Goal: Transaction & Acquisition: Purchase product/service

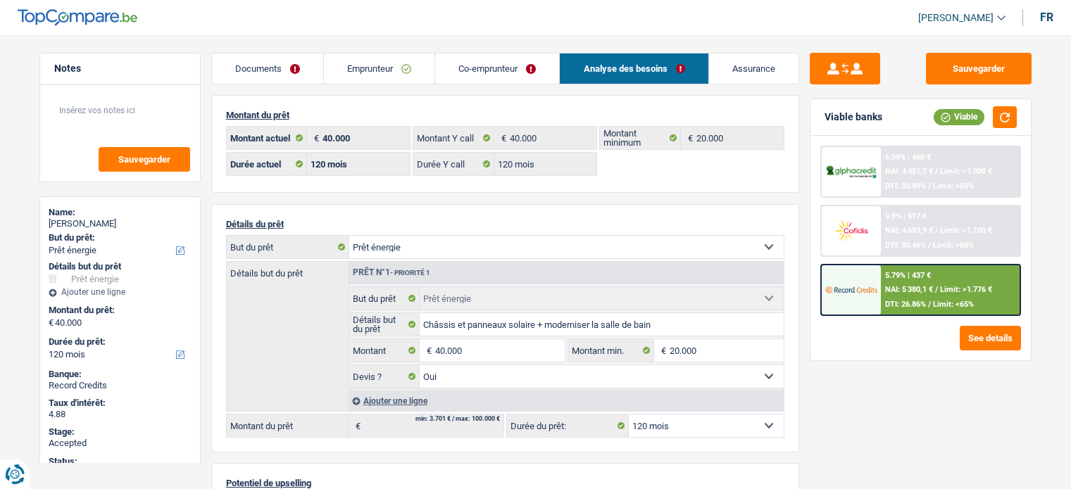
select select "energy"
select select "120"
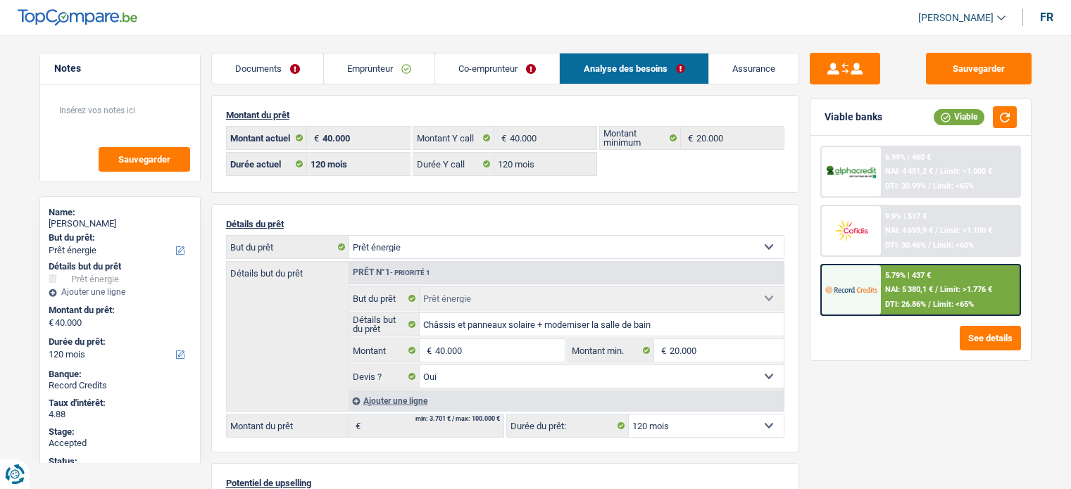
select select "energy"
select select "yes"
select select "120"
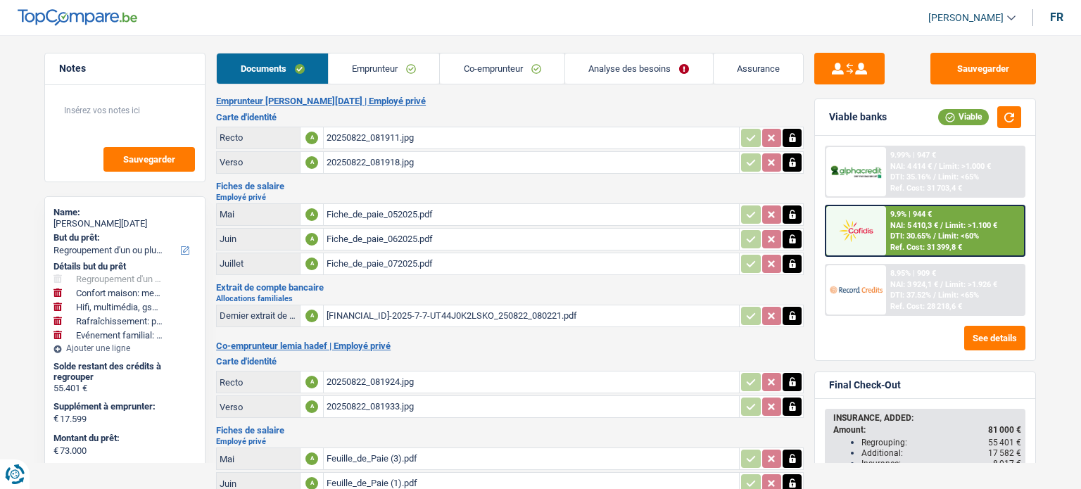
select select "refinancing"
select select "household"
select select "tech"
select select "houseOrGarden"
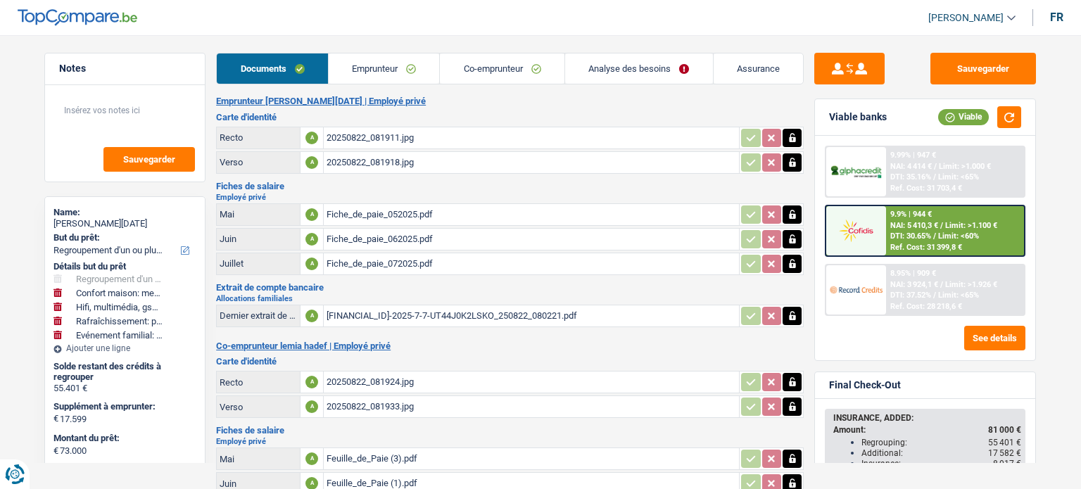
select select "familyEvent"
select select "120"
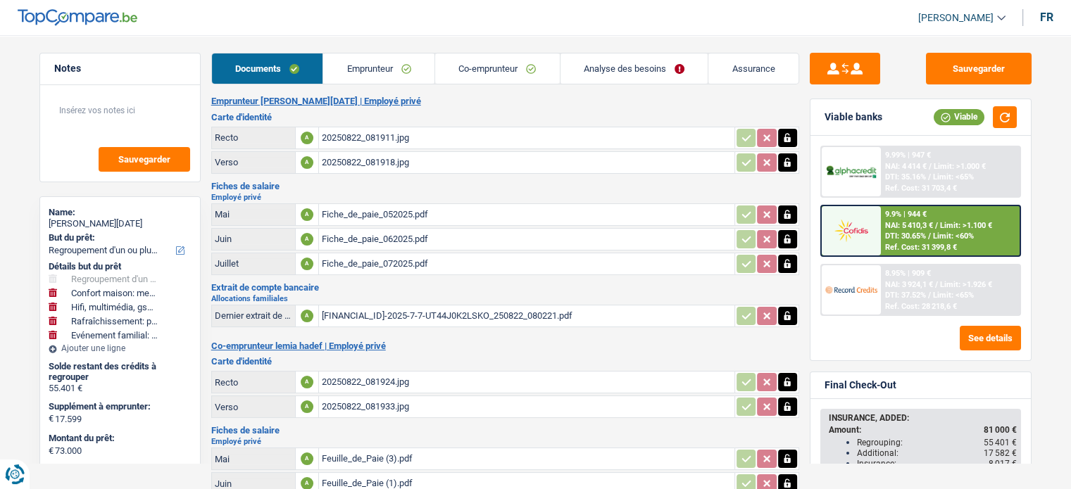
click at [89, 222] on div "Sylvain Noel" at bounding box center [120, 223] width 143 height 11
copy div "Noel"
click at [598, 73] on link "Analyse des besoins" at bounding box center [634, 69] width 148 height 30
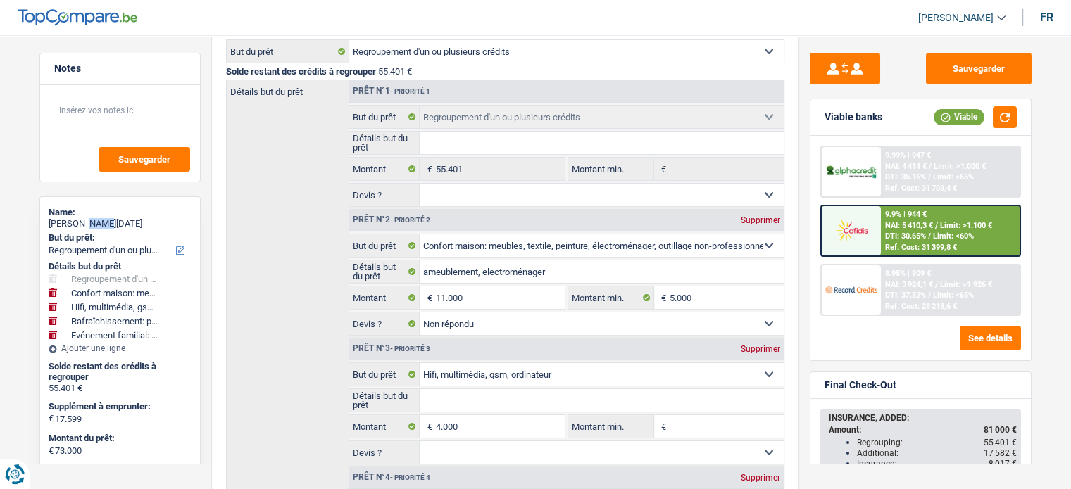
scroll to position [208, 0]
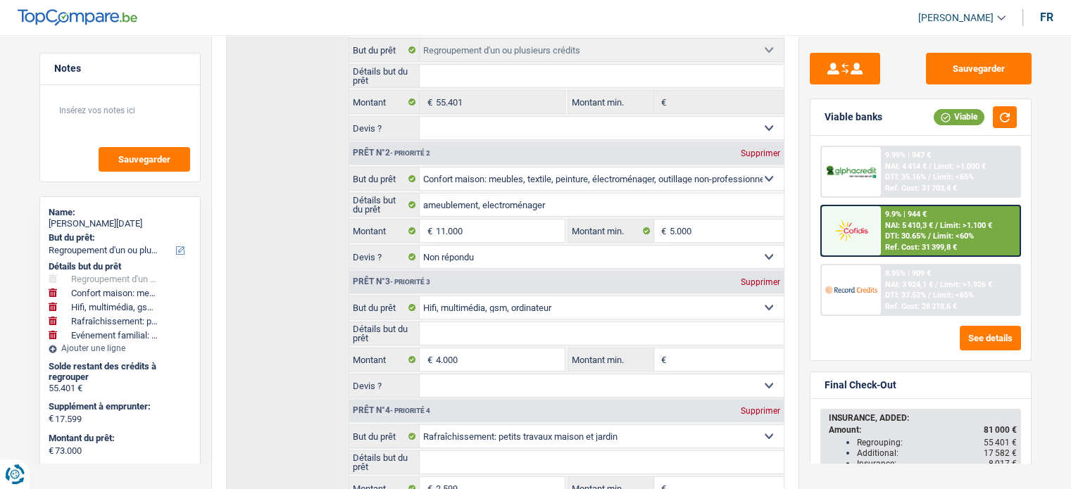
scroll to position [264, 0]
click at [196, 368] on div "Name: Sylvain Noel But du prêt: Confort maison: meubles, textile, peinture, éle…" at bounding box center [119, 484] width 161 height 576
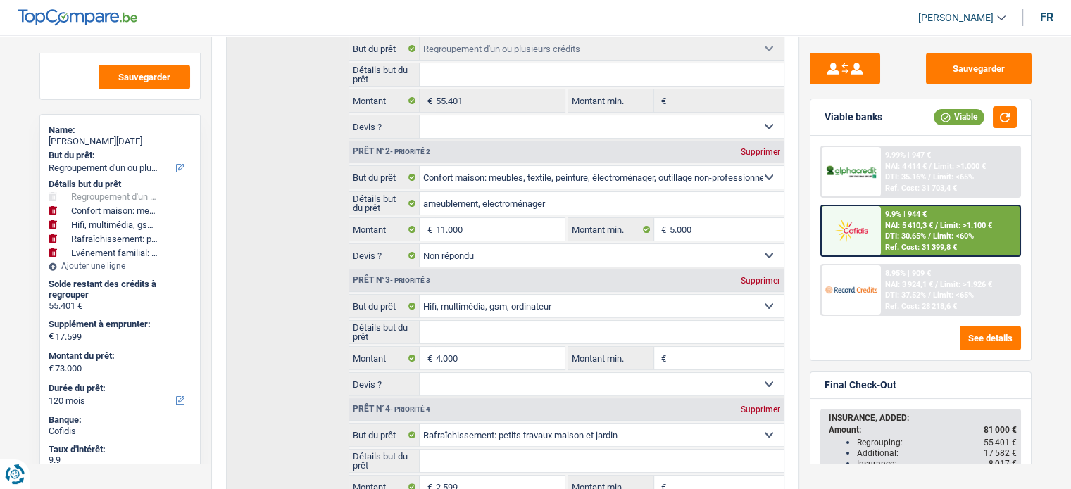
scroll to position [84, 0]
click at [859, 292] on img at bounding box center [851, 290] width 52 height 26
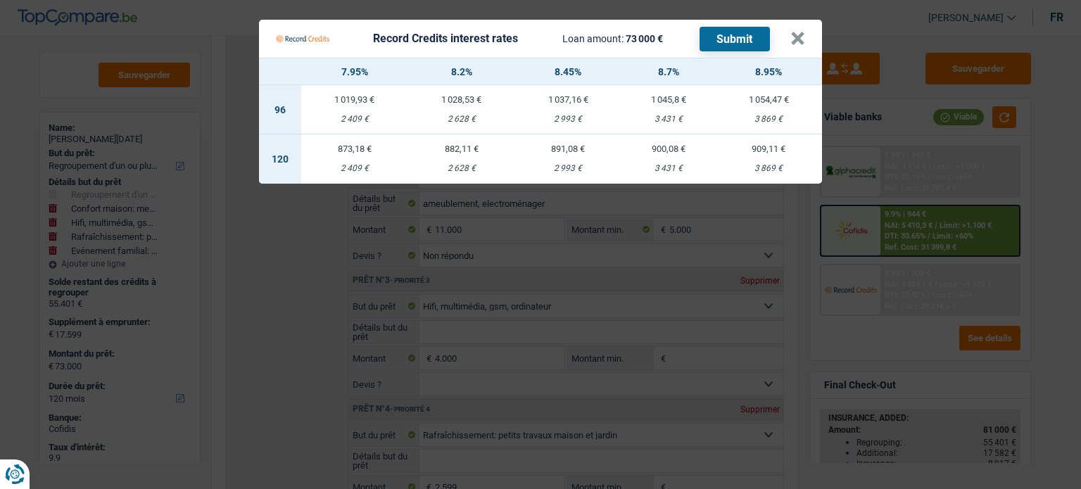
click at [569, 165] on div "2 993 €" at bounding box center [568, 168] width 107 height 9
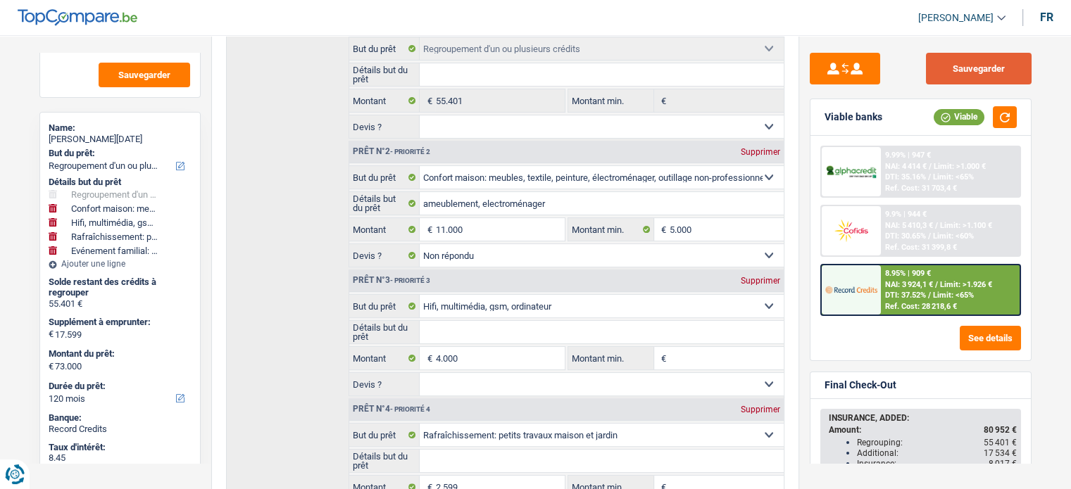
click at [974, 65] on button "Sauvegarder" at bounding box center [979, 69] width 106 height 32
click at [0, 299] on main "Notes Sauvegarder Name: Sylvain Noel But du prêt: Confort maison: meubles, text…" at bounding box center [535, 444] width 1071 height 1375
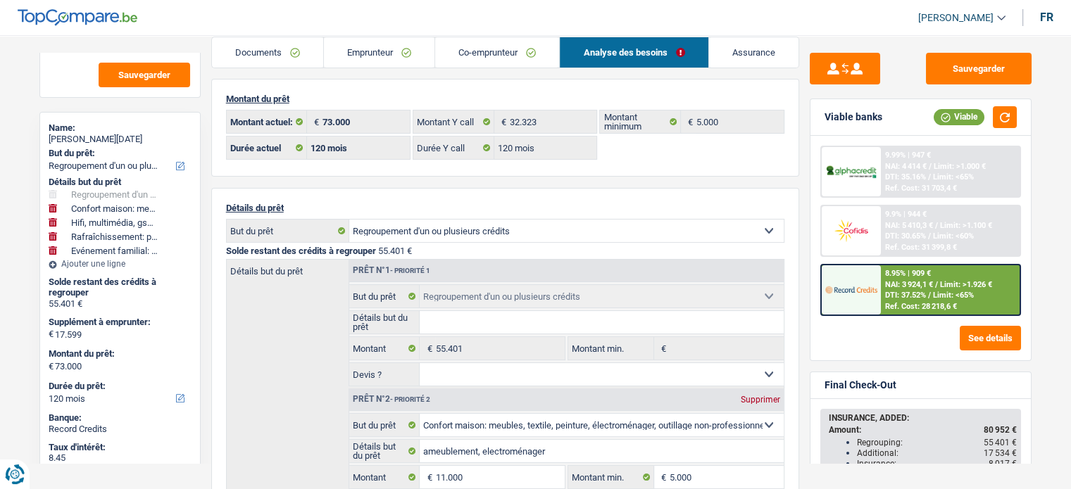
scroll to position [14, 0]
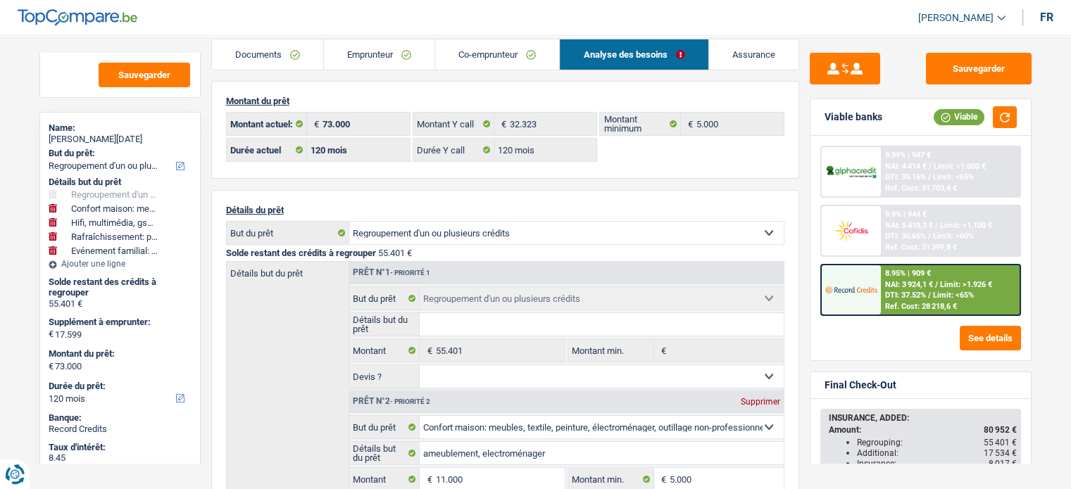
click at [349, 44] on link "Emprunteur" at bounding box center [379, 54] width 111 height 30
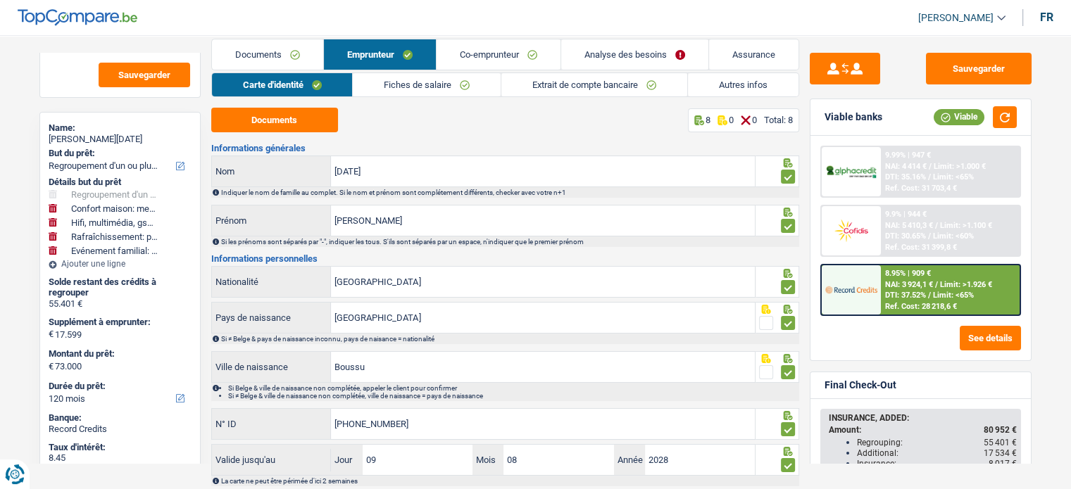
click at [752, 81] on link "Autres infos" at bounding box center [743, 84] width 111 height 23
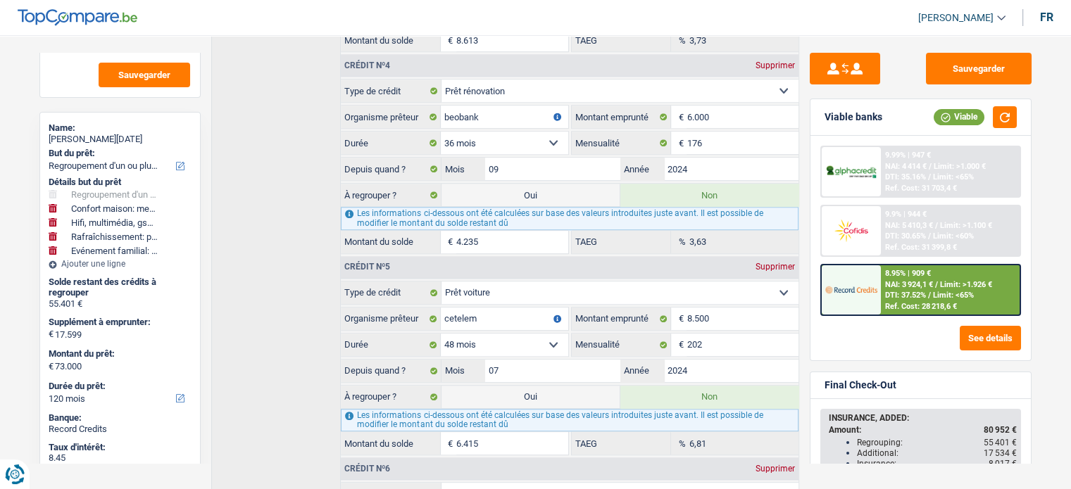
scroll to position [1117, 0]
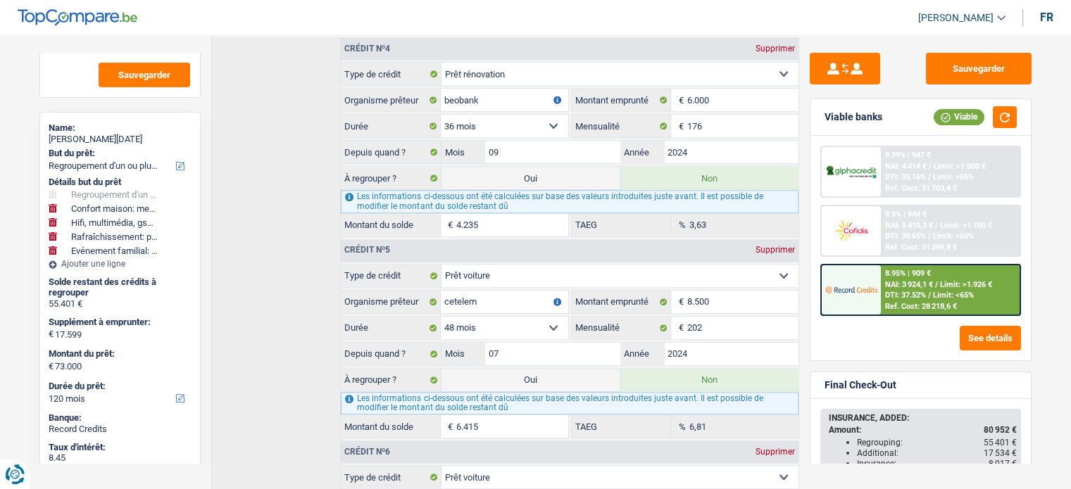
click at [512, 369] on label "Oui" at bounding box center [530, 380] width 178 height 23
click at [512, 369] on input "Oui" at bounding box center [530, 380] width 178 height 23
radio input "true"
type input "79.415"
select select "144"
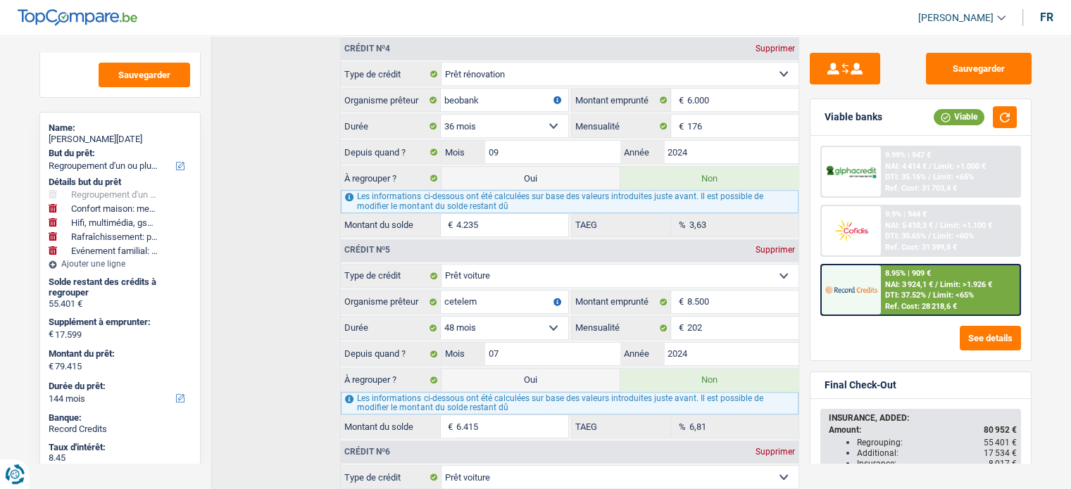
radio input "false"
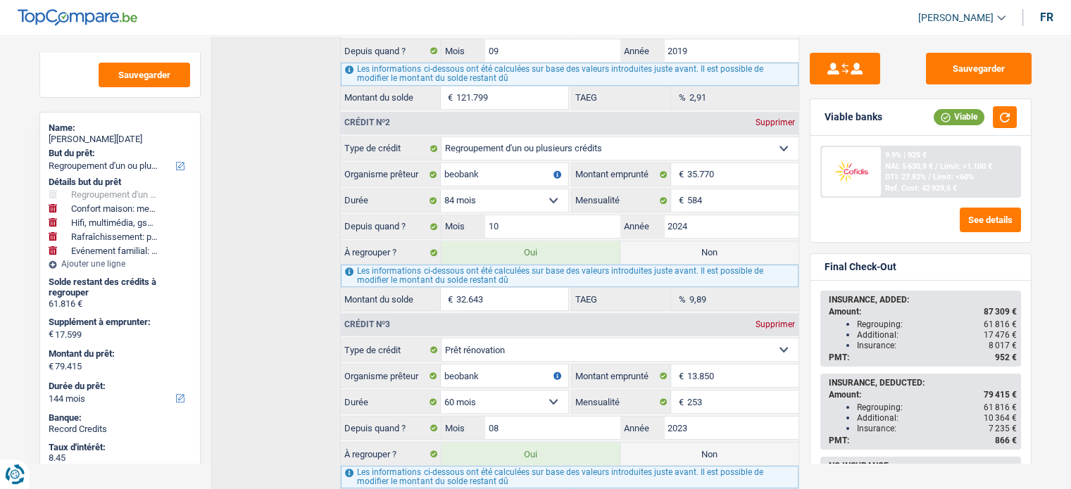
scroll to position [640, 0]
click at [472, 394] on select "12 mois 18 mois 24 mois 30 mois 36 mois 42 mois 48 mois 60 mois Sélectionner un…" at bounding box center [504, 401] width 127 height 23
click at [740, 248] on label "Non" at bounding box center [709, 252] width 178 height 23
click at [740, 248] on input "Non" at bounding box center [709, 252] width 178 height 23
radio input "true"
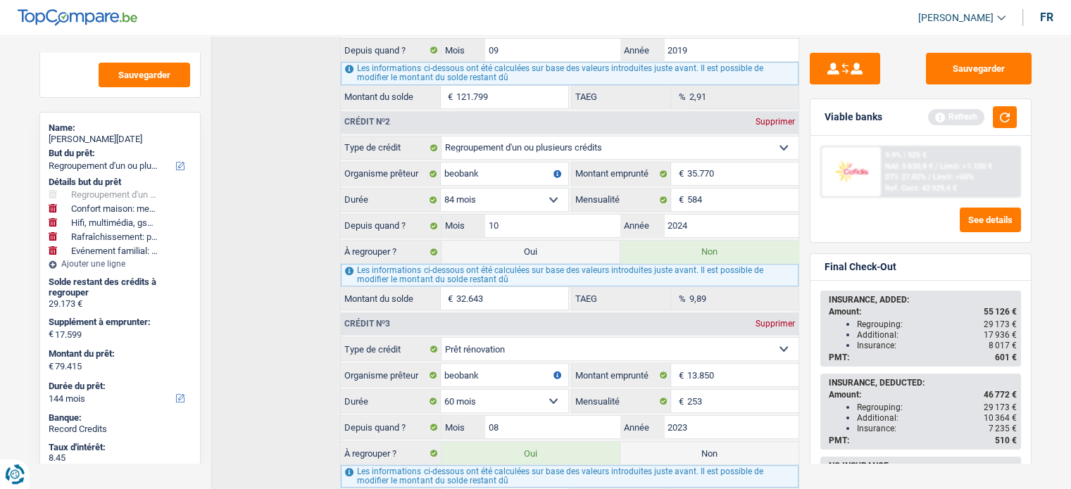
type input "46.772"
radio input "false"
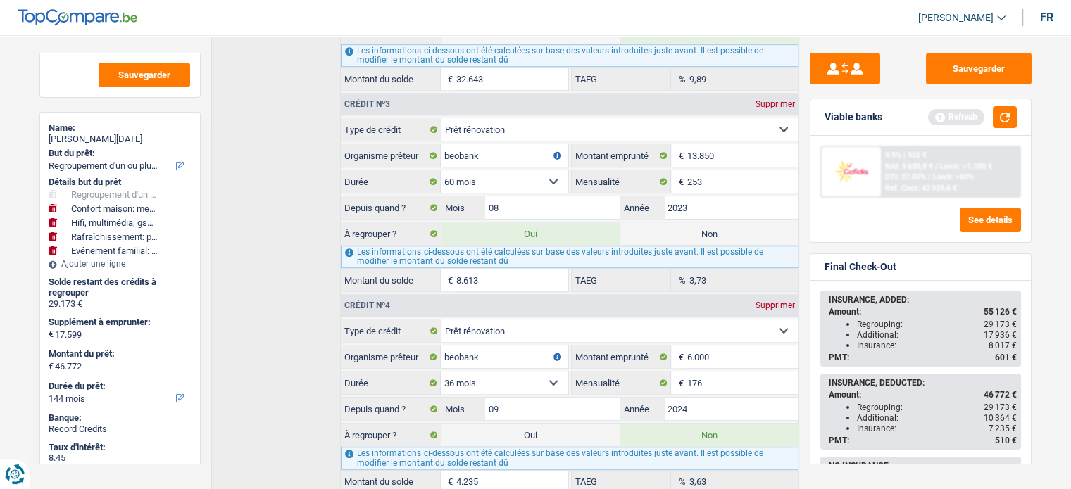
scroll to position [859, 0]
click at [994, 83] on button "Sauvegarder" at bounding box center [979, 69] width 106 height 32
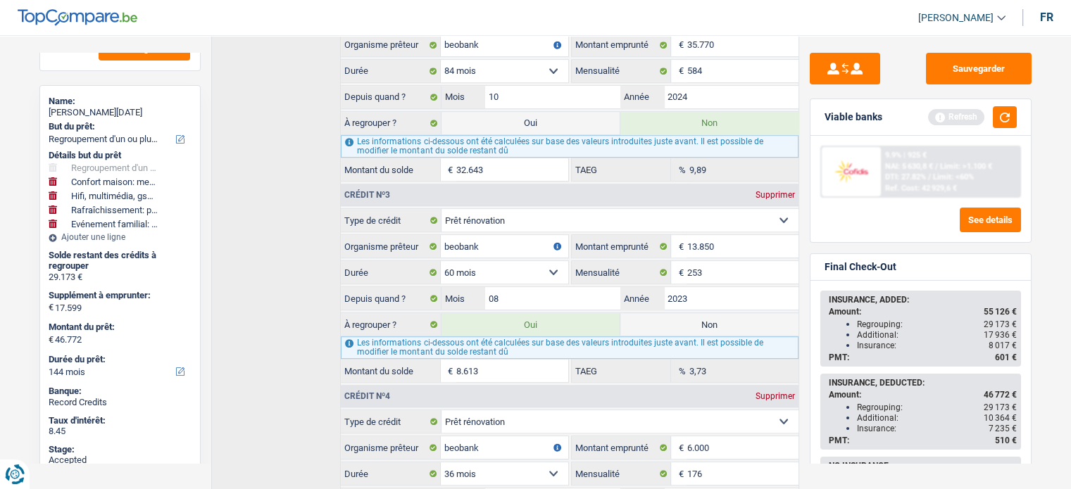
scroll to position [112, 0]
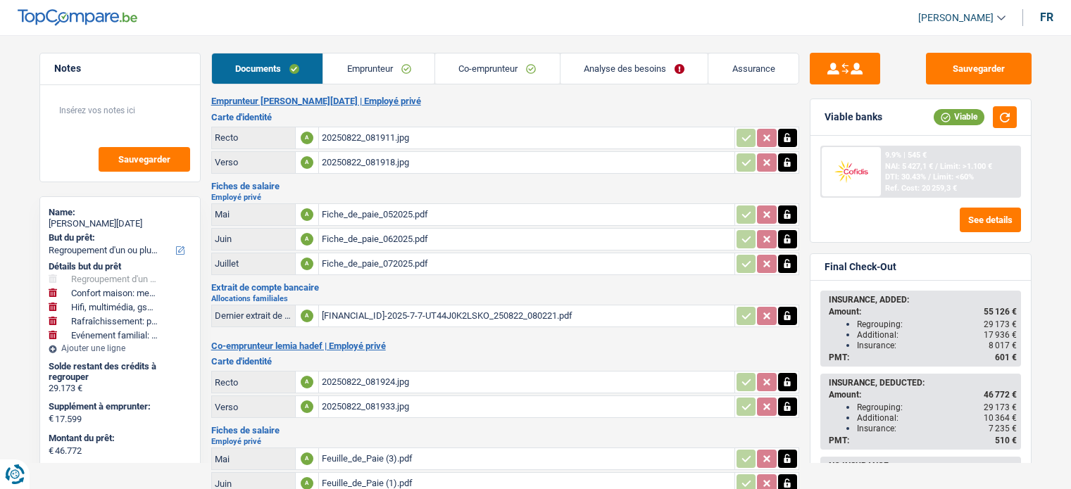
select select "refinancing"
select select "household"
select select "tech"
select select "houseOrGarden"
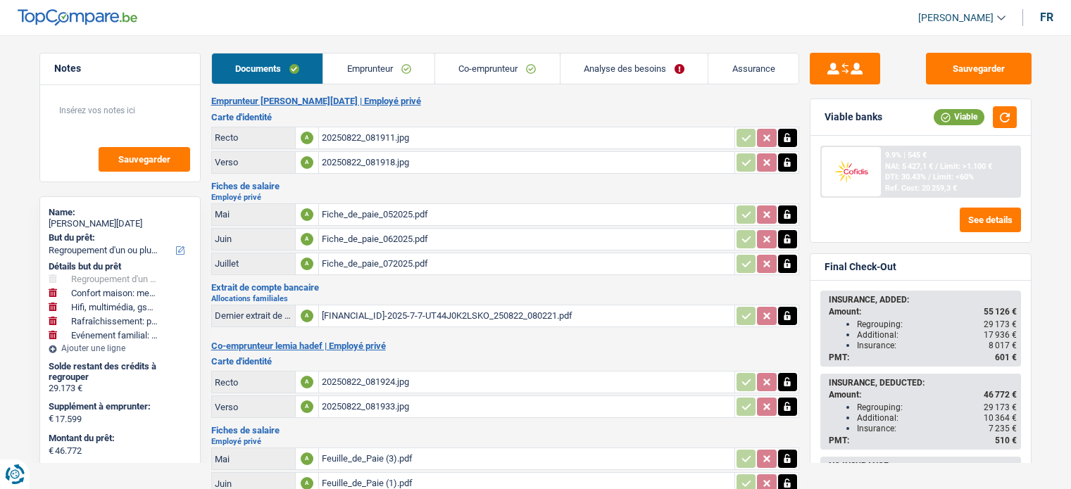
select select "familyEvent"
select select "144"
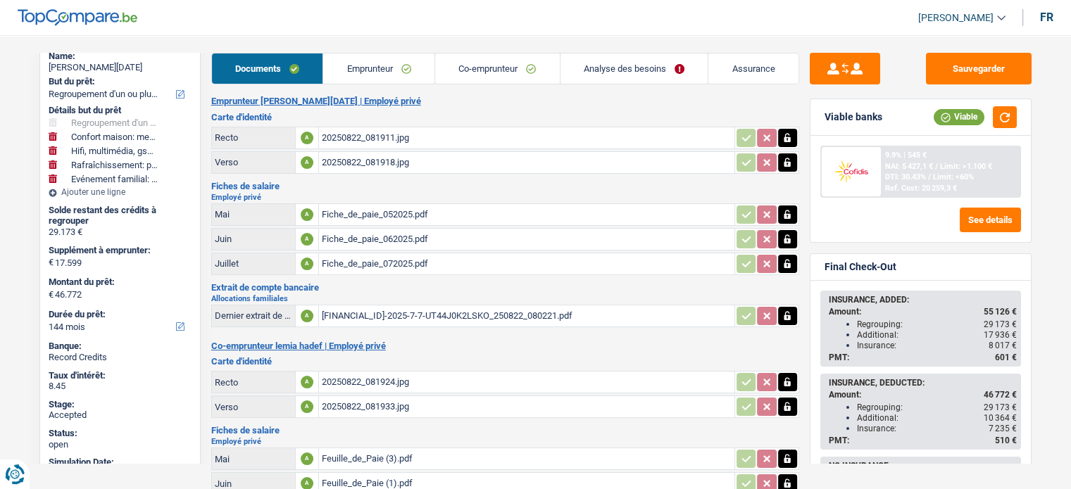
scroll to position [157, 0]
click at [377, 63] on link "Emprunteur" at bounding box center [378, 69] width 111 height 30
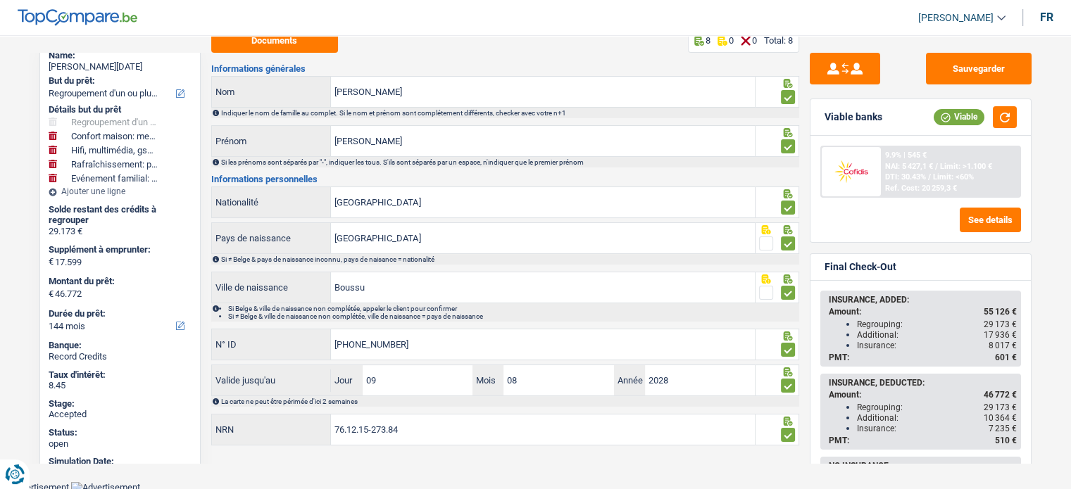
scroll to position [0, 0]
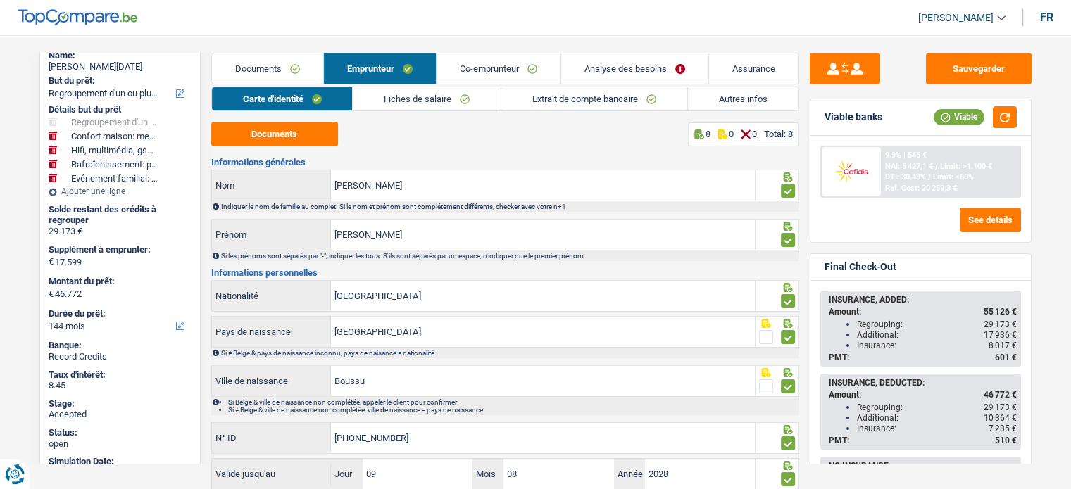
click at [617, 64] on link "Analyse des besoins" at bounding box center [634, 69] width 147 height 30
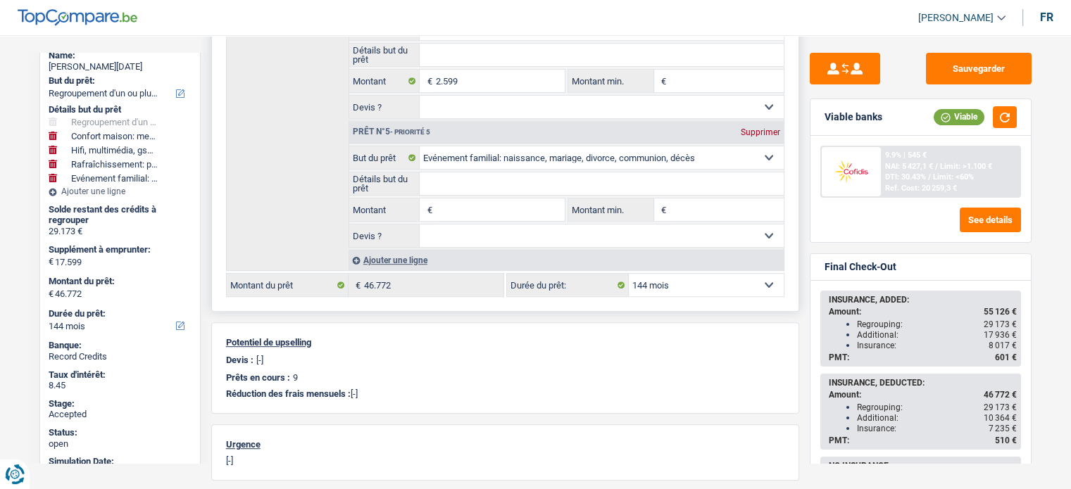
scroll to position [673, 0]
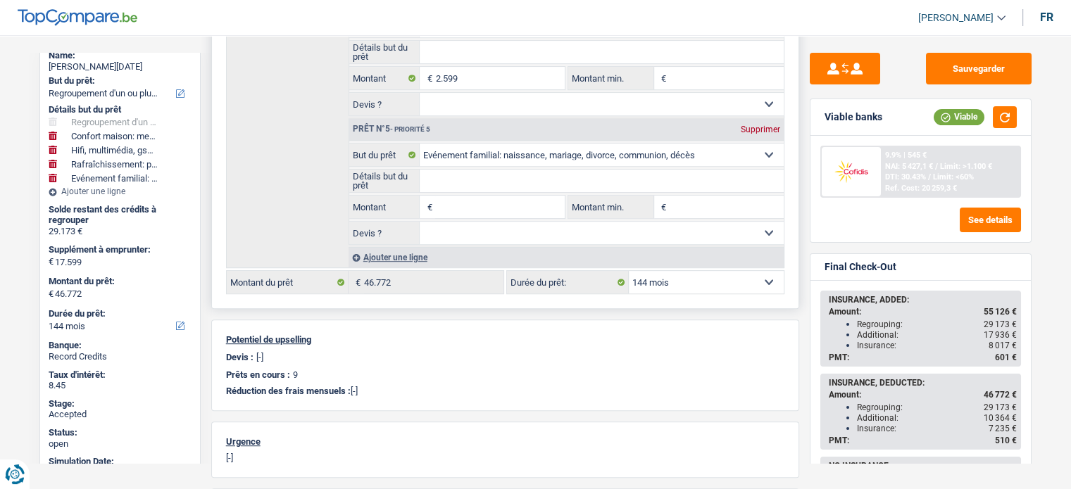
click at [691, 282] on select "12 mois 18 mois 24 mois 30 mois 36 mois 42 mois 48 mois 60 mois 72 mois 84 mois…" at bounding box center [706, 282] width 155 height 23
select select "120"
click at [629, 271] on select "12 mois 18 mois 24 mois 30 mois 36 mois 42 mois 48 mois 60 mois 72 mois 84 mois…" at bounding box center [706, 282] width 155 height 23
select select "120"
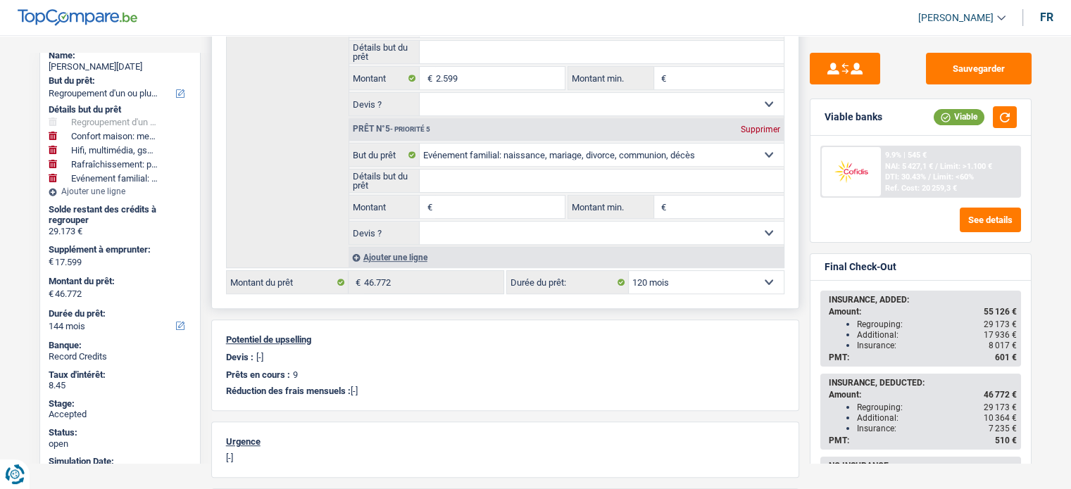
select select "120"
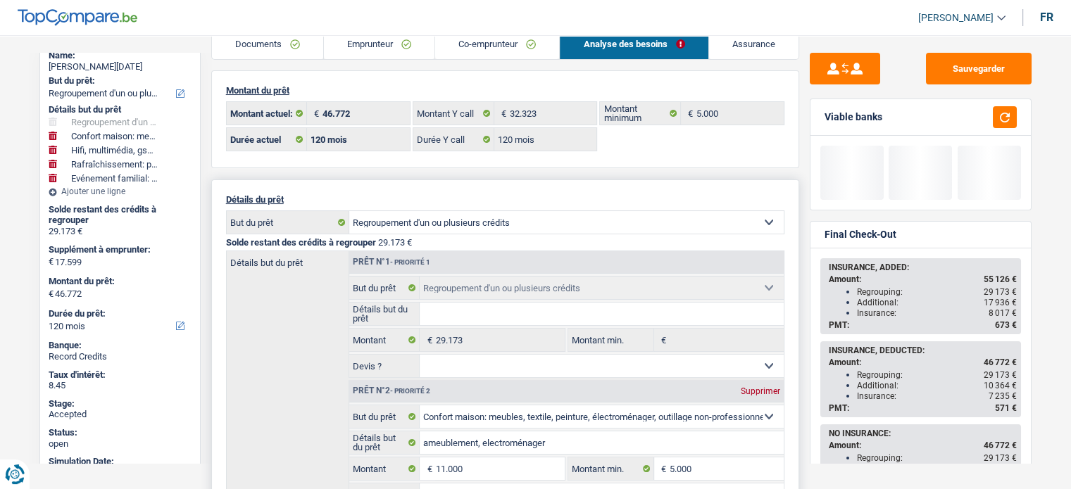
scroll to position [0, 0]
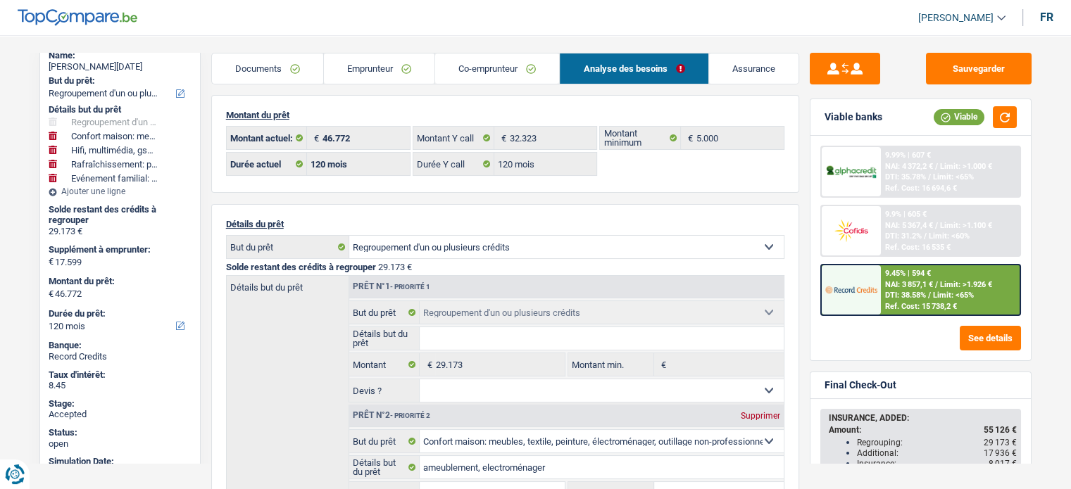
click at [924, 292] on span "DTI: 38.58%" at bounding box center [905, 295] width 41 height 9
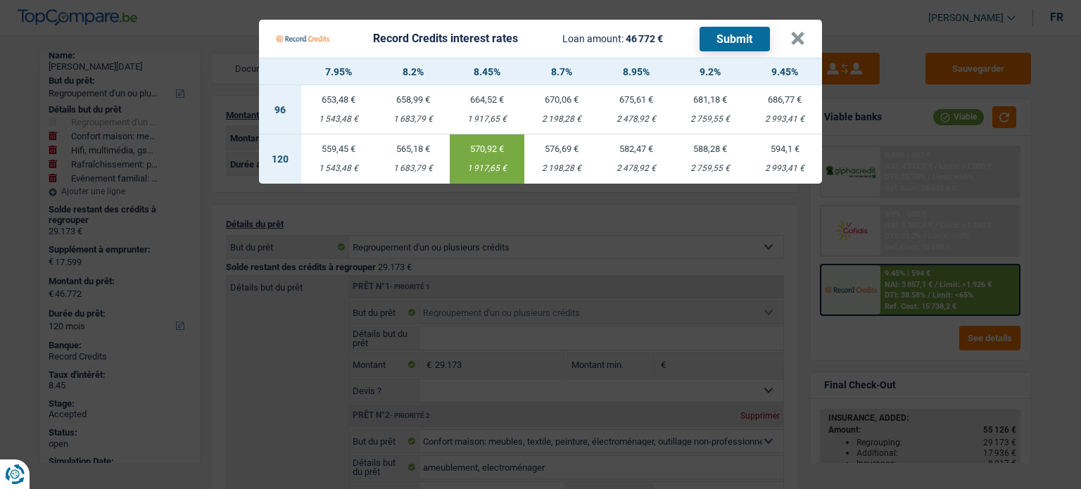
click at [924, 292] on Credits "Record Credits interest rates Loan amount: 46 772 € Submit × 7.95% 8.2% 8.45% 8…" at bounding box center [540, 244] width 1081 height 489
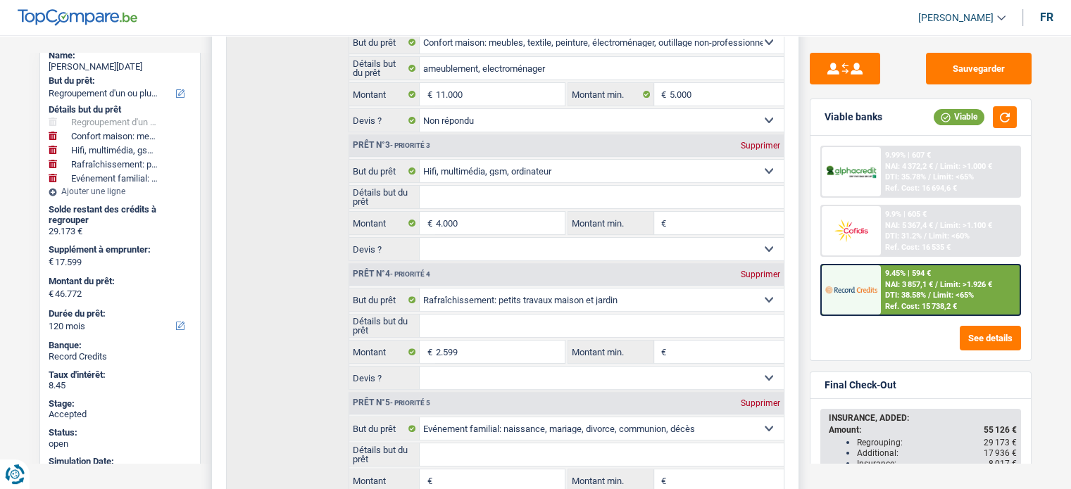
scroll to position [494, 0]
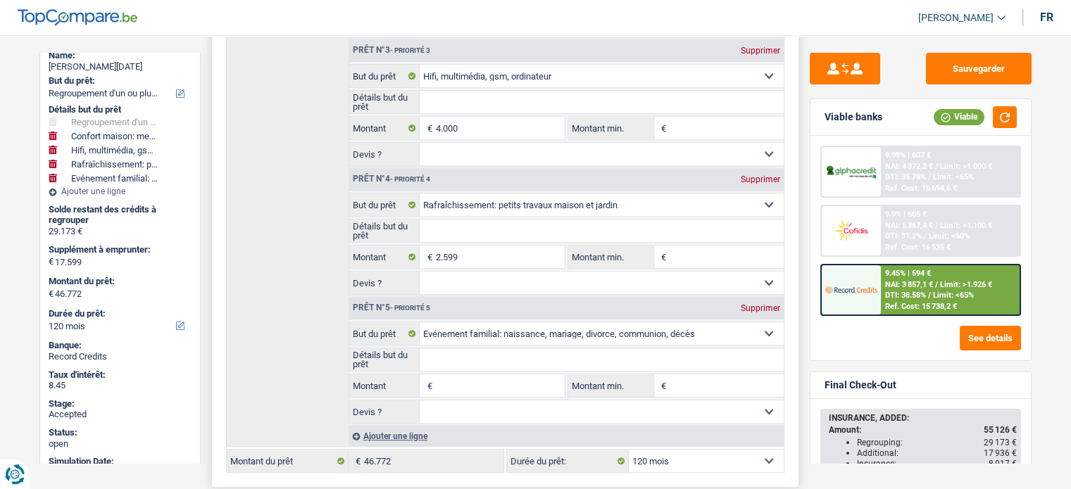
click at [453, 379] on input "Montant" at bounding box center [499, 386] width 129 height 23
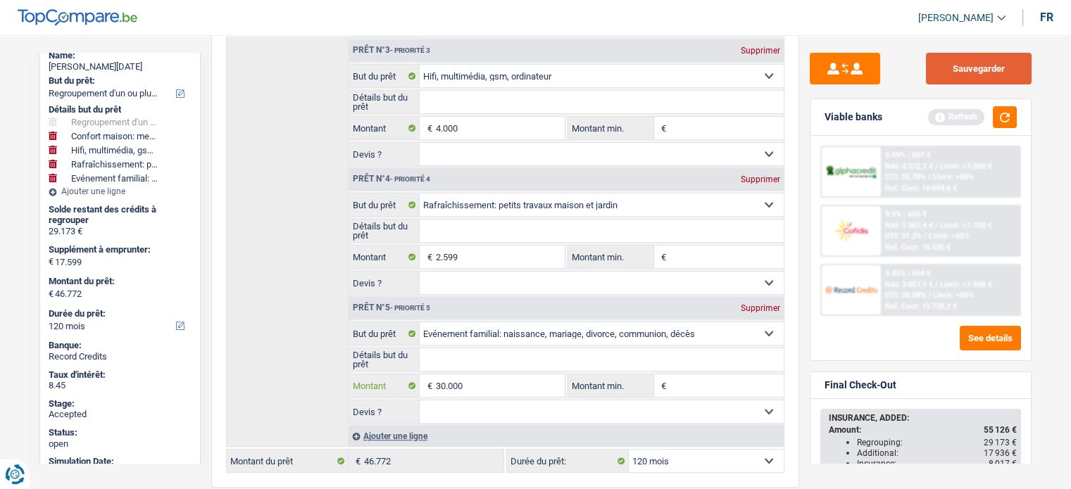
type input "30.000"
type input "47.599"
type input "76.772"
select select "144"
type input "76.772"
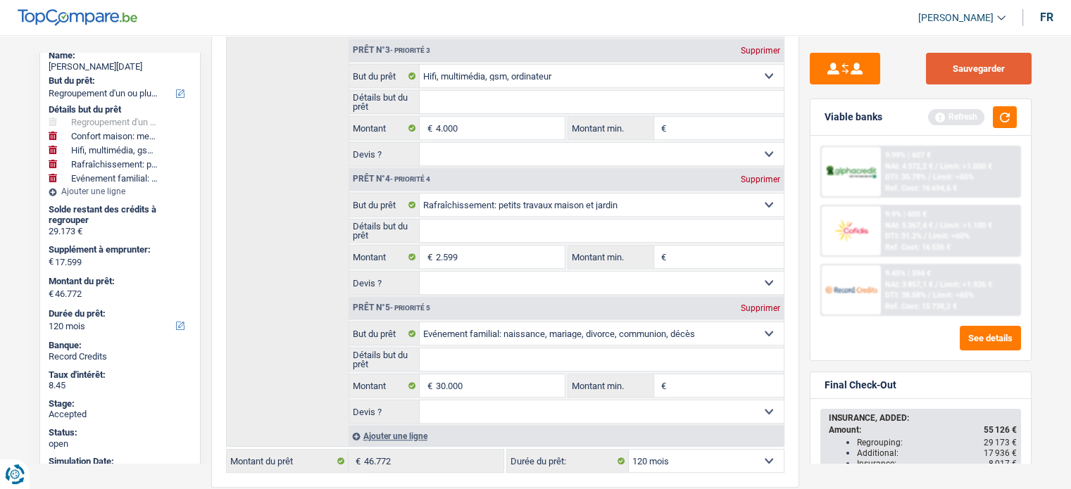
select select "144"
type input "76.772"
select select "144"
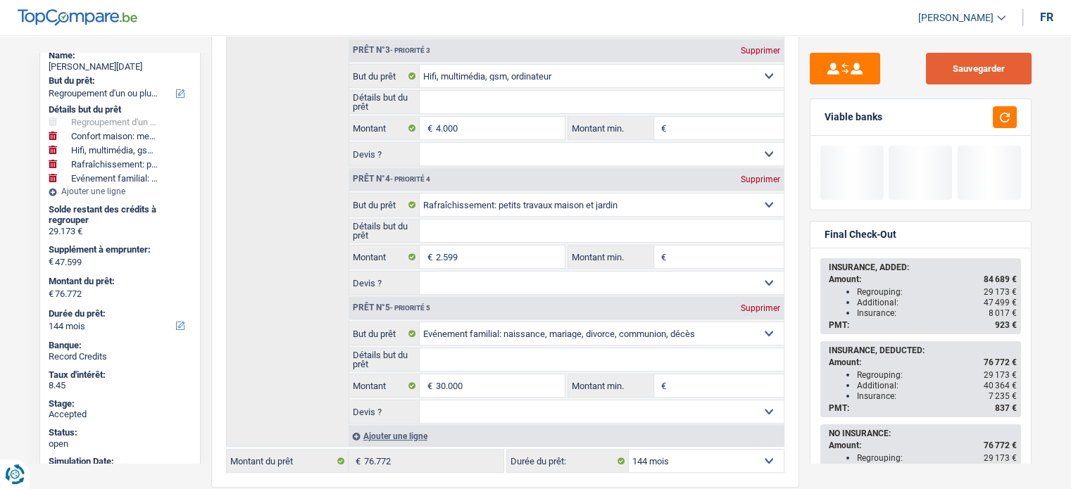
click at [971, 60] on button "Sauvegarder" at bounding box center [979, 69] width 106 height 32
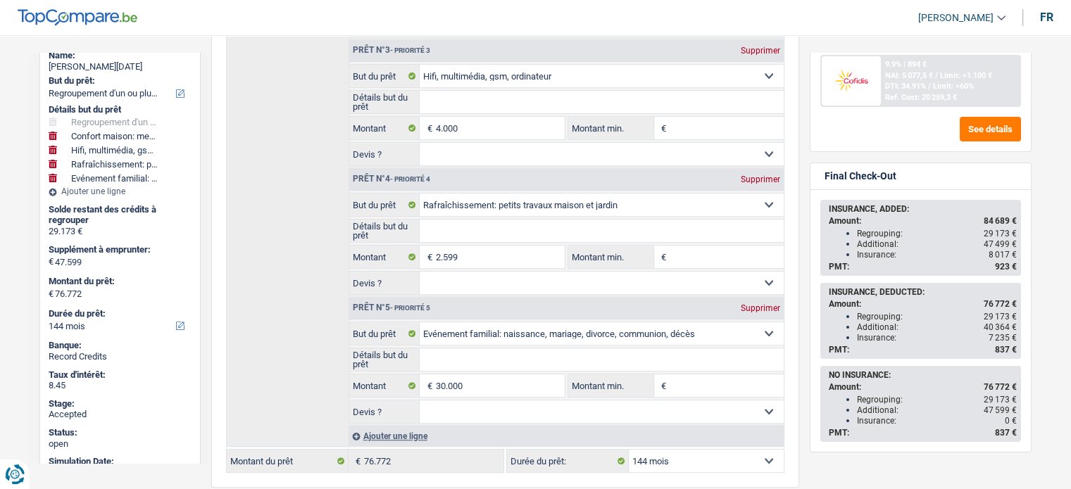
scroll to position [0, 0]
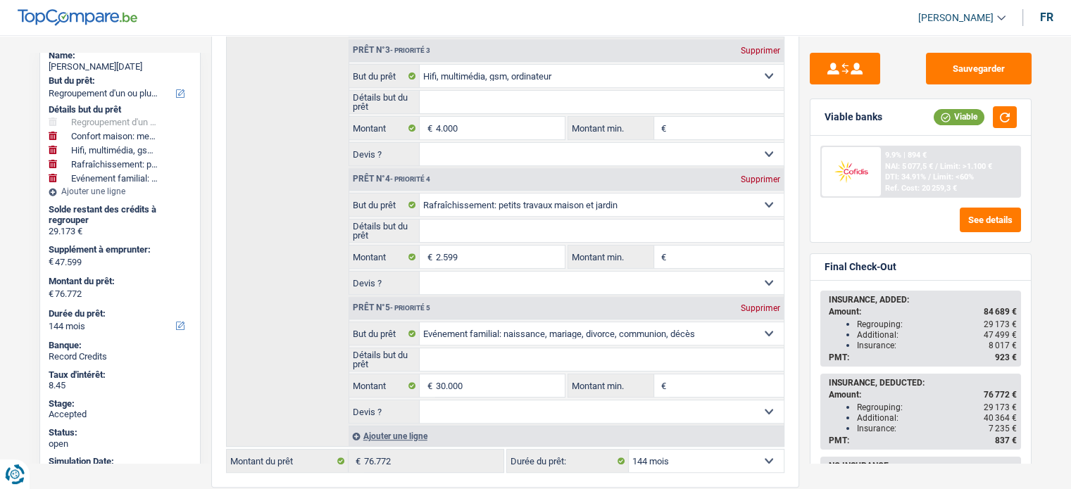
click at [935, 194] on div "9.9% | 894 € NAI: 5 077,5 € / Limit: >1.100 € DTI: 34.91% / Limit: <60% Ref. Co…" at bounding box center [950, 171] width 139 height 49
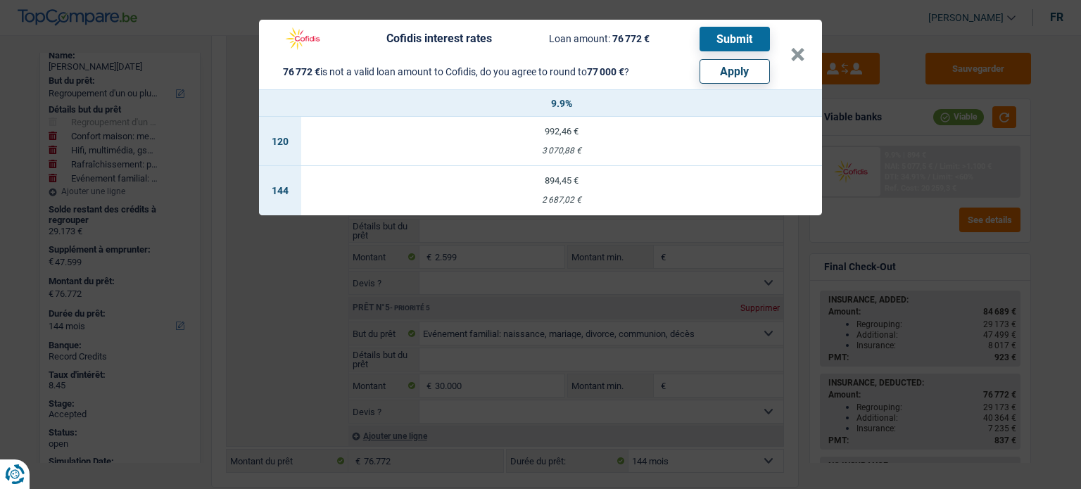
click at [729, 59] on button "Apply" at bounding box center [735, 71] width 70 height 25
select select "other"
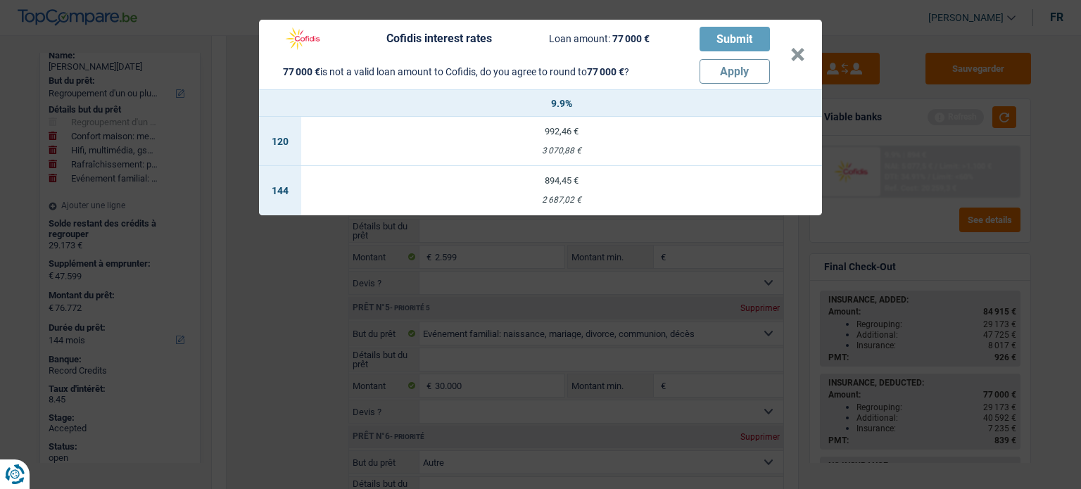
type input "47.827"
type input "77.000"
click at [932, 149] on div "Cofidis interest rates Loan amount: 77 000 € Submit 77 000 € is not a valid loa…" at bounding box center [540, 244] width 1081 height 489
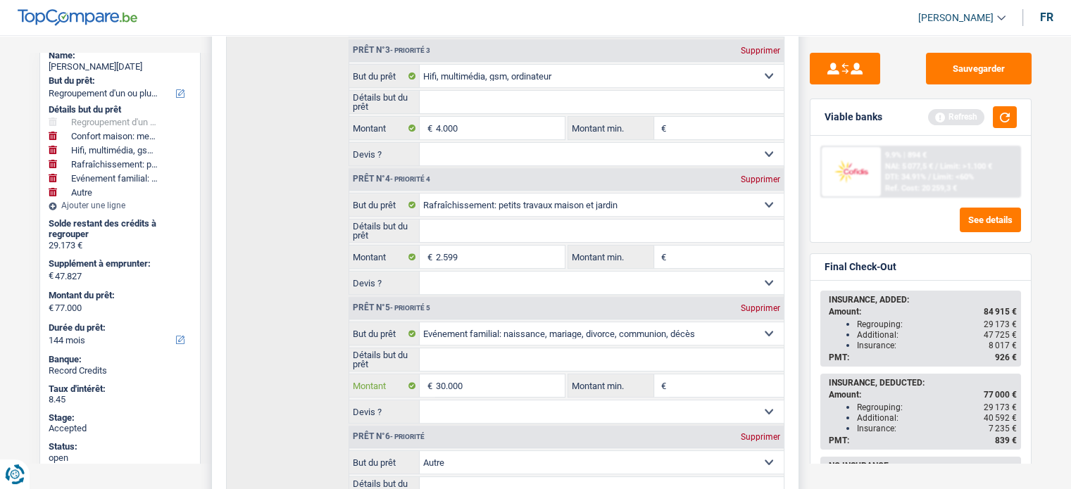
click at [447, 375] on input "30.000" at bounding box center [499, 386] width 129 height 23
type input "2"
select select
type input "27"
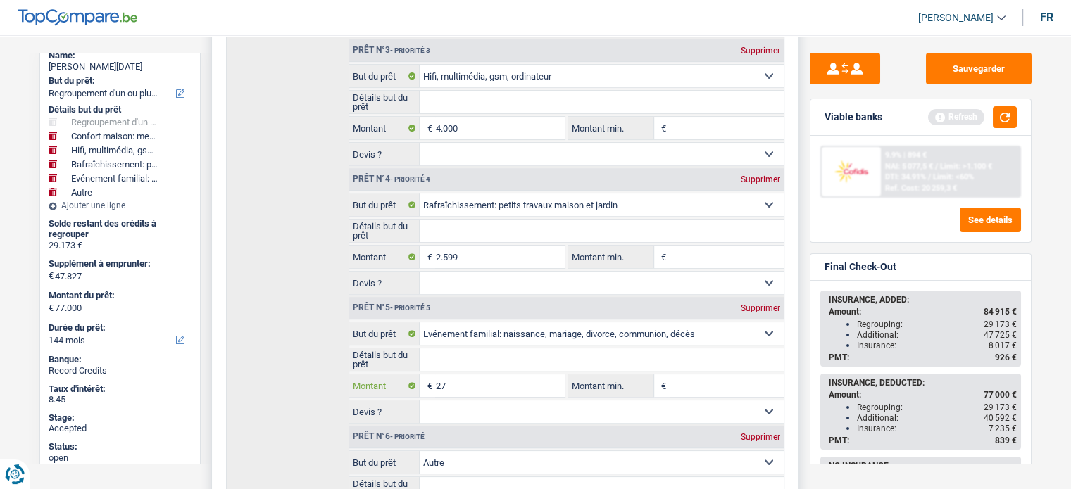
select select
type input "270"
select select
type input "2.700"
select select
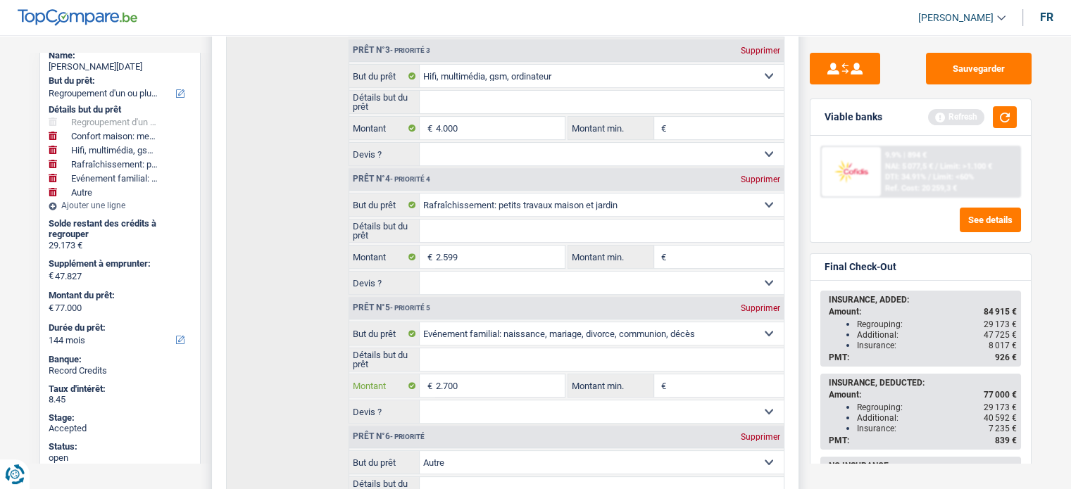
type input "27.000"
select select
type input "270.000"
select select
type input "27.000"
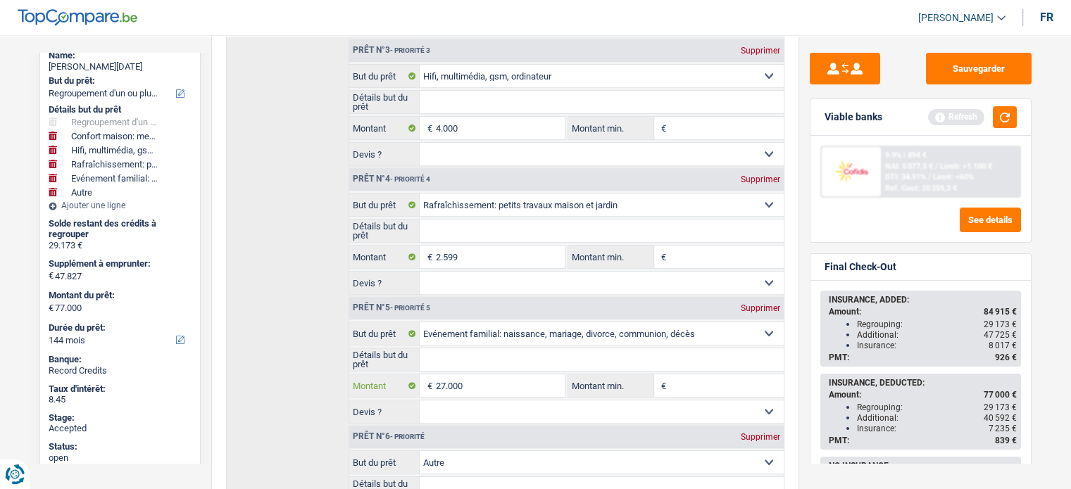
select select
type input "27.000"
type input "44.827"
type input "74.000"
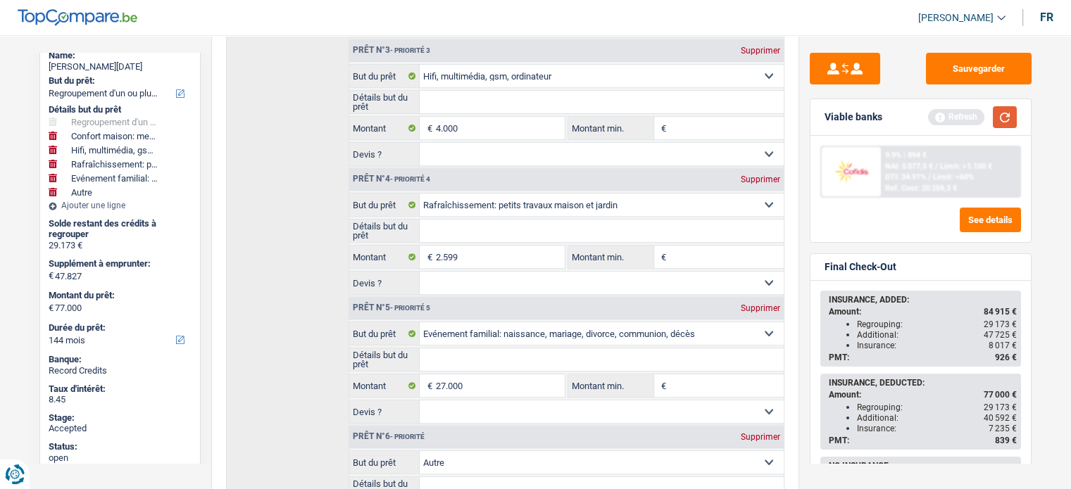
type input "74.000"
click at [1014, 114] on button "button" at bounding box center [1005, 117] width 24 height 22
click at [896, 174] on span "DTI: 34.5%" at bounding box center [903, 176] width 37 height 9
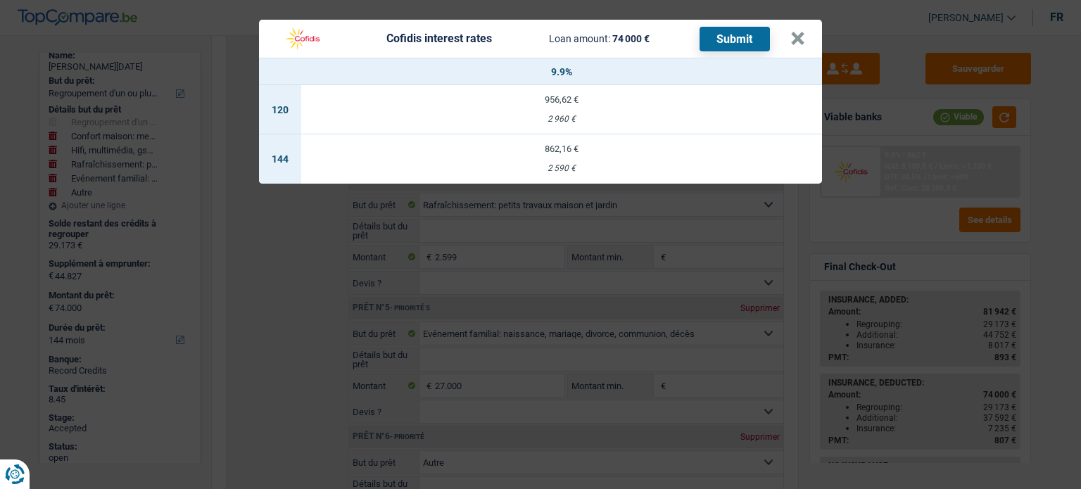
click at [1062, 139] on div "Cofidis interest rates Loan amount: 74 000 € Submit × 9.9% 120 956,62 € 2 960 €…" at bounding box center [540, 244] width 1081 height 489
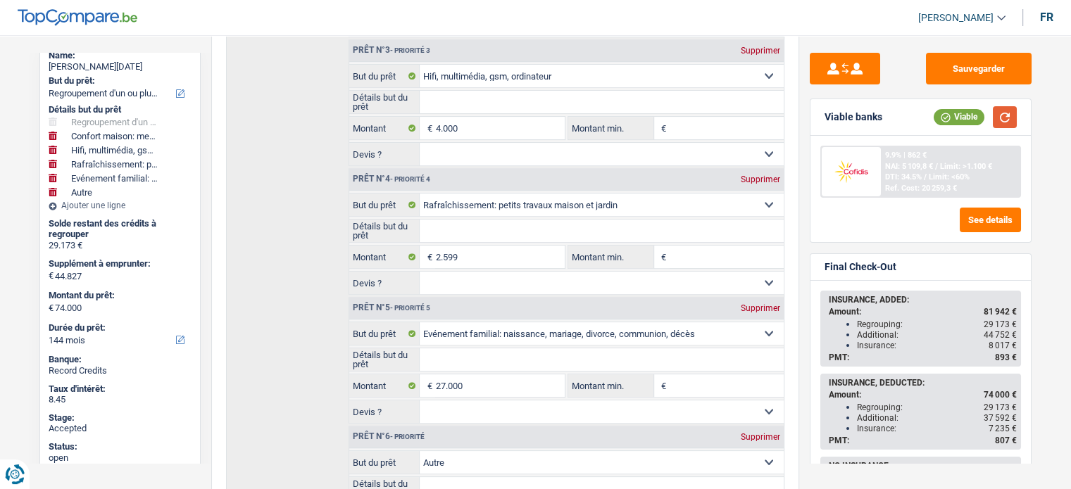
click at [1007, 116] on button "button" at bounding box center [1005, 117] width 24 height 22
click at [893, 177] on span "DTI: 34.5%" at bounding box center [903, 176] width 37 height 9
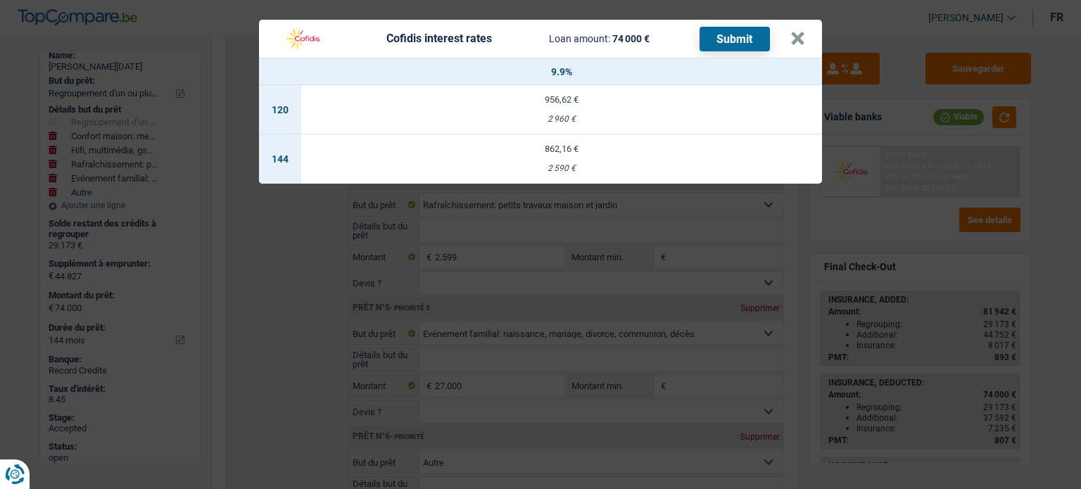
click at [893, 177] on div "Cofidis interest rates Loan amount: 74 000 € Submit × 9.9% 120 956,62 € 2 960 €…" at bounding box center [540, 244] width 1081 height 489
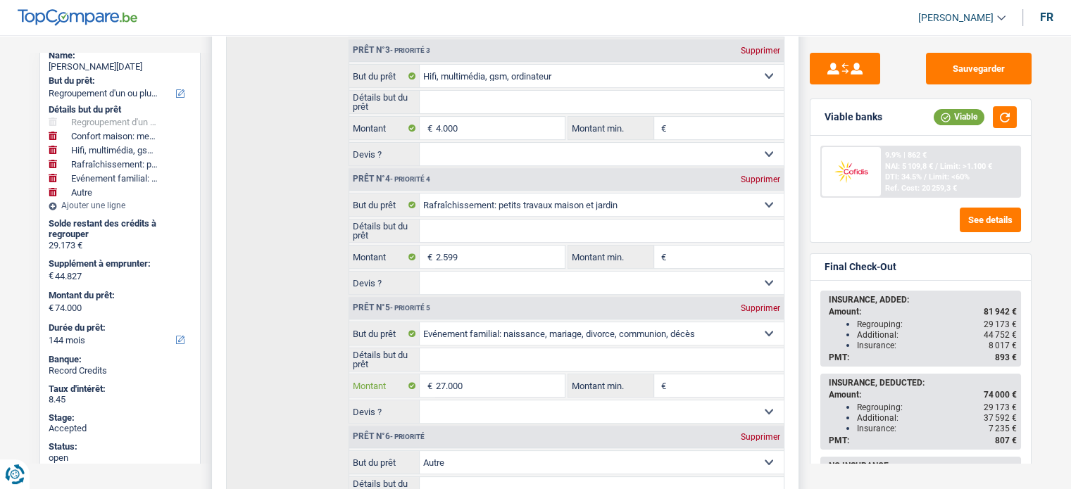
click at [439, 382] on input "27.000" at bounding box center [499, 386] width 129 height 23
type input "2"
select select
type input "26"
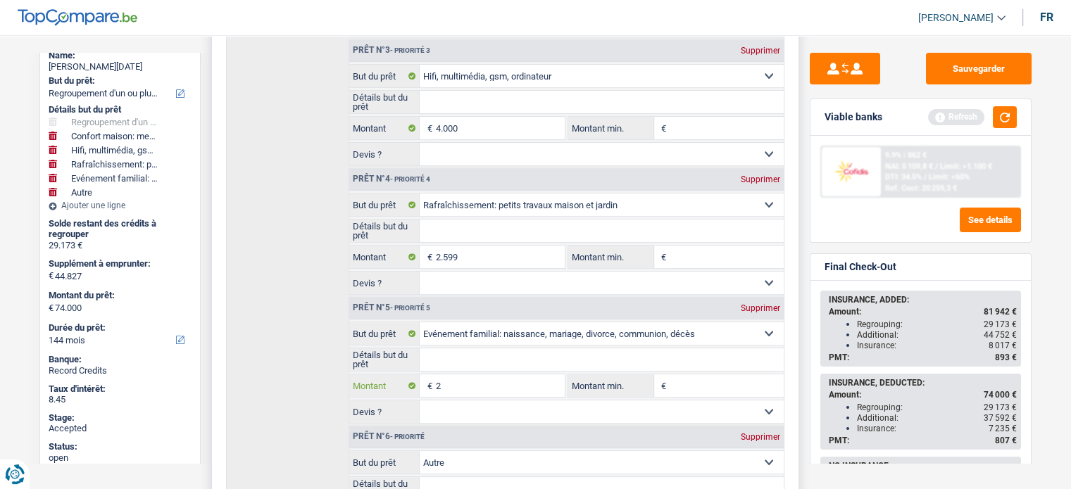
select select
type input "260"
select select
type input "2.600"
select select
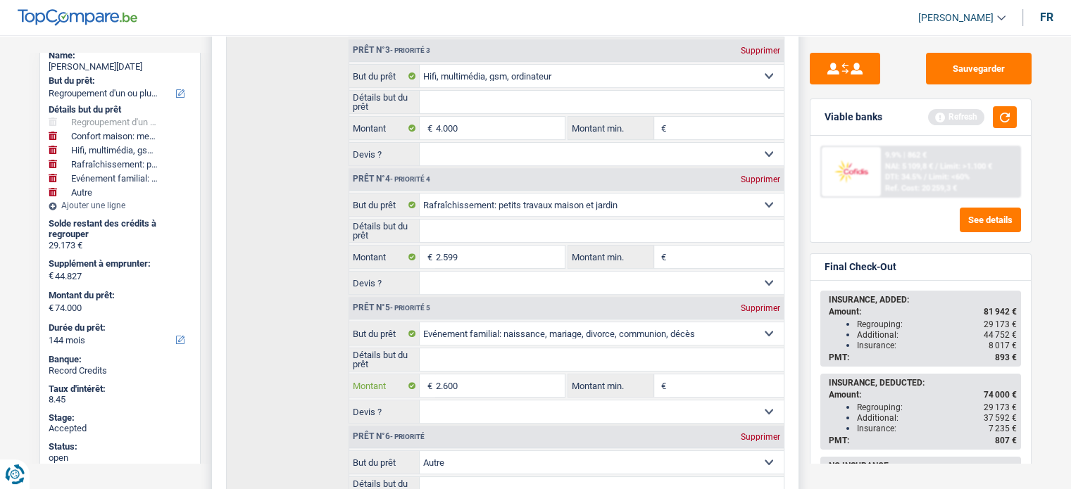
type input "26.000"
select select
type input "26.000"
type input "43.827"
type input "73.000"
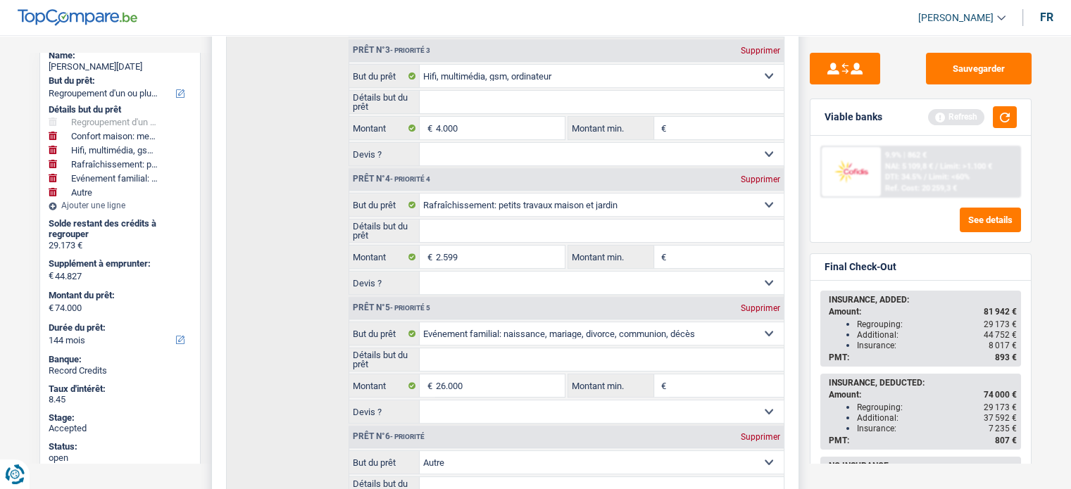
type input "73.000"
click at [547, 349] on input "Détails but du prêt" at bounding box center [602, 360] width 364 height 23
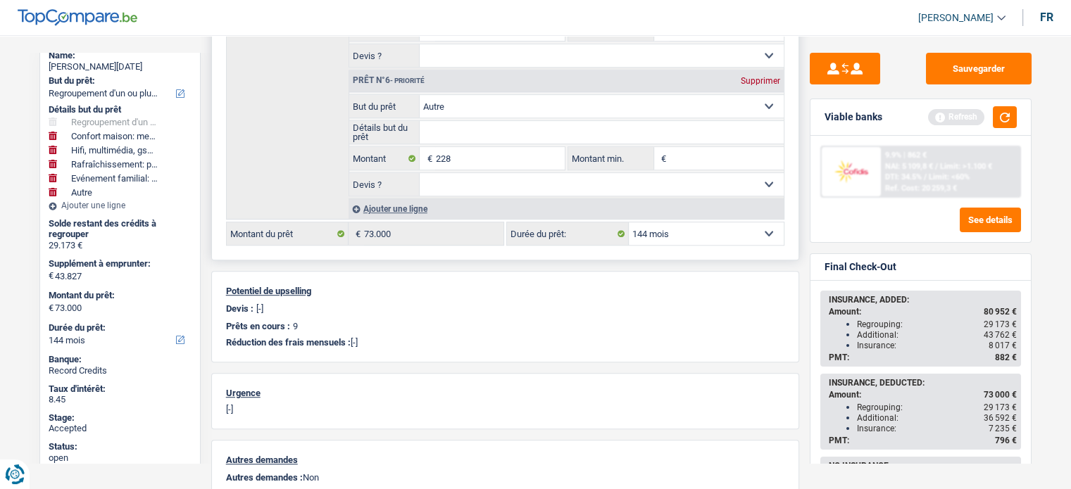
scroll to position [856, 0]
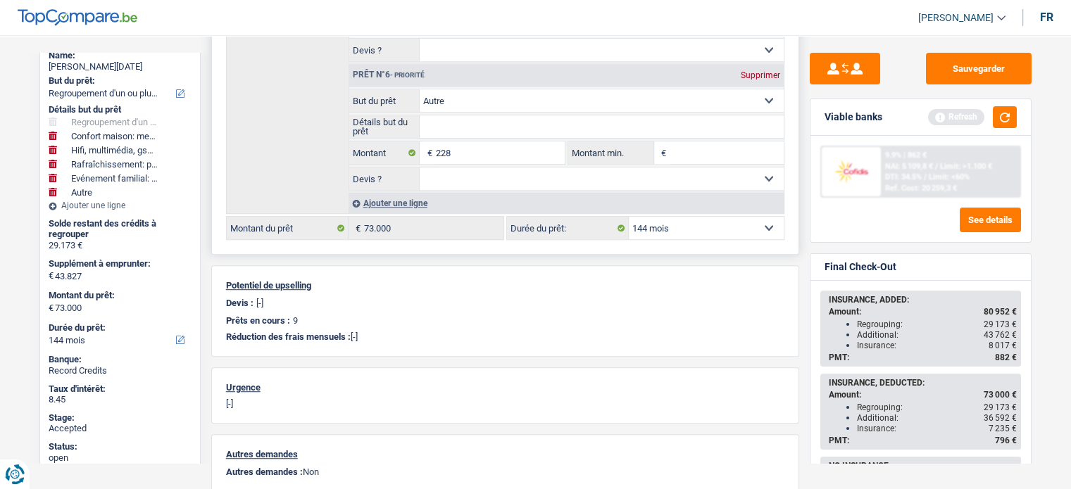
drag, startPoint x: 678, startPoint y: 211, endPoint x: 655, endPoint y: 234, distance: 32.4
click at [649, 226] on select "12 mois 18 mois 24 mois 30 mois 36 mois 42 mois 48 mois 60 mois 72 mois 84 mois…" at bounding box center [706, 228] width 155 height 23
select select "120"
click at [629, 217] on select "12 mois 18 mois 24 mois 30 mois 36 mois 42 mois 48 mois 60 mois 72 mois 84 mois…" at bounding box center [706, 228] width 155 height 23
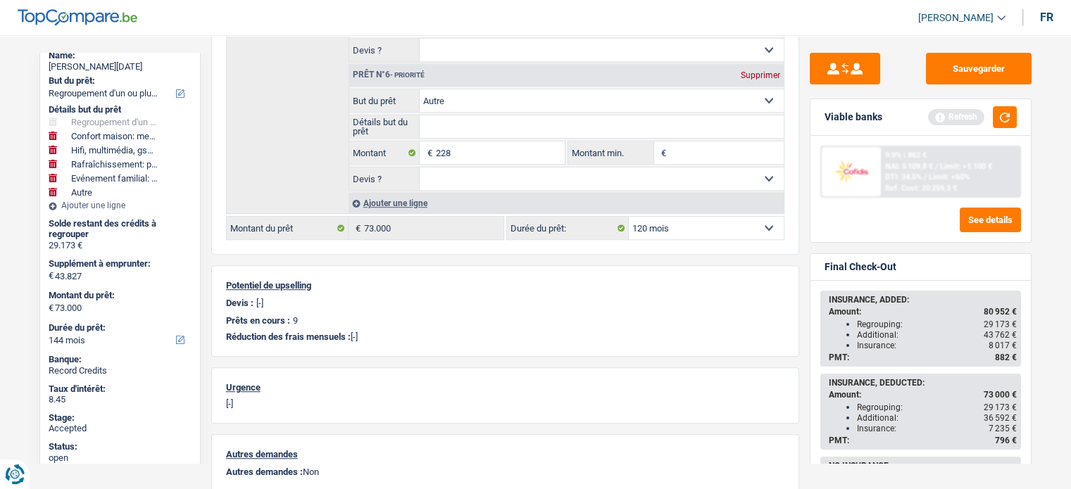
select select "120"
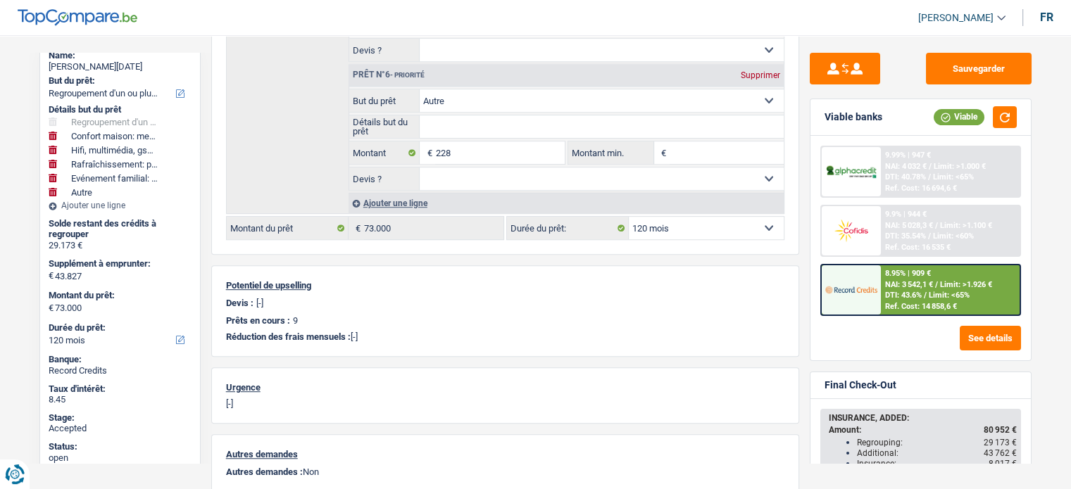
click at [927, 288] on div "8.95% | 909 € NAI: 3 542,1 € / Limit: >1.926 € DTI: 43.6% / Limit: <65% Ref. Co…" at bounding box center [950, 289] width 139 height 49
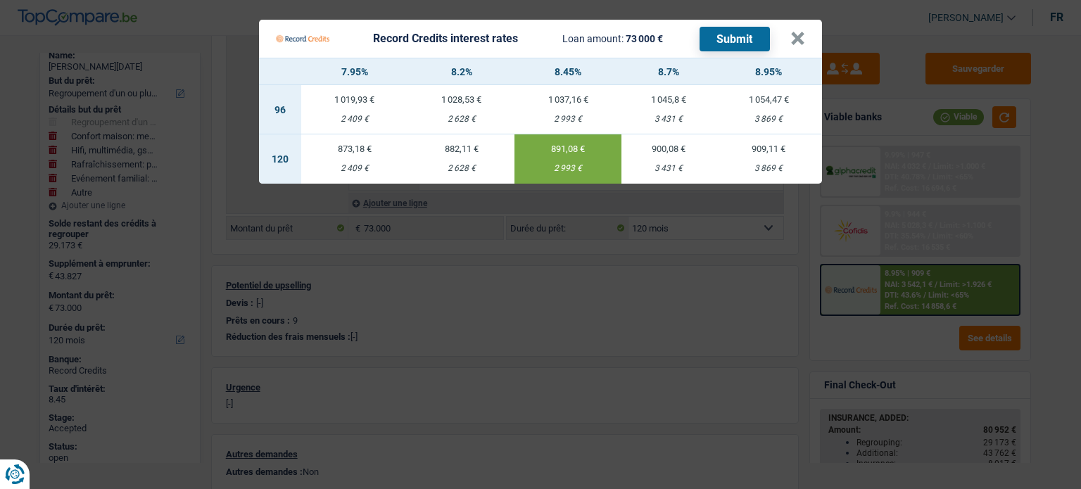
click at [927, 288] on Credits "Record Credits interest rates Loan amount: 73 000 € Submit × 7.95% 8.2% 8.45% 8…" at bounding box center [540, 244] width 1081 height 489
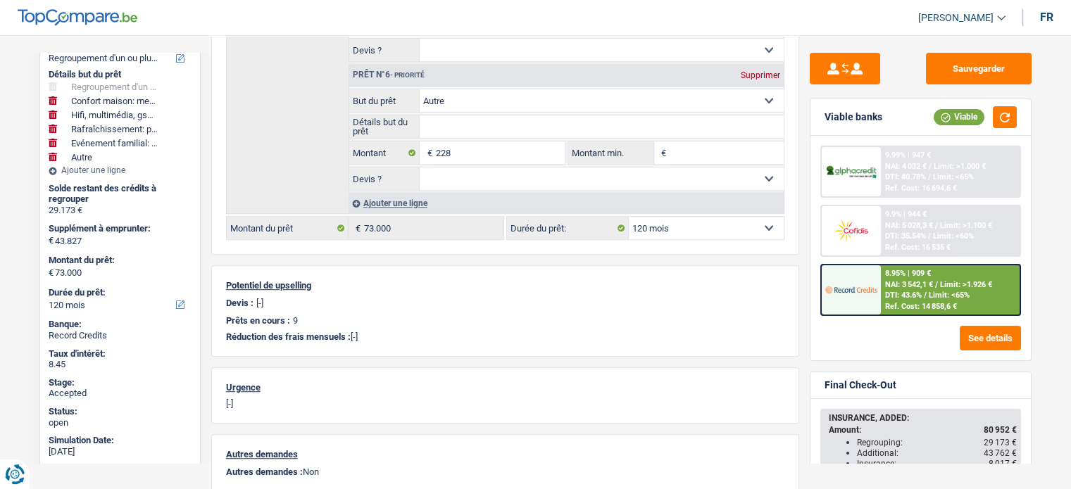
scroll to position [183, 0]
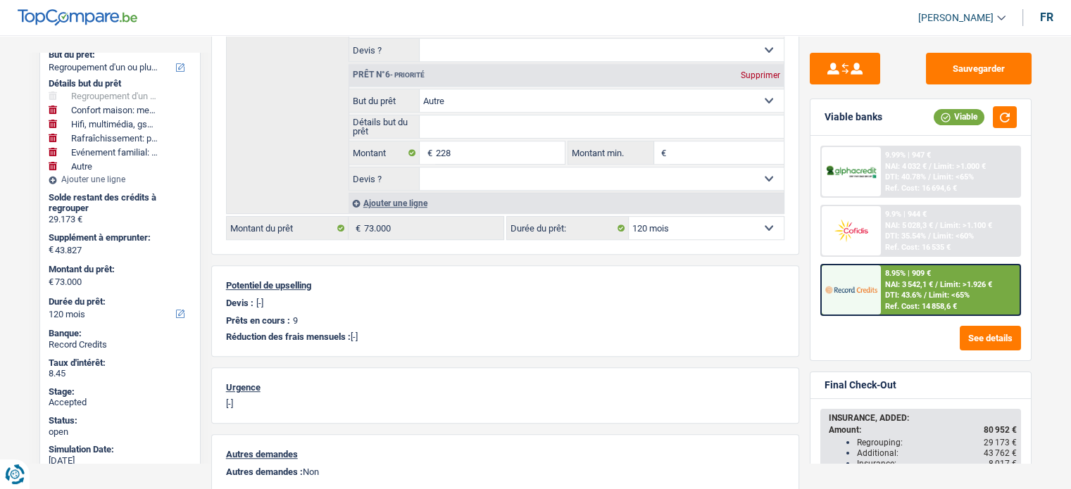
click at [70, 184] on div "Détails but du prêt Confort maison: meubles, textile, peinture, électroménager,…" at bounding box center [120, 132] width 143 height 114
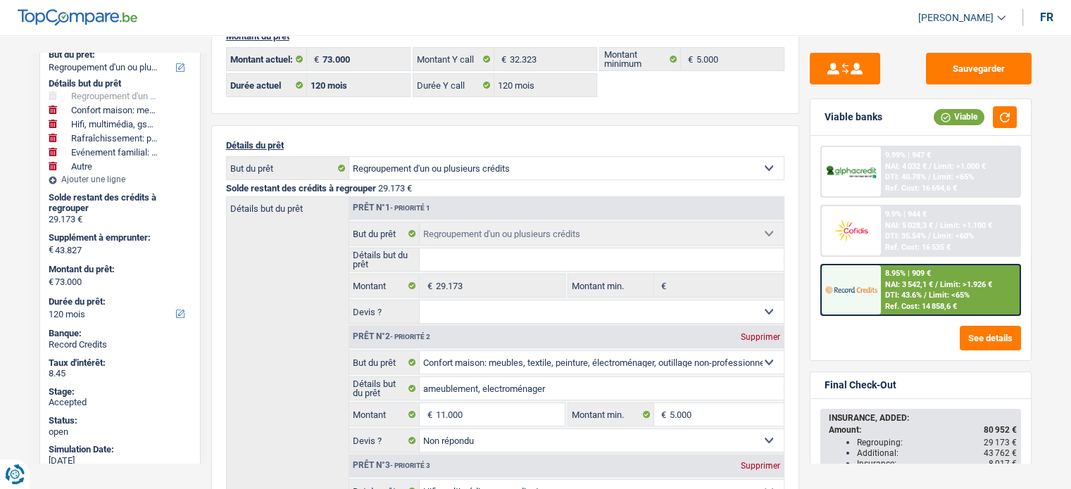
scroll to position [0, 0]
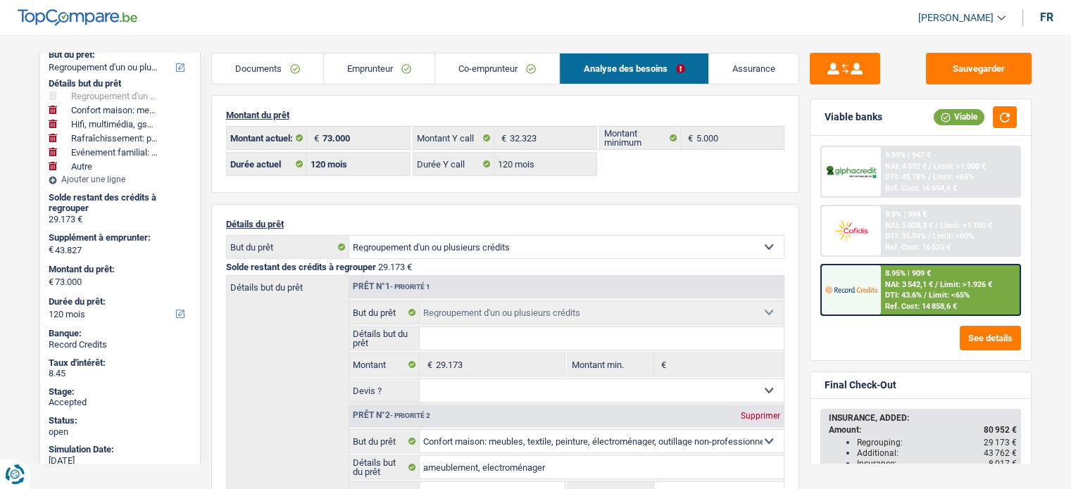
click at [737, 67] on link "Assurance" at bounding box center [753, 69] width 89 height 30
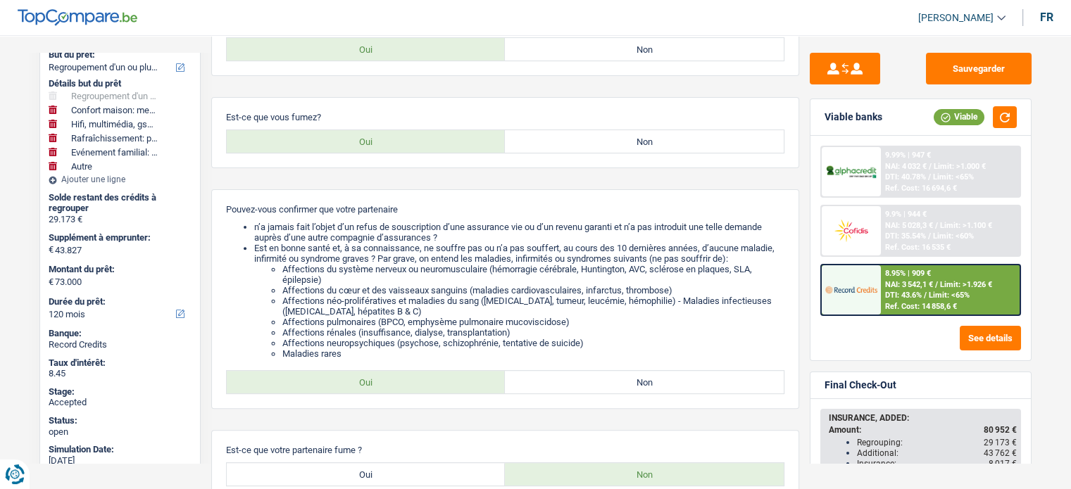
scroll to position [439, 0]
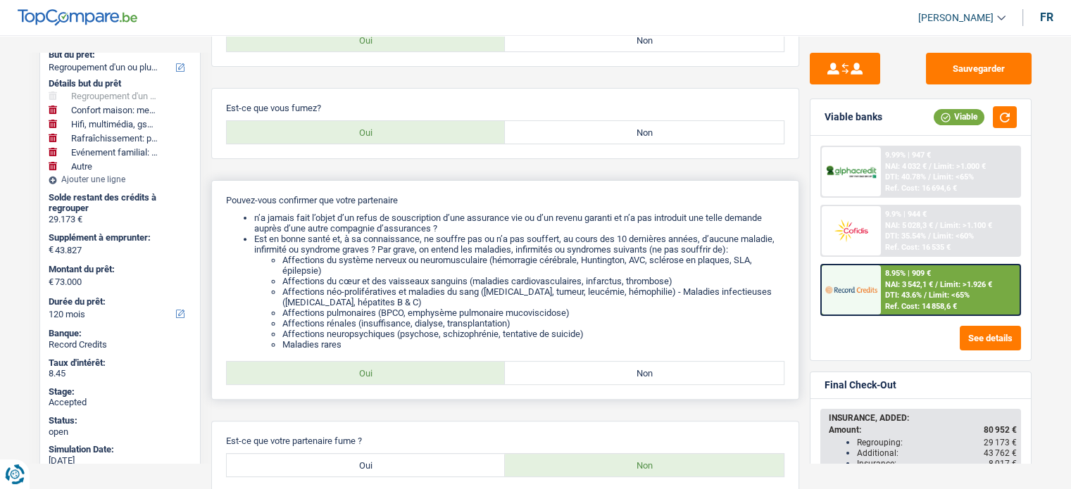
click at [588, 379] on label "Non" at bounding box center [644, 373] width 279 height 23
click at [588, 379] on input "Non" at bounding box center [644, 373] width 279 height 23
radio input "true"
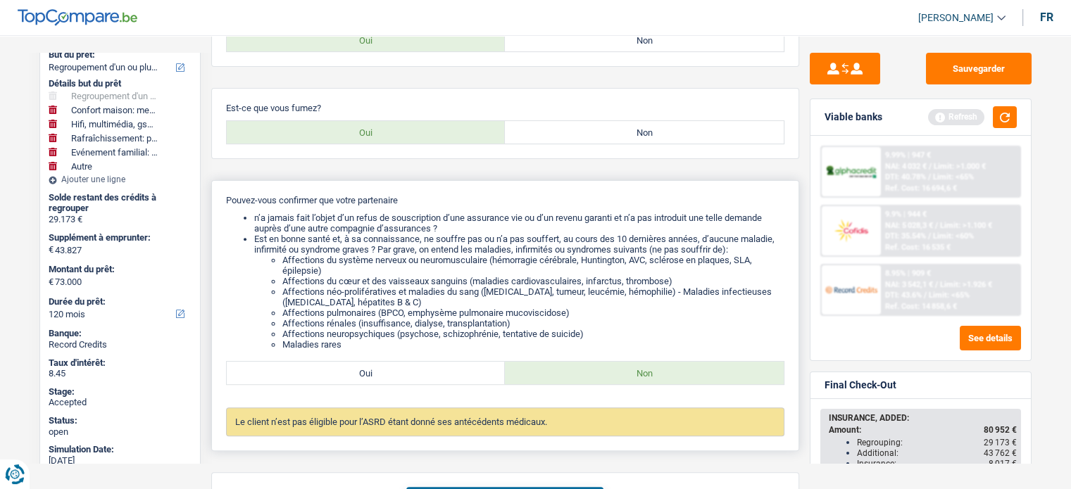
click at [437, 380] on label "Oui" at bounding box center [366, 373] width 279 height 23
click at [437, 380] on input "Oui" at bounding box center [366, 373] width 279 height 23
radio input "true"
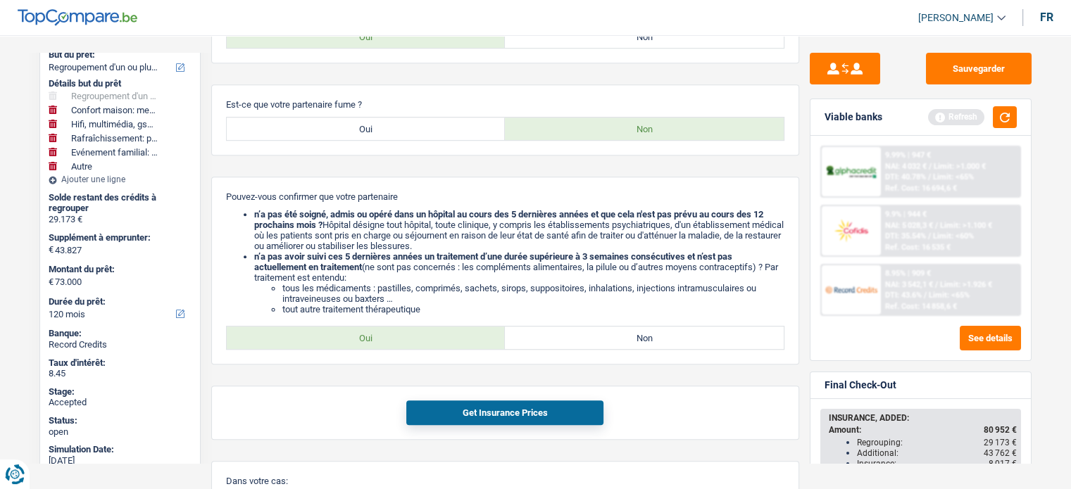
scroll to position [797, 0]
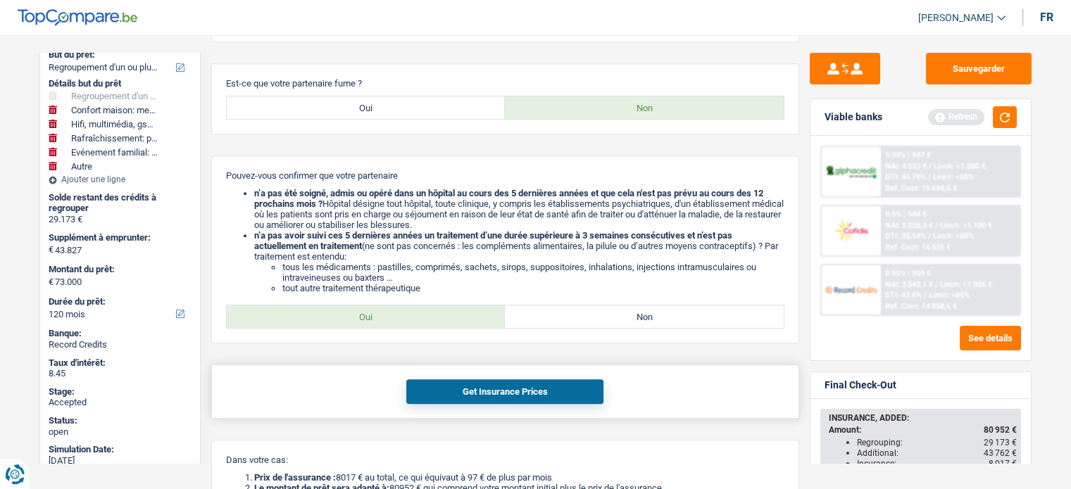
click at [485, 391] on button "Get Insurance Prices" at bounding box center [504, 391] width 197 height 25
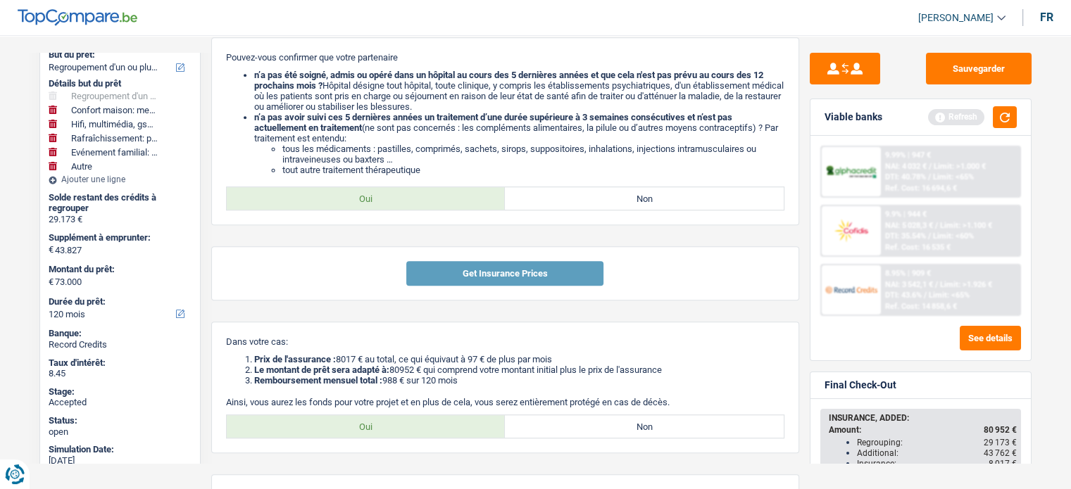
scroll to position [917, 0]
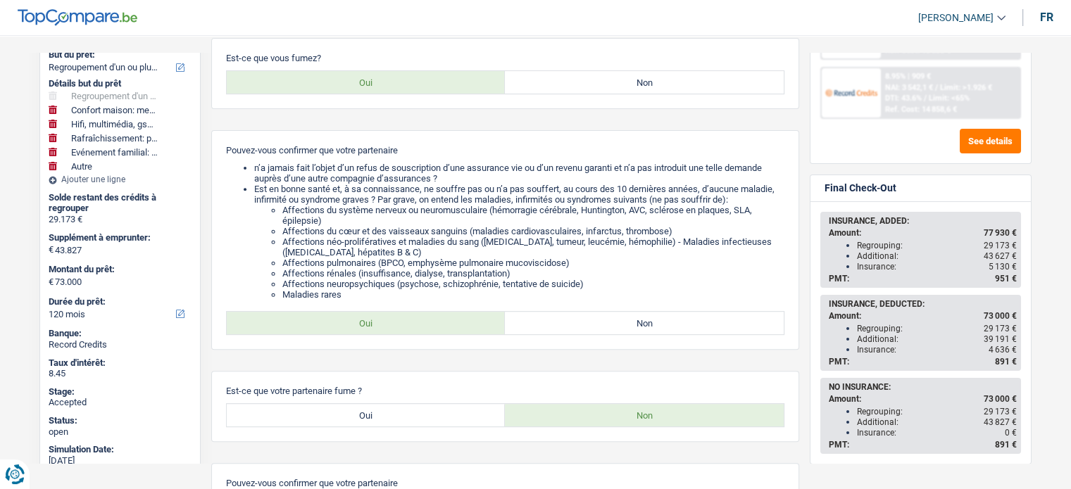
scroll to position [61, 0]
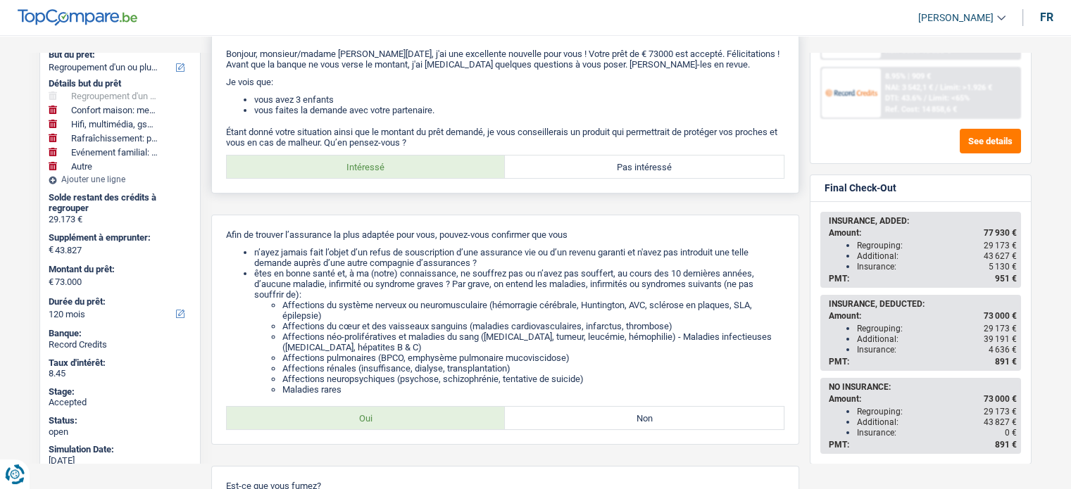
click at [679, 169] on label "Pas intéressé" at bounding box center [644, 167] width 279 height 23
click at [679, 169] on input "Pas intéressé" at bounding box center [644, 167] width 279 height 23
radio input "true"
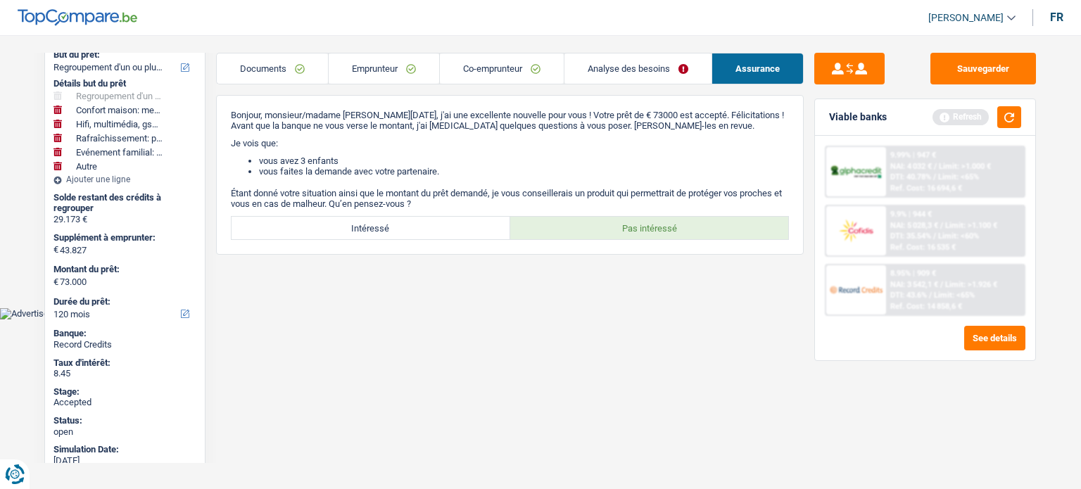
click at [396, 50] on main "Notes Sauvegarder Name: Sylvain Noel But du prêt: Confort maison: meubles, text…" at bounding box center [540, 164] width 1081 height 287
click at [389, 56] on link "Emprunteur" at bounding box center [384, 69] width 111 height 30
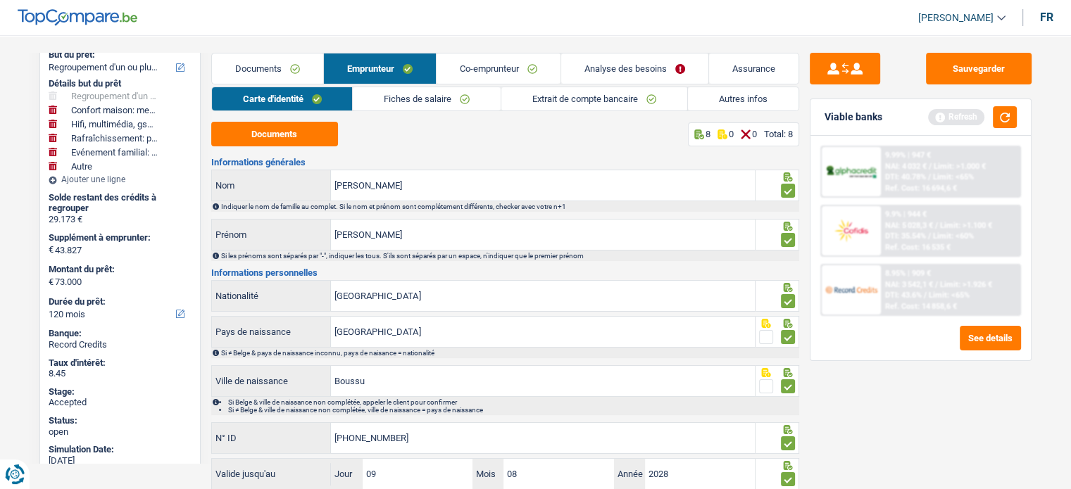
click at [431, 99] on link "Fiches de salaire" at bounding box center [427, 98] width 148 height 23
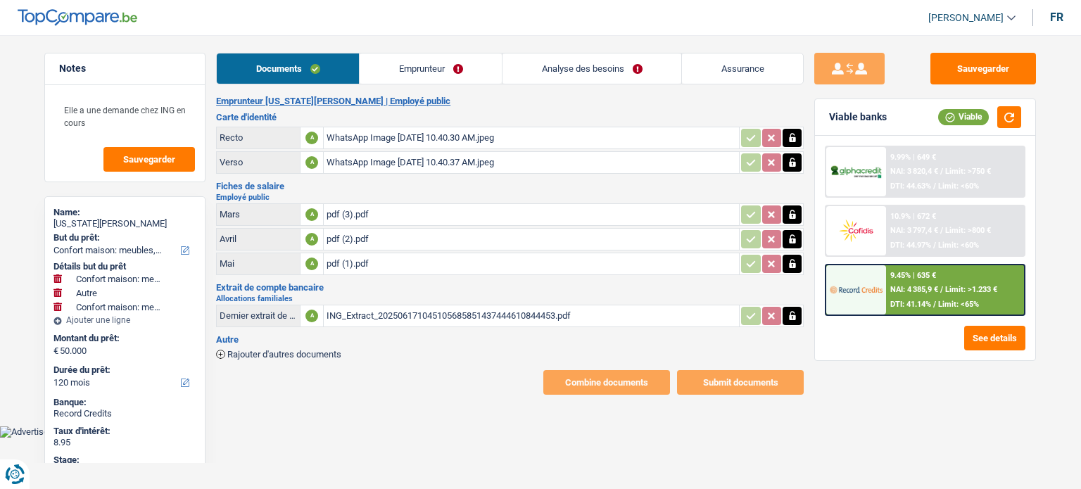
select select "household"
select select "other"
select select "household"
select select "120"
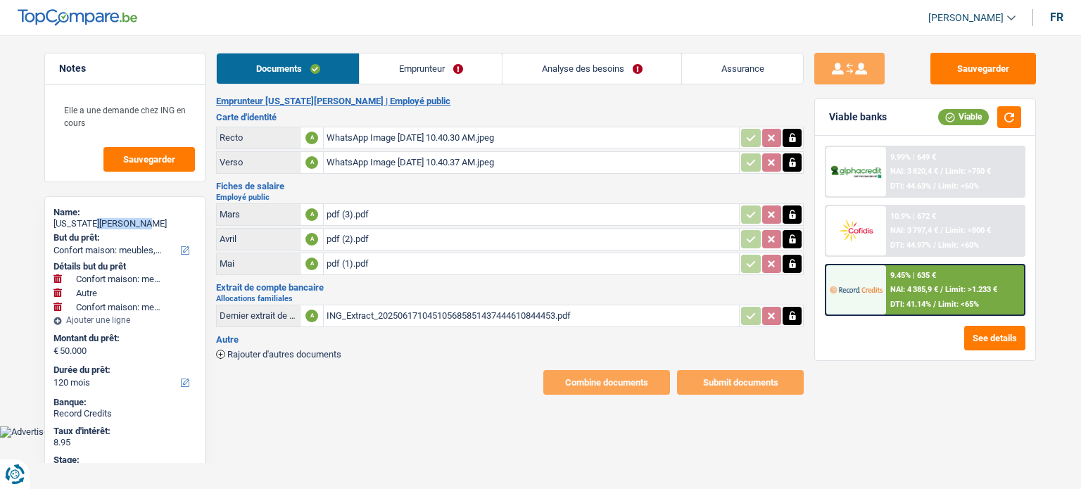
drag, startPoint x: 129, startPoint y: 220, endPoint x: 84, endPoint y: 221, distance: 45.1
click at [84, 221] on div "virginia Giovannelli" at bounding box center [125, 223] width 143 height 11
copy div "Giovannelli"
click at [27, 343] on main "Notes Elle a une demande chez ING en cours Sauvegarder Name: virginia Giovannel…" at bounding box center [540, 224] width 1081 height 406
click at [577, 70] on link "Analyse des besoins" at bounding box center [592, 69] width 179 height 30
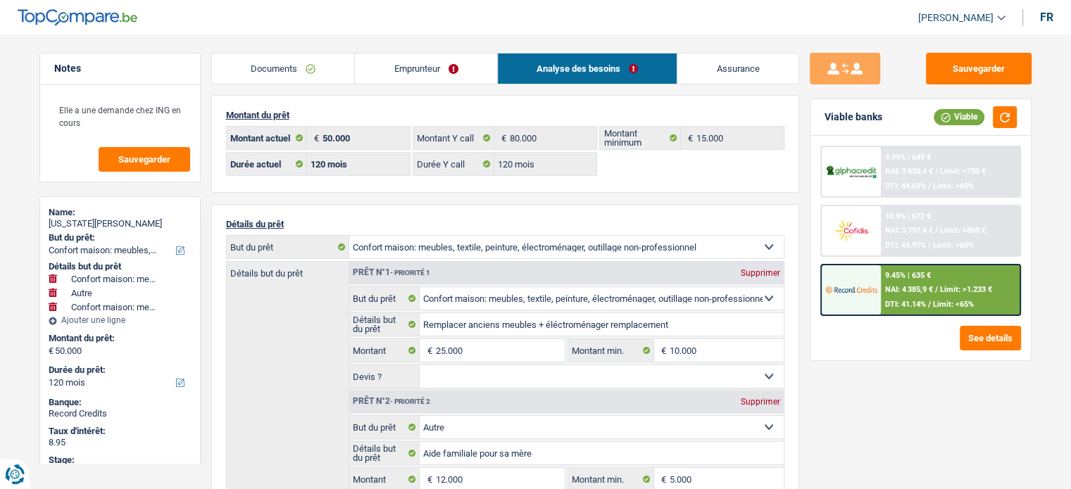
click at [285, 58] on link "Documents" at bounding box center [283, 69] width 143 height 30
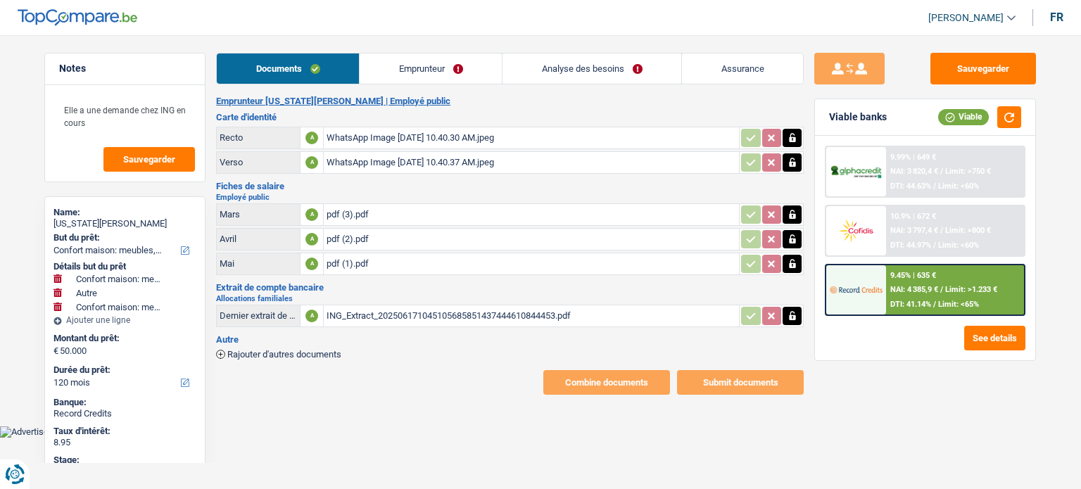
click at [351, 314] on div "ING_Extract_202506171045105685851437444610844453.pdf" at bounding box center [532, 316] width 410 height 21
click at [344, 211] on div "pdf (3).pdf" at bounding box center [532, 214] width 410 height 21
click at [454, 308] on div "ING_Extract_202506171045105685851437444610844453.pdf" at bounding box center [532, 316] width 410 height 21
click at [375, 398] on main "Notes Elle a une demande chez ING en cours Sauvegarder Name: virginia Giovannel…" at bounding box center [540, 224] width 1081 height 406
click at [45, 337] on div "Name: virginia Giovannelli But du prêt: Confort maison: meubles, textile, peint…" at bounding box center [124, 434] width 161 height 476
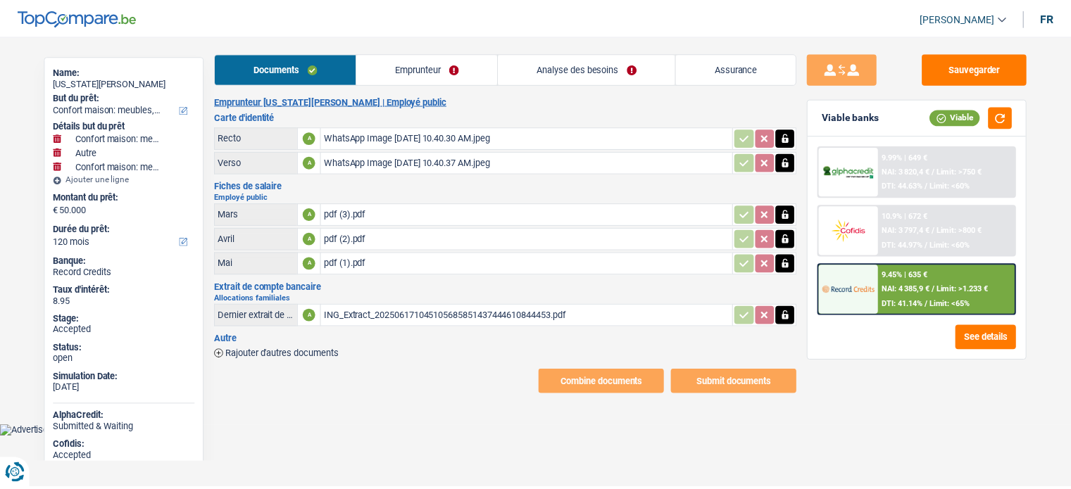
scroll to position [113, 0]
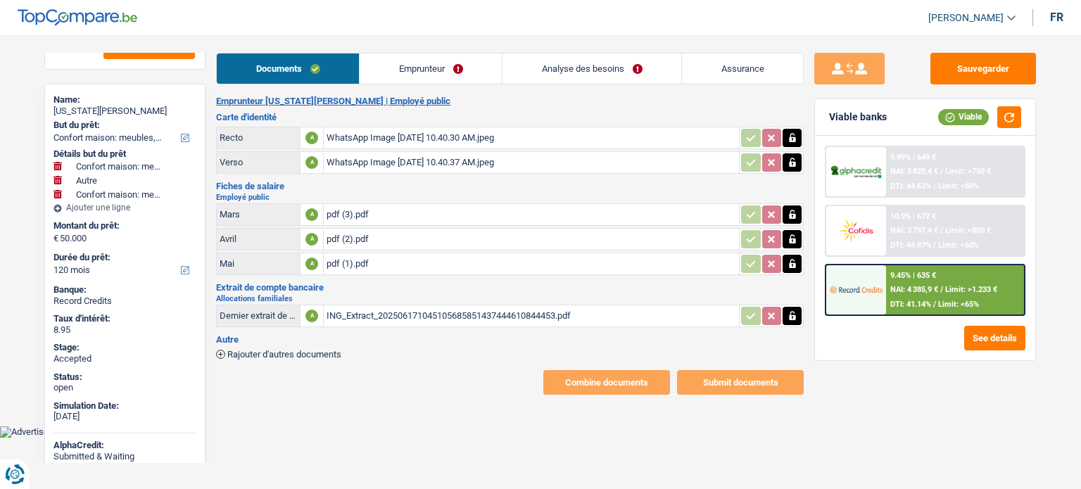
click at [559, 71] on link "Analyse des besoins" at bounding box center [592, 69] width 179 height 30
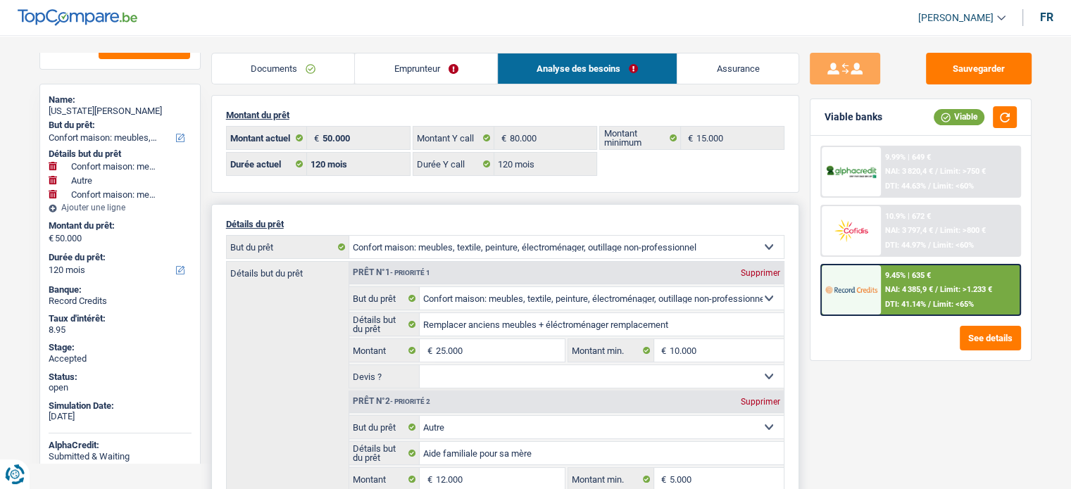
click at [317, 313] on div "Détails but du prêt Prêt n°1 - Priorité 1 Supprimer Confort maison: meubles, te…" at bounding box center [505, 465] width 558 height 408
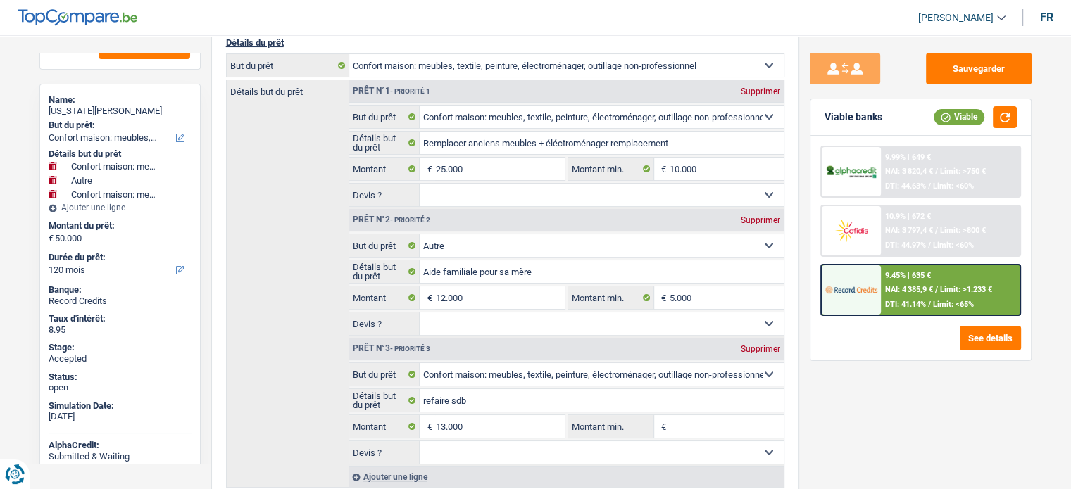
scroll to position [0, 0]
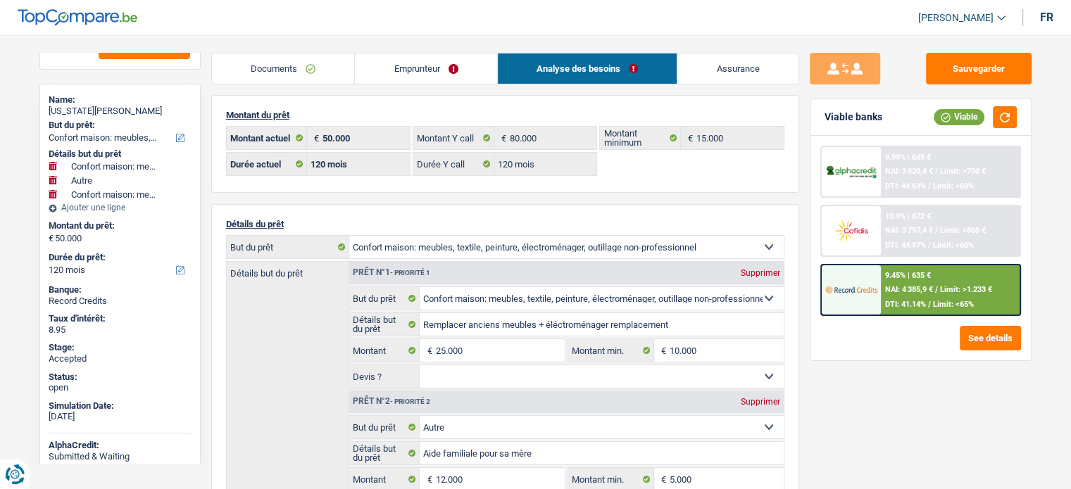
click at [203, 114] on div "Notes Elle a une demande chez ING en cours Sauvegarder Name: virginia Giovannel…" at bounding box center [120, 258] width 182 height 410
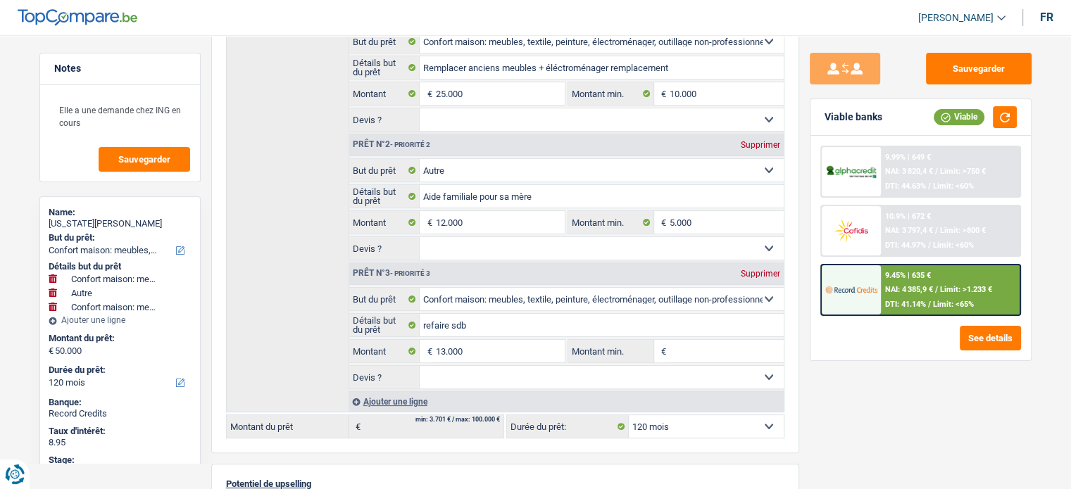
scroll to position [272, 0]
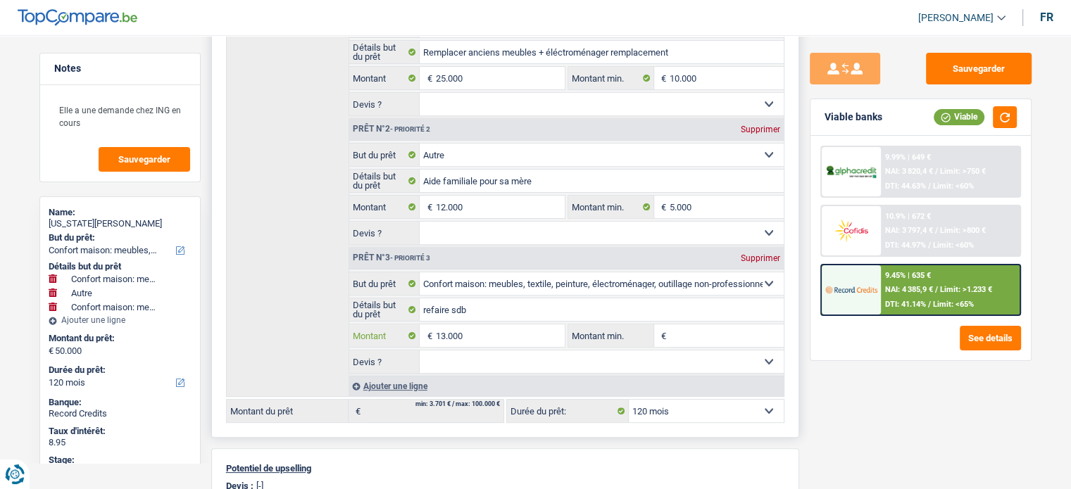
click at [472, 332] on input "13.000" at bounding box center [499, 336] width 129 height 23
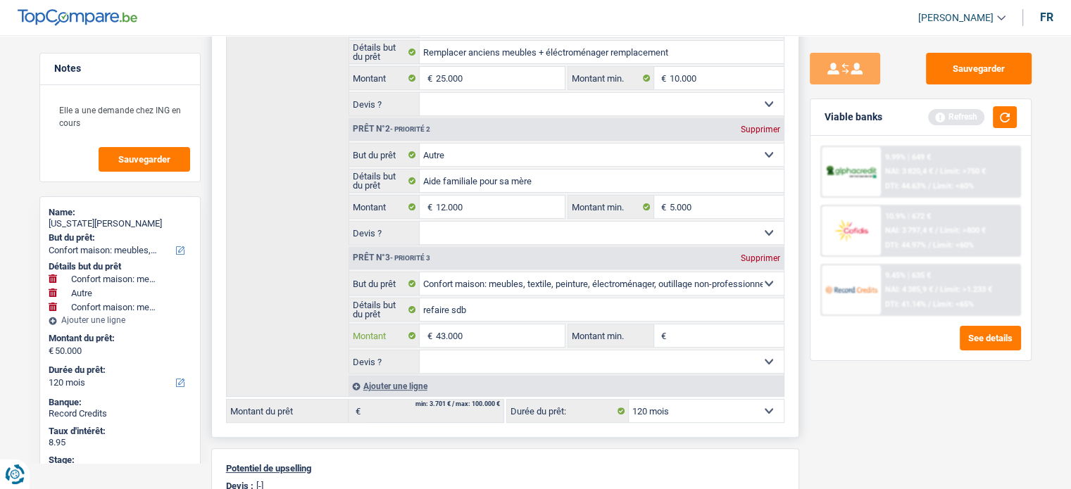
type input "43.000"
type input "80.000"
select select "144"
type input "80.000"
select select "144"
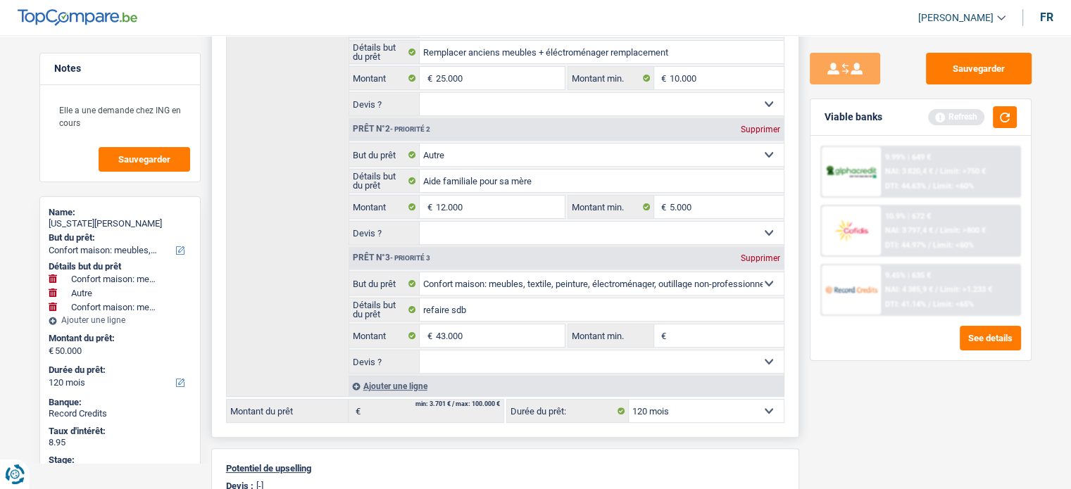
type input "80.000"
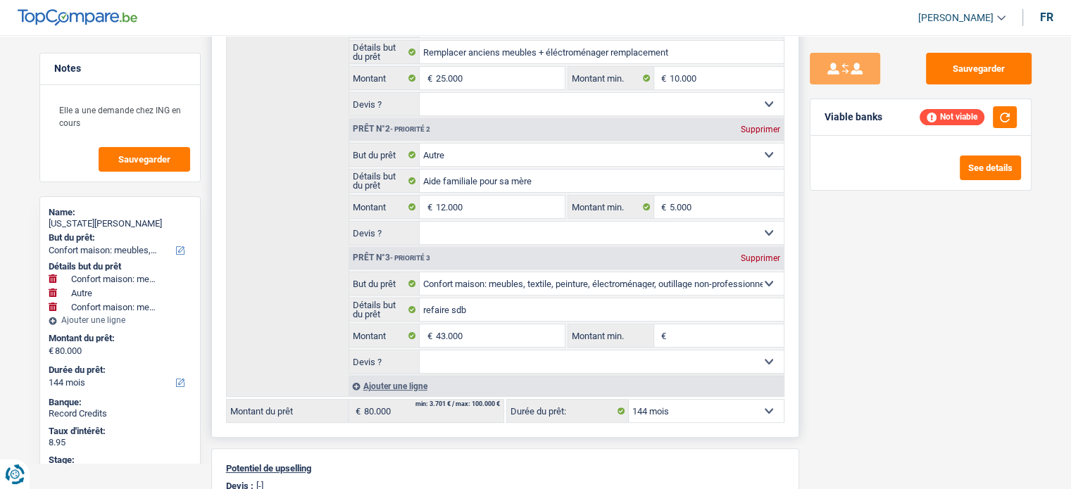
click at [676, 400] on select "12 mois 18 mois 24 mois 30 mois 36 mois 42 mois 48 mois 60 mois 72 mois 84 mois…" at bounding box center [706, 411] width 155 height 23
select select "120"
click at [629, 400] on select "12 mois 18 mois 24 mois 30 mois 36 mois 42 mois 48 mois 60 mois 72 mois 84 mois…" at bounding box center [706, 411] width 155 height 23
select select "120"
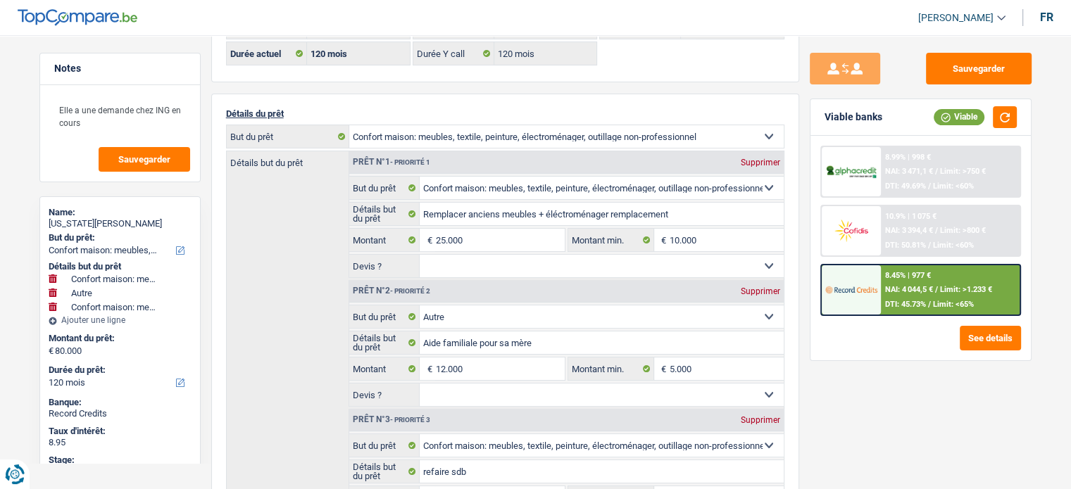
scroll to position [94, 0]
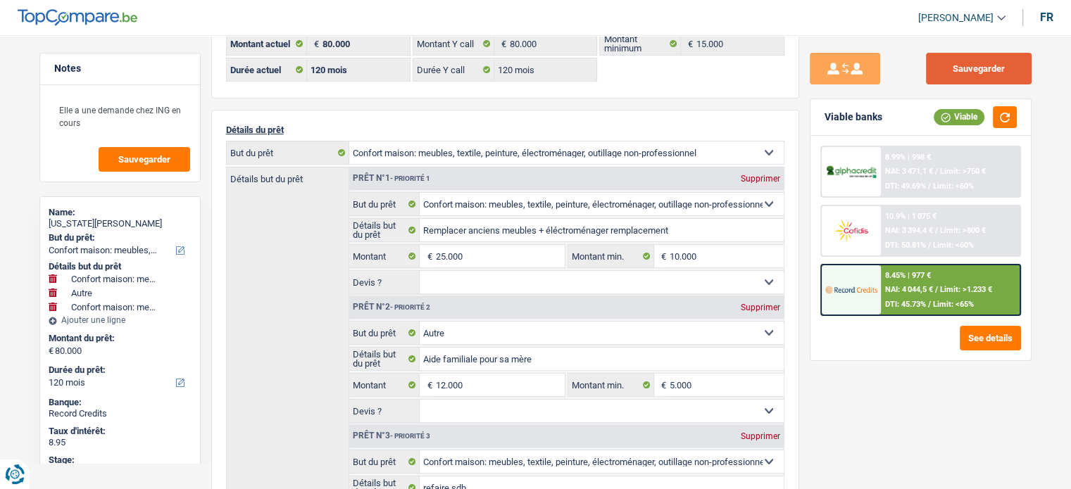
click at [972, 65] on button "Sauvegarder" at bounding box center [979, 69] width 106 height 32
click at [894, 295] on div "8.45% | 977 € NAI: 4 044,5 € / Limit: >1.233 € DTI: 45.73% / Limit: <65%" at bounding box center [950, 289] width 139 height 49
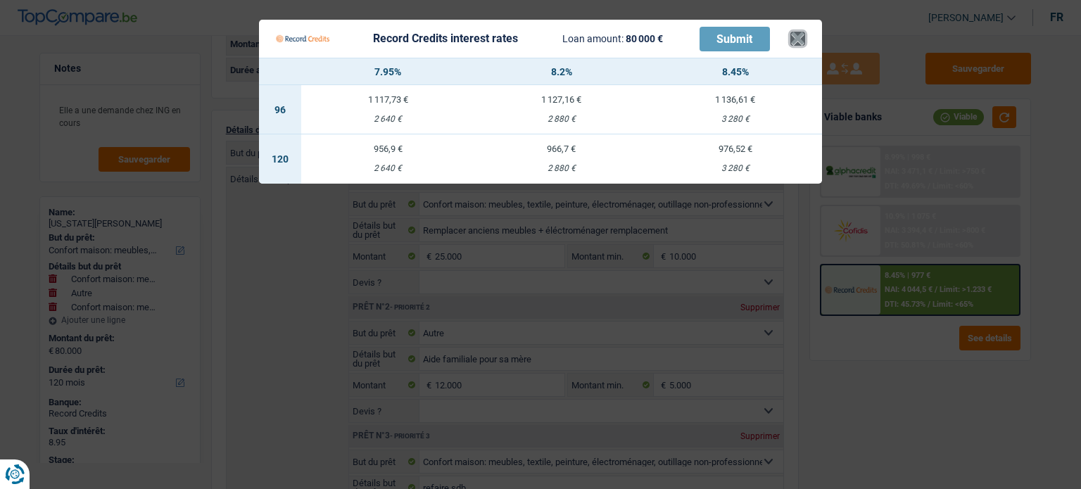
click at [796, 38] on button "×" at bounding box center [798, 39] width 15 height 14
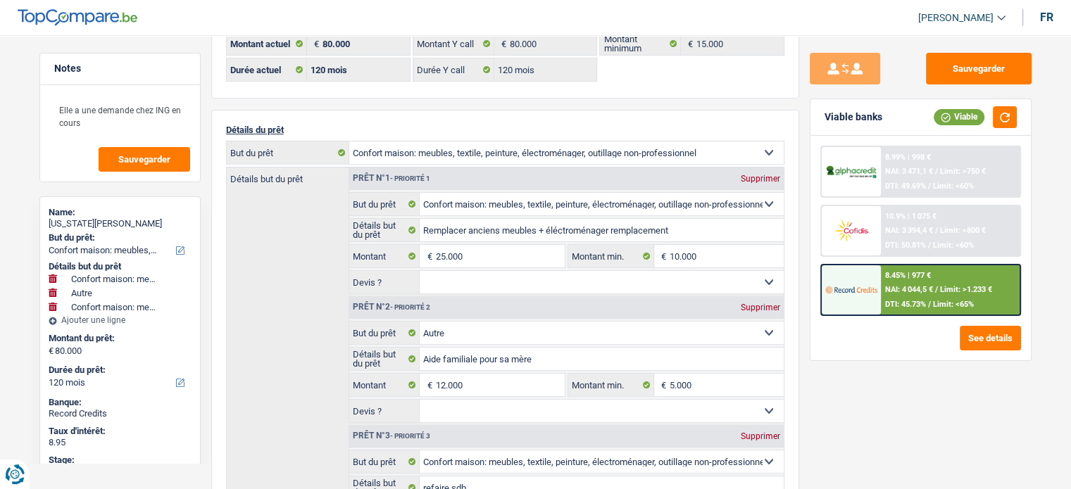
click at [903, 294] on div "8.45% | 977 € NAI: 4 044,5 € / Limit: >1.233 € DTI: 45.73% / Limit: <65%" at bounding box center [950, 289] width 139 height 49
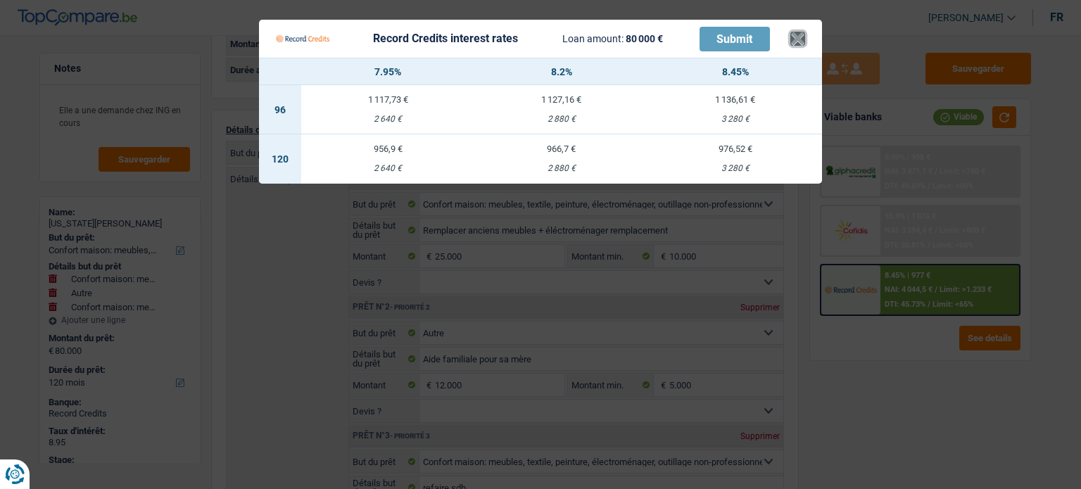
click at [799, 42] on button "×" at bounding box center [798, 39] width 15 height 14
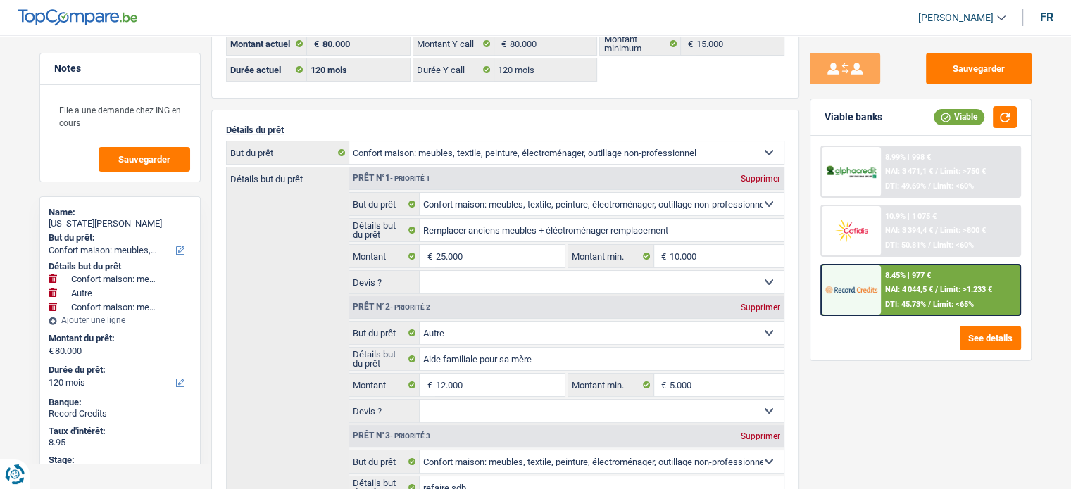
click at [946, 292] on span "Limit: >1.233 €" at bounding box center [966, 289] width 52 height 9
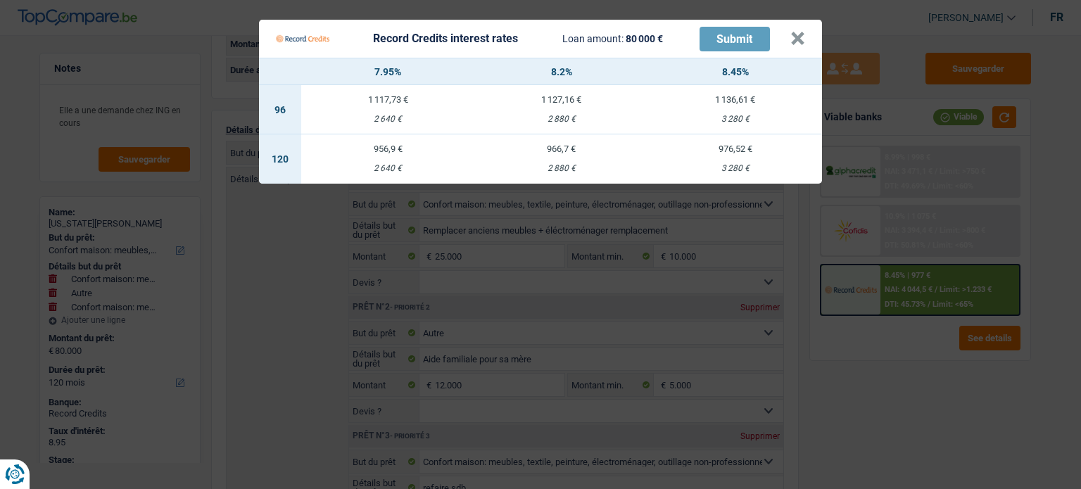
click at [556, 150] on div "966,7 €" at bounding box center [562, 148] width 174 height 9
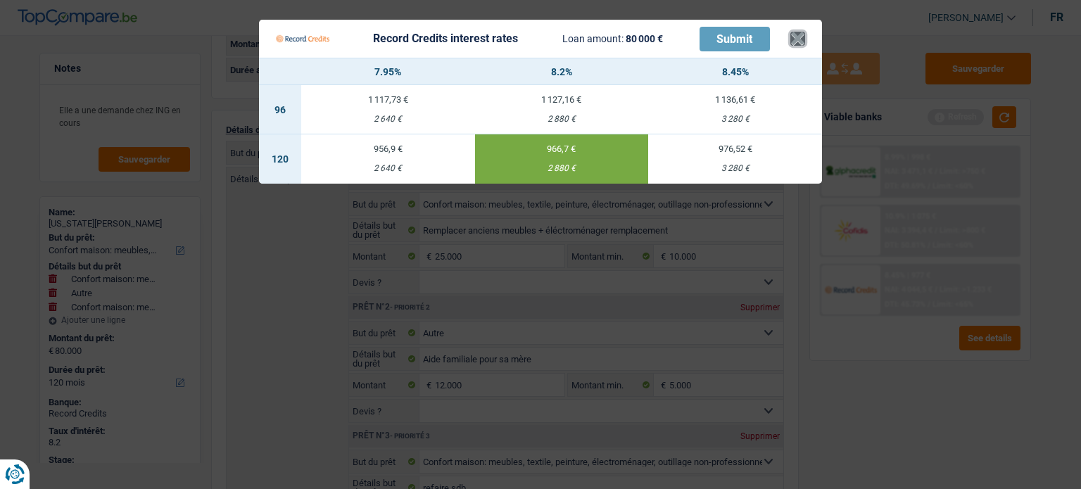
click at [802, 46] on button "×" at bounding box center [798, 39] width 15 height 14
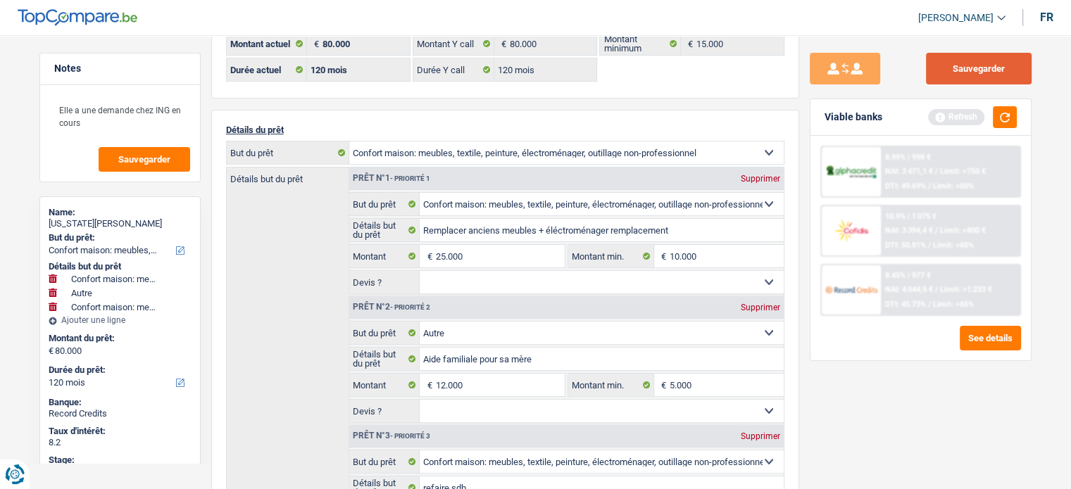
click at [962, 83] on button "Sauvegarder" at bounding box center [979, 69] width 106 height 32
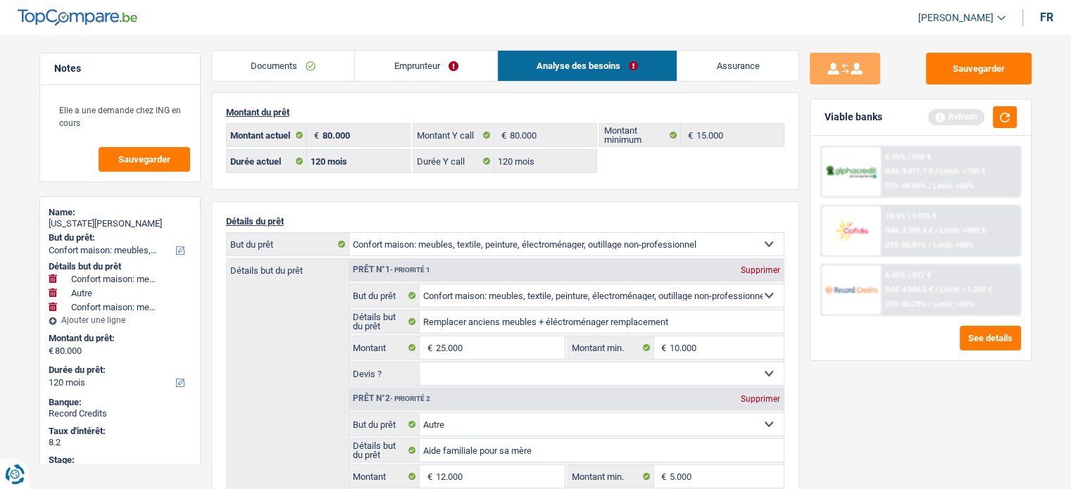
scroll to position [0, 0]
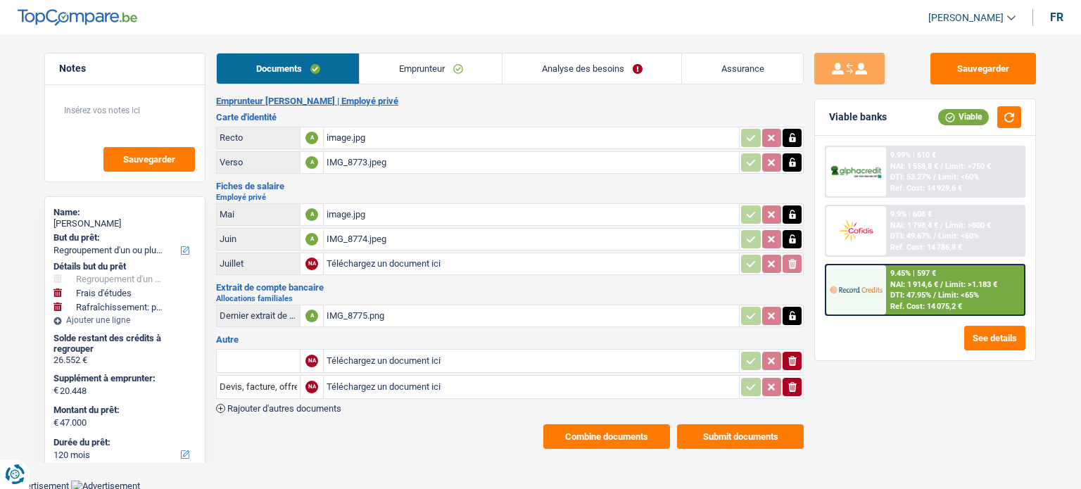
select select "refinancing"
select select "study"
select select "houseOrGarden"
select select "120"
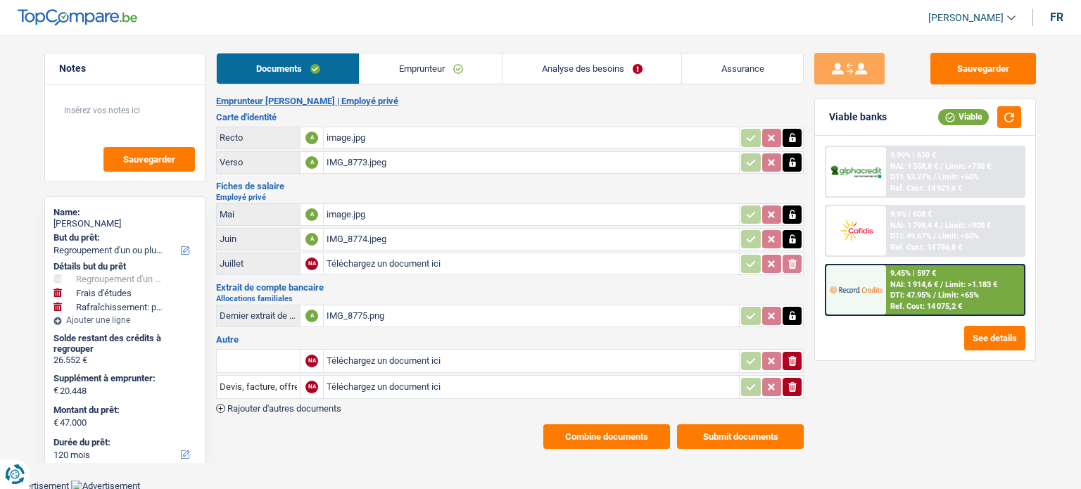
select select "120"
select select "144"
select select "refinancing"
select select "study"
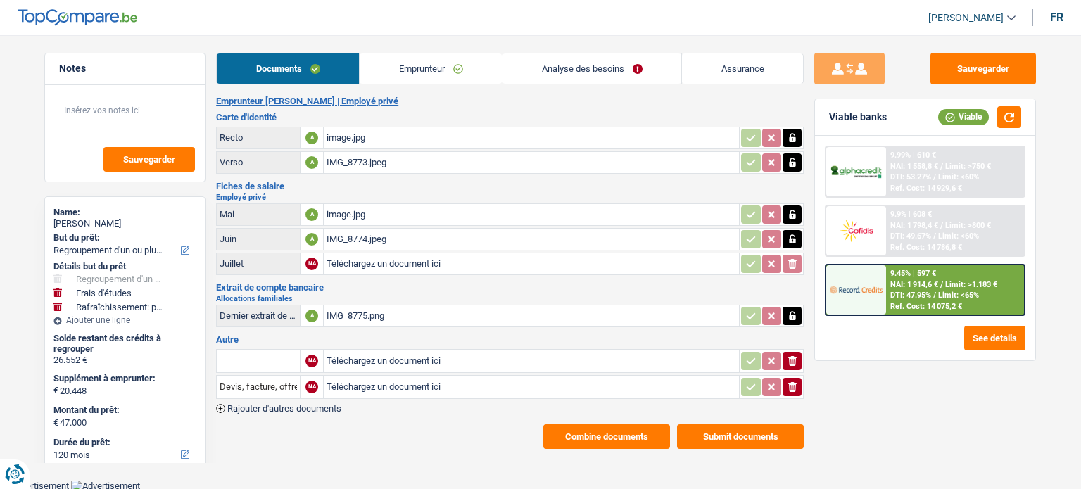
select select "houseOrGarden"
select select "yes"
select select "120"
click at [603, 49] on main "Notes Sauvegarder Name: [PERSON_NAME] But du prêt: Confort maison: meubles, tex…" at bounding box center [540, 251] width 1081 height 460
click at [589, 65] on link "Analyse des besoins" at bounding box center [592, 69] width 179 height 30
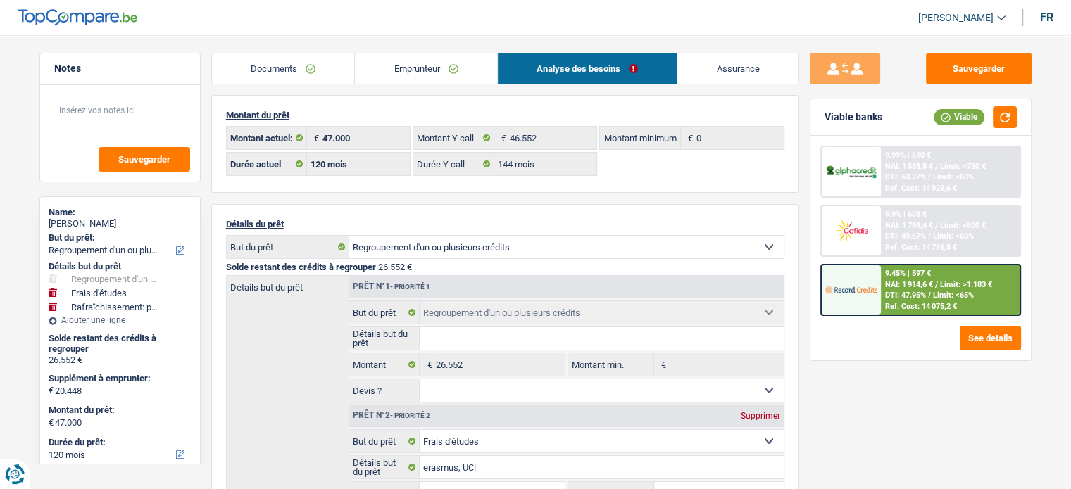
click at [391, 72] on link "Emprunteur" at bounding box center [426, 69] width 142 height 30
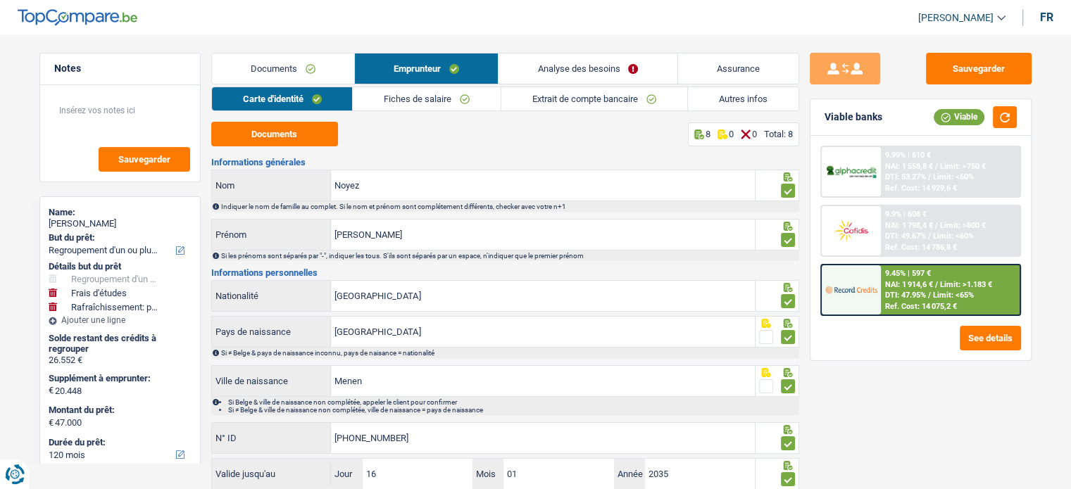
click at [758, 96] on link "Autres infos" at bounding box center [743, 98] width 111 height 23
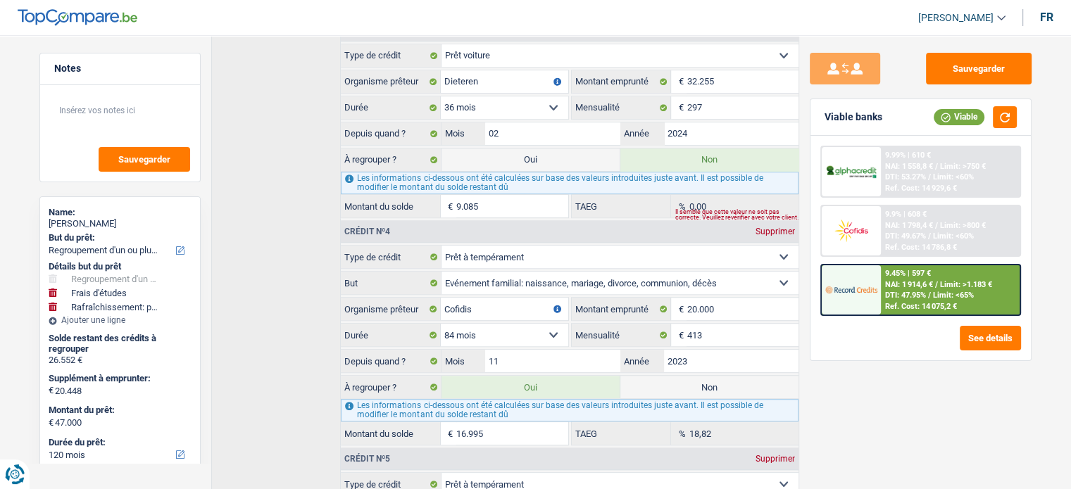
scroll to position [749, 0]
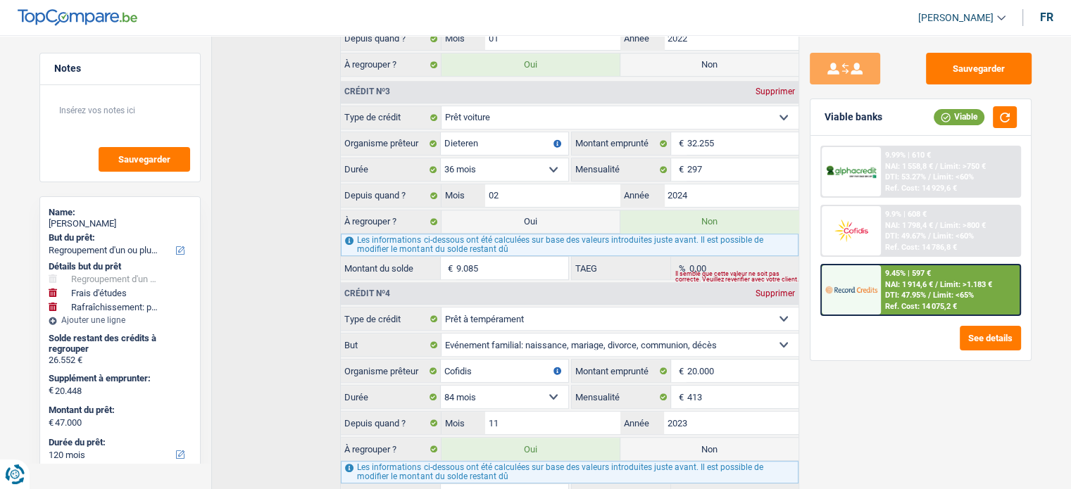
click at [20, 322] on main "Notes Sauvegarder Name: [PERSON_NAME] But du prêt: Confort maison: meubles, tex…" at bounding box center [535, 33] width 1071 height 1522
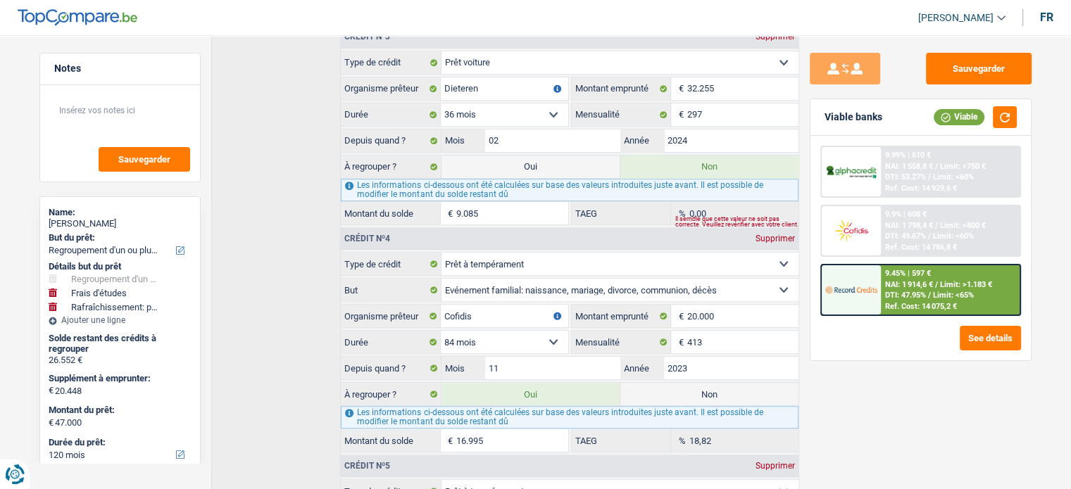
scroll to position [805, 0]
click at [201, 410] on div "Notes Sauvegarder Name: [PERSON_NAME] But du prêt: Confort maison: meubles, tex…" at bounding box center [120, 258] width 182 height 410
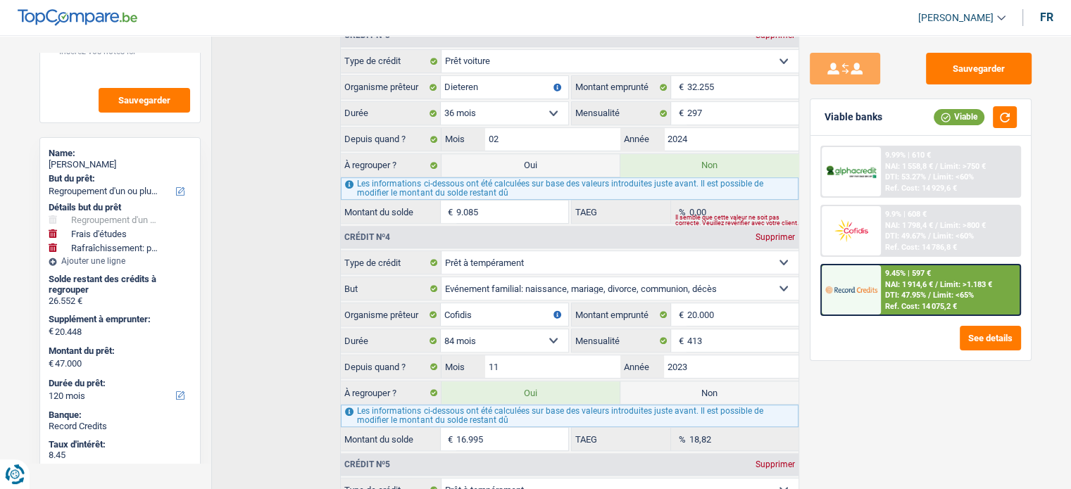
scroll to position [56, 0]
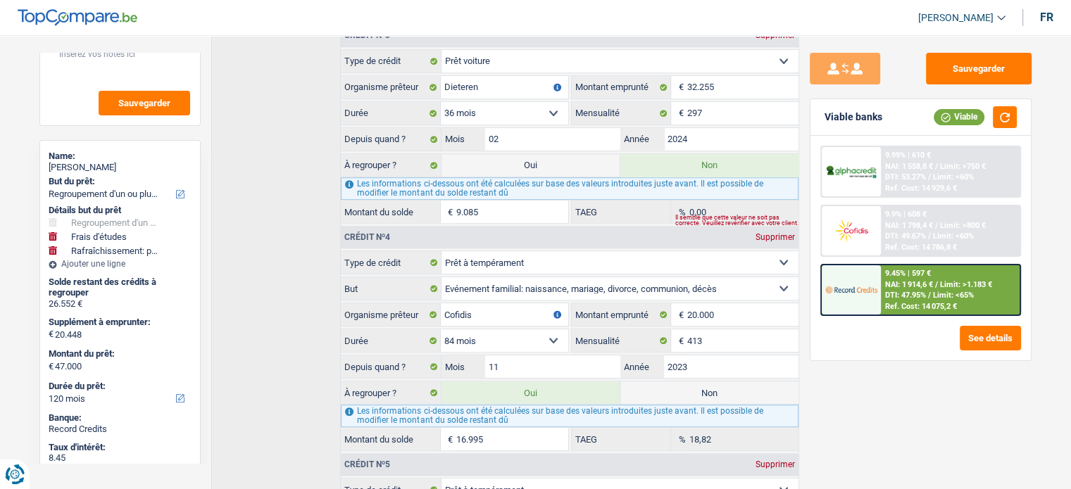
click at [298, 299] on div "Crédit nº1 Carte ou ouverture de crédit Prêt hypothécaire Vente à tempérament P…" at bounding box center [505, 197] width 588 height 1012
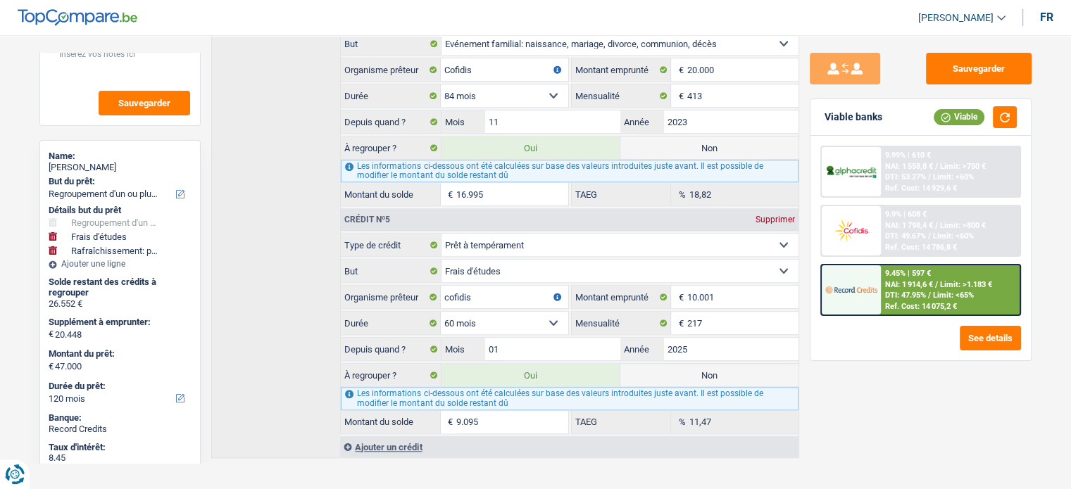
scroll to position [1022, 0]
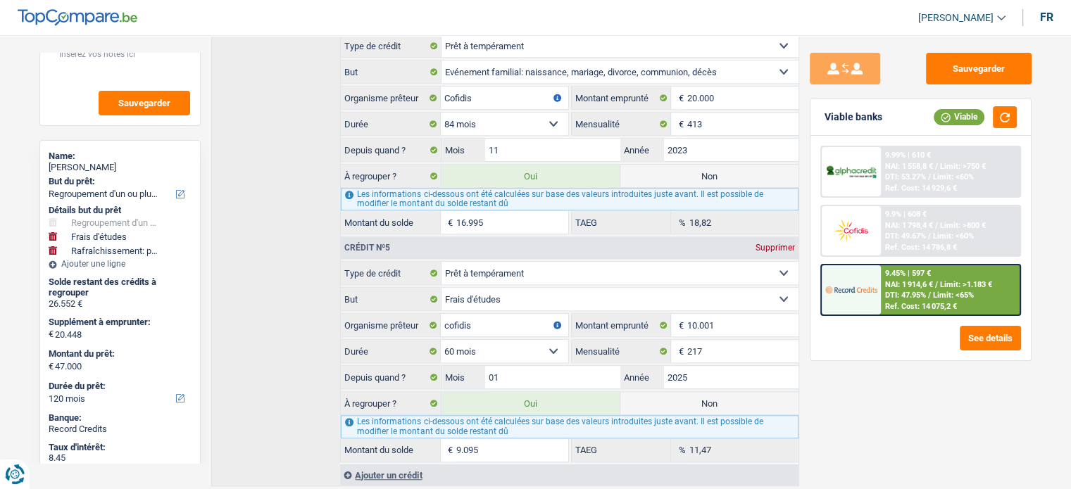
click at [678, 393] on label "Non" at bounding box center [709, 403] width 178 height 23
click at [678, 393] on input "Non" at bounding box center [709, 403] width 178 height 23
radio input "true"
type input "37.905"
select select "144"
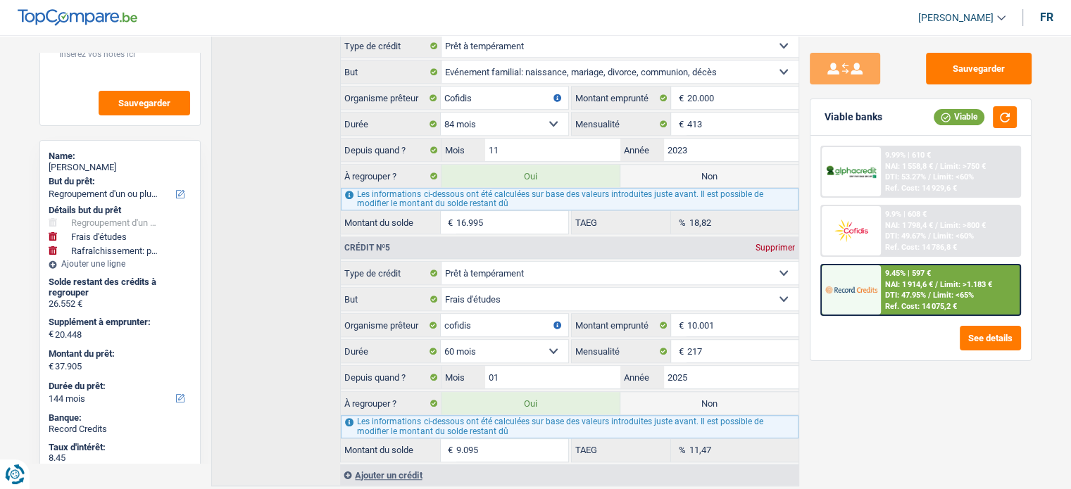
radio input "false"
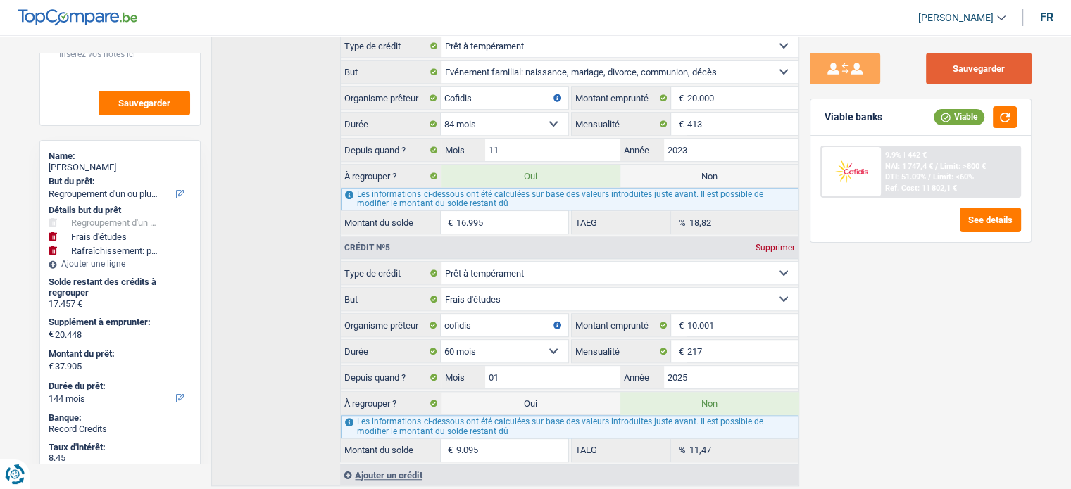
click at [965, 68] on button "Sauvegarder" at bounding box center [979, 69] width 106 height 32
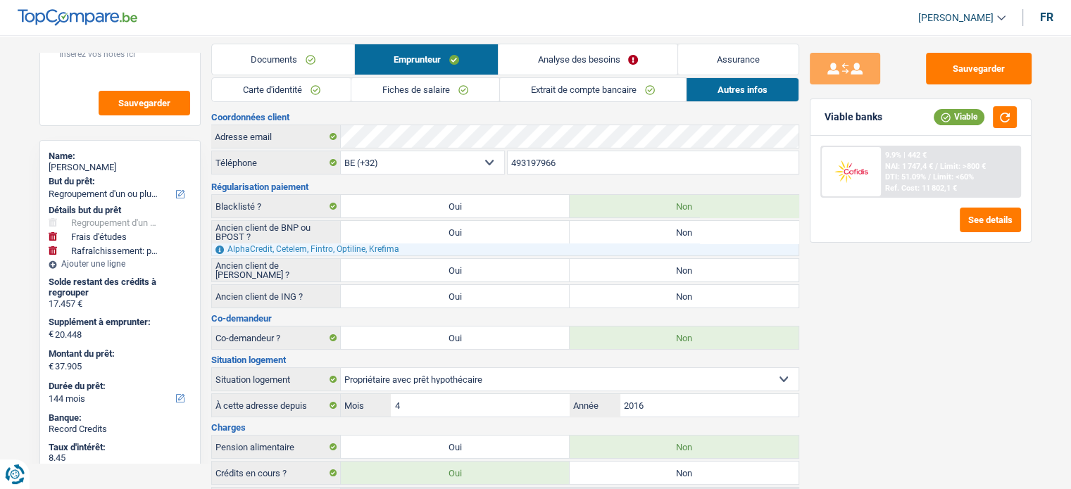
scroll to position [4, 0]
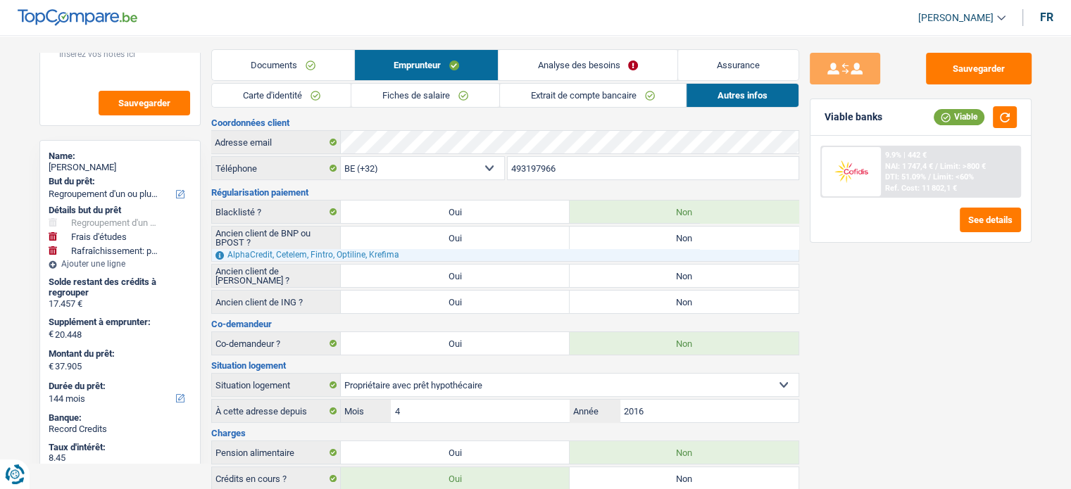
click at [617, 67] on link "Analyse des besoins" at bounding box center [587, 65] width 178 height 30
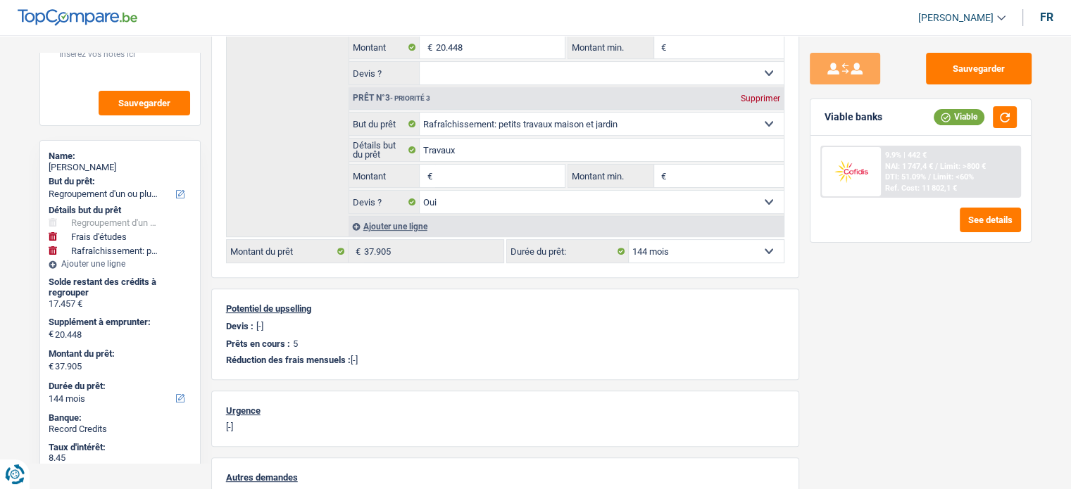
scroll to position [444, 0]
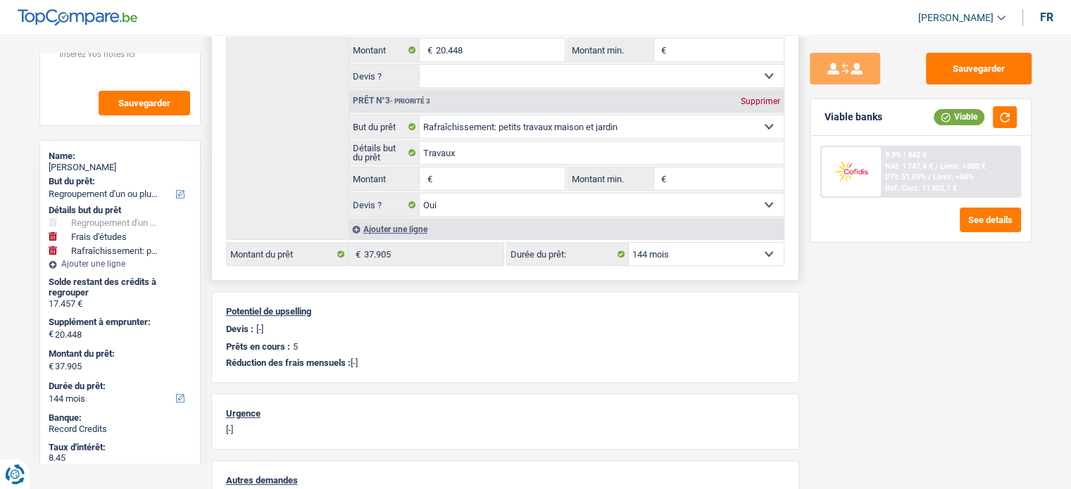
click at [659, 250] on select "12 mois 18 mois 24 mois 30 mois 36 mois 42 mois 48 mois 60 mois 72 mois 84 mois…" at bounding box center [706, 254] width 155 height 23
select select "120"
click at [629, 243] on select "12 mois 18 mois 24 mois 30 mois 36 mois 42 mois 48 mois 60 mois 72 mois 84 mois…" at bounding box center [706, 254] width 155 height 23
select select "120"
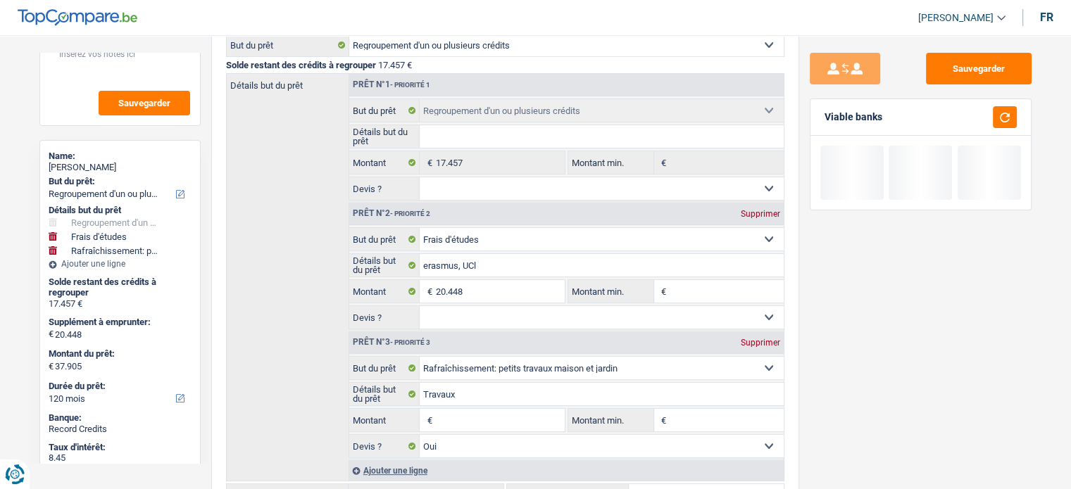
scroll to position [155, 0]
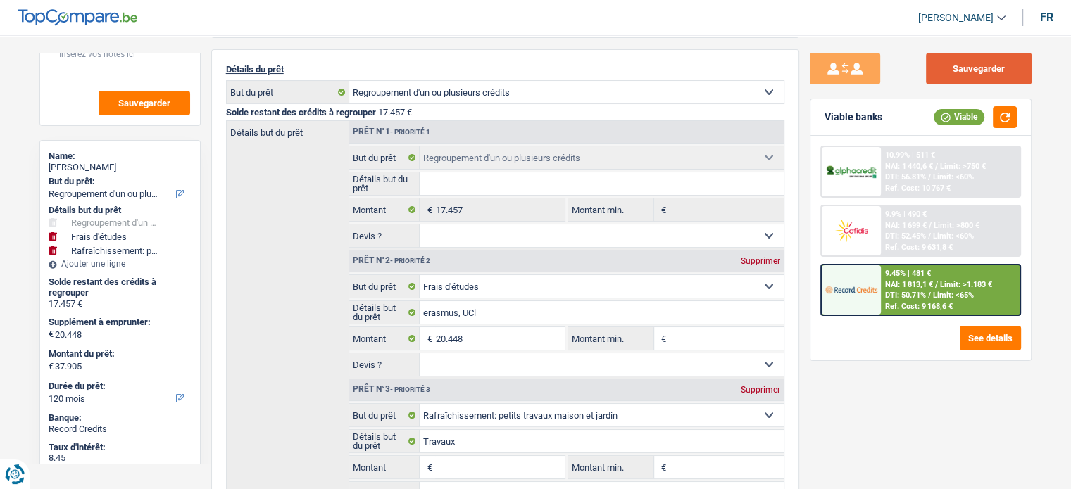
click at [964, 64] on button "Sauvegarder" at bounding box center [979, 69] width 106 height 32
click at [17, 335] on main "Notes Sauvegarder Name: [PERSON_NAME] But du prêt: Confort maison: meubles, tex…" at bounding box center [535, 424] width 1071 height 1117
click at [29, 374] on div "Notes Sauvegarder Name: [PERSON_NAME] But du prêt: Confort maison: meubles, tex…" at bounding box center [120, 258] width 182 height 410
click at [30, 376] on div "Notes Sauvegarder Name: [PERSON_NAME] But du prêt: Confort maison: meubles, tex…" at bounding box center [120, 258] width 182 height 410
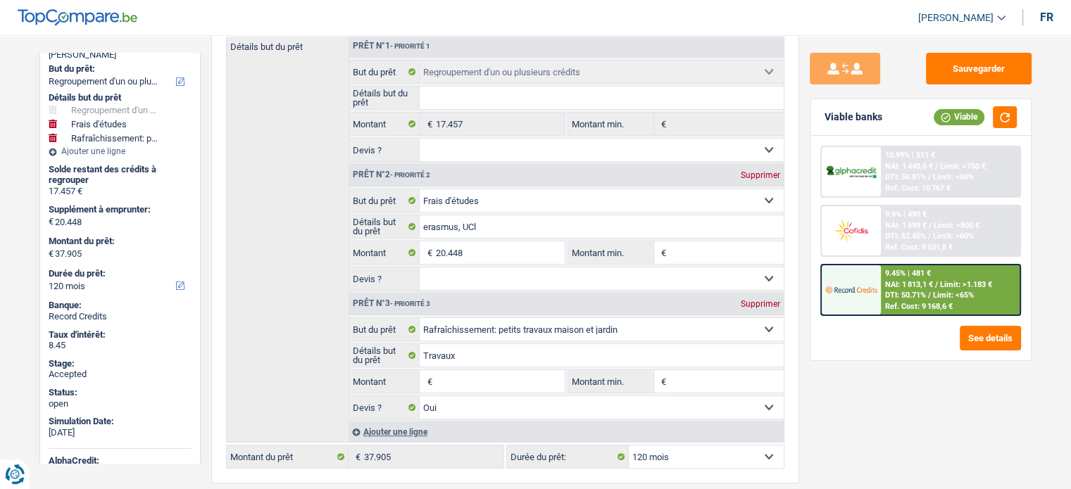
scroll to position [0, 0]
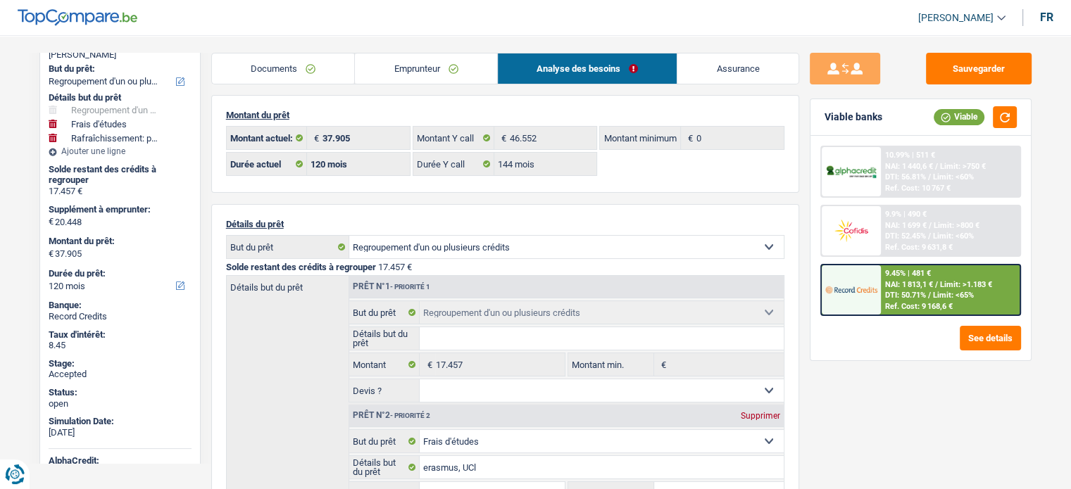
click at [39, 339] on div "Name: Natacha Noyez But du prêt: Confort maison: meubles, textile, peinture, él…" at bounding box center [119, 301] width 161 height 548
click at [284, 320] on div "Détails but du prêt Prêt n°1 - Priorité 1 Confort maison: meubles, textile, pei…" at bounding box center [505, 479] width 558 height 408
click at [307, 68] on link "Documents" at bounding box center [283, 69] width 143 height 30
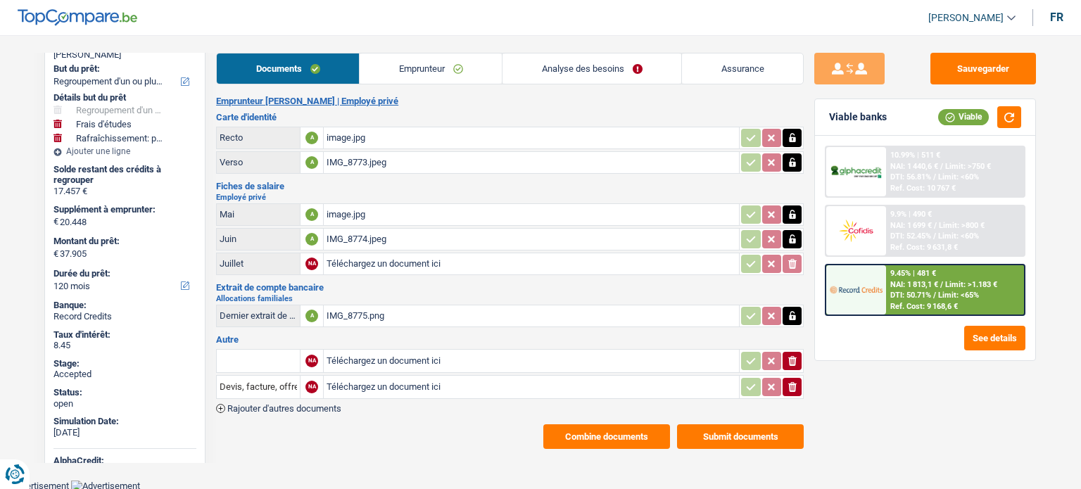
click at [343, 311] on div "IMG_8775.png" at bounding box center [532, 316] width 410 height 21
click at [749, 68] on link "Assurance" at bounding box center [742, 69] width 121 height 30
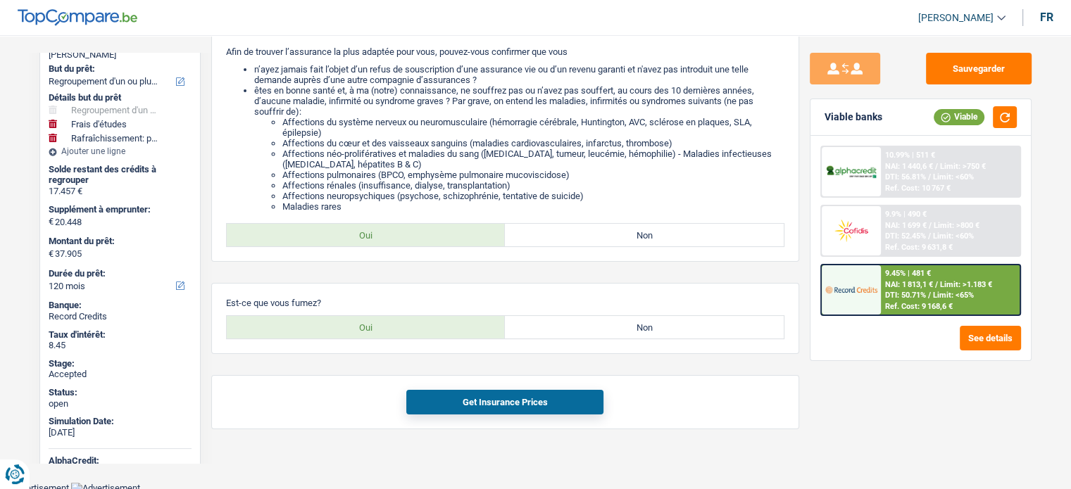
scroll to position [238, 0]
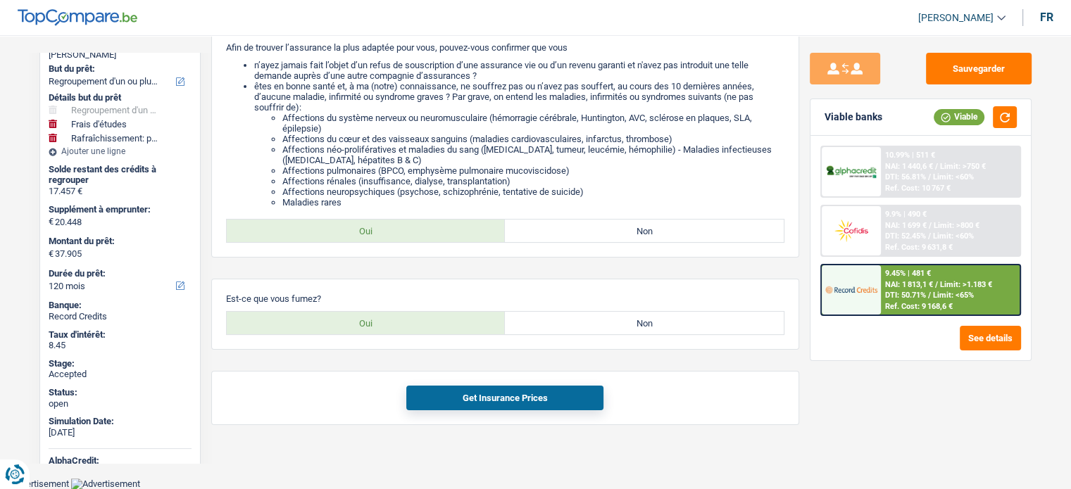
click at [922, 282] on span "NAI: 1 813,1 €" at bounding box center [909, 284] width 48 height 9
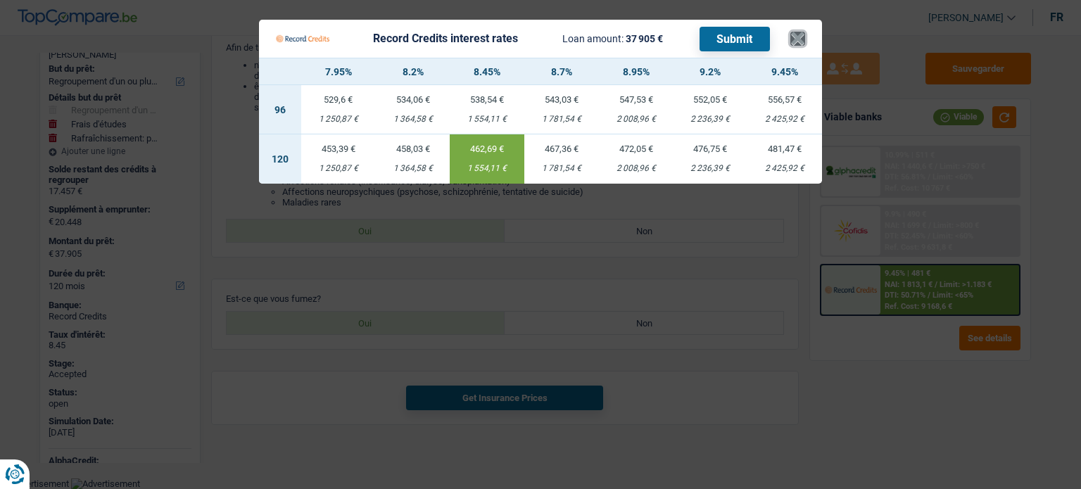
click at [800, 37] on button "×" at bounding box center [798, 39] width 15 height 14
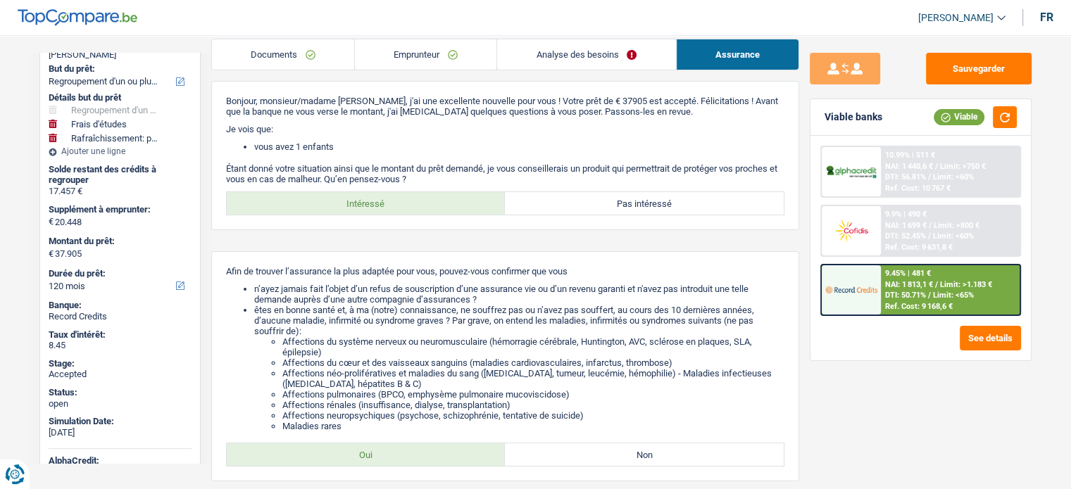
scroll to position [13, 0]
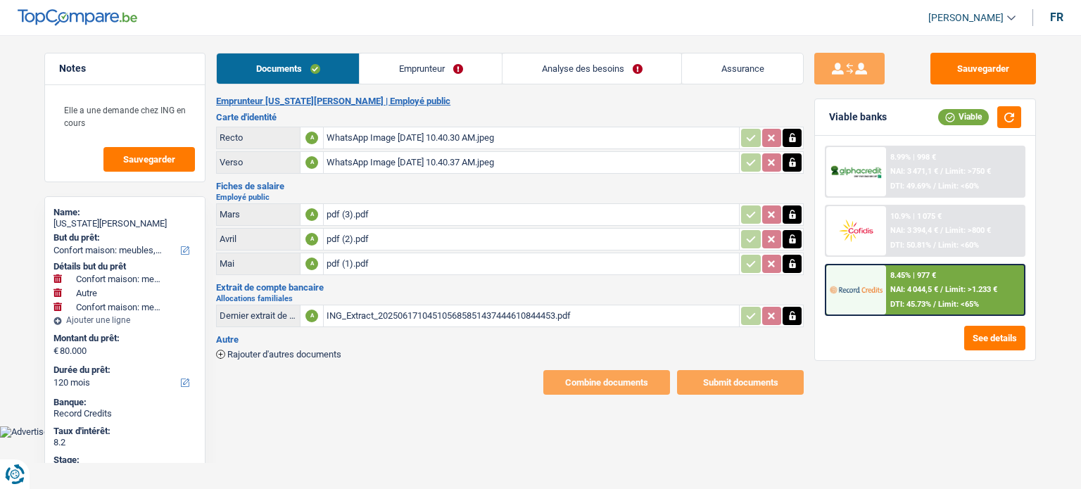
select select "household"
select select "other"
select select "household"
select select "120"
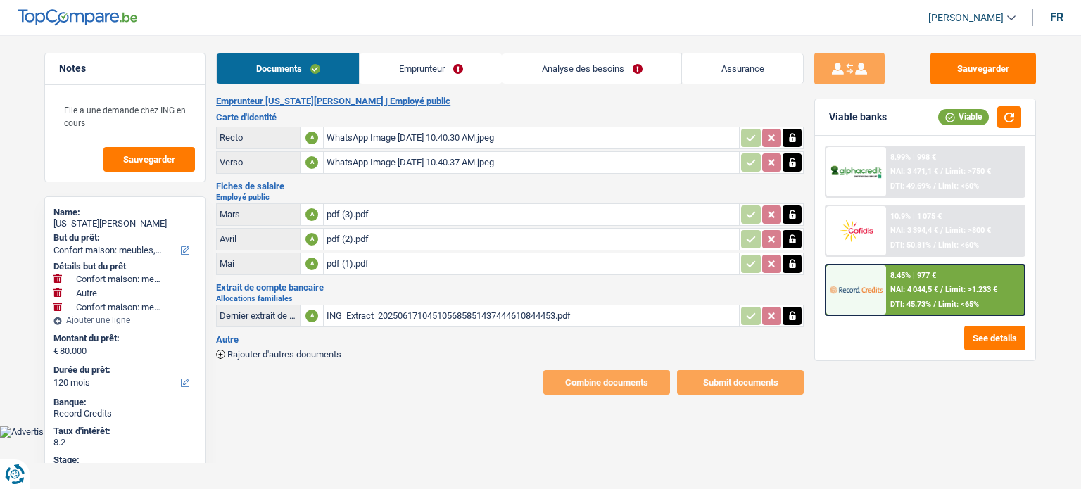
click at [735, 70] on link "Assurance" at bounding box center [742, 69] width 121 height 30
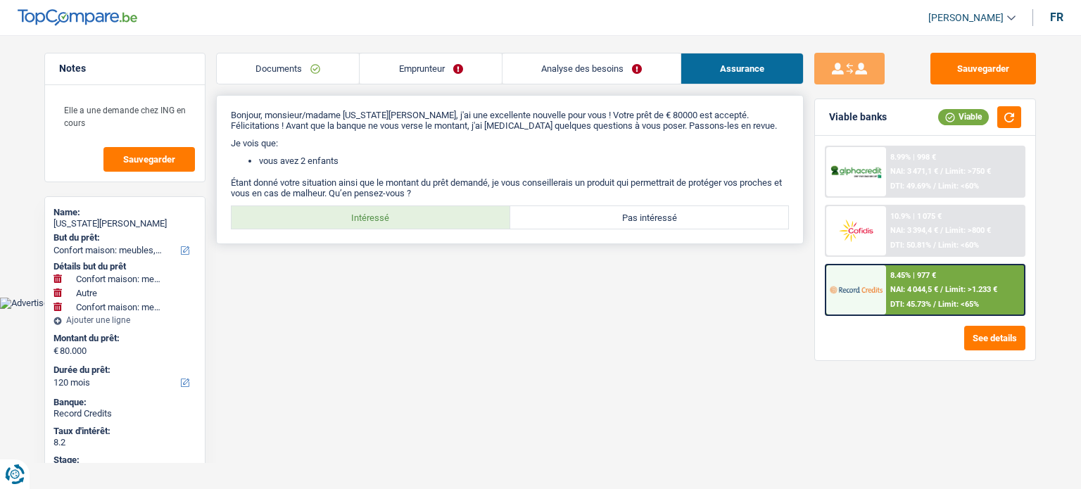
click at [446, 224] on label "Intéressé" at bounding box center [371, 217] width 279 height 23
click at [446, 224] on input "Intéressé" at bounding box center [371, 217] width 279 height 23
radio input "true"
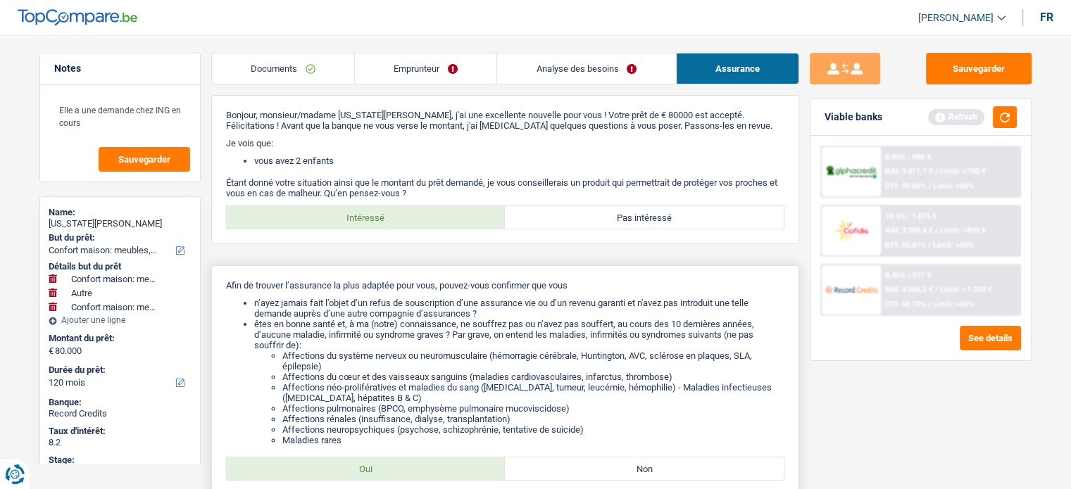
click at [421, 470] on label "Oui" at bounding box center [366, 469] width 279 height 23
click at [421, 470] on input "Oui" at bounding box center [366, 469] width 279 height 23
radio input "true"
click at [505, 458] on input "Non" at bounding box center [644, 469] width 279 height 23
radio input "true"
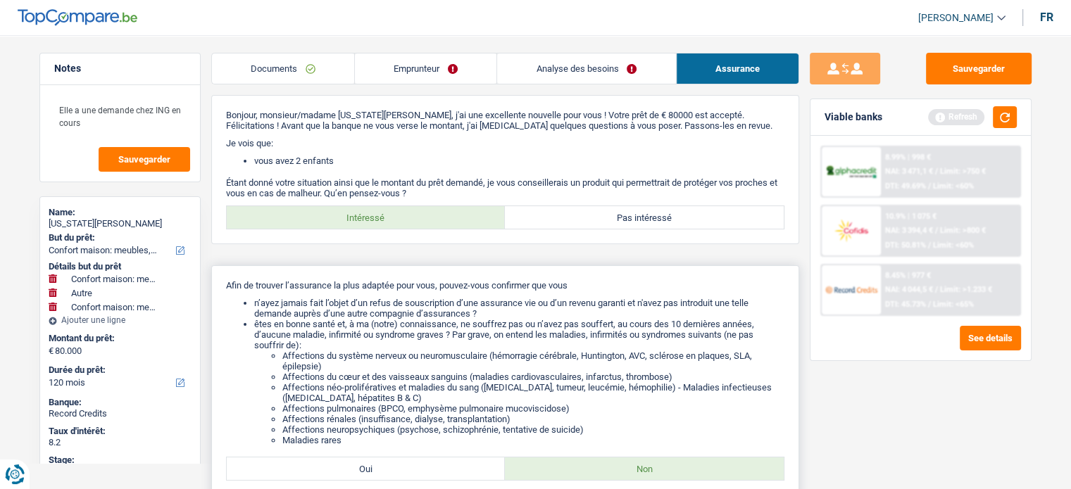
click at [421, 470] on label "Oui" at bounding box center [366, 469] width 279 height 23
click at [421, 470] on input "Oui" at bounding box center [366, 469] width 279 height 23
radio input "true"
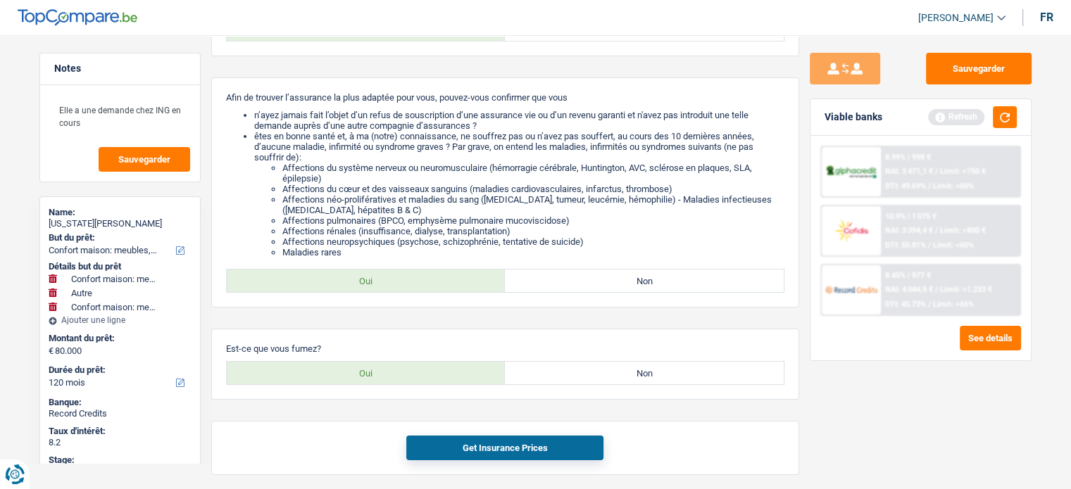
scroll to position [199, 0]
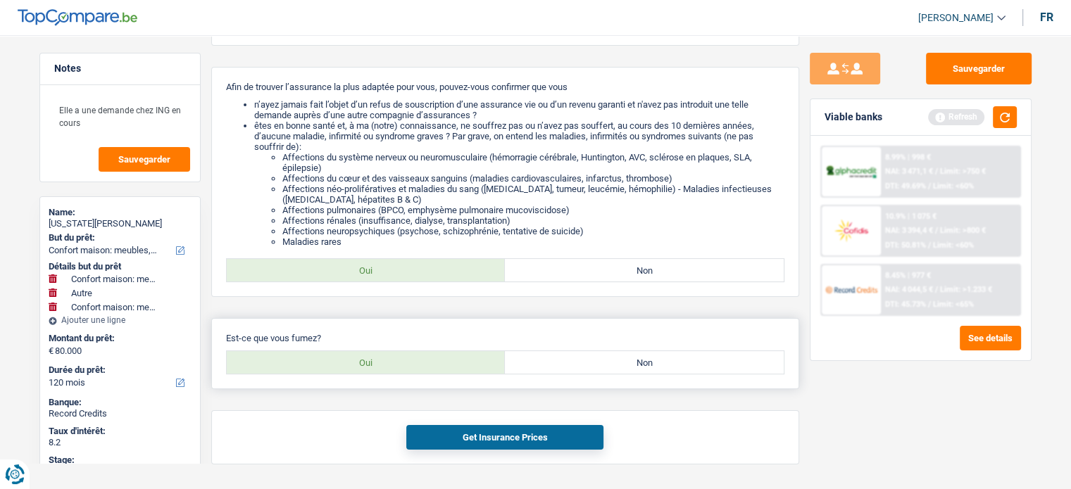
click at [394, 378] on div "Est-ce que vous fumez? Oui Non Tous les champs sont obligatoires. Veuillez séle…" at bounding box center [505, 353] width 588 height 71
click at [382, 371] on label "Oui" at bounding box center [366, 362] width 279 height 23
click at [382, 371] on input "Oui" at bounding box center [366, 362] width 279 height 23
radio input "true"
click at [439, 441] on button "Get Insurance Prices" at bounding box center [504, 437] width 197 height 25
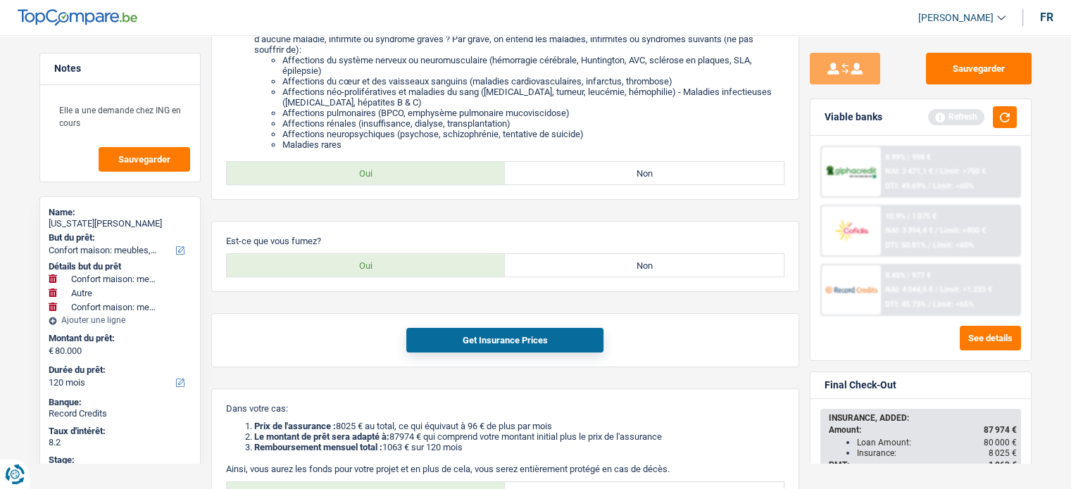
click at [1045, 319] on main "Notes Elle a une demande chez ING en cours Sauvegarder Name: virginia Giovannel…" at bounding box center [535, 174] width 1071 height 898
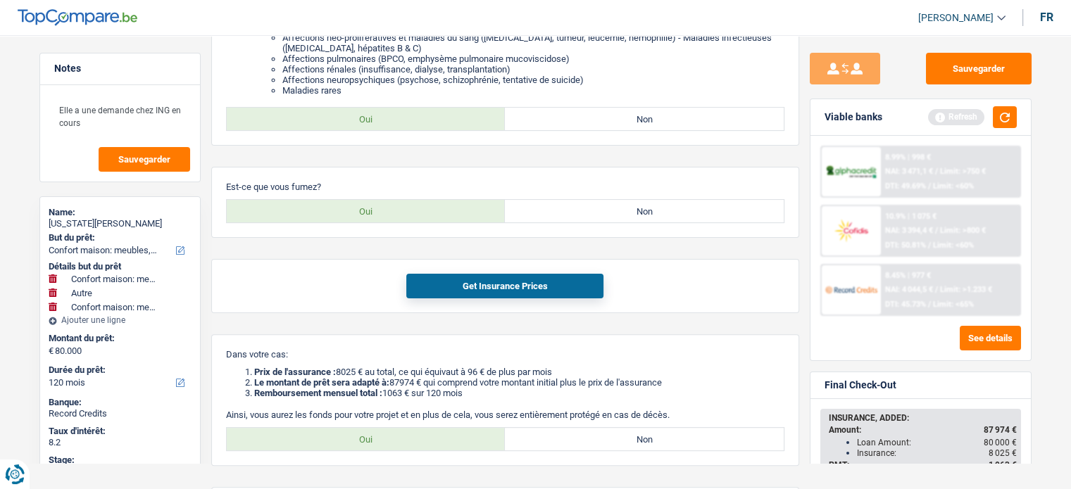
scroll to position [352, 0]
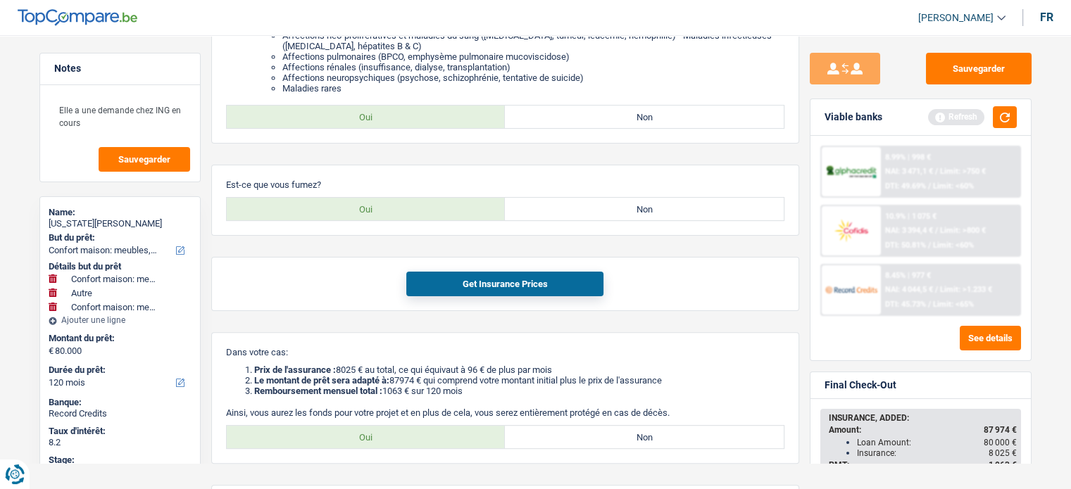
click at [1034, 351] on div "Sauvegarder Viable banks Refresh 8.99% | 998 € NAI: 3 471,1 € / Limit: >750 € D…" at bounding box center [920, 258] width 243 height 410
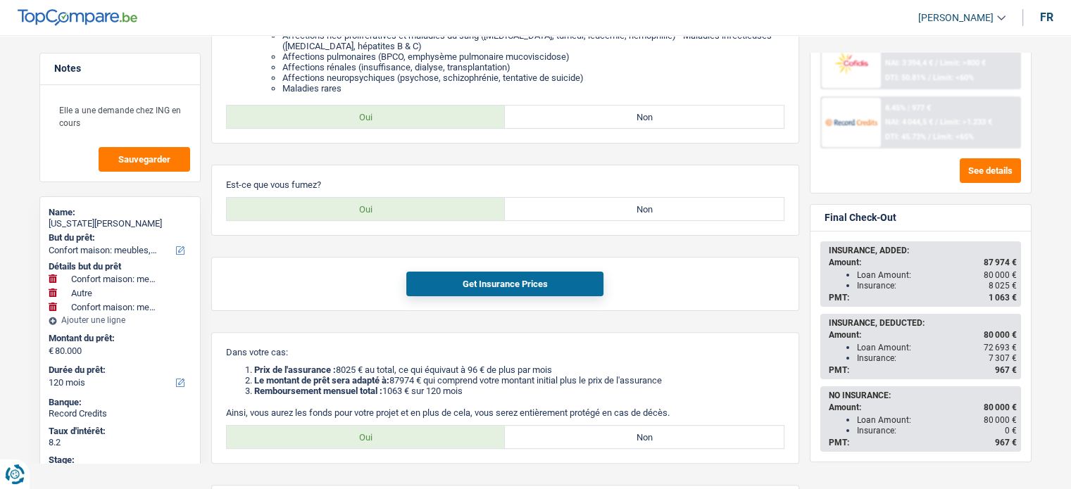
scroll to position [169, 0]
drag, startPoint x: 829, startPoint y: 319, endPoint x: 1015, endPoint y: 366, distance: 191.8
click at [1015, 366] on div "INSURANCE, DEDUCTED: Amount: 80 000 € Loan Amount: 72 693 € Insurance: 7 307 € …" at bounding box center [921, 345] width 198 height 63
copy div "NSURANCE, DEDUCTED: Amount: 80 000 € Loan Amount: 72 693 € Insurance: 7 307 € P…"
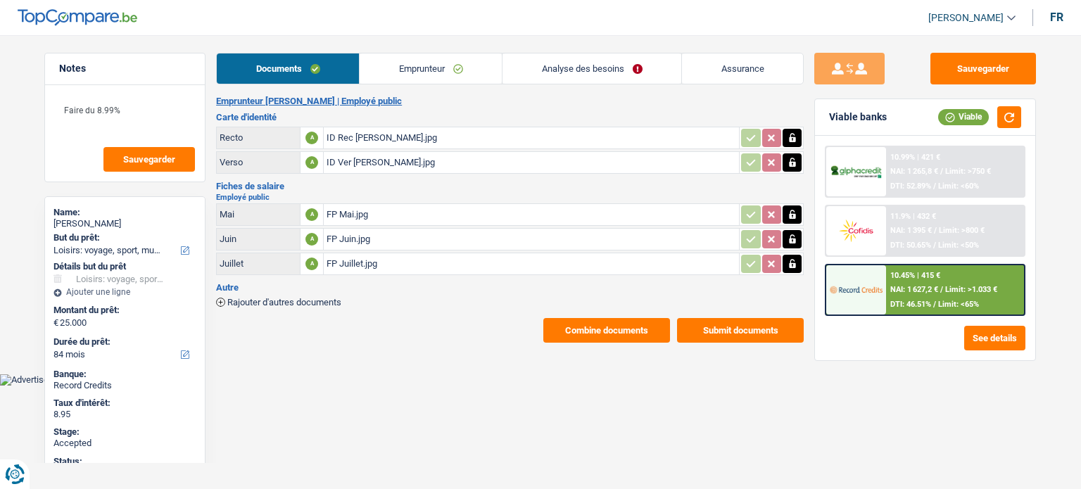
select select "hobbies"
select select "84"
click at [116, 221] on div "[PERSON_NAME]" at bounding box center [125, 223] width 143 height 11
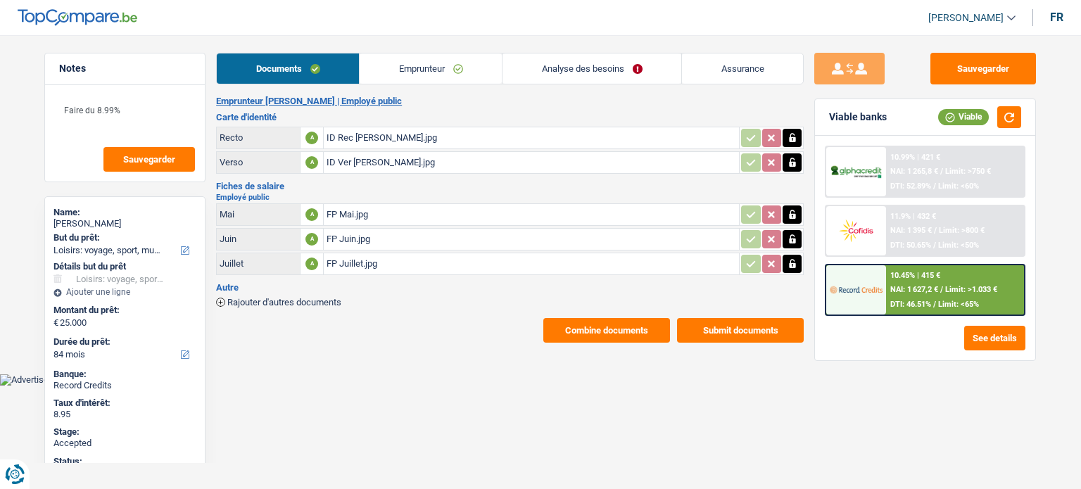
copy div "Nininahazwe"
click at [563, 67] on link "Analyse des besoins" at bounding box center [592, 69] width 179 height 30
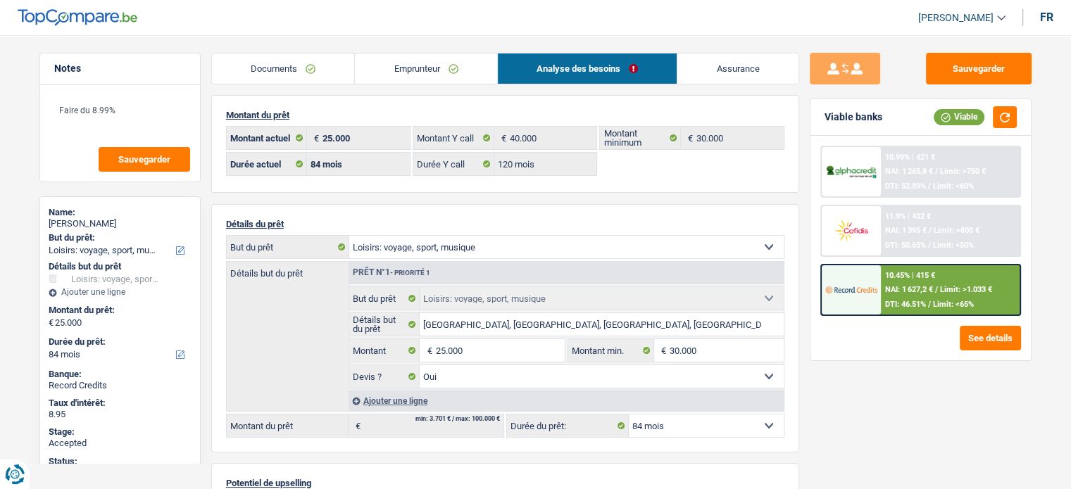
click at [0, 378] on main "Notes Faire du 8.99% Sauvegarder Name: [PERSON_NAME] But du prêt: Confort maiso…" at bounding box center [535, 452] width 1071 height 863
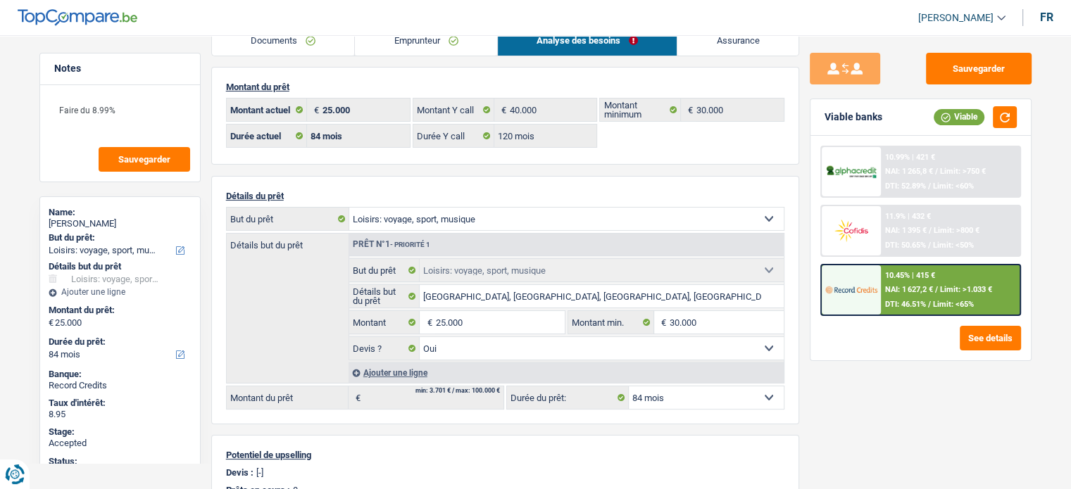
scroll to position [56, 0]
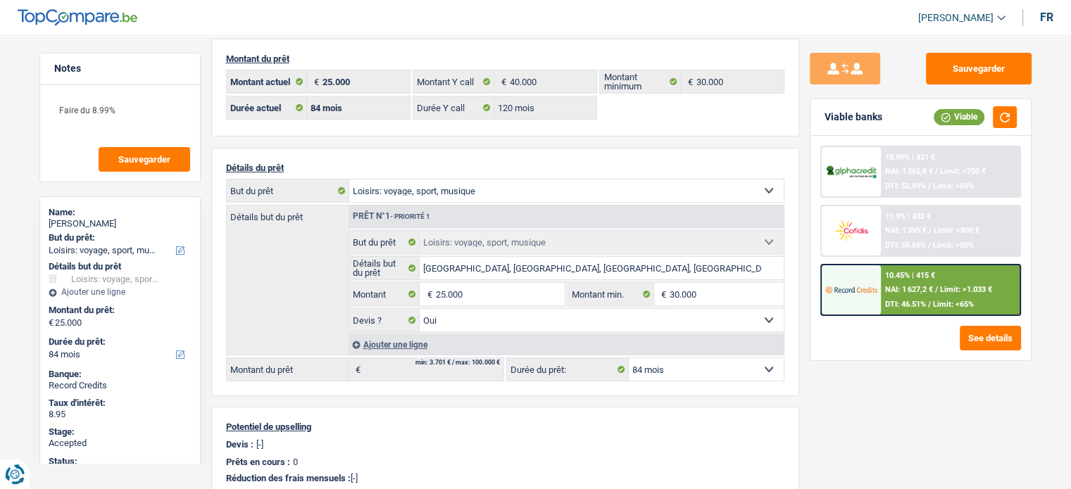
click at [206, 384] on div "Notes Faire du 8.99% Sauvegarder Name: [PERSON_NAME] But du prêt: Confort maiso…" at bounding box center [120, 258] width 182 height 410
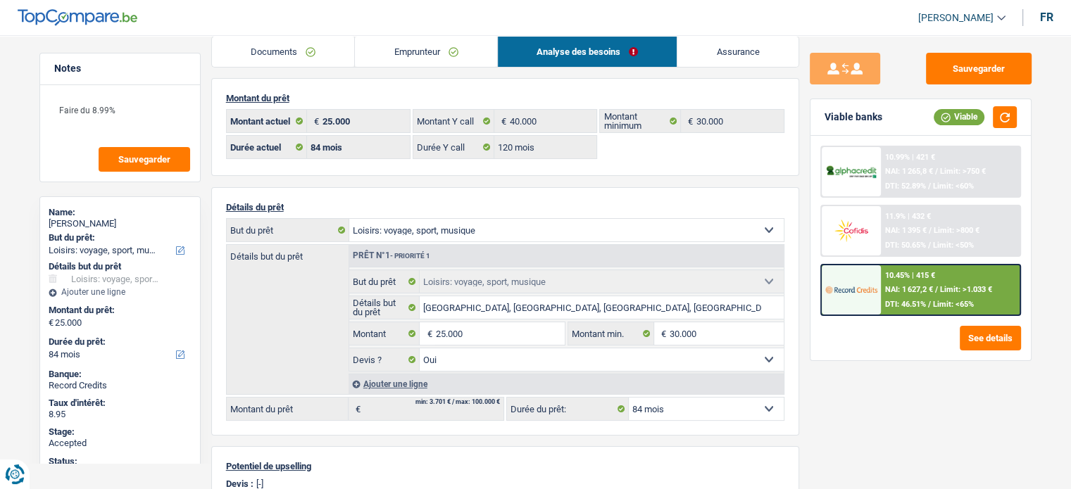
scroll to position [0, 0]
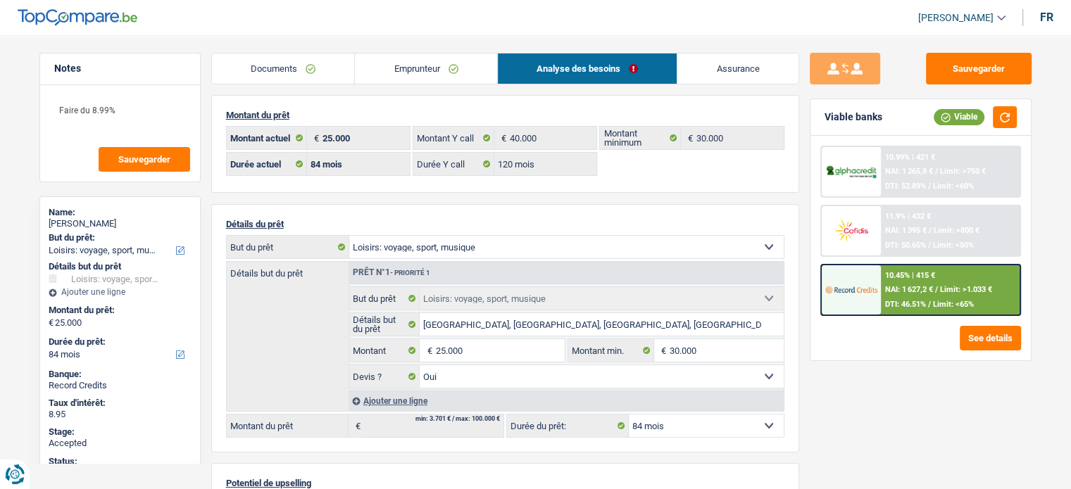
click at [732, 65] on link "Assurance" at bounding box center [737, 69] width 121 height 30
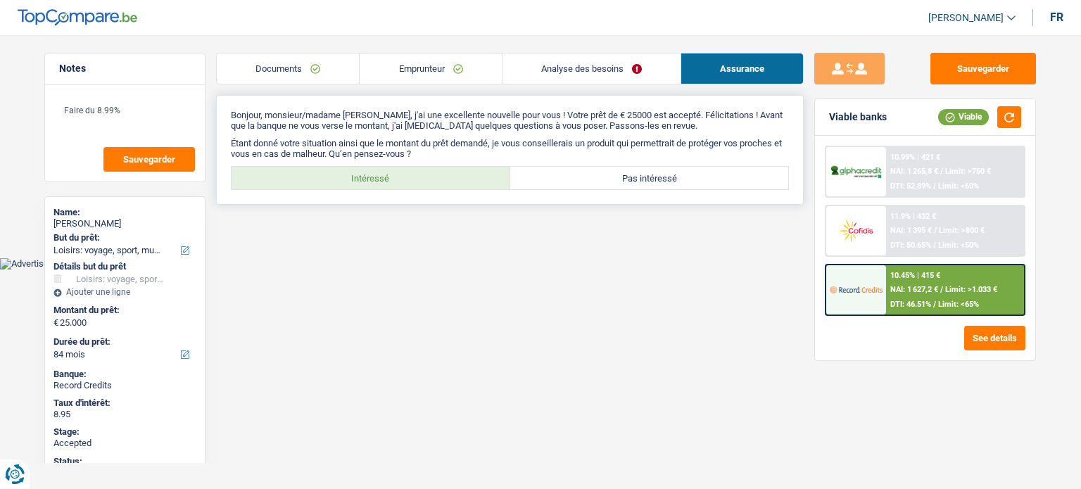
click at [402, 175] on label "Intéressé" at bounding box center [371, 178] width 279 height 23
click at [402, 175] on input "Intéressé" at bounding box center [371, 178] width 279 height 23
radio input "true"
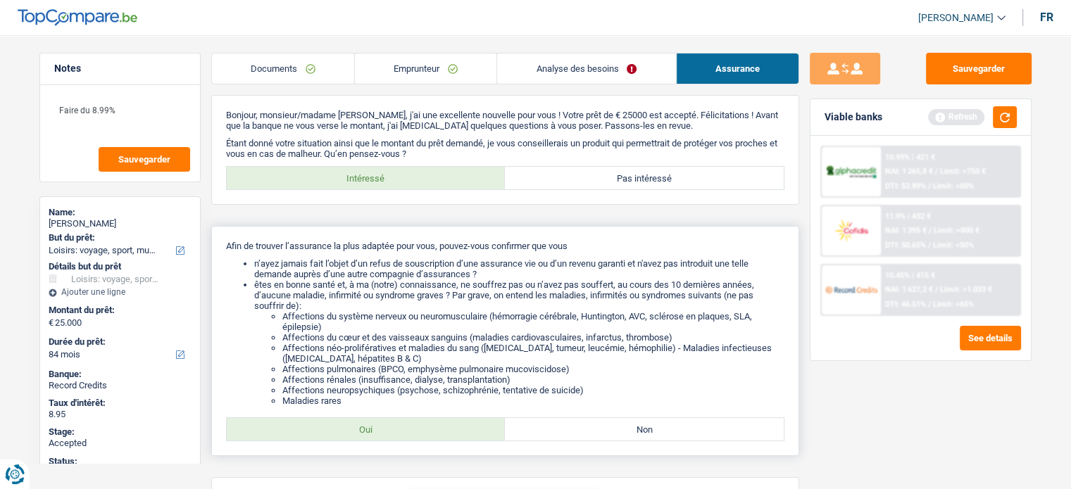
click at [382, 427] on label "Oui" at bounding box center [366, 429] width 279 height 23
click at [382, 427] on input "Oui" at bounding box center [366, 429] width 279 height 23
radio input "true"
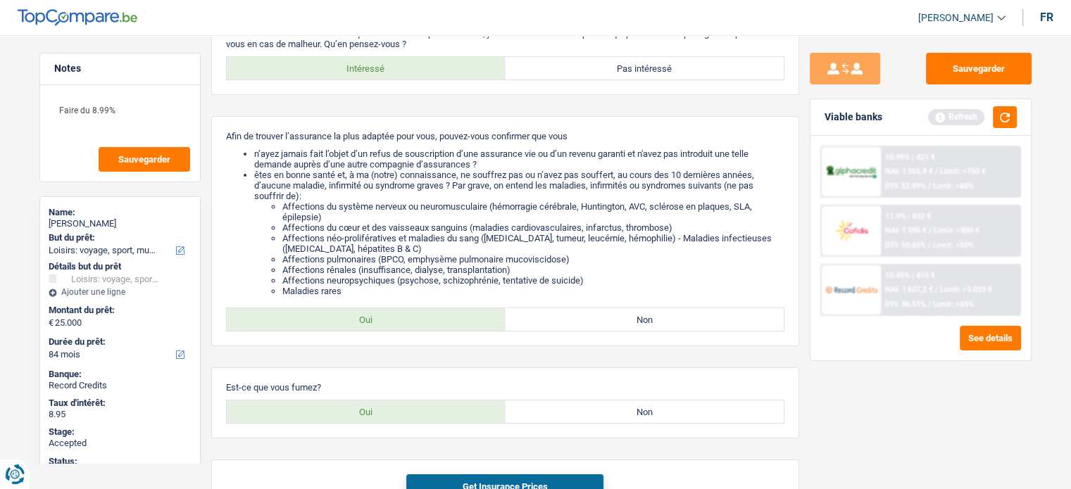
scroll to position [136, 0]
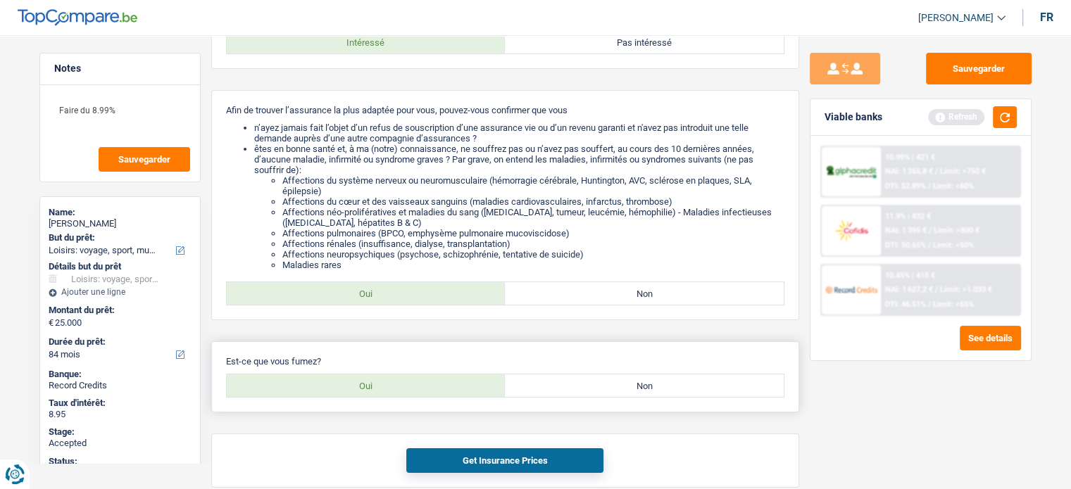
click at [384, 391] on label "Oui" at bounding box center [366, 386] width 279 height 23
click at [384, 391] on input "Oui" at bounding box center [366, 386] width 279 height 23
radio input "true"
click at [475, 475] on div "Get Insurance Prices" at bounding box center [505, 461] width 588 height 54
click at [495, 464] on button "Get Insurance Prices" at bounding box center [504, 460] width 197 height 25
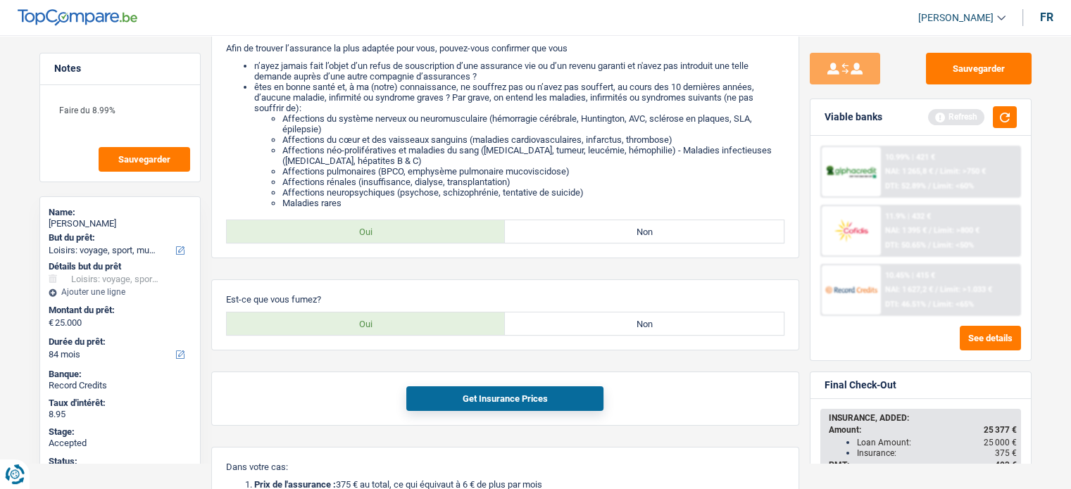
scroll to position [203, 0]
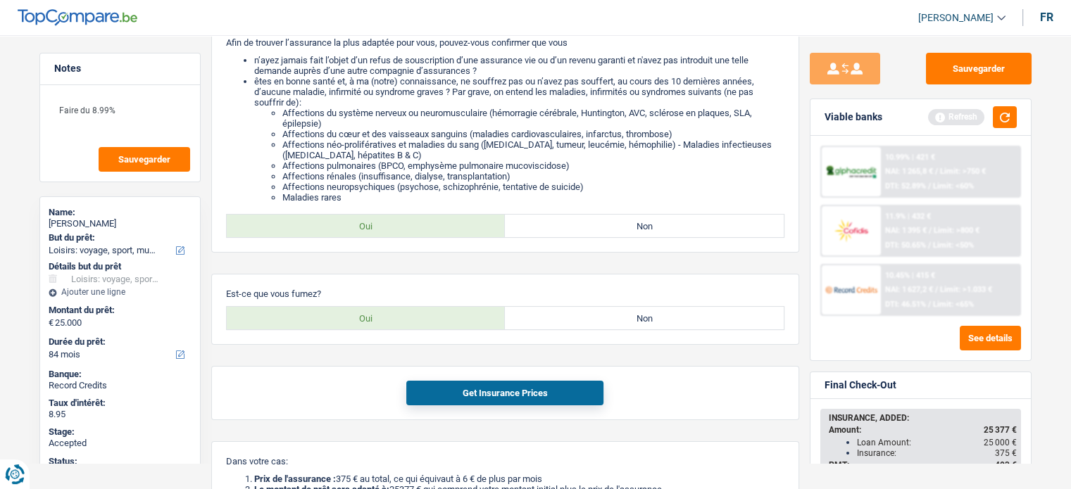
click at [1038, 354] on div "Sauvegarder Viable banks Refresh 10.99% | 421 € NAI: 1 265,8 € / Limit: >750 € …" at bounding box center [920, 258] width 243 height 410
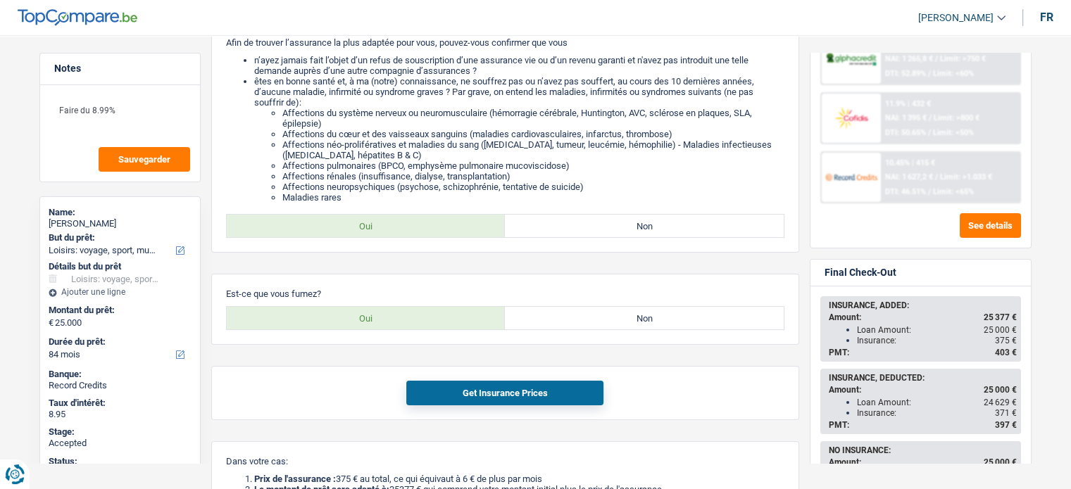
scroll to position [0, 0]
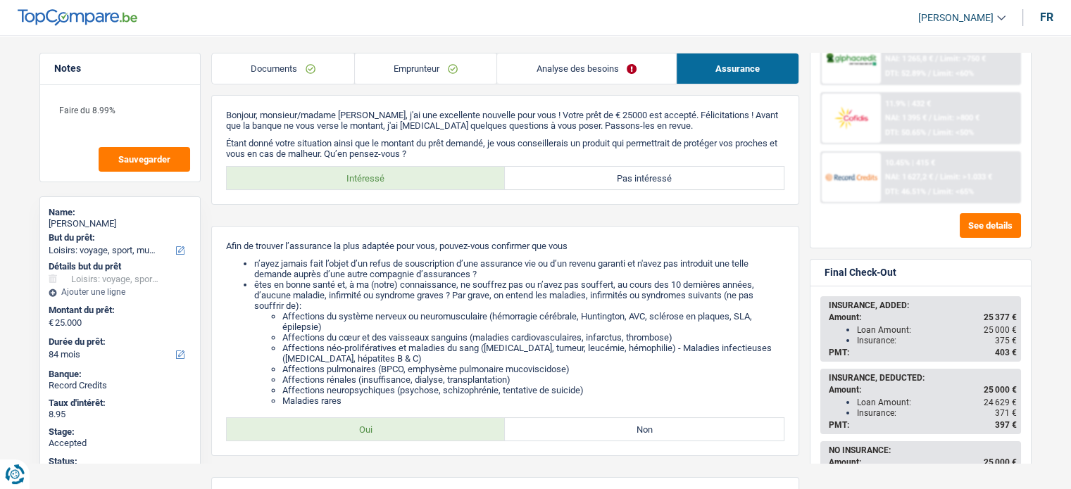
click at [1033, 129] on div "Sauvegarder Viable banks Refresh 10.99% | 421 € NAI: 1 265,8 € / Limit: >750 € …" at bounding box center [920, 258] width 243 height 410
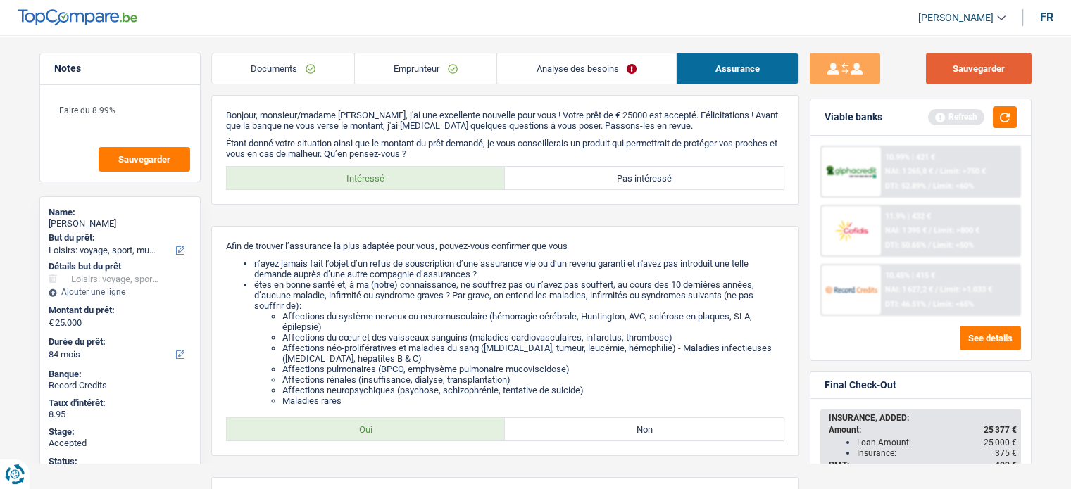
click at [988, 62] on button "Sauvegarder" at bounding box center [979, 69] width 106 height 32
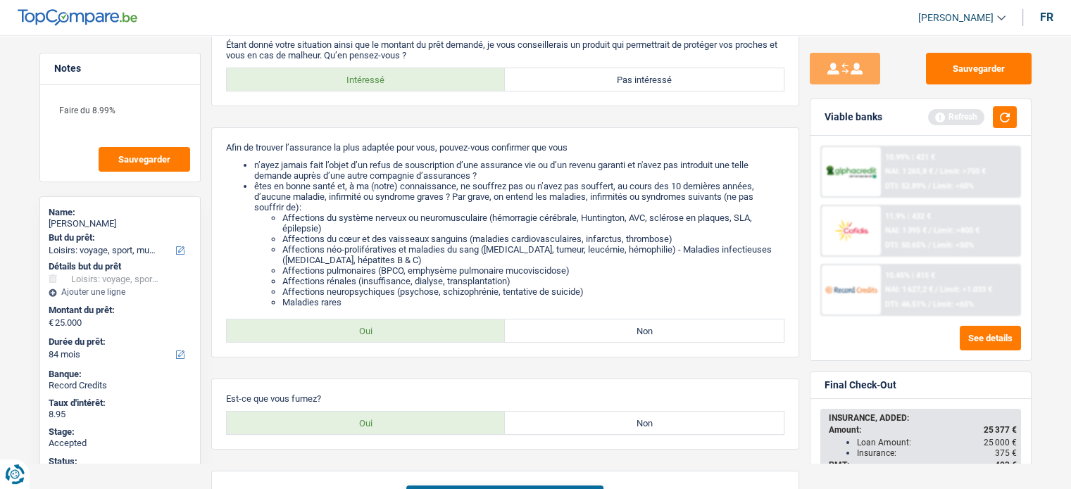
scroll to position [101, 0]
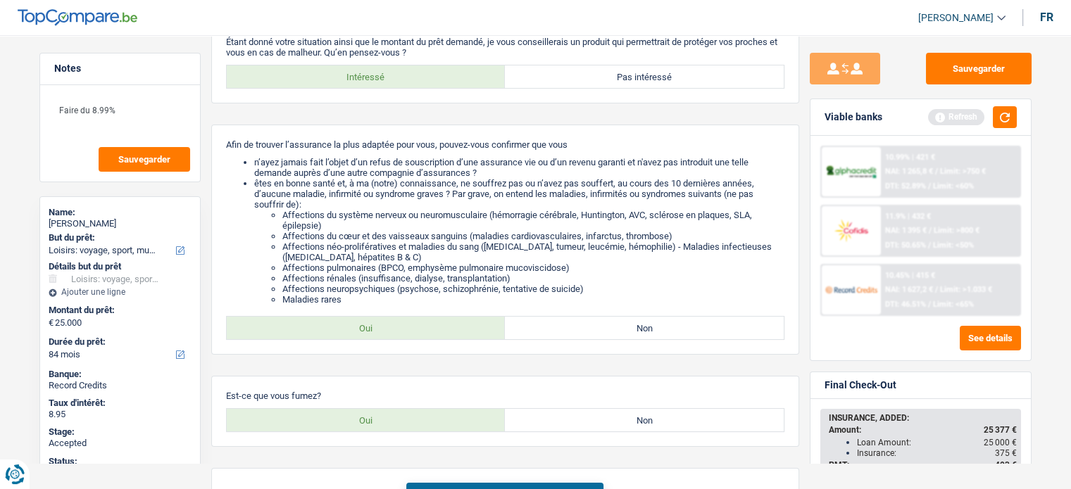
click at [1035, 295] on div "Sauvegarder Viable banks Refresh 10.99% | 421 € NAI: 1 265,8 € / Limit: >750 € …" at bounding box center [920, 258] width 243 height 410
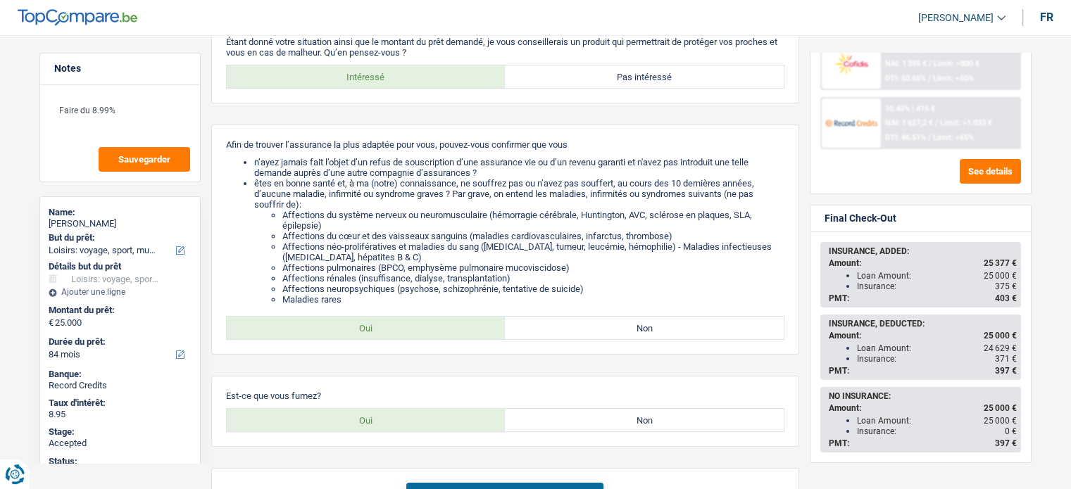
scroll to position [169, 0]
click at [825, 316] on div "INSURANCE, DEDUCTED: Amount: 25 000 € Loan Amount: 24 629 € Insurance: 371 € PM…" at bounding box center [921, 345] width 198 height 63
drag, startPoint x: 828, startPoint y: 319, endPoint x: 1017, endPoint y: 365, distance: 194.2
click at [1017, 365] on div "INSURANCE, DEDUCTED: Amount: 25 000 € Loan Amount: 24 629 € Insurance: 371 € PM…" at bounding box center [921, 345] width 198 height 63
copy div "INSURANCE, DEDUCTED: Amount: 25 000 € Loan Amount: 24 629 € Insurance: 371 € PM…"
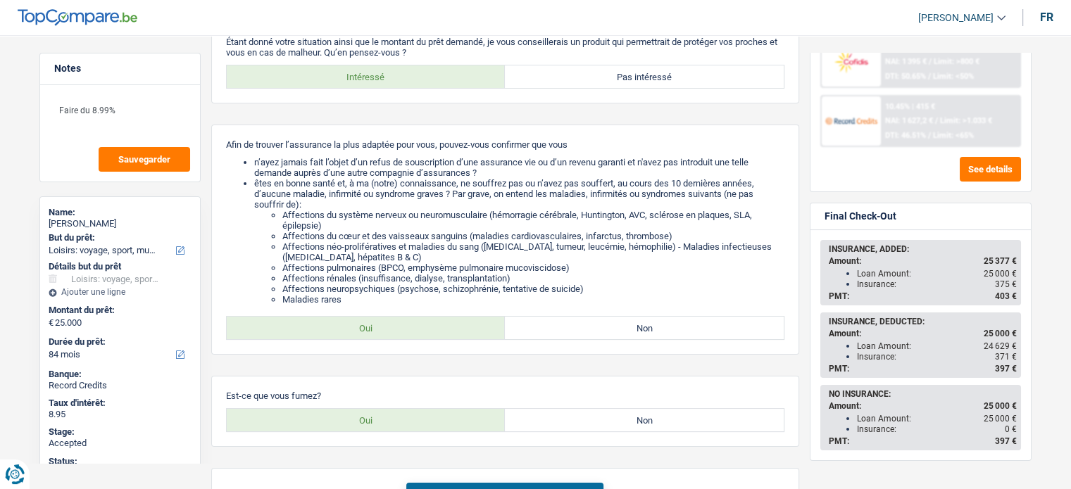
click at [84, 216] on div "Name:" at bounding box center [120, 212] width 143 height 11
click at [77, 227] on div "Nicolas Nininahazwe" at bounding box center [120, 223] width 143 height 11
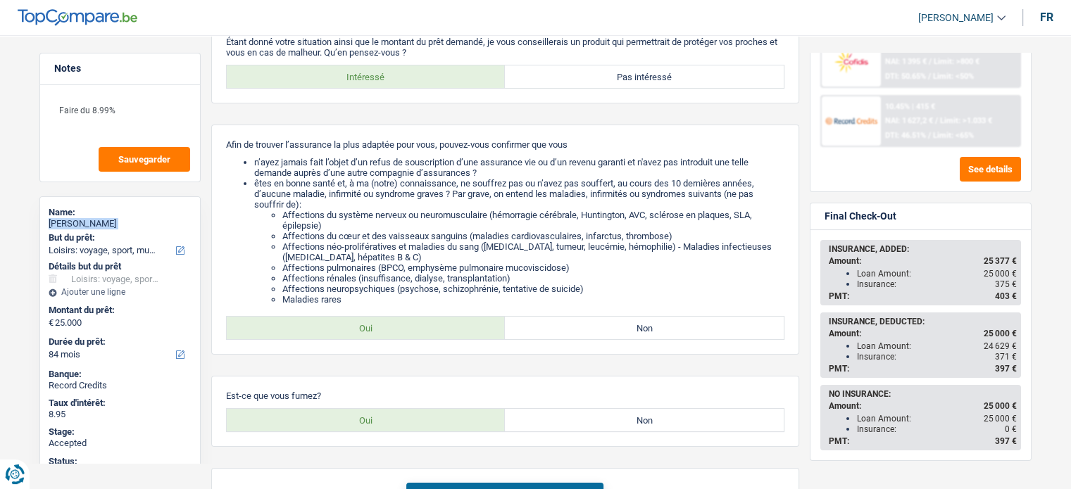
click at [77, 227] on div "Nicolas Nininahazwe" at bounding box center [120, 223] width 143 height 11
copy div "Nicolas Nininahazwe"
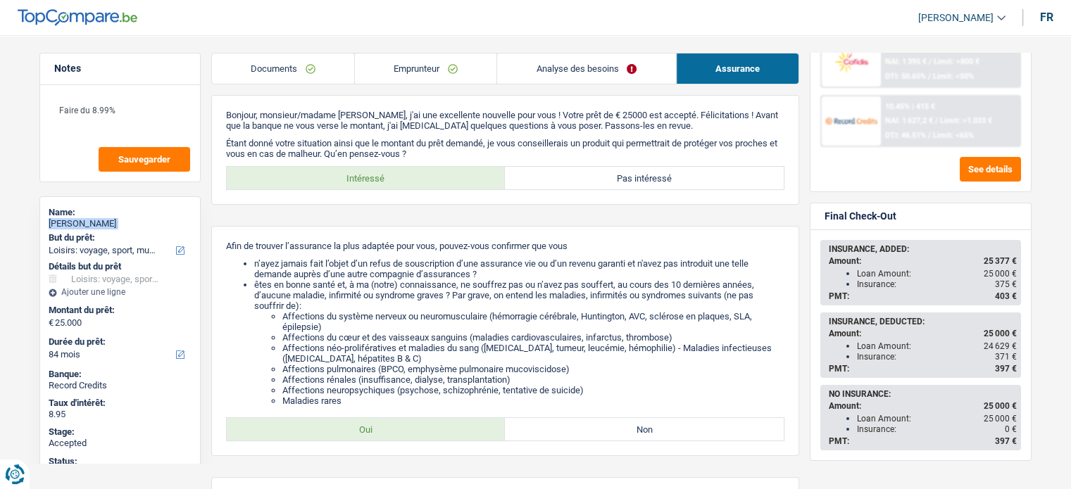
click at [413, 62] on link "Emprunteur" at bounding box center [426, 69] width 142 height 30
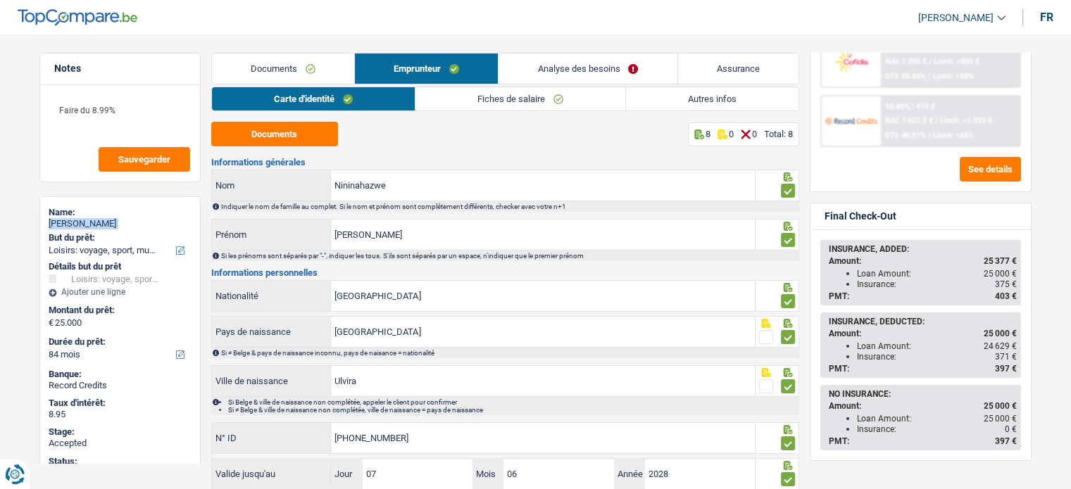
click at [691, 106] on link "Autres infos" at bounding box center [712, 98] width 172 height 23
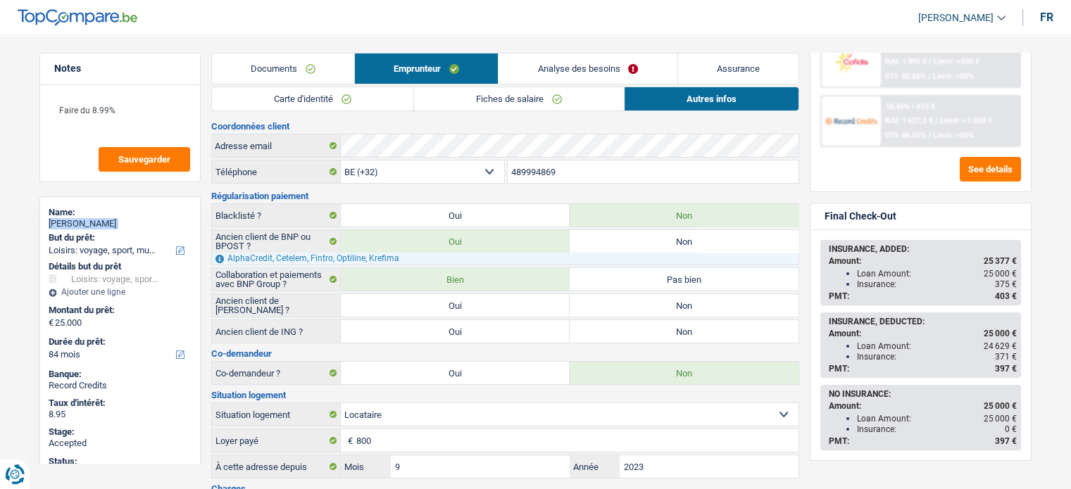
click at [318, 70] on link "Documents" at bounding box center [283, 69] width 142 height 30
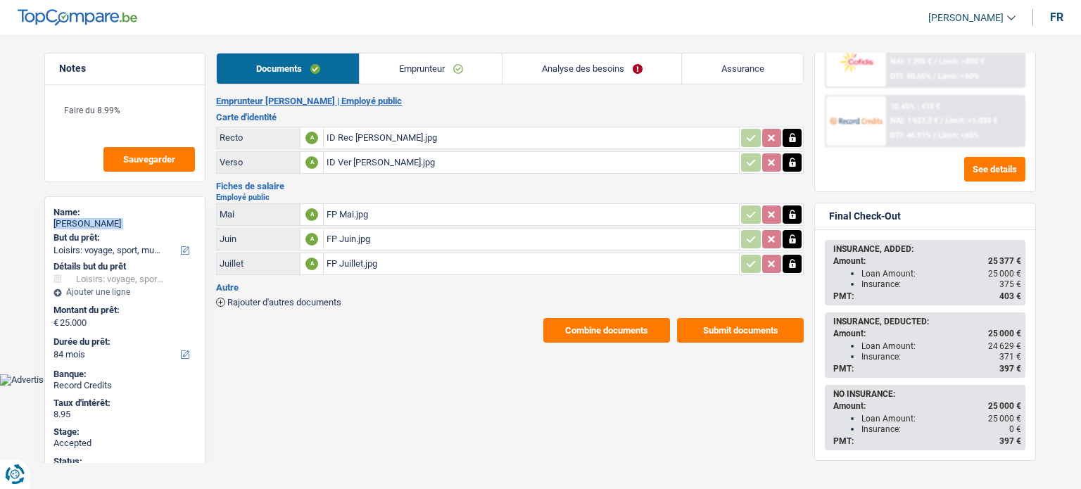
click at [586, 70] on link "Analyse des besoins" at bounding box center [592, 69] width 179 height 30
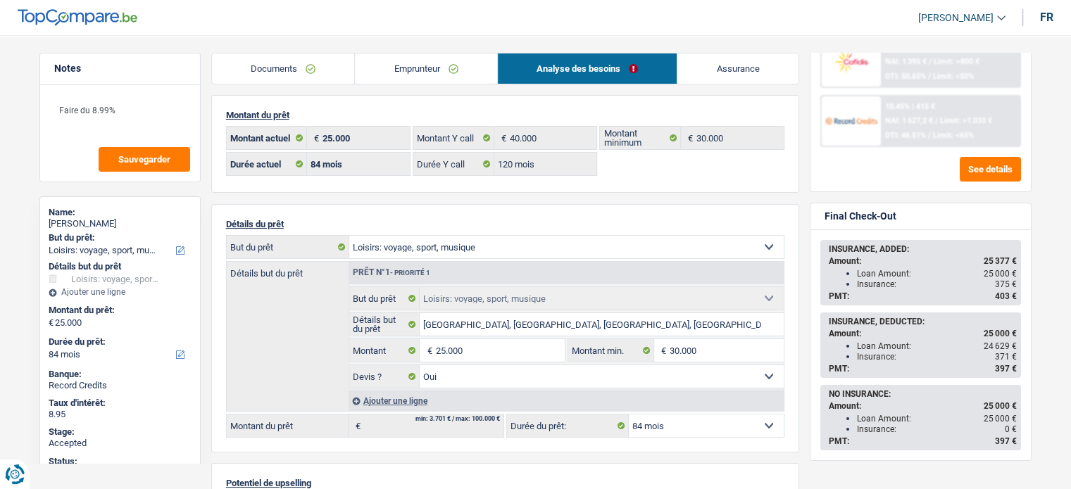
click at [1039, 155] on div "Sauvegarder Viable banks Refresh 10.99% | 421 € NAI: 1 265,8 € / Limit: >750 € …" at bounding box center [920, 258] width 243 height 410
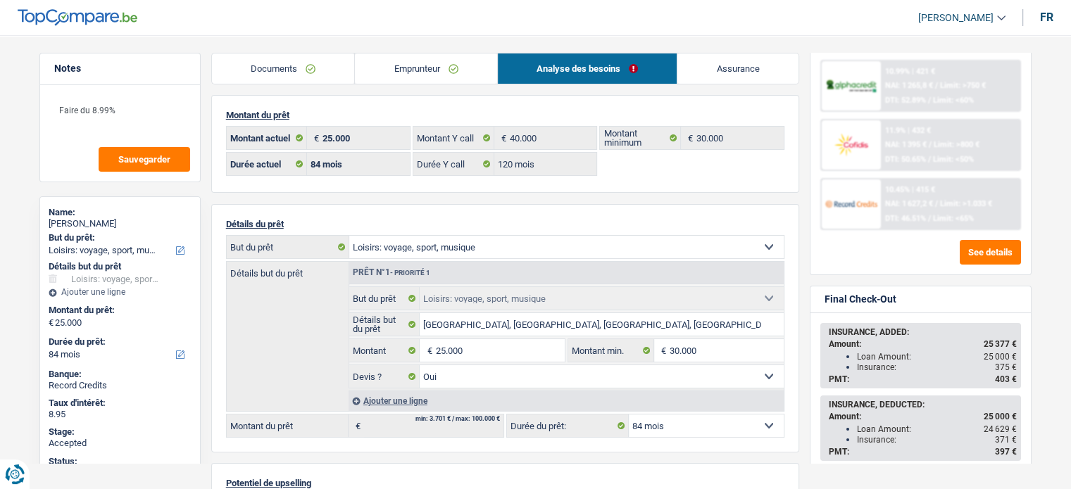
scroll to position [84, 0]
click at [477, 349] on input "25.000" at bounding box center [499, 350] width 129 height 23
type input "40.000"
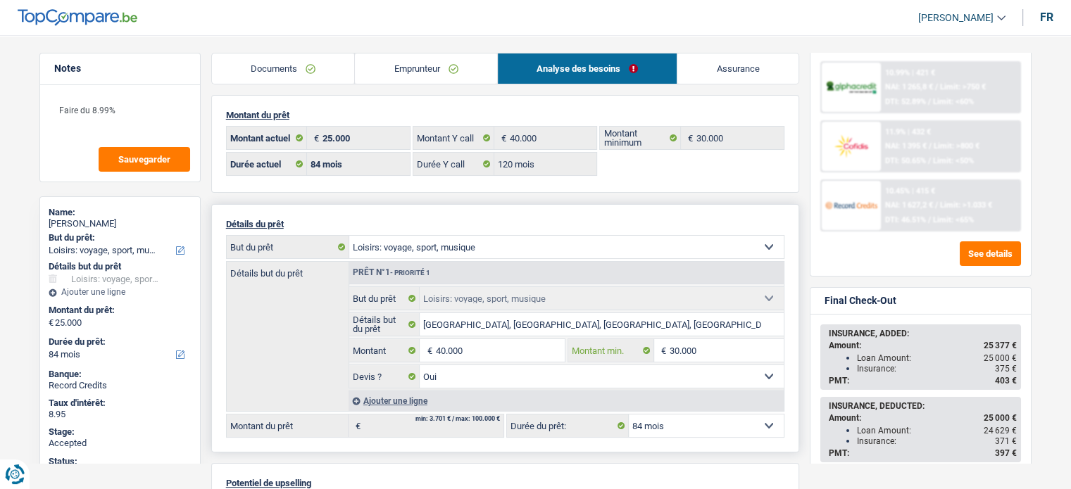
type input "40.000"
select select "144"
type input "40.000"
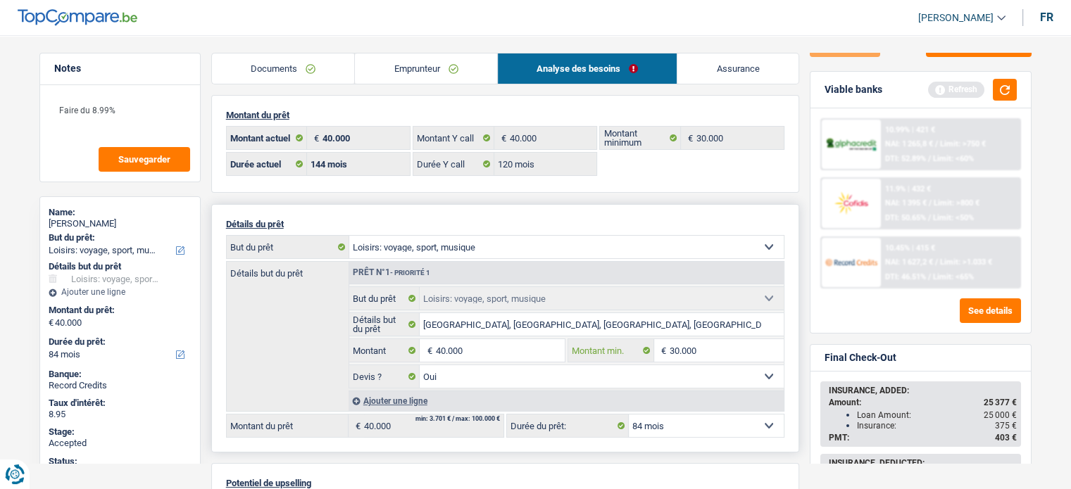
select select "144"
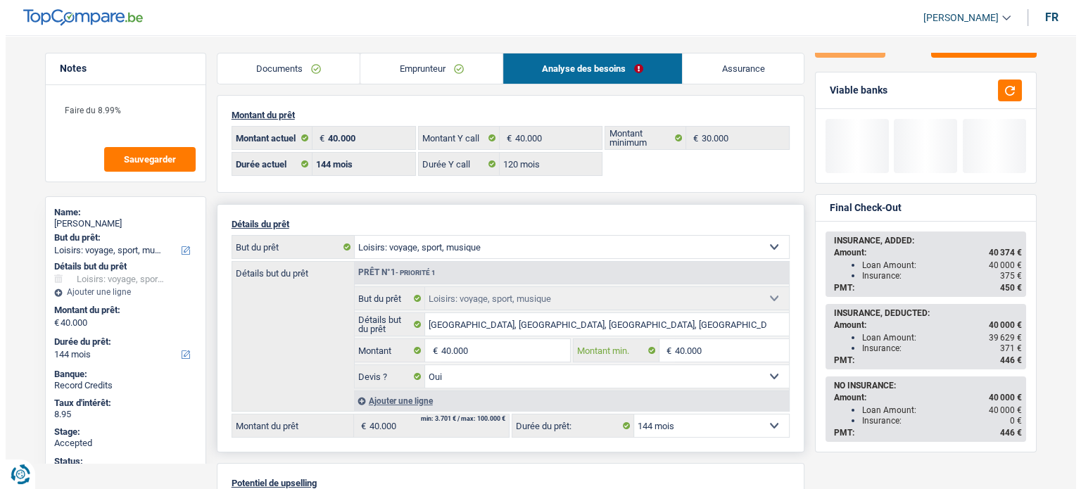
scroll to position [8, 0]
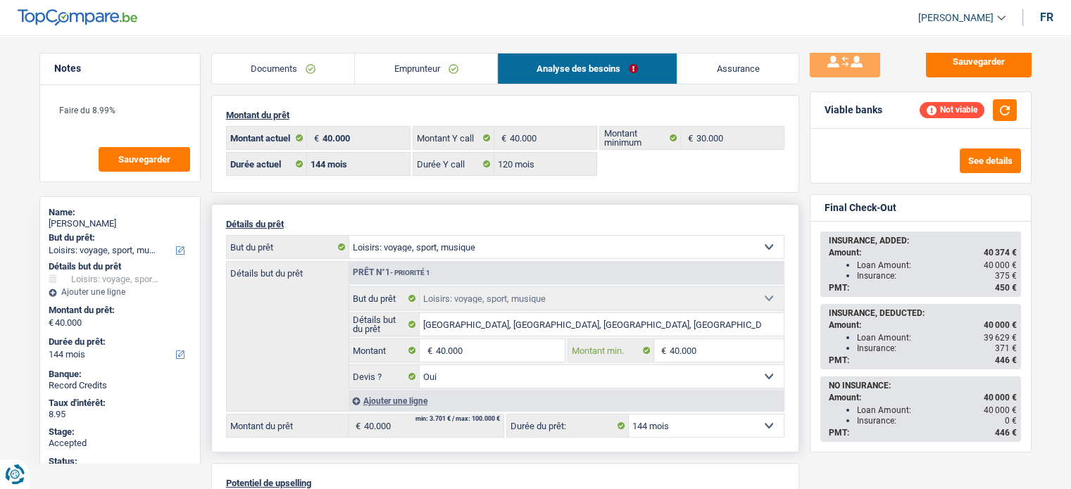
type input "40.000"
click at [1003, 109] on button "button" at bounding box center [1005, 110] width 24 height 22
click at [470, 351] on input "40.000" at bounding box center [499, 350] width 129 height 23
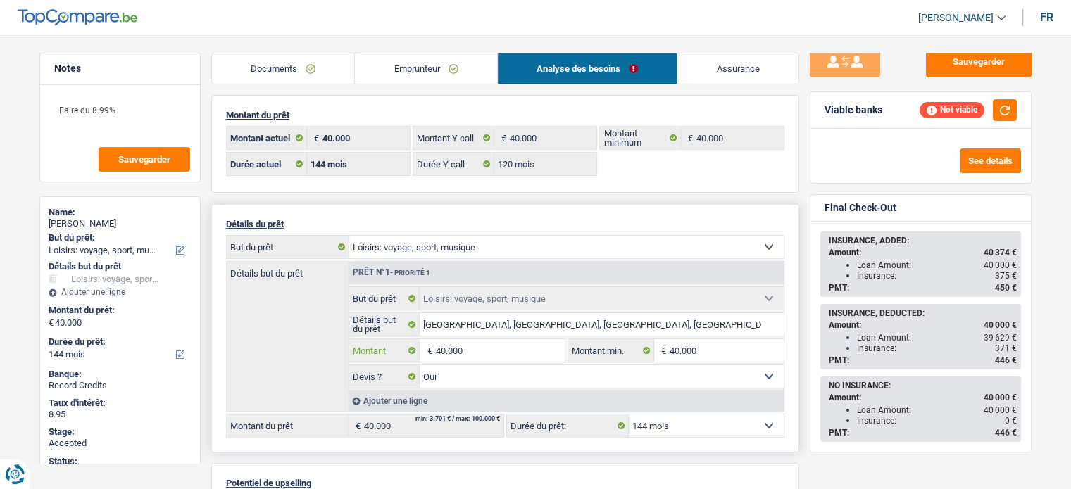
click at [470, 351] on input "40.000" at bounding box center [499, 350] width 129 height 23
type input "35.000"
select select "120"
type input "35.000"
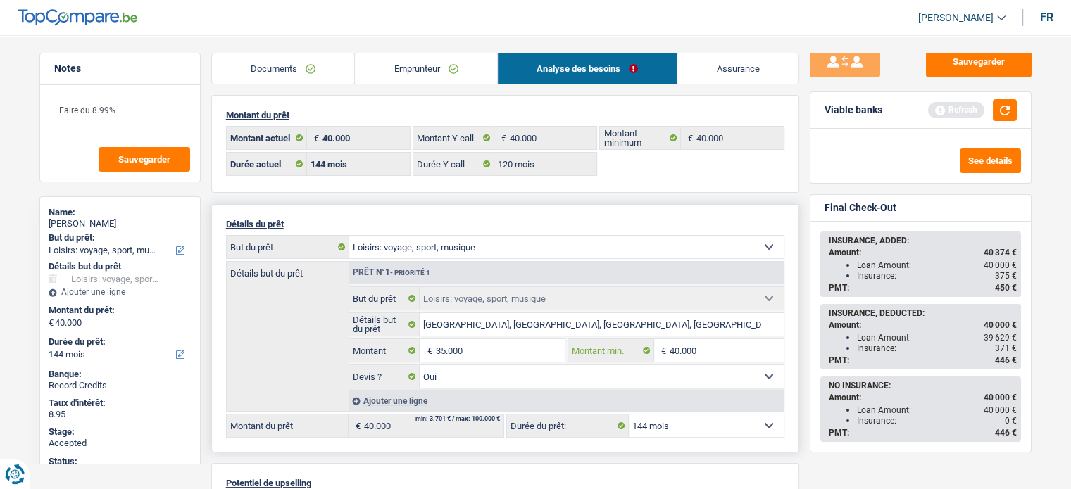
select select "120"
type input "35.000"
select select "120"
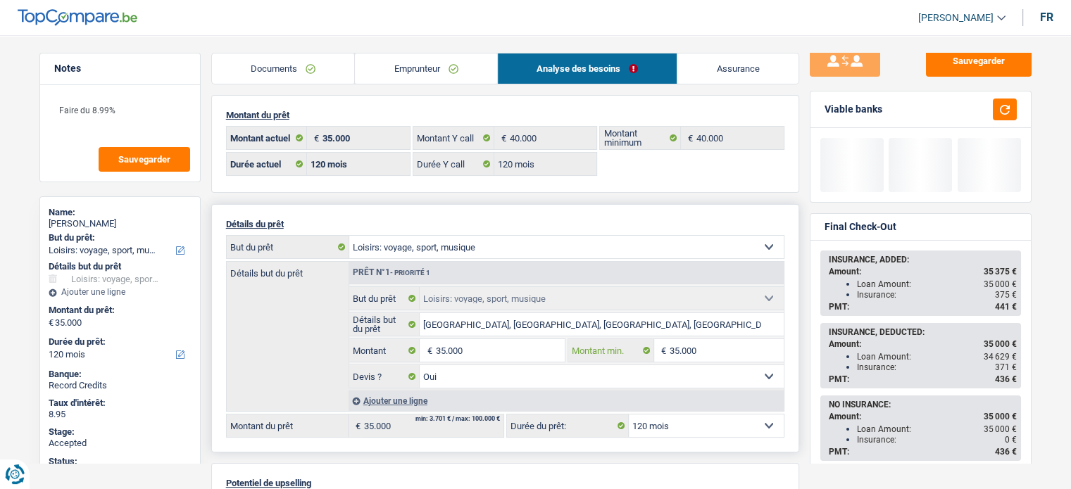
type input "35.000"
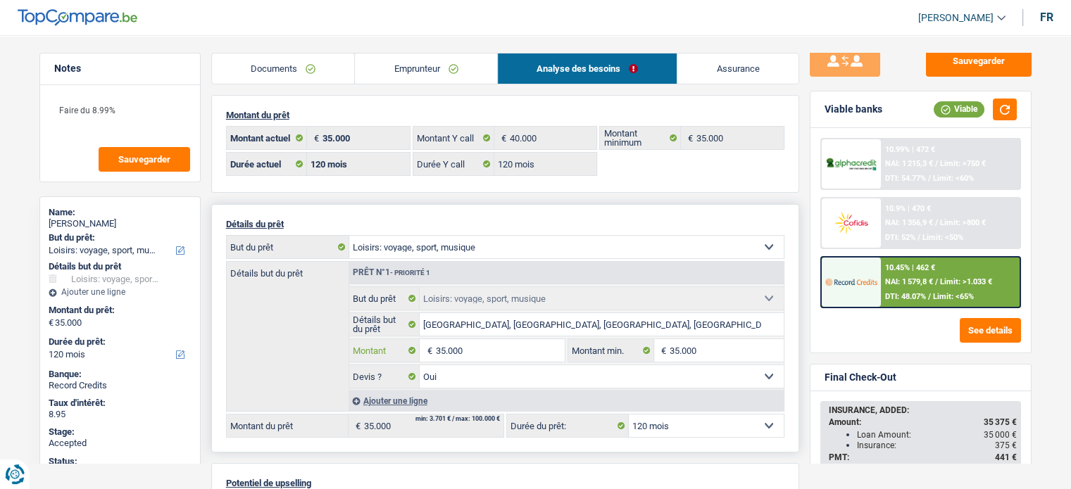
click at [481, 341] on input "35.000" at bounding box center [499, 350] width 129 height 23
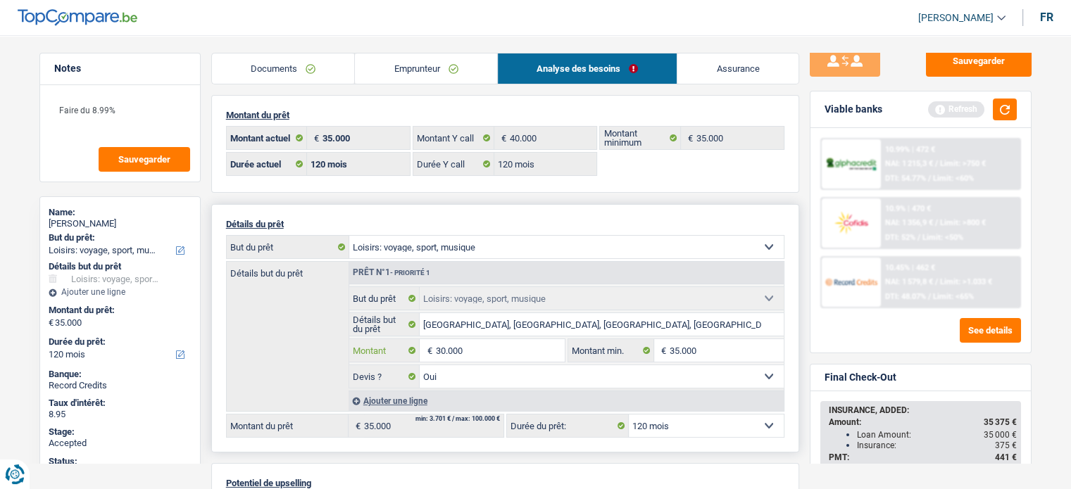
type input "30.000"
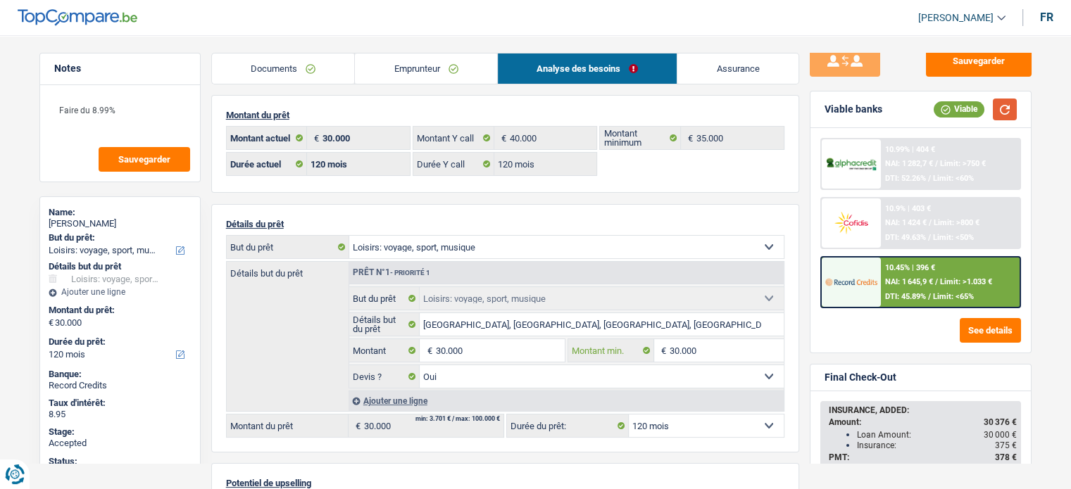
type input "30.000"
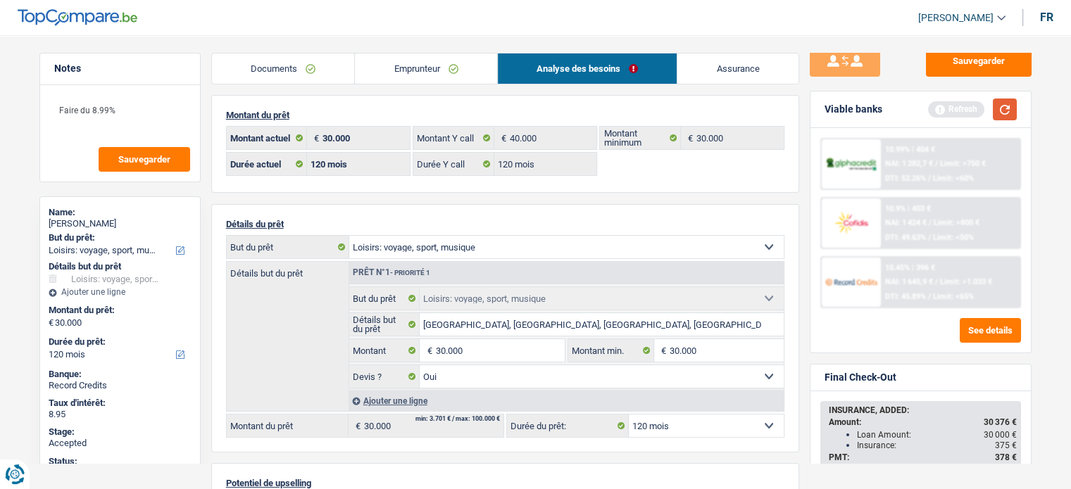
click at [1001, 117] on button "button" at bounding box center [1005, 110] width 24 height 22
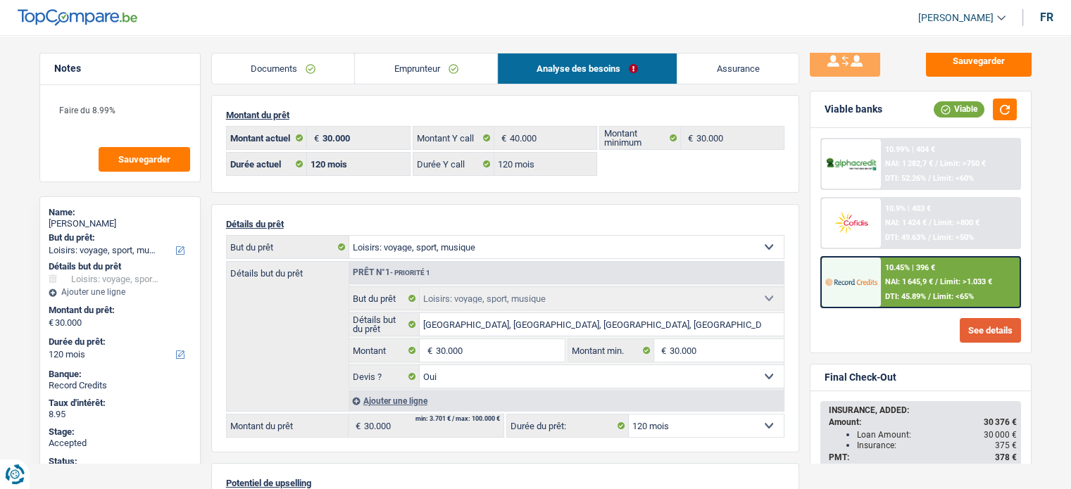
click at [976, 330] on button "See details" at bounding box center [990, 330] width 61 height 25
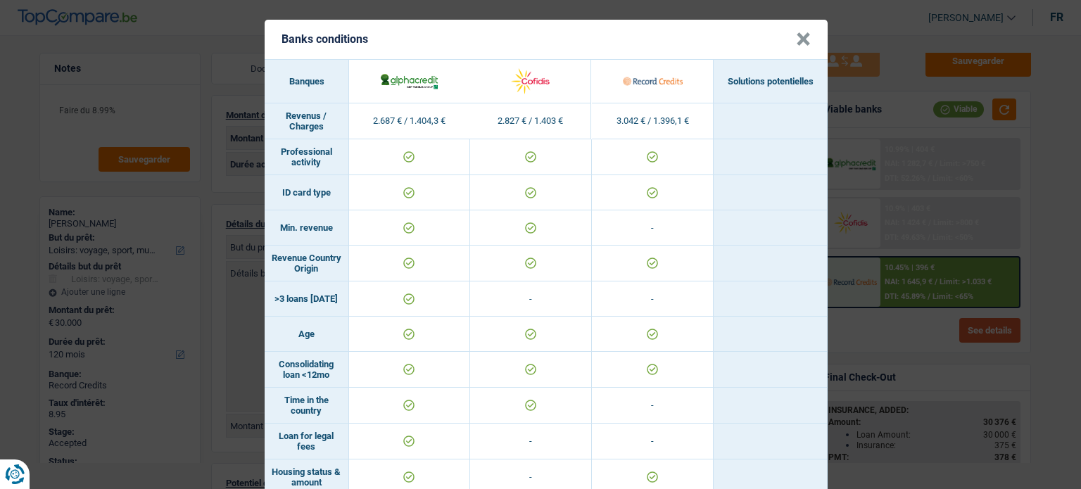
scroll to position [0, 0]
click at [744, 306] on td at bounding box center [771, 299] width 114 height 35
click at [796, 36] on button "×" at bounding box center [803, 39] width 15 height 14
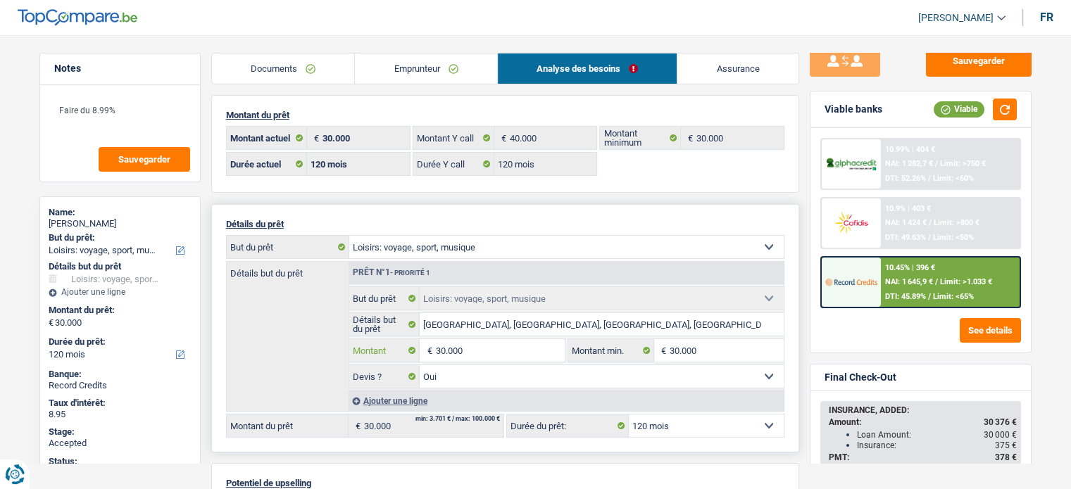
click at [476, 344] on input "30.000" at bounding box center [499, 350] width 129 height 23
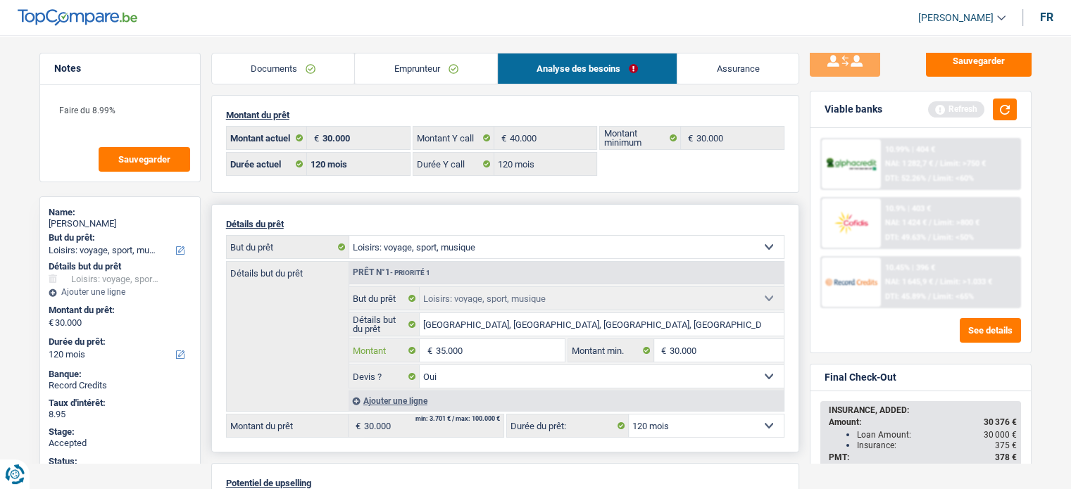
type input "35.000"
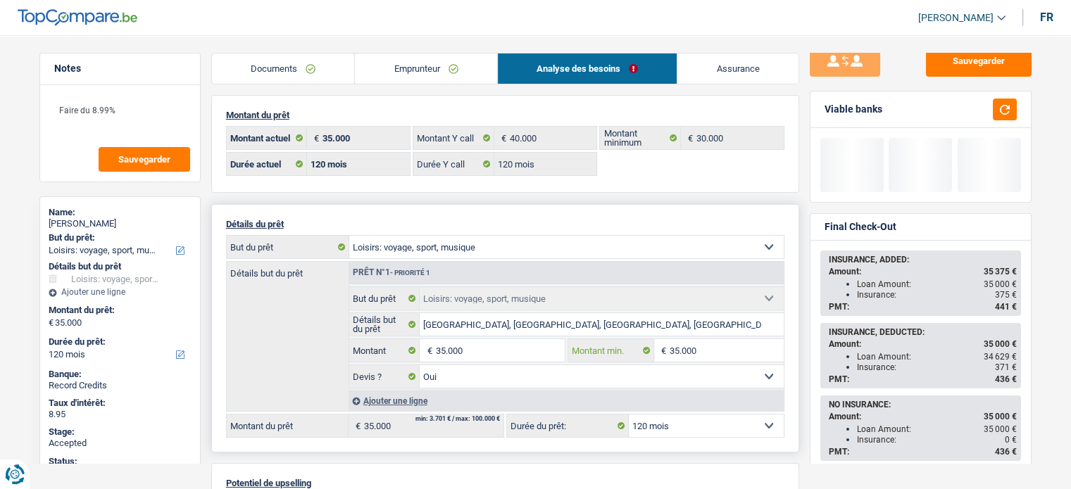
type input "35.000"
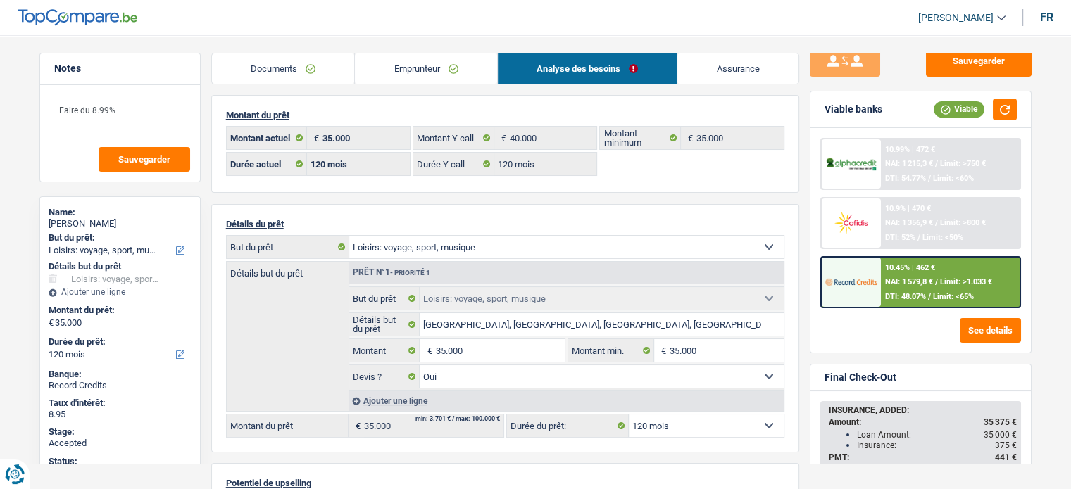
click at [919, 223] on span "NAI: 1 356,9 €" at bounding box center [909, 222] width 48 height 9
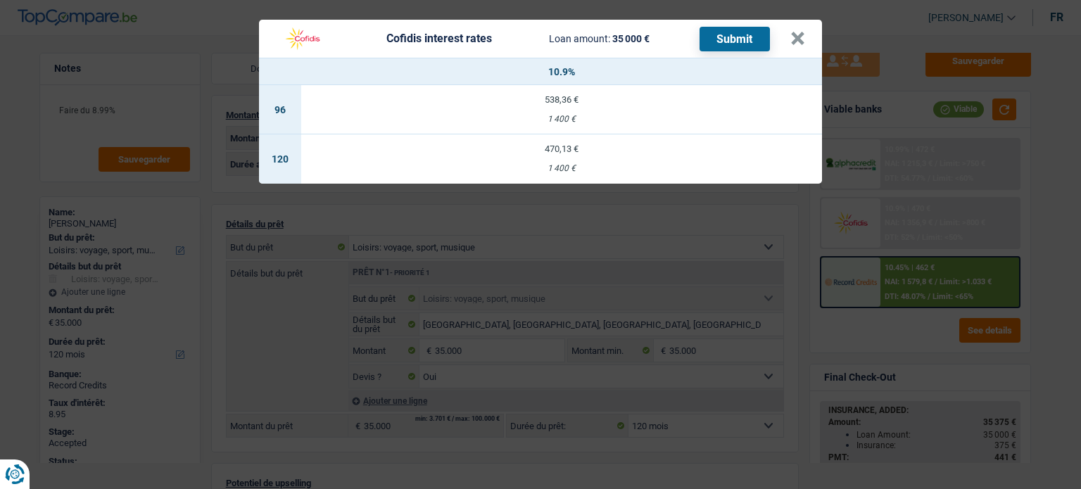
click at [579, 150] on div "470,13 €" at bounding box center [561, 148] width 521 height 9
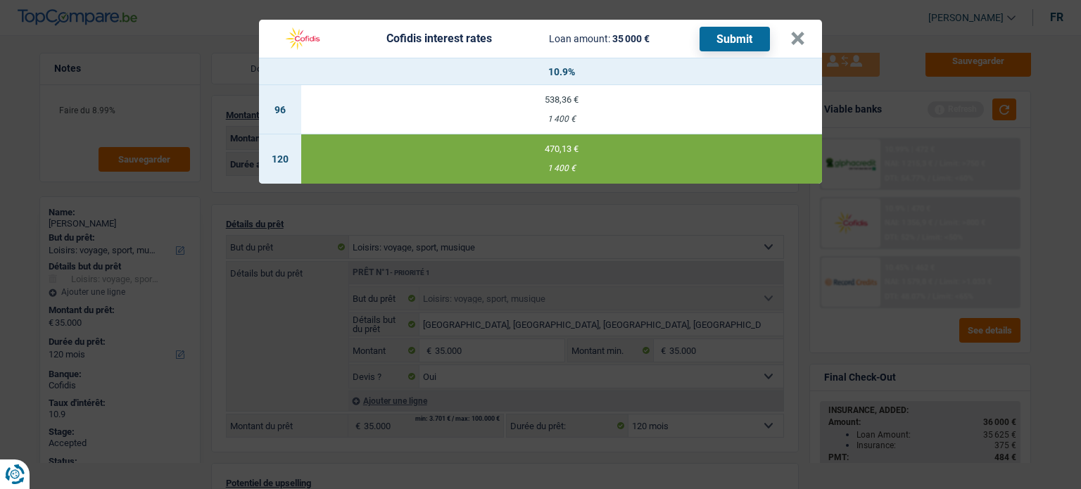
click at [726, 34] on button "Submit" at bounding box center [735, 39] width 70 height 25
click at [798, 42] on button "×" at bounding box center [798, 39] width 15 height 14
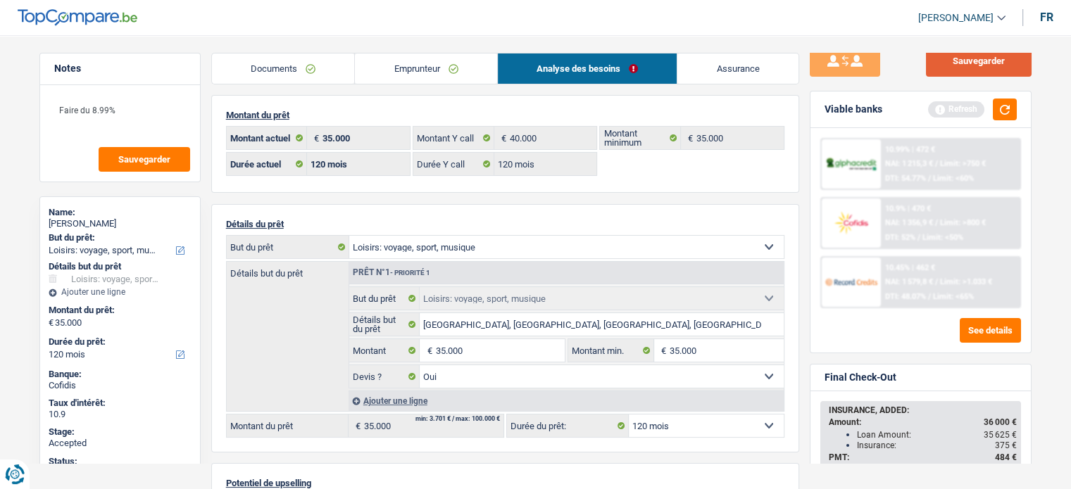
click at [963, 60] on button "Sauvegarder" at bounding box center [979, 61] width 106 height 32
click at [265, 75] on link "Documents" at bounding box center [283, 69] width 143 height 30
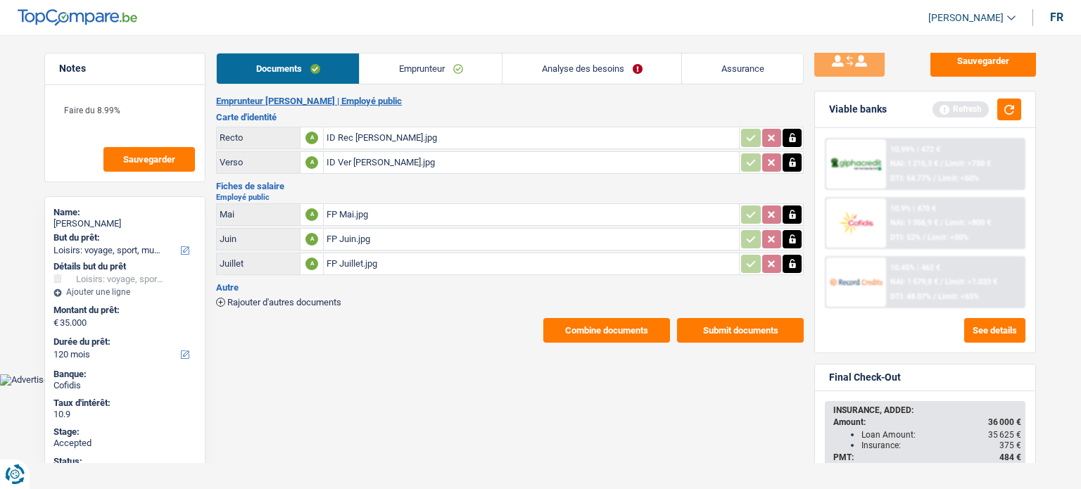
click at [614, 326] on button "Combine documents" at bounding box center [607, 330] width 127 height 25
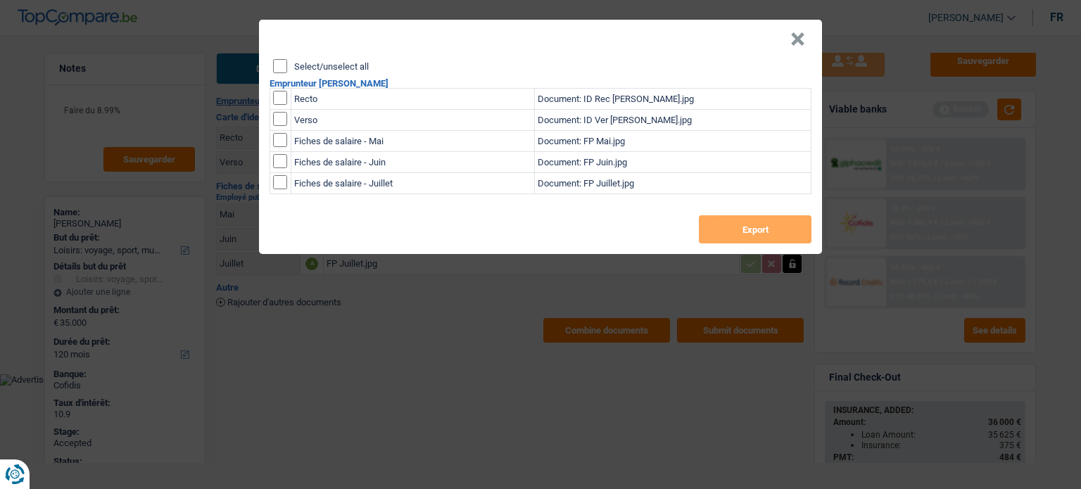
click at [282, 58] on header "×" at bounding box center [540, 39] width 563 height 39
click at [277, 68] on input "Select/unselect all" at bounding box center [280, 66] width 14 height 14
checkbox input "true"
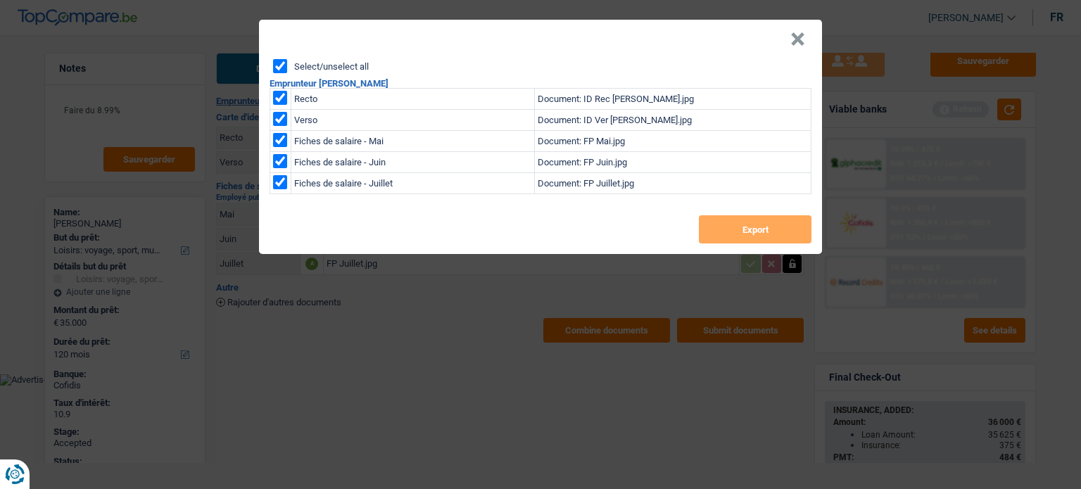
checkbox input "true"
click at [788, 45] on header "×" at bounding box center [540, 39] width 563 height 39
click at [800, 39] on button "×" at bounding box center [798, 39] width 15 height 14
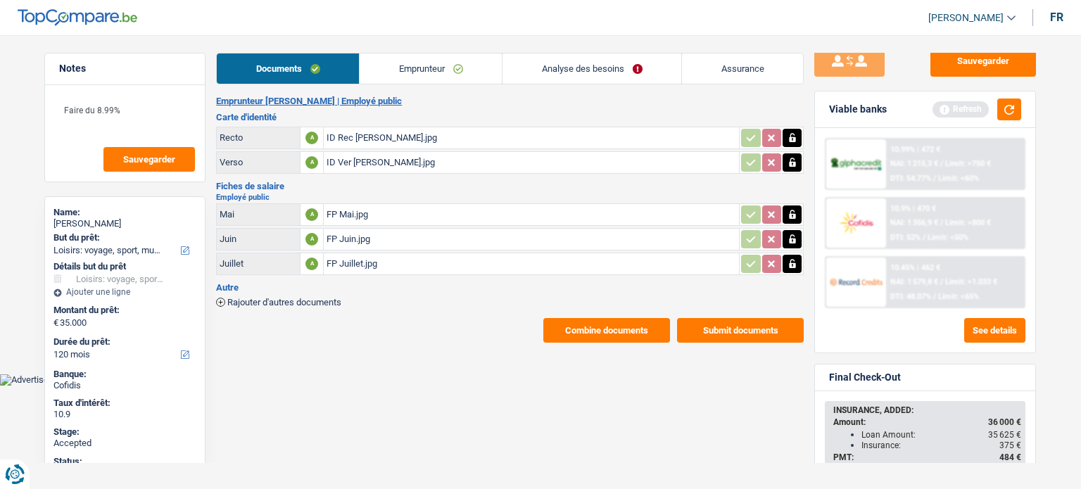
click at [713, 323] on button "Submit documents" at bounding box center [740, 330] width 127 height 25
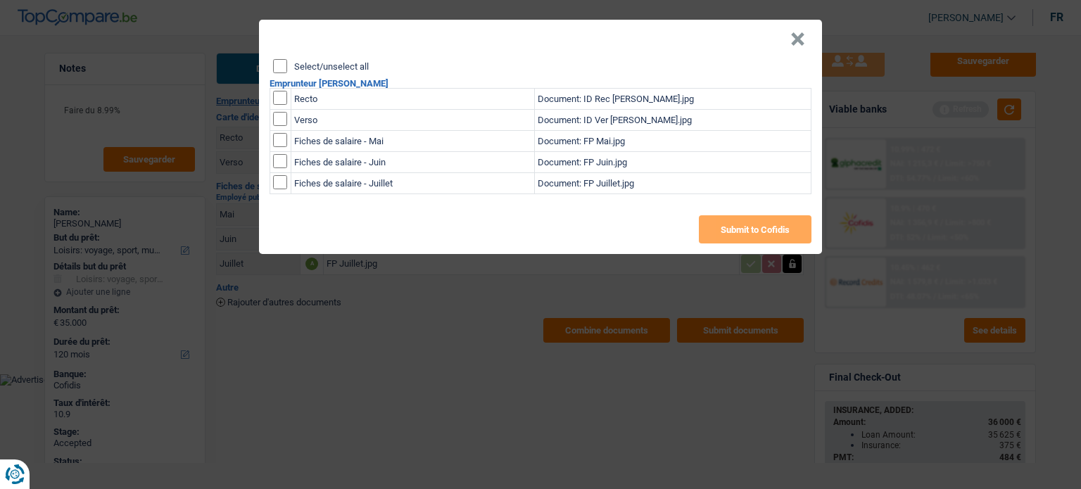
click at [282, 63] on input "Select/unselect all" at bounding box center [280, 66] width 14 height 14
checkbox input "true"
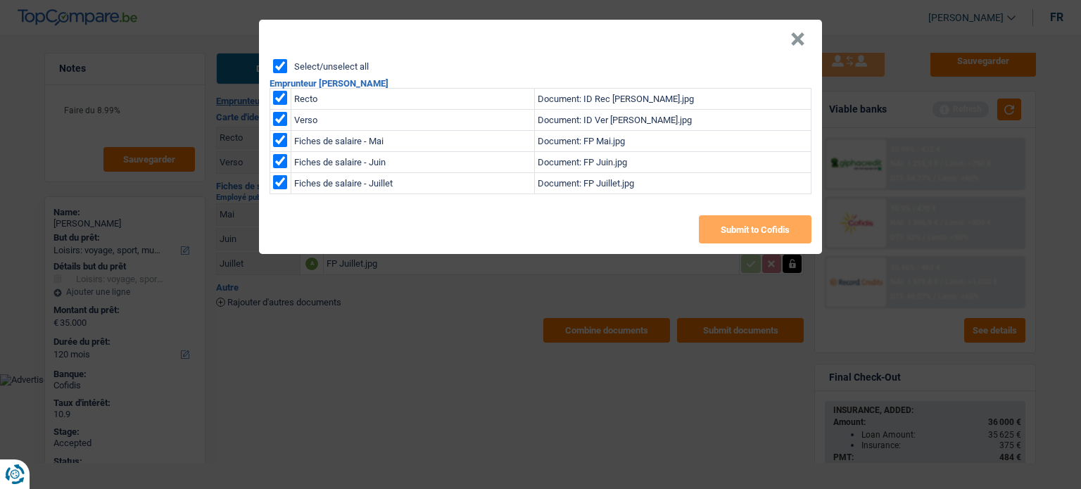
checkbox input "true"
click at [721, 232] on button "Submit to Cofidis" at bounding box center [755, 229] width 113 height 28
click at [794, 44] on button "×" at bounding box center [798, 39] width 15 height 14
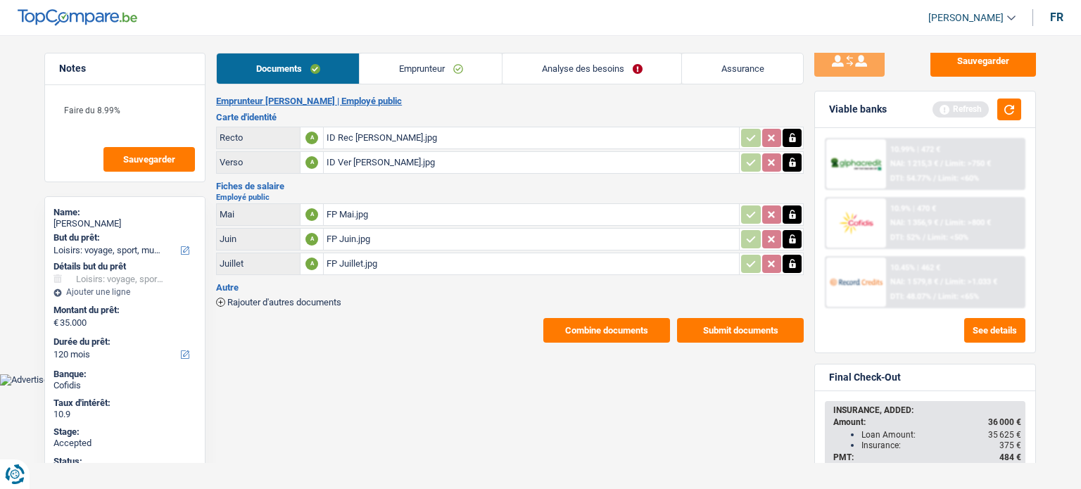
click at [714, 67] on link "Assurance" at bounding box center [742, 69] width 121 height 30
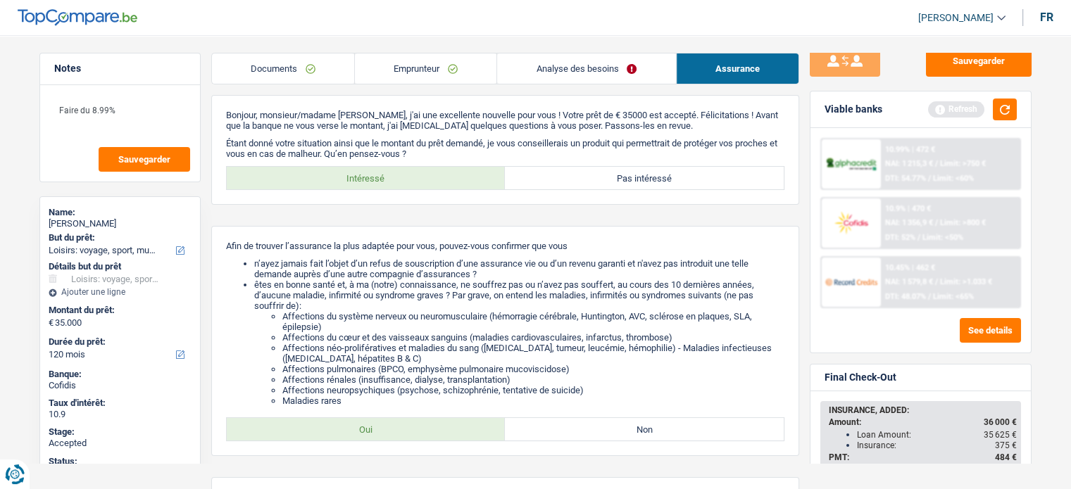
click at [268, 60] on link "Documents" at bounding box center [283, 69] width 142 height 30
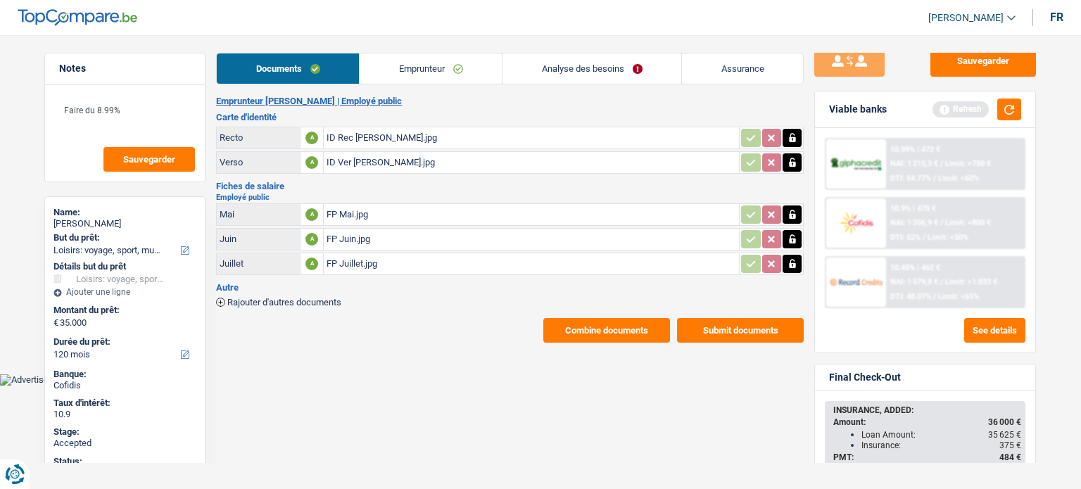
click at [572, 70] on link "Analyse des besoins" at bounding box center [592, 69] width 179 height 30
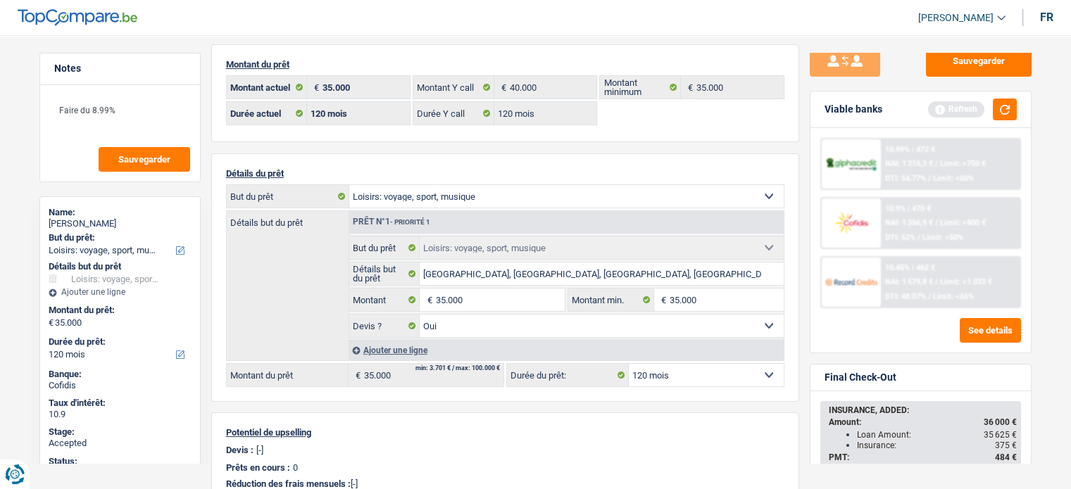
scroll to position [54, 0]
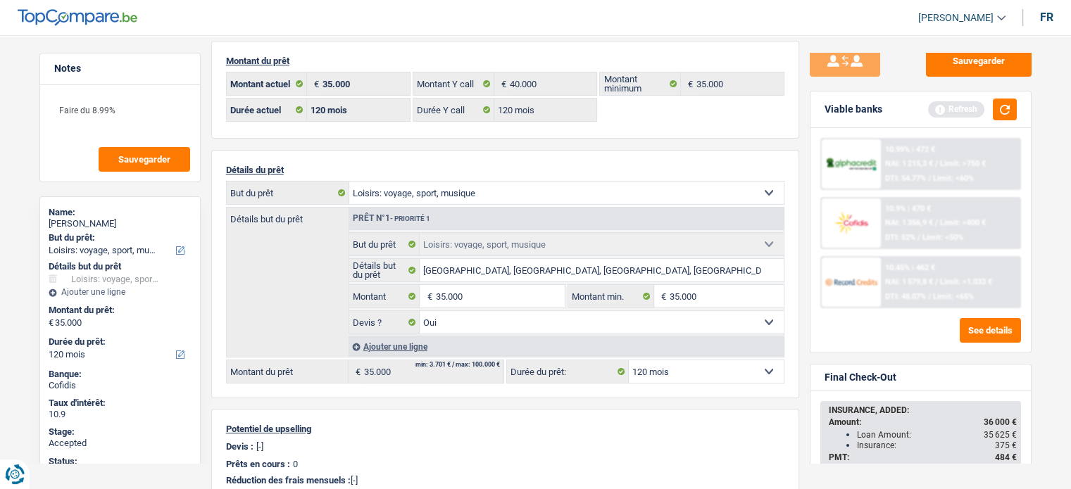
click at [24, 377] on main "Notes Faire du 8.99% Sauvegarder Name: Nicolas Nininahazwe But du prêt: Confort…" at bounding box center [535, 398] width 1071 height 863
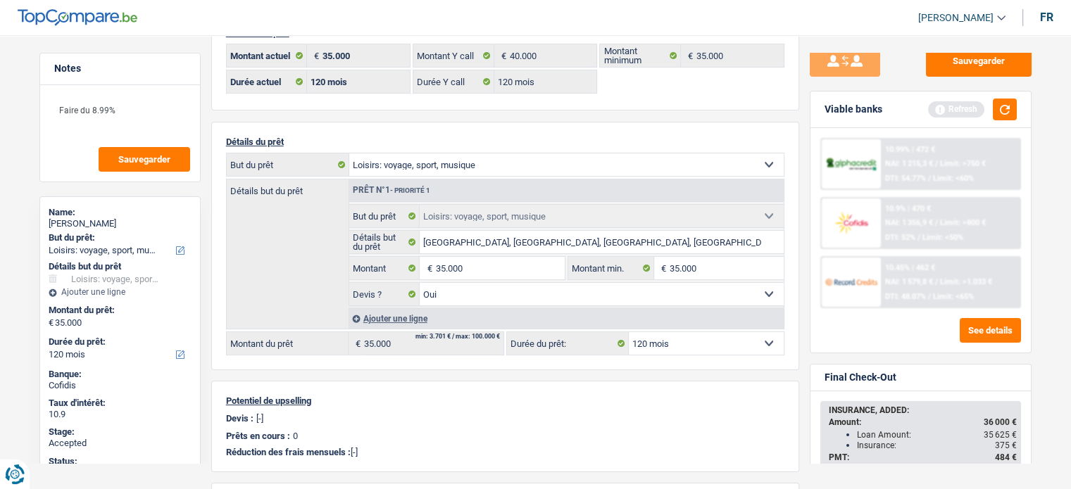
scroll to position [111, 0]
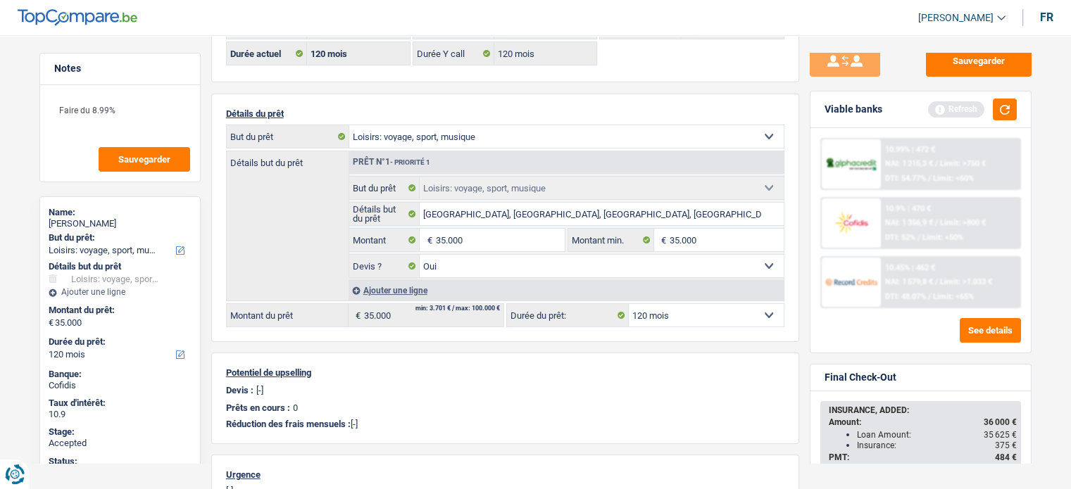
click at [37, 402] on div "Notes Faire du 8.99% Sauvegarder Name: Nicolas Nininahazwe But du prêt: Confort…" at bounding box center [120, 258] width 182 height 410
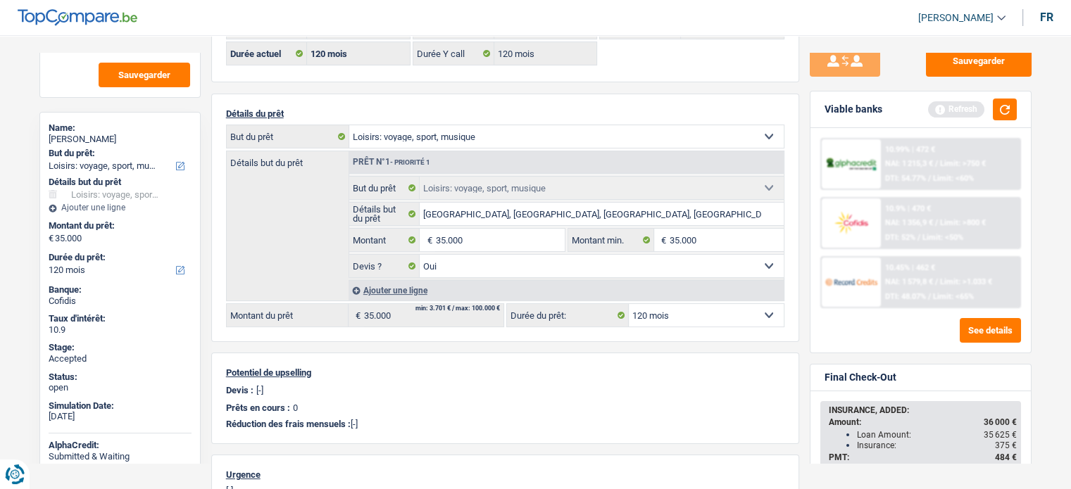
scroll to position [113, 0]
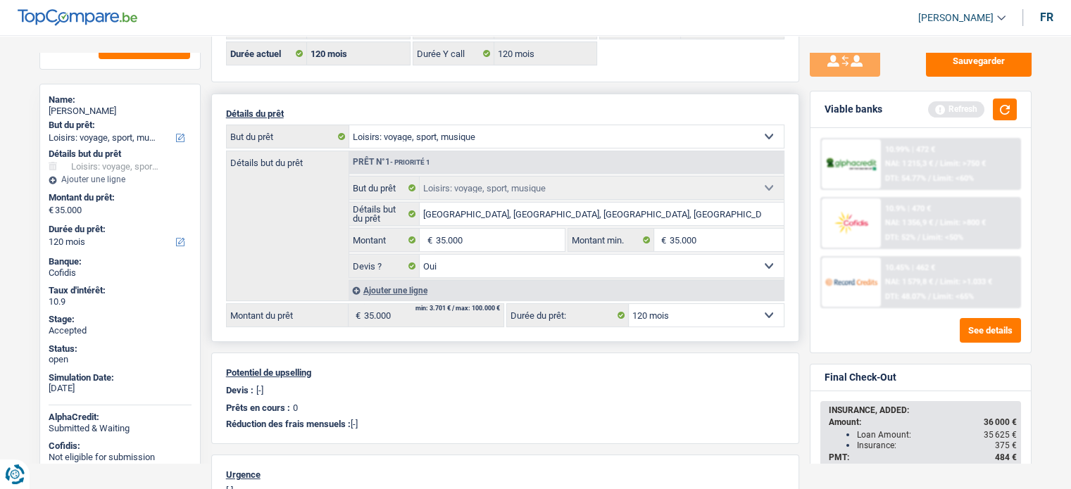
click at [477, 330] on div "Détails du prêt Confort maison: meubles, textile, peinture, électroménager, out…" at bounding box center [505, 218] width 588 height 249
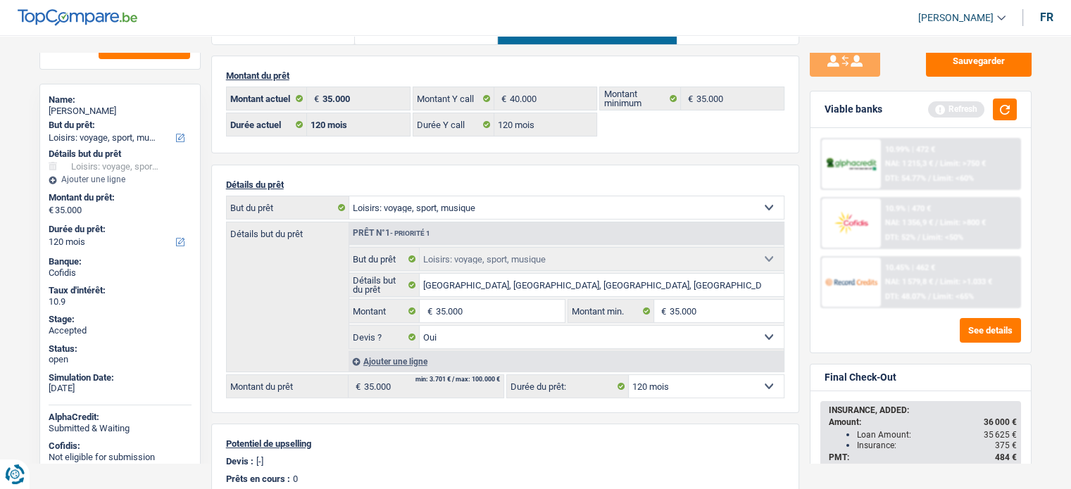
scroll to position [0, 0]
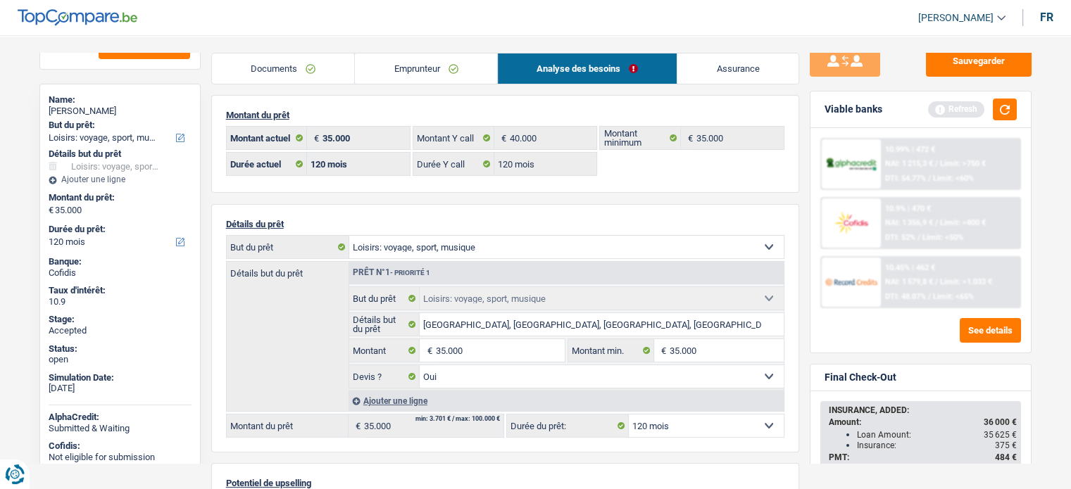
click at [763, 64] on link "Assurance" at bounding box center [737, 69] width 121 height 30
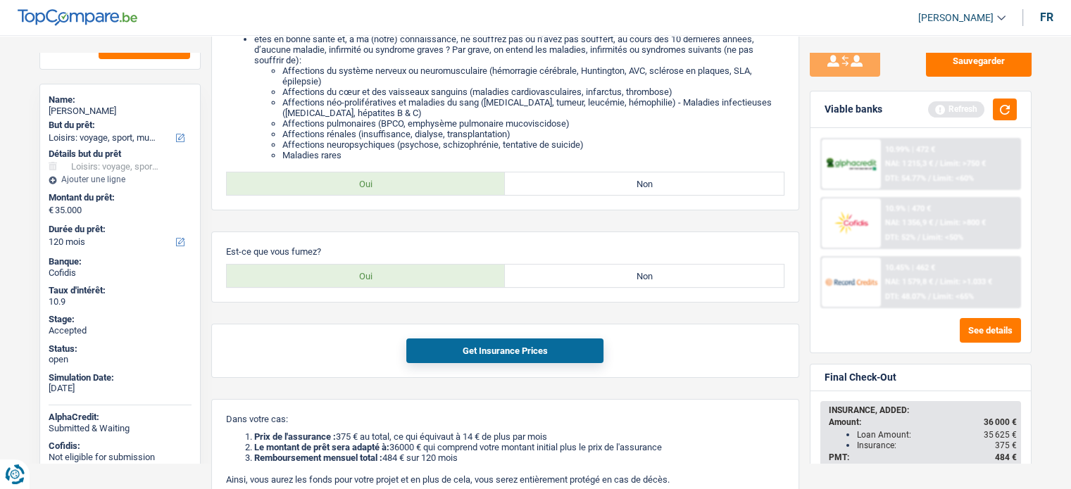
scroll to position [253, 0]
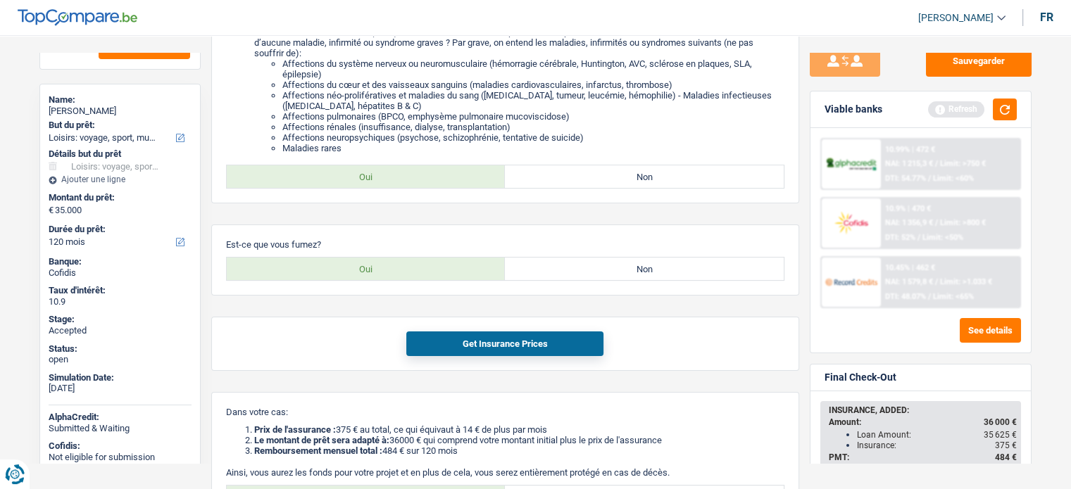
click at [1031, 410] on div "Final Check-Out INSURANCE, ADDED: Amount: 36 000 € Loan Amount: 35 625 € Insura…" at bounding box center [921, 493] width 222 height 258
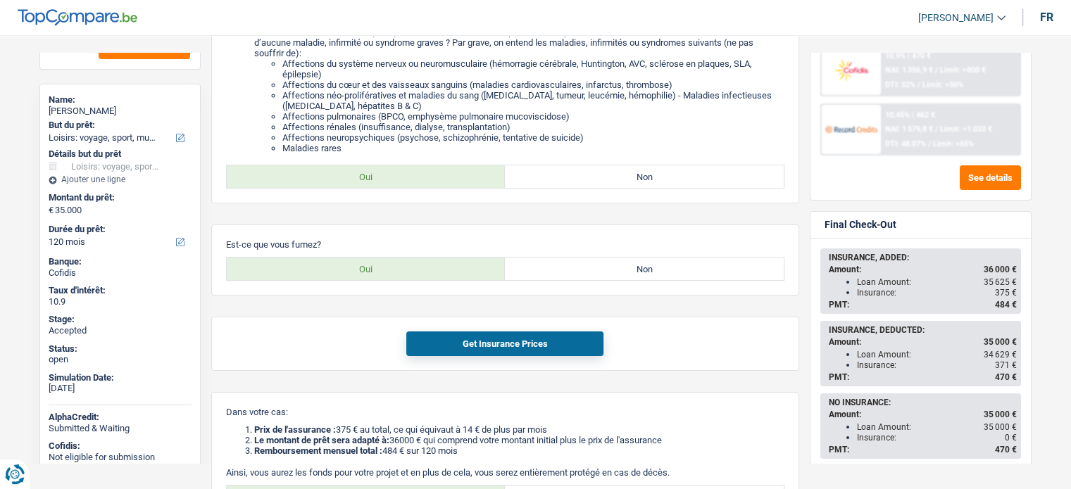
scroll to position [176, 0]
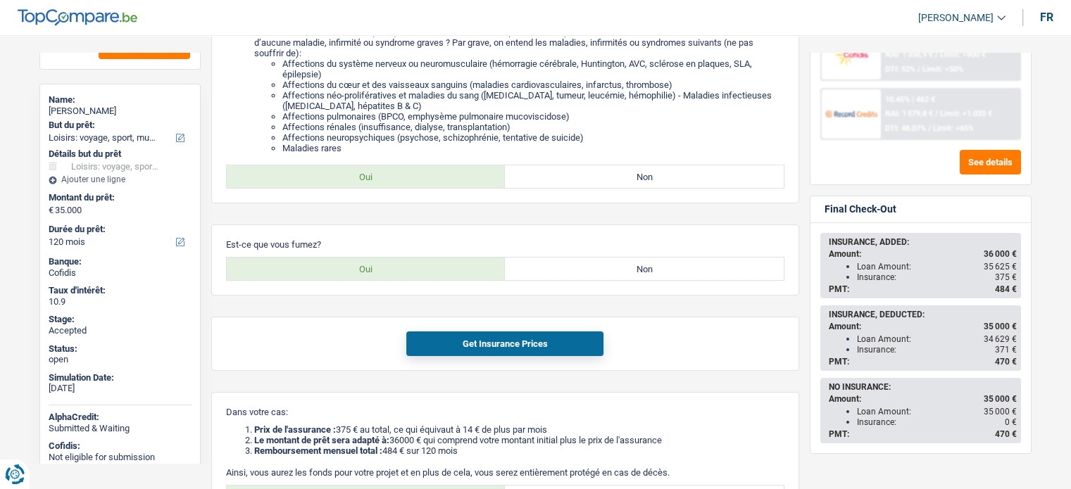
drag, startPoint x: 1016, startPoint y: 361, endPoint x: 828, endPoint y: 312, distance: 194.3
click at [828, 312] on div "INSURANCE, DEDUCTED: Amount: 35 000 € Loan Amount: 34 629 € Insurance: 371 € PM…" at bounding box center [921, 338] width 198 height 63
copy div "INSURANCE, DEDUCTED: Amount: 35 000 € Loan Amount: 34 629 € Insurance: 371 € PM…"
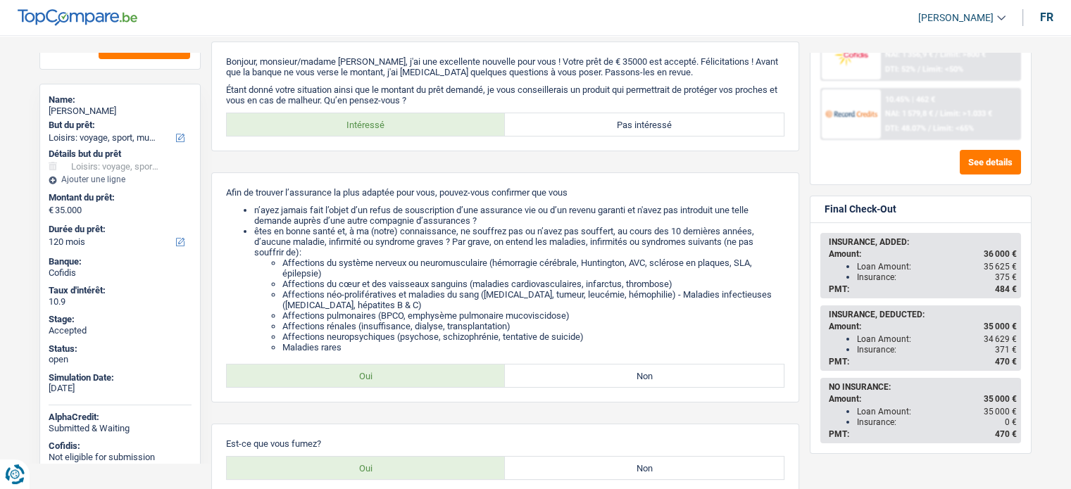
scroll to position [51, 0]
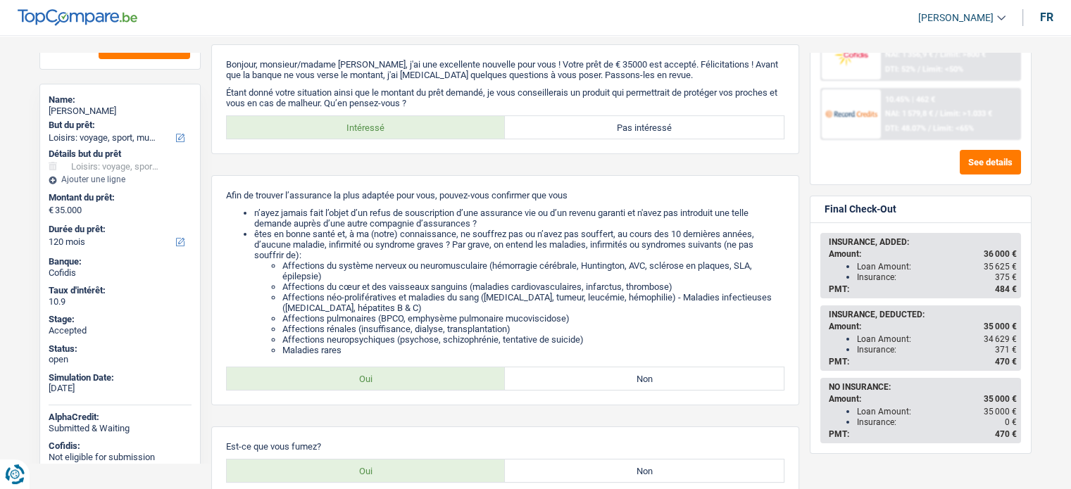
click at [1028, 94] on div "10.99% | 472 € NAI: 1 215,3 € / Limit: >750 € DTI: 54.77% / Limit: <60% 10.9% |…" at bounding box center [920, 72] width 220 height 225
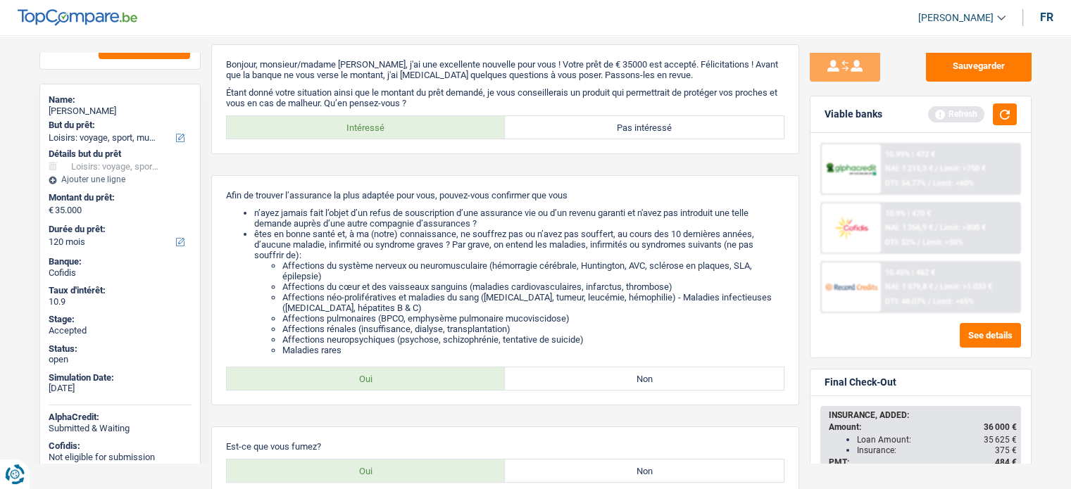
scroll to position [0, 0]
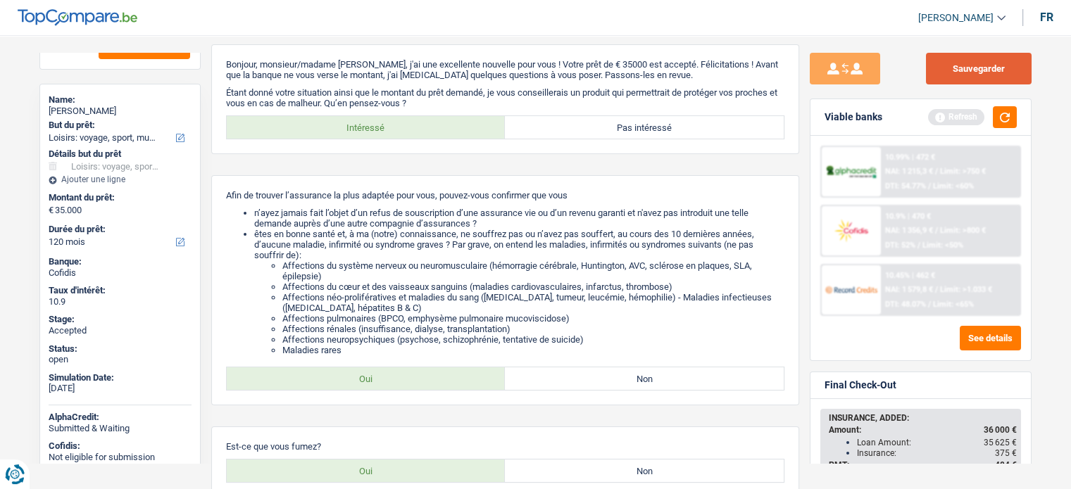
click at [1007, 76] on button "Sauvegarder" at bounding box center [979, 69] width 106 height 32
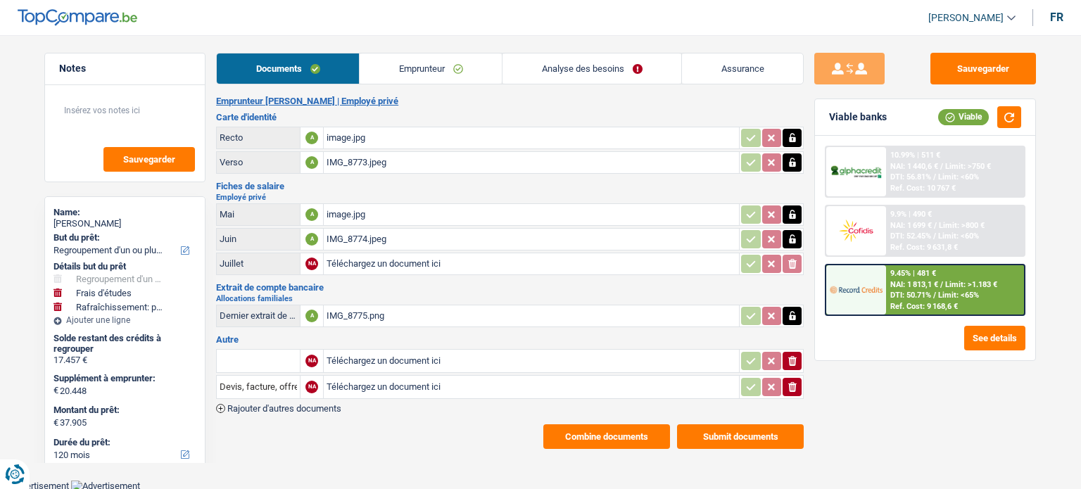
select select "refinancing"
select select "study"
select select "houseOrGarden"
select select "120"
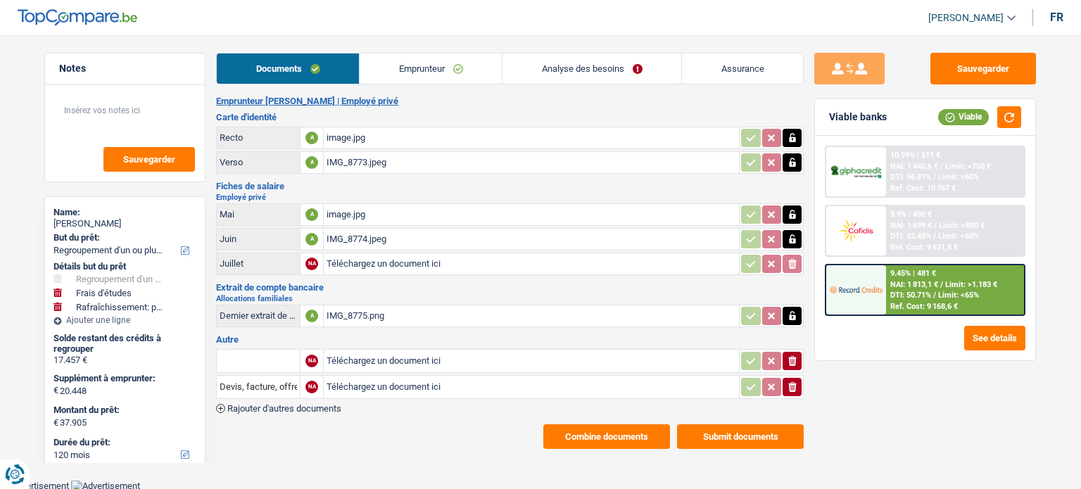
select select "32"
select select "ownerWithMortgage"
select select "mortgage"
select select "300"
select select "cardOrCredit"
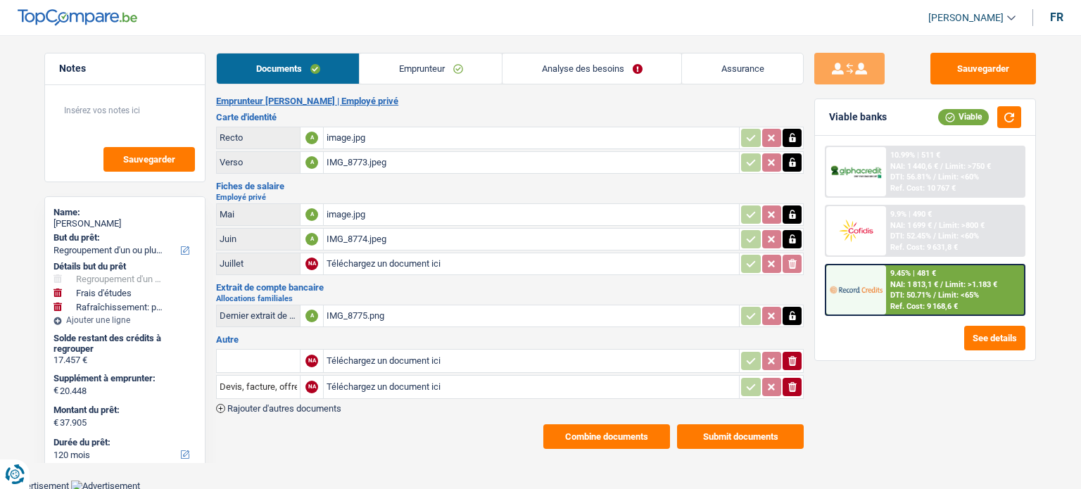
select select "carLoan"
select select "36"
select select "personalLoan"
select select "familyEvent"
select select "84"
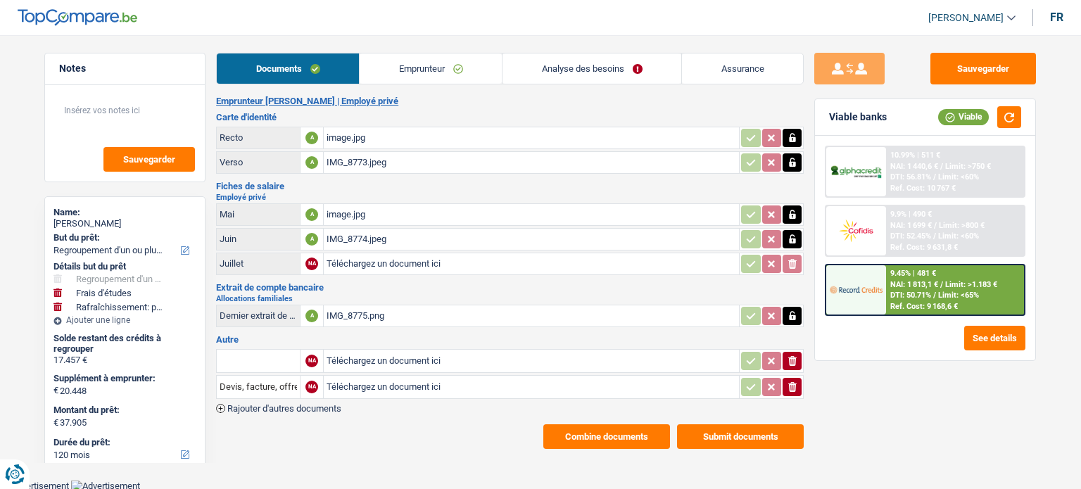
select select "personalLoan"
select select "education"
select select "60"
click at [444, 63] on link "Emprunteur" at bounding box center [431, 69] width 142 height 30
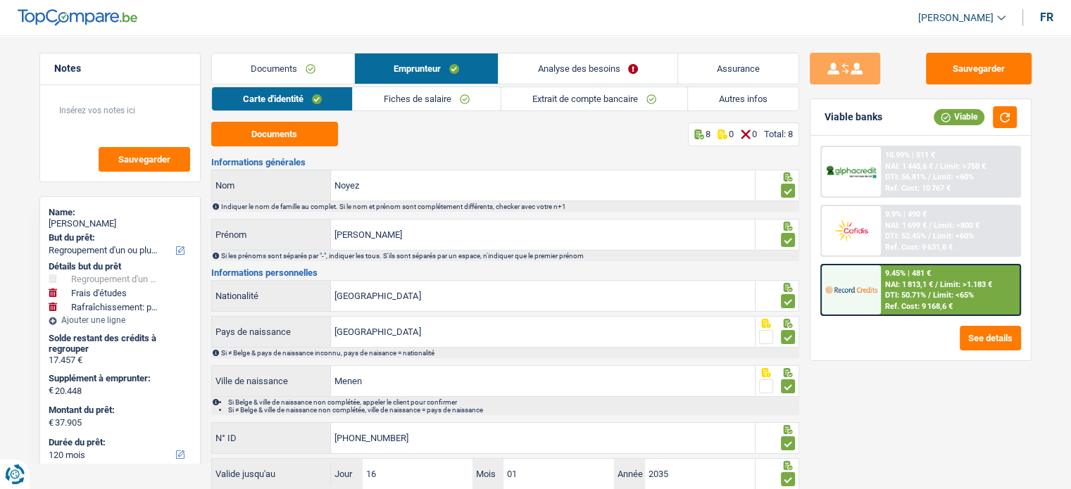
click at [736, 99] on link "Autres infos" at bounding box center [743, 98] width 111 height 23
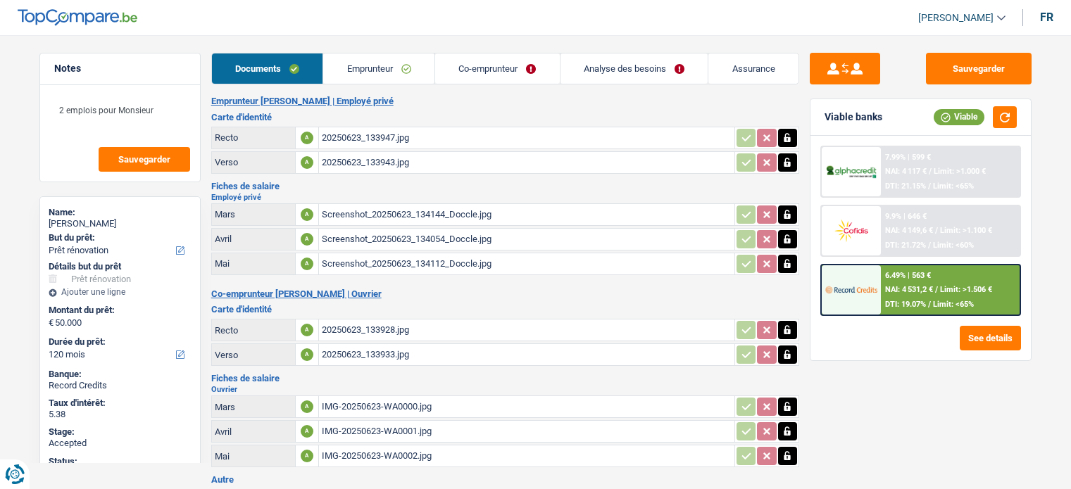
select select "renovation"
select select "120"
click at [96, 220] on div "ALI BOULAFDAL" at bounding box center [120, 223] width 143 height 11
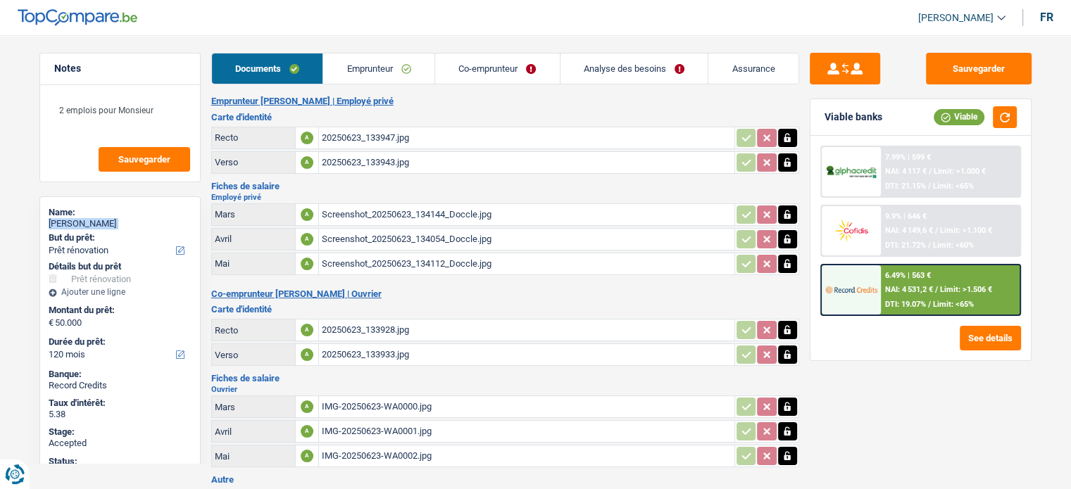
click at [96, 220] on div "ALI BOULAFDAL" at bounding box center [120, 223] width 143 height 11
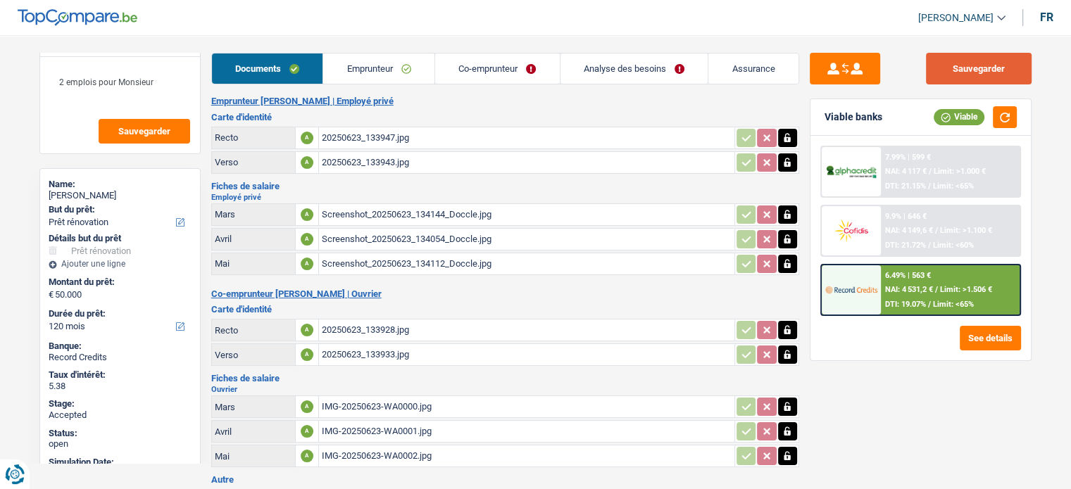
drag, startPoint x: 917, startPoint y: 270, endPoint x: 987, endPoint y: 68, distance: 213.8
click at [987, 68] on button "Sauvegarder" at bounding box center [979, 69] width 106 height 32
click at [659, 47] on main "Notes 2 emplois pour Monsieur Sauvegarder Name: ALI BOULAFDAL But du prêt: Conf…" at bounding box center [535, 321] width 1071 height 600
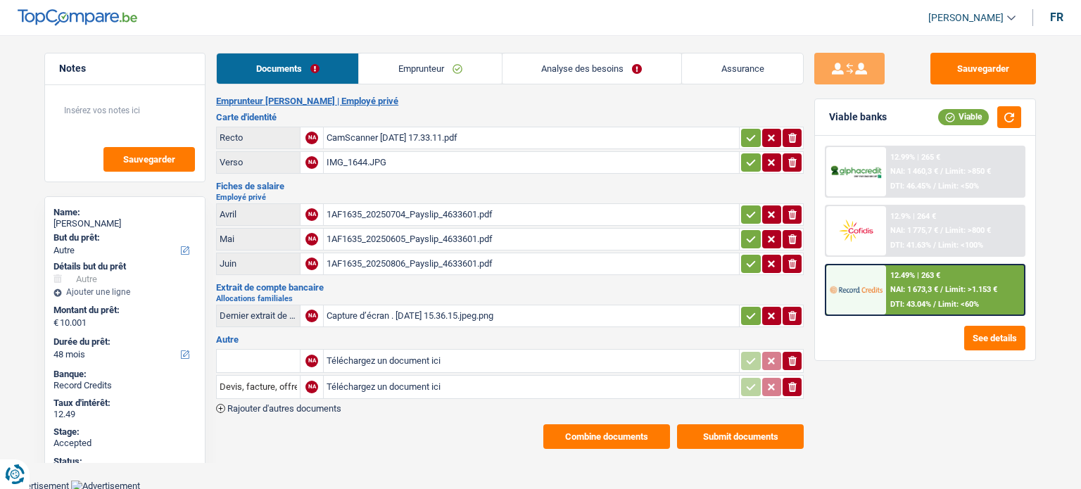
select select "other"
select select "48"
click at [42, 345] on div "Notes Sauvegarder Name: [PERSON_NAME] But du prêt: Confort maison: meubles, tex…" at bounding box center [125, 258] width 182 height 410
click at [612, 64] on link "Analyse des besoins" at bounding box center [592, 69] width 179 height 30
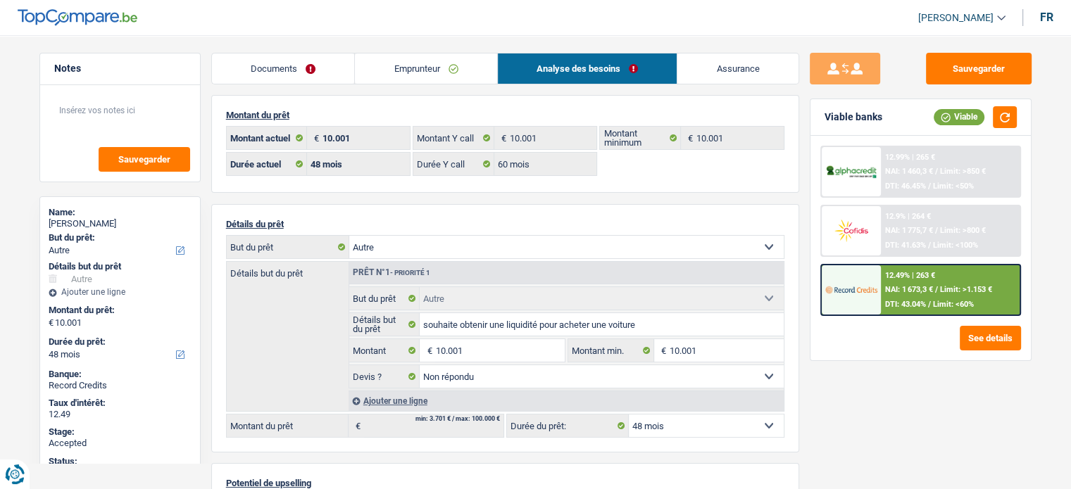
click at [43, 303] on div "Name: [PERSON_NAME] But du prêt: Confort maison: meubles, textile, peinture, él…" at bounding box center [119, 420] width 161 height 448
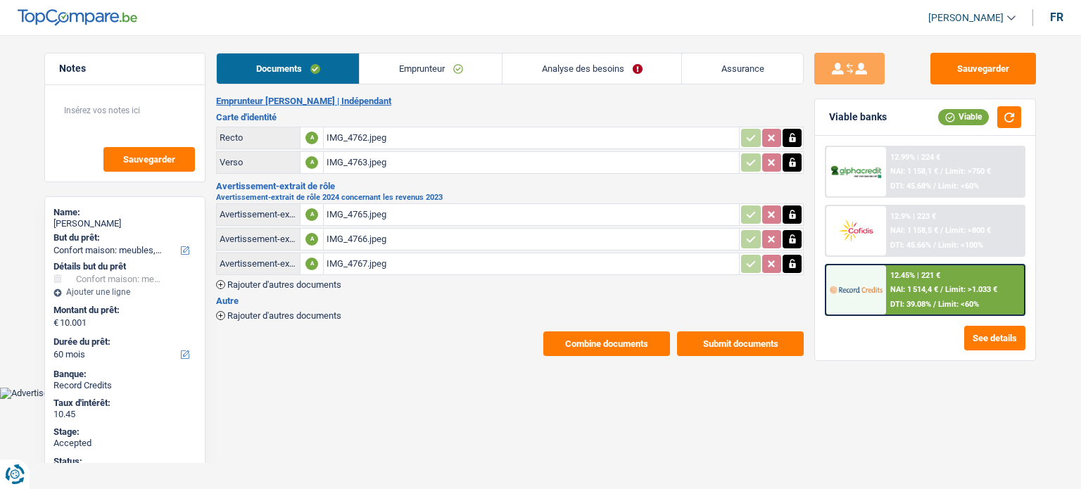
select select "household"
select select "60"
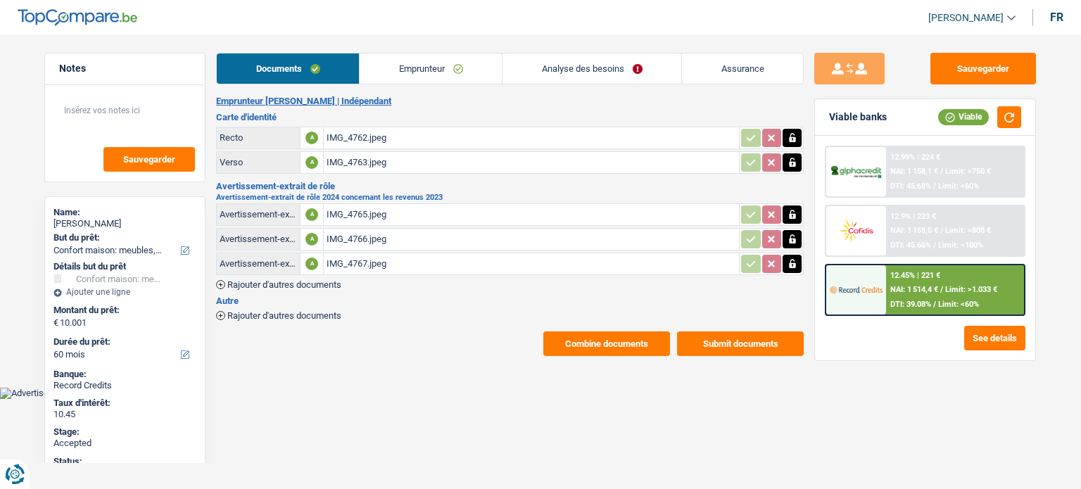
select select "household"
select select "yes"
select select "60"
click at [600, 69] on link "Analyse des besoins" at bounding box center [592, 69] width 179 height 30
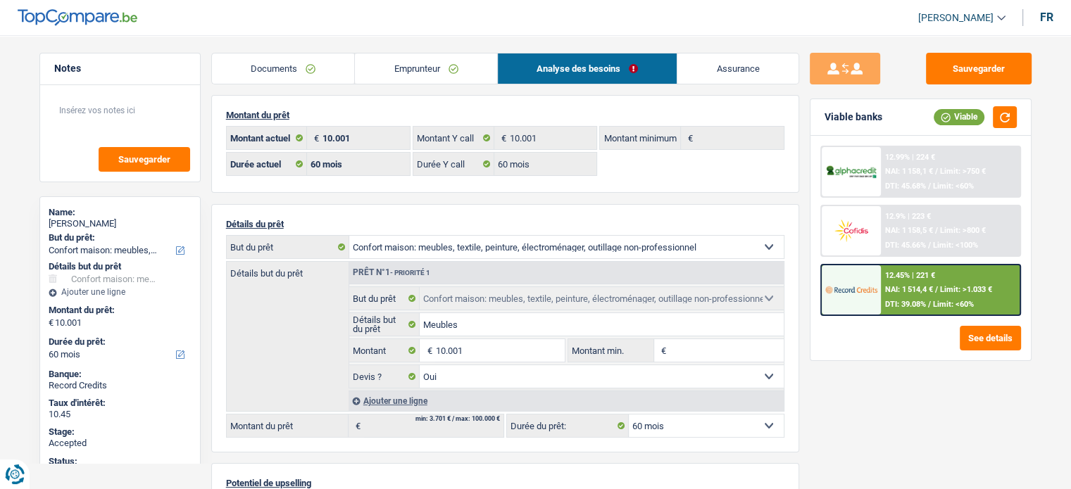
click at [738, 65] on link "Assurance" at bounding box center [737, 69] width 121 height 30
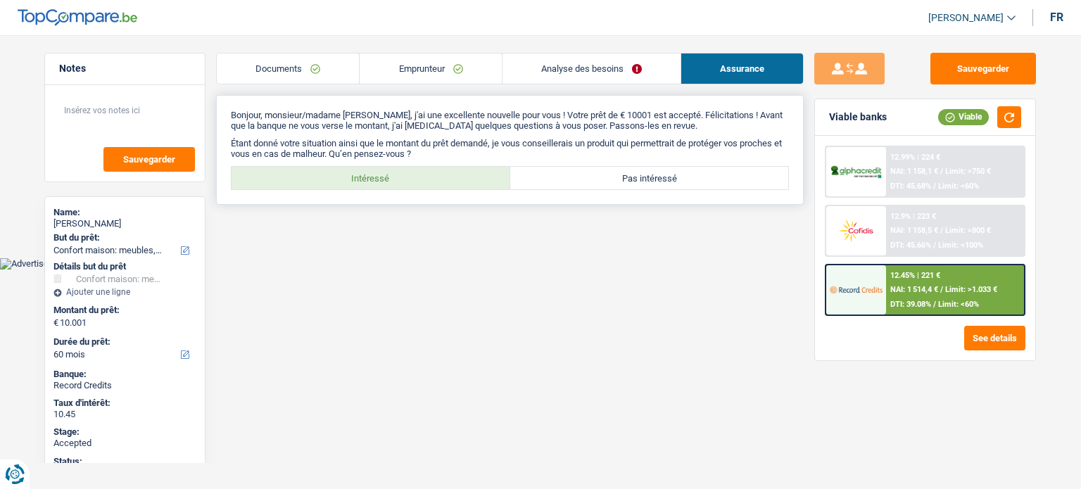
click at [455, 174] on label "Intéressé" at bounding box center [371, 178] width 279 height 23
click at [455, 174] on input "Intéressé" at bounding box center [371, 178] width 279 height 23
radio input "true"
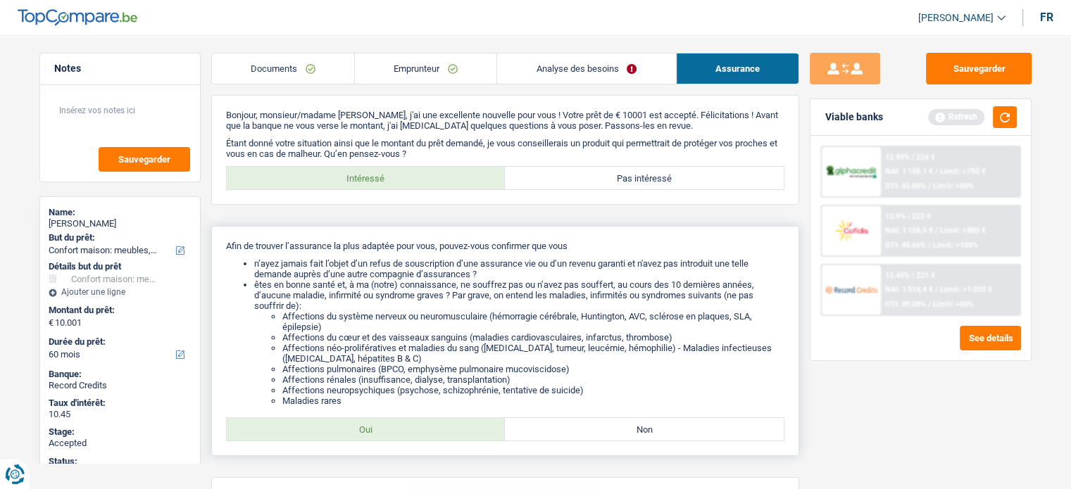
click at [396, 450] on div "Afin de trouver l’assurance la plus adaptée pour vous, pouvez-vous confirmer qu…" at bounding box center [505, 341] width 588 height 230
click at [399, 431] on label "Oui" at bounding box center [366, 429] width 279 height 23
click at [399, 431] on input "Oui" at bounding box center [366, 429] width 279 height 23
radio input "true"
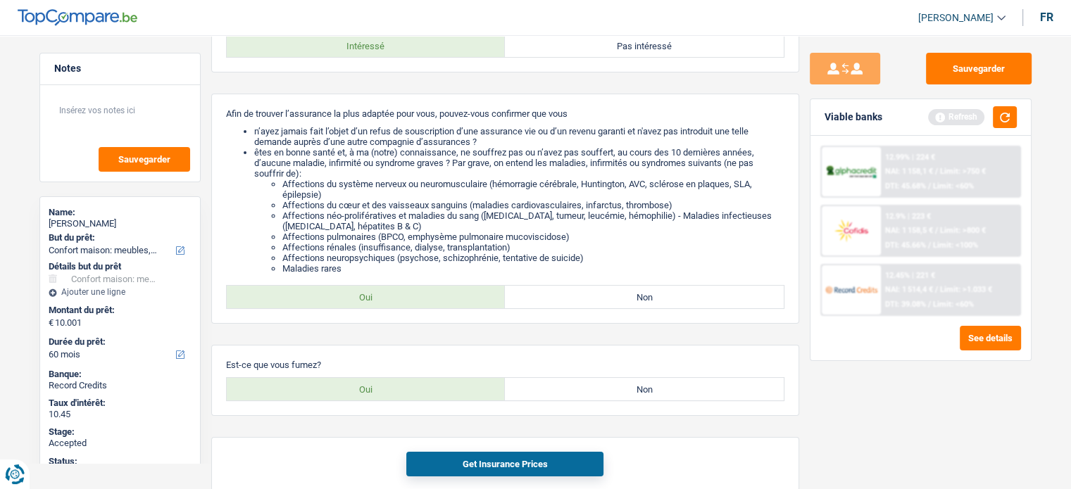
scroll to position [136, 0]
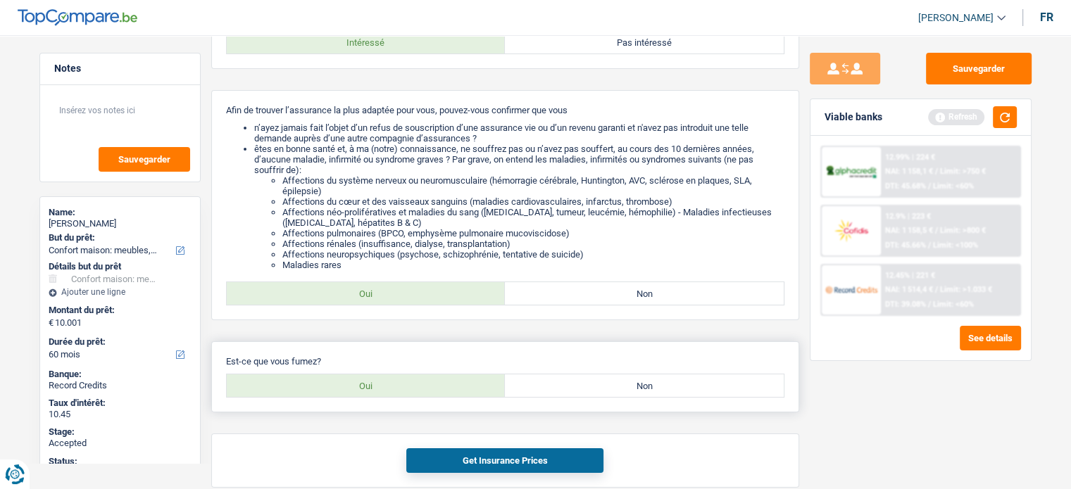
click at [487, 380] on label "Oui" at bounding box center [366, 386] width 279 height 23
click at [487, 380] on input "Oui" at bounding box center [366, 386] width 279 height 23
radio input "true"
click at [1005, 115] on button "button" at bounding box center [1005, 117] width 24 height 22
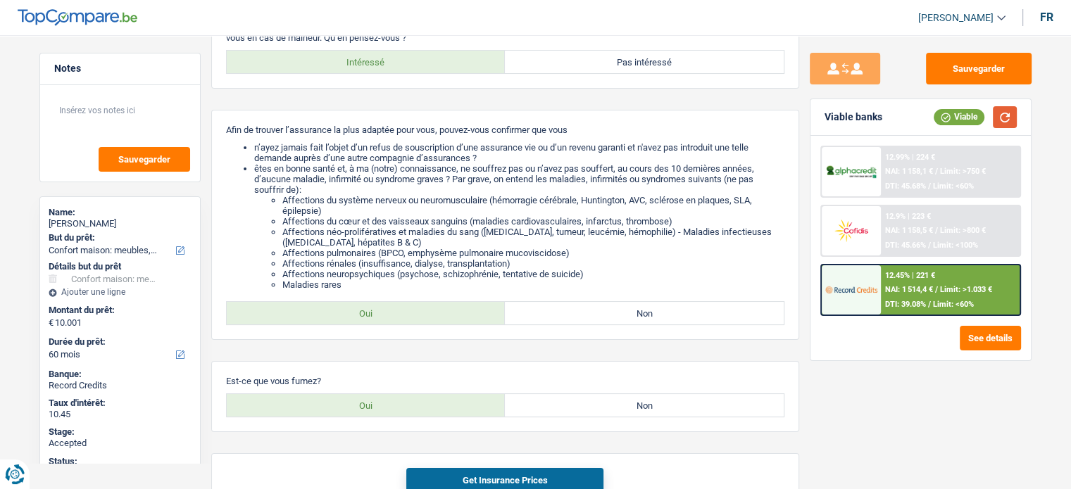
scroll to position [124, 0]
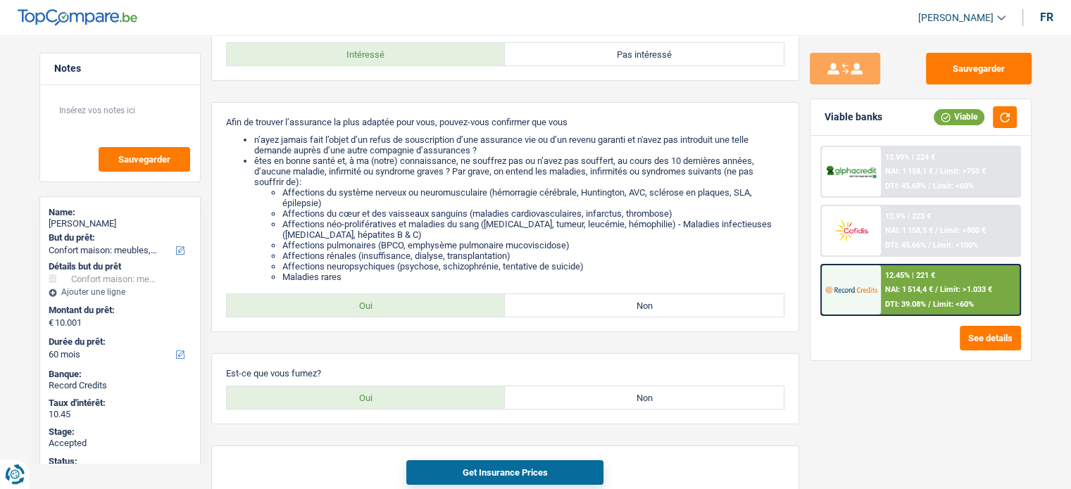
click at [862, 172] on img at bounding box center [851, 172] width 52 height 16
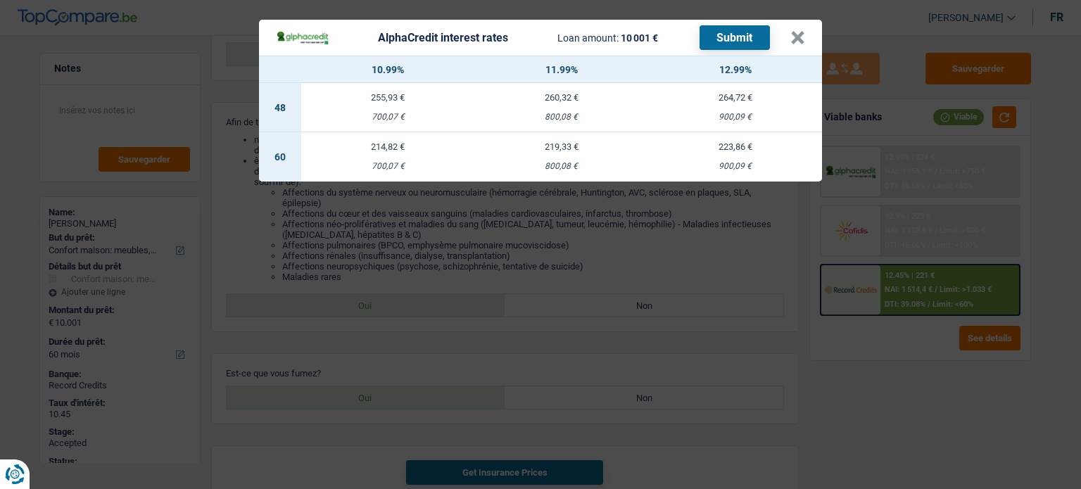
click at [393, 149] on div "214,82 €" at bounding box center [388, 146] width 174 height 9
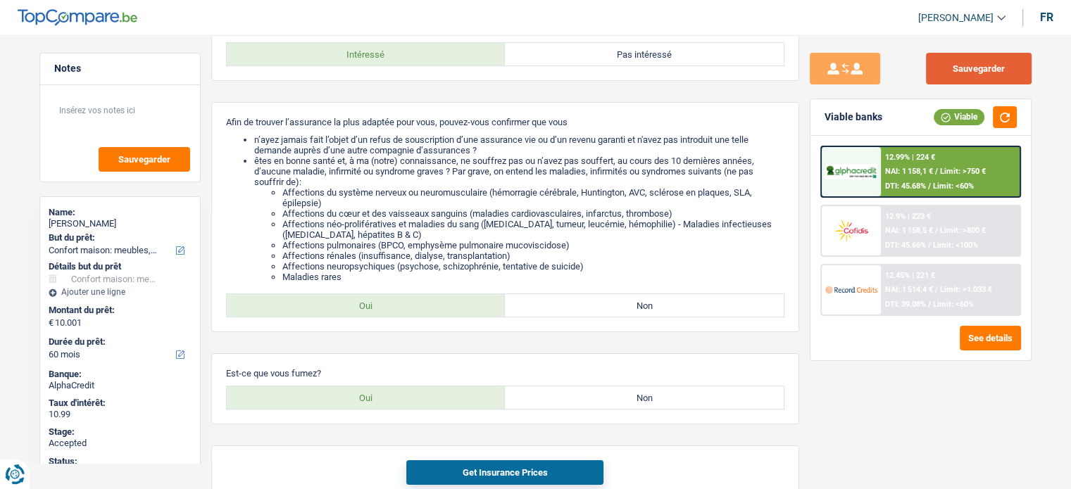
click at [987, 58] on button "Sauvegarder" at bounding box center [979, 69] width 106 height 32
click at [568, 468] on button "Get Insurance Prices" at bounding box center [504, 472] width 197 height 25
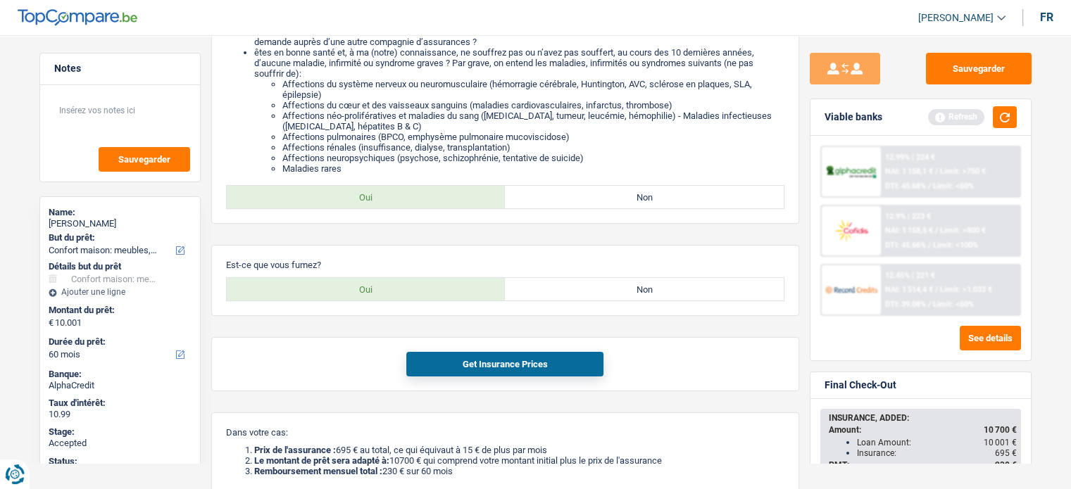
scroll to position [241, 0]
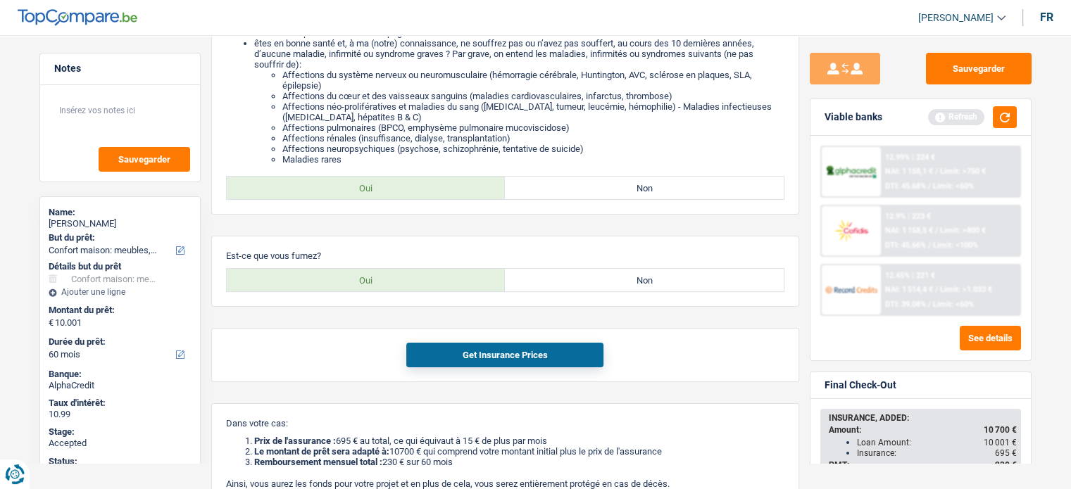
click at [1030, 377] on div "Final Check-Out" at bounding box center [920, 385] width 220 height 27
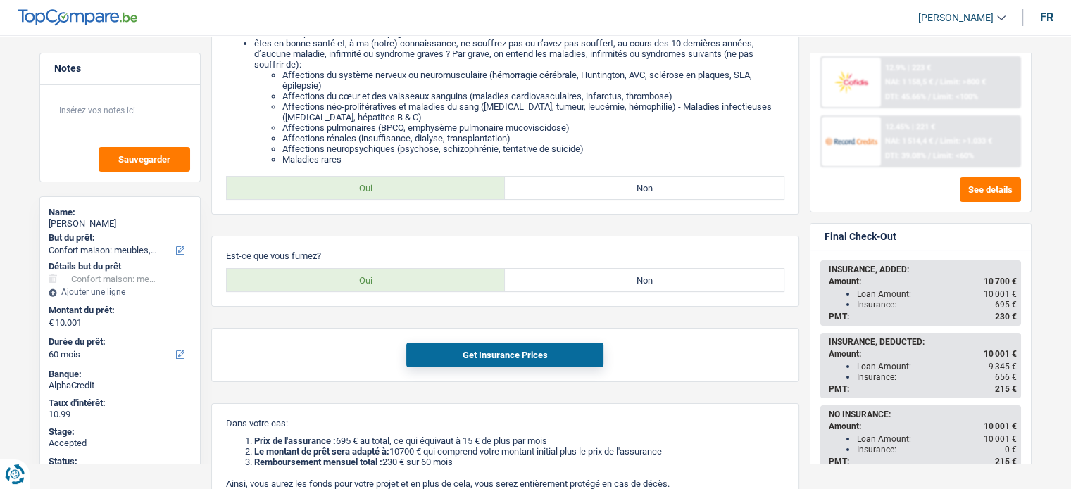
scroll to position [169, 0]
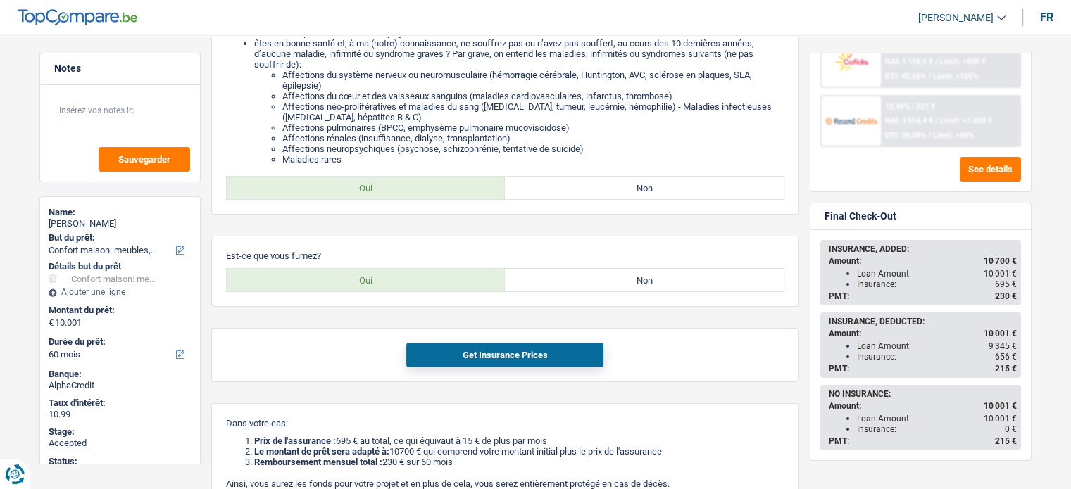
drag, startPoint x: 1015, startPoint y: 370, endPoint x: 820, endPoint y: 323, distance: 200.7
click at [820, 323] on div "INSURANCE, DEDUCTED: Amount: 10 001 € Loan Amount: 9 345 € Insurance: 656 € PMT…" at bounding box center [920, 345] width 201 height 65
copy div "INSURANCE, DEDUCTED: Amount: 10 001 € Loan Amount: 9 345 € Insurance: 656 € PMT…"
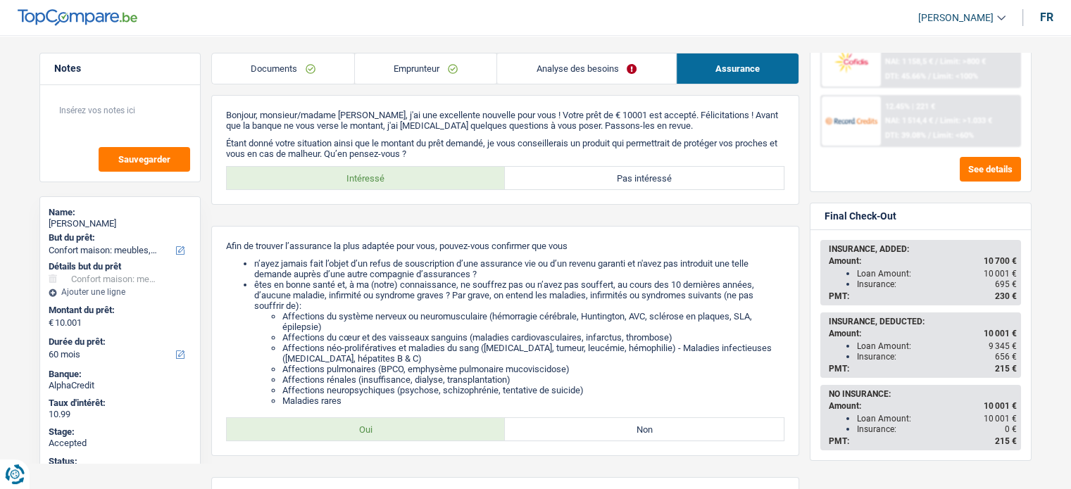
click at [209, 164] on div "Notes Sauvegarder Name: Dumitru covaci But du prêt: Confort maison: meubles, te…" at bounding box center [120, 258] width 182 height 410
click at [436, 69] on link "Emprunteur" at bounding box center [426, 69] width 142 height 30
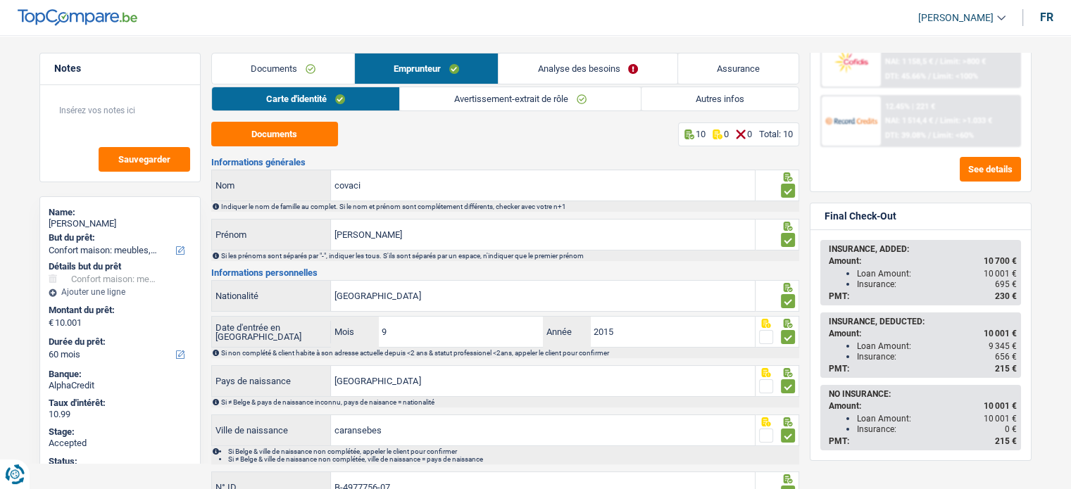
click at [599, 65] on link "Analyse des besoins" at bounding box center [587, 69] width 178 height 30
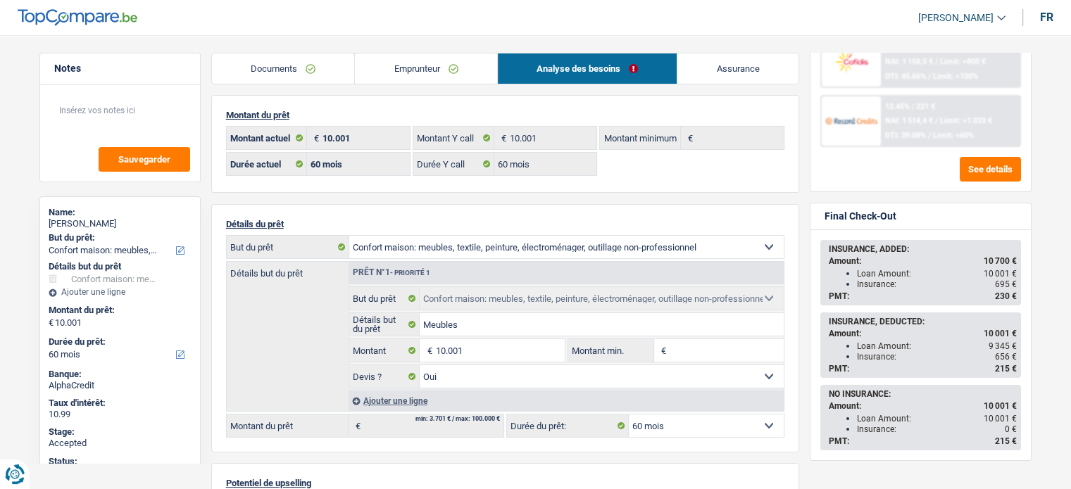
click at [800, 185] on div "Sauvegarder Viable banks Refresh 12.99% | 224 € NAI: 1 158,1 € / Limit: >750 € …" at bounding box center [920, 258] width 243 height 410
click at [422, 70] on link "Emprunteur" at bounding box center [426, 69] width 142 height 30
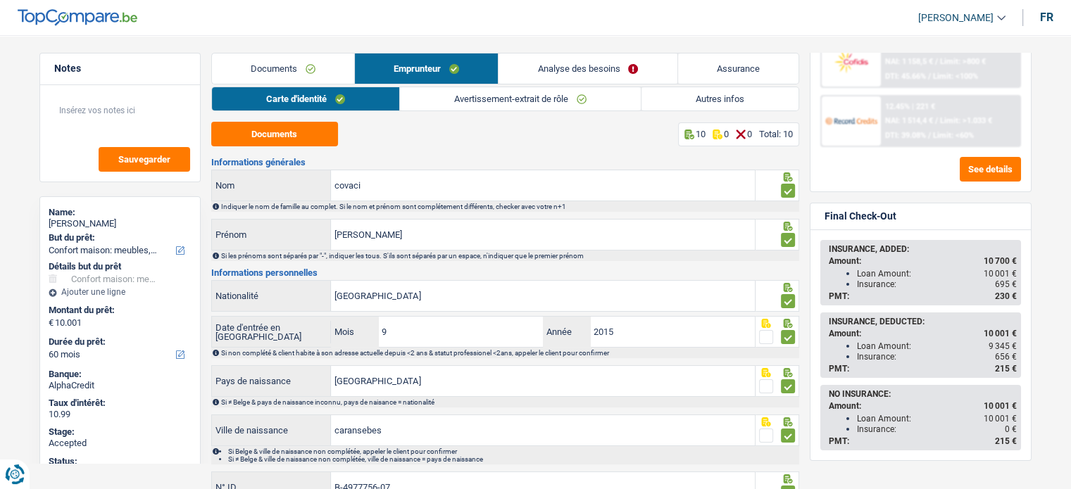
drag, startPoint x: 119, startPoint y: 222, endPoint x: 49, endPoint y: 224, distance: 70.4
click at [49, 224] on div "Dumitru covaci" at bounding box center [120, 223] width 143 height 11
copy div "Dumitru covaci"
click at [698, 101] on link "Autres infos" at bounding box center [719, 98] width 157 height 23
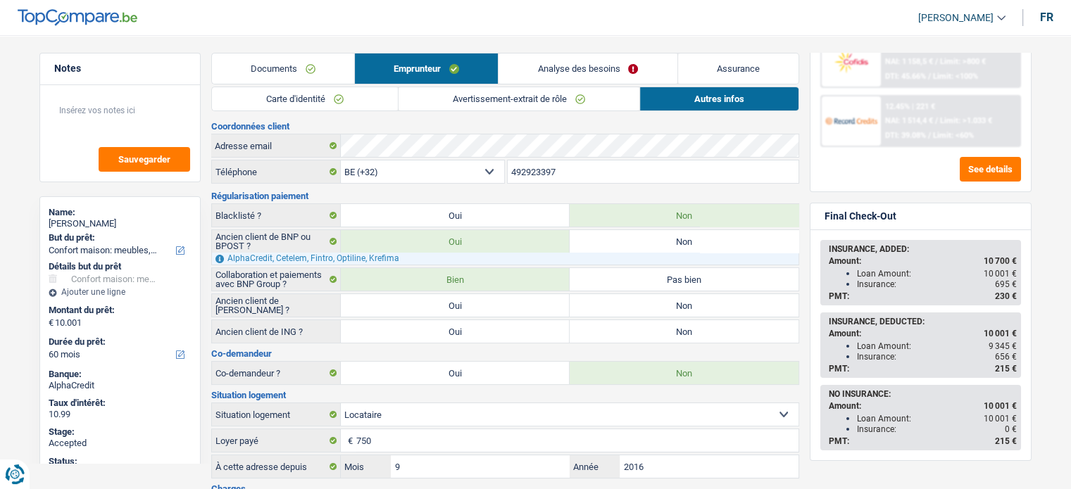
click at [526, 165] on input "492923397" at bounding box center [653, 172] width 291 height 23
drag, startPoint x: 829, startPoint y: 320, endPoint x: 890, endPoint y: 368, distance: 77.2
click at [890, 368] on div "INSURANCE, DEDUCTED: Amount: 10 001 € Loan Amount: 9 345 € Insurance: 656 € PMT…" at bounding box center [921, 345] width 198 height 63
copy div "NSURANCE, DEDUCTED: Amount: 10 001 € Loan Amount: 9 345 € Insurance: 656 € PMT:"
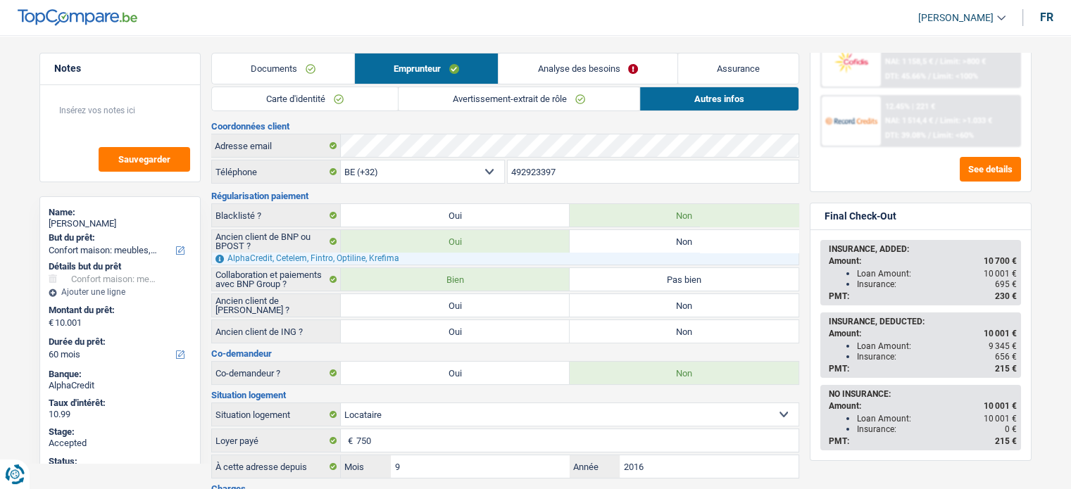
click at [873, 357] on div "Insurance: 656 €" at bounding box center [937, 357] width 160 height 10
drag, startPoint x: 859, startPoint y: 357, endPoint x: 1017, endPoint y: 354, distance: 157.7
click at [1017, 354] on div "Insurance: 656 €" at bounding box center [937, 357] width 160 height 10
copy div "nsurance: 656 €"
click at [1029, 177] on div "12.99% | 224 € NAI: 1 158,1 € / Limit: >750 € DTI: 45.68% / Limit: <60% 12.9% |…" at bounding box center [920, 79] width 220 height 225
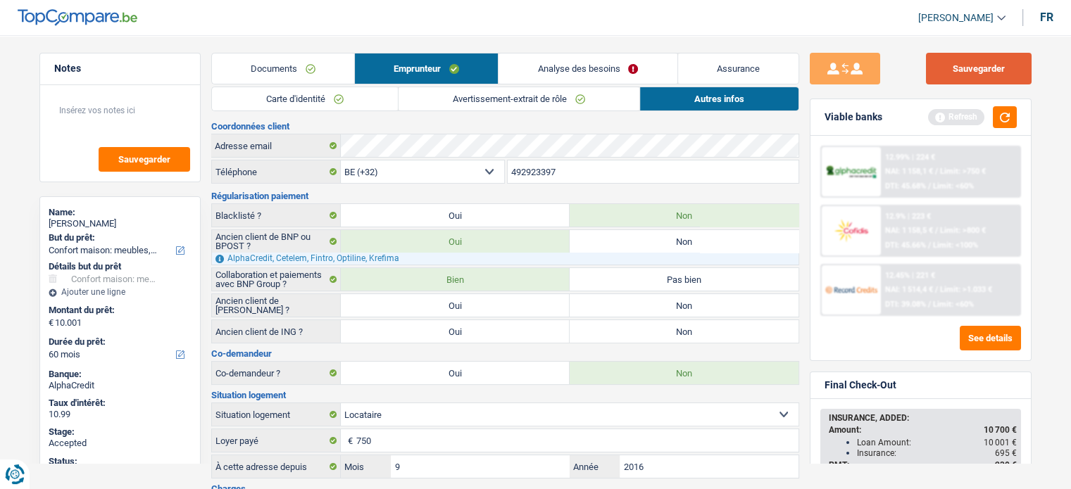
click at [1003, 64] on button "Sauvegarder" at bounding box center [979, 69] width 106 height 32
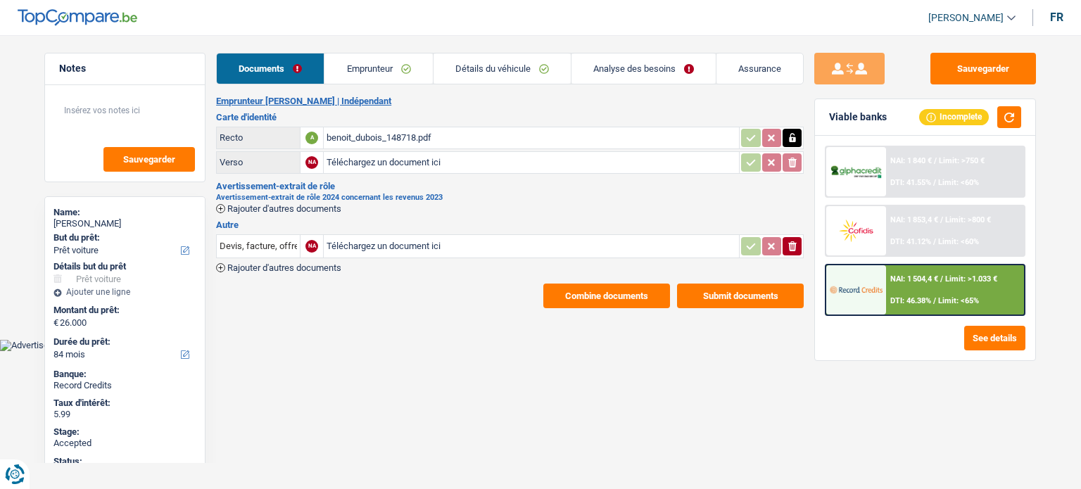
select select "car"
select select "84"
drag, startPoint x: 0, startPoint y: 0, endPoint x: 82, endPoint y: 227, distance: 241.6
click at [82, 227] on div "[PERSON_NAME]" at bounding box center [125, 223] width 143 height 11
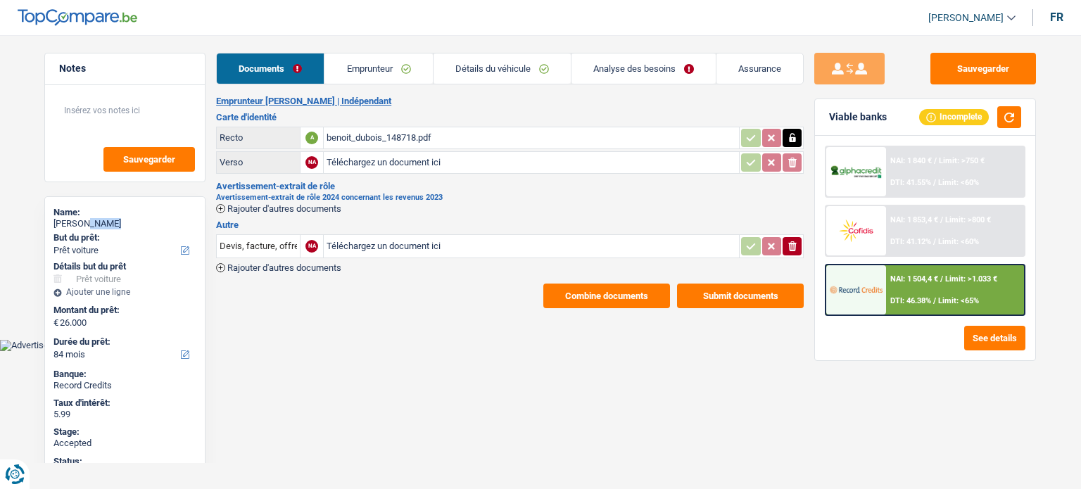
copy div "[PERSON_NAME]"
click at [568, 296] on button "Combine documents" at bounding box center [607, 296] width 127 height 25
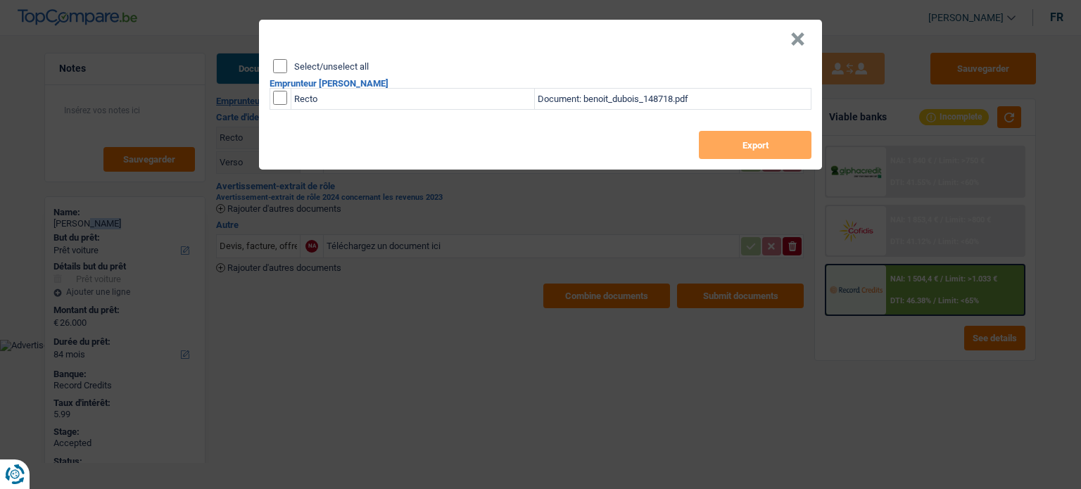
click at [796, 42] on button "×" at bounding box center [798, 39] width 15 height 14
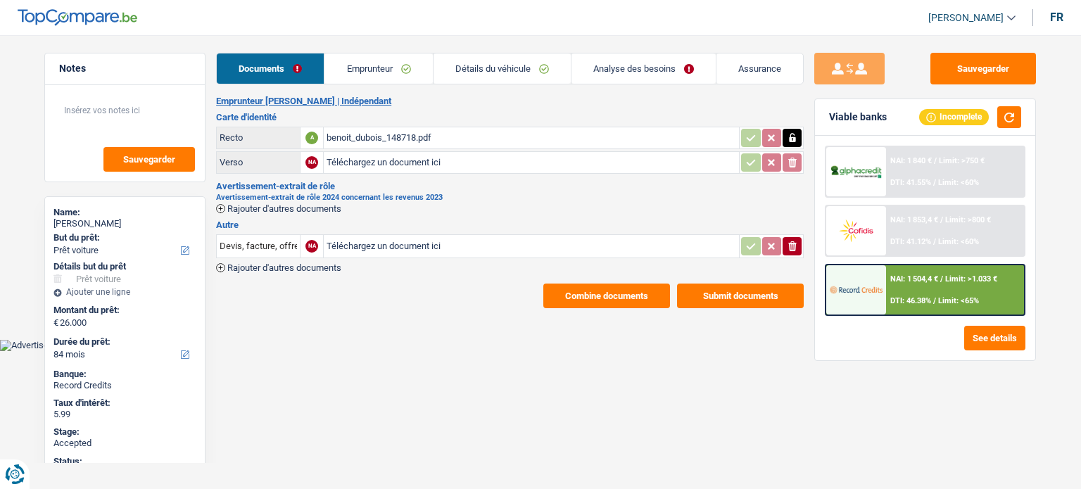
click at [390, 135] on div "benoit_dubois_148718.pdf" at bounding box center [532, 137] width 410 height 21
click at [393, 58] on link "Emprunteur" at bounding box center [379, 69] width 108 height 30
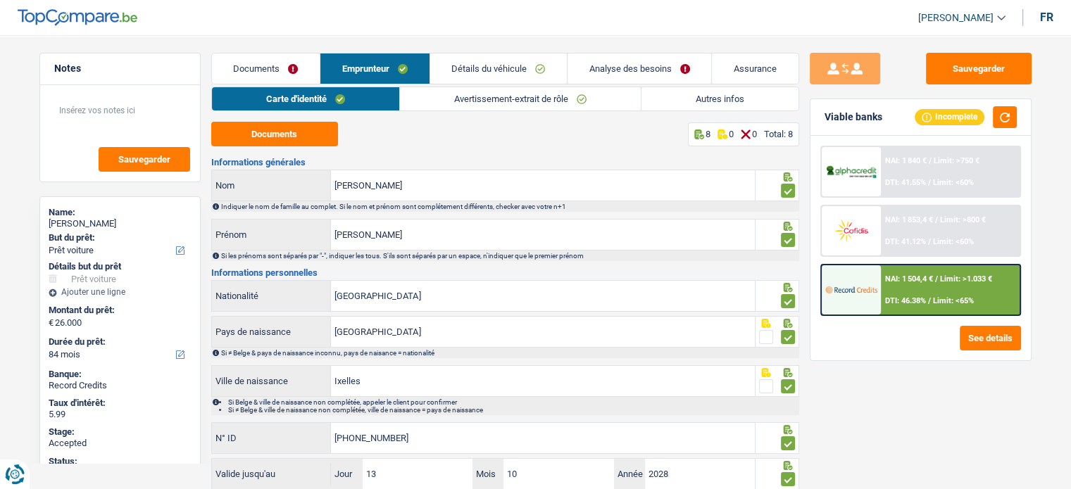
click at [559, 100] on link "Avertissement-extrait de rôle" at bounding box center [520, 98] width 241 height 23
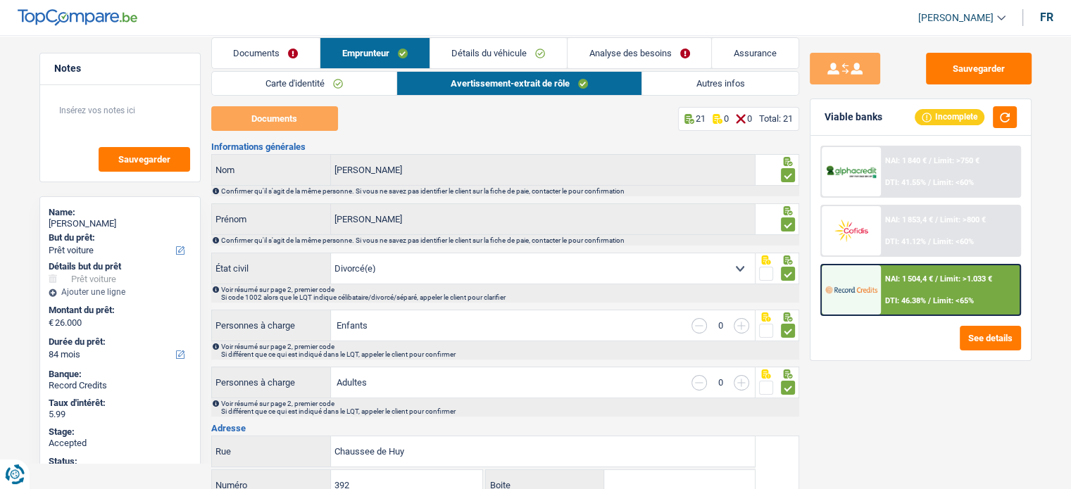
scroll to position [6, 0]
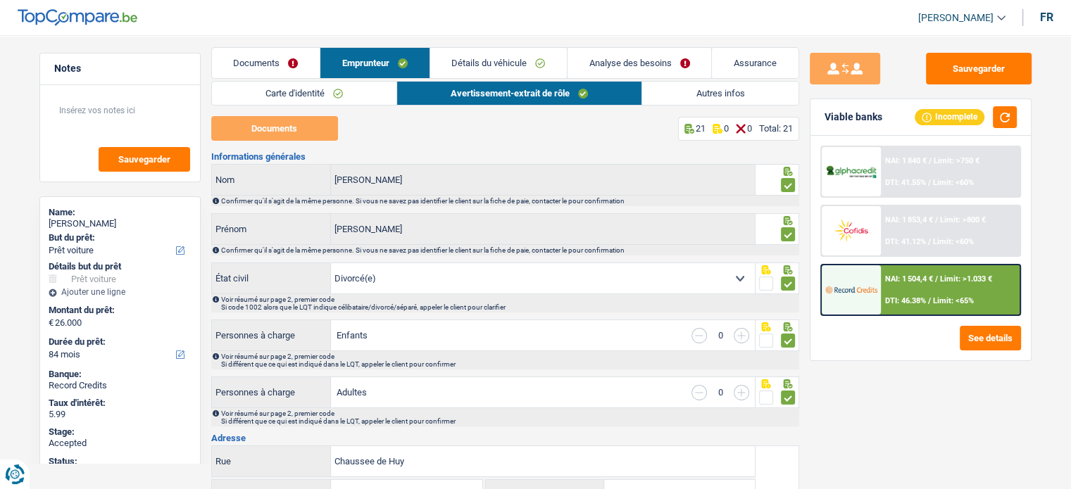
click at [694, 89] on link "Autres infos" at bounding box center [720, 93] width 156 height 23
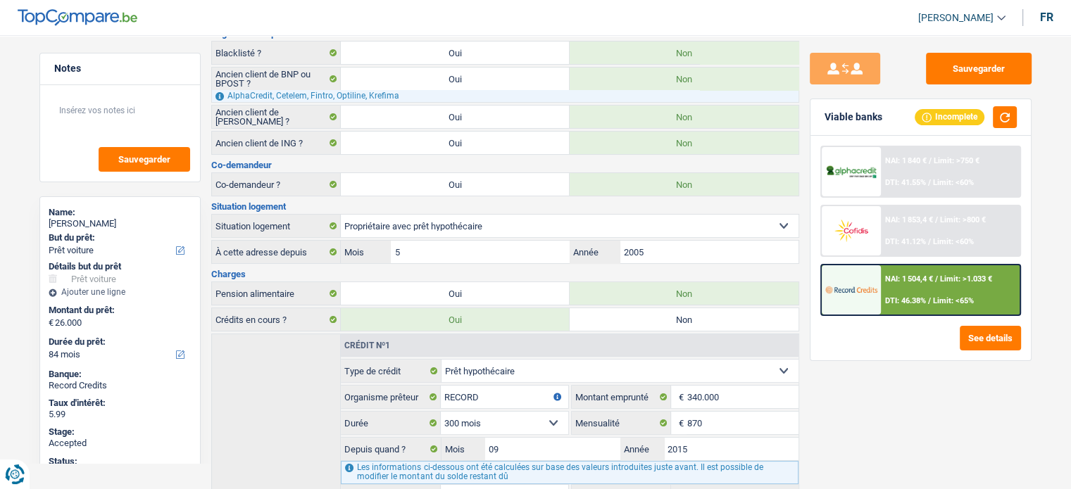
scroll to position [0, 0]
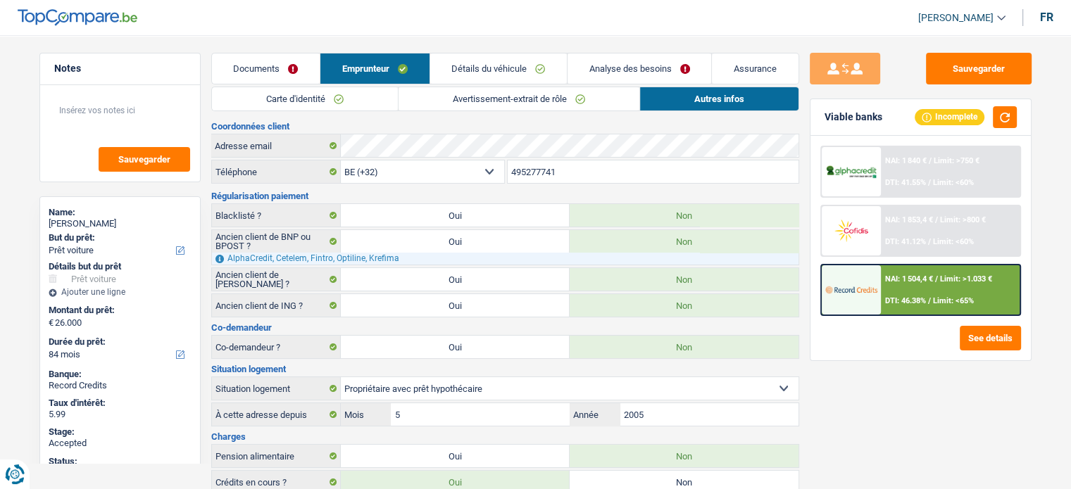
click at [239, 63] on link "Documents" at bounding box center [266, 69] width 108 height 30
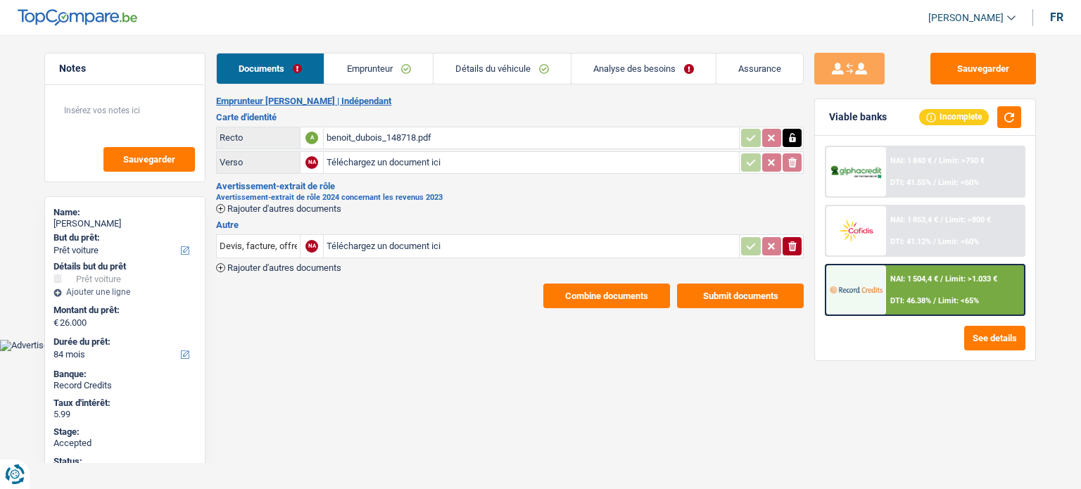
click at [384, 142] on div "benoit_dubois_148718.pdf" at bounding box center [532, 137] width 410 height 21
drag, startPoint x: 118, startPoint y: 220, endPoint x: 56, endPoint y: 224, distance: 62.8
click at [56, 224] on div "[PERSON_NAME]" at bounding box center [125, 223] width 143 height 11
copy div "[PERSON_NAME]"
click at [403, 63] on link "Emprunteur" at bounding box center [379, 69] width 108 height 30
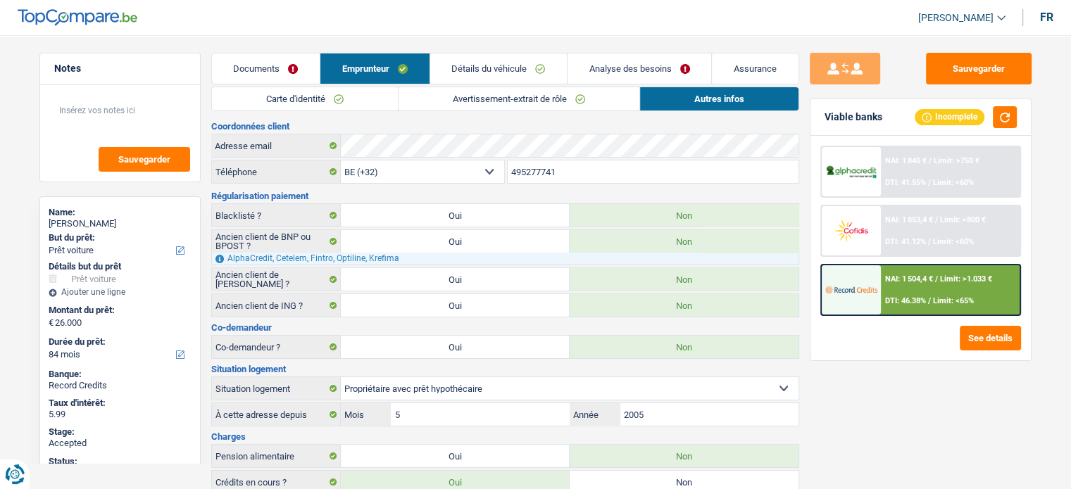
click at [531, 163] on input "495277741" at bounding box center [653, 172] width 291 height 23
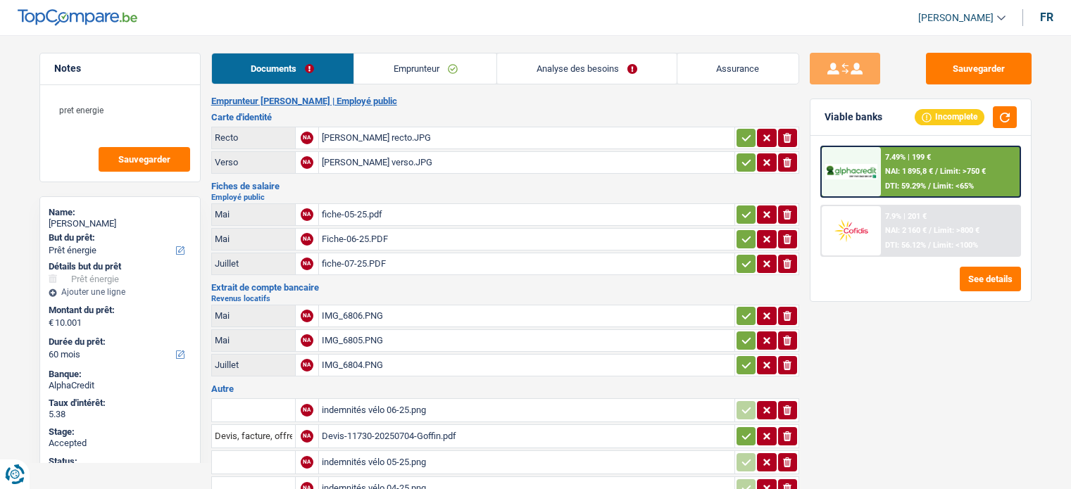
select select "energy"
select select "60"
click at [862, 363] on div "Sauvegarder Viable banks Incomplete 7.49% | 199 € NAI: 1 895,8 € / Limit: >750 …" at bounding box center [920, 258] width 243 height 410
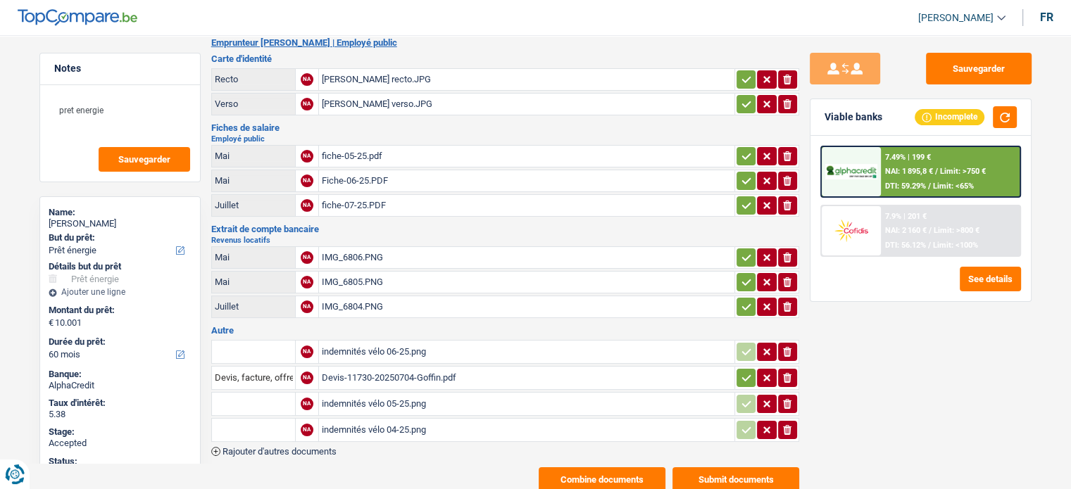
scroll to position [56, 0]
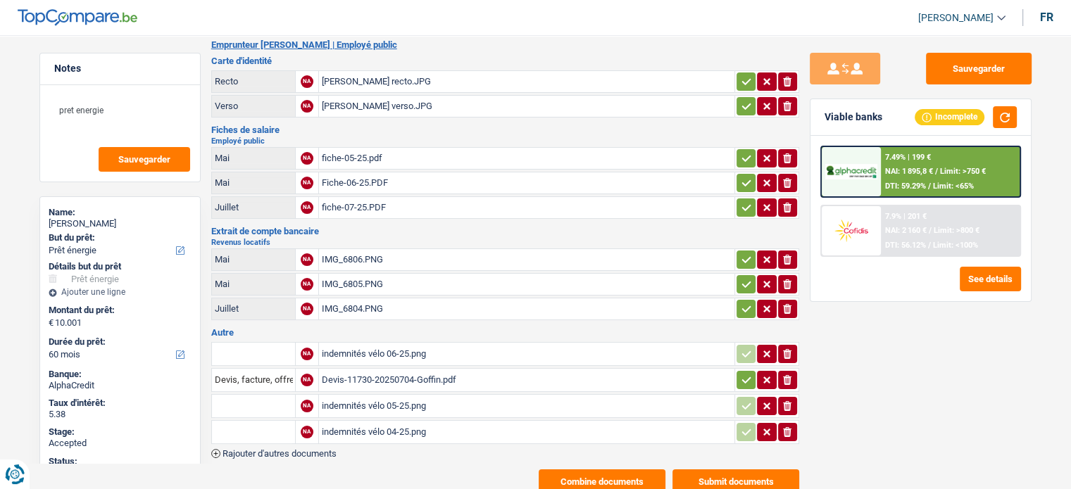
click at [377, 373] on div "Devis-11730-20250704-Goffin.pdf" at bounding box center [527, 380] width 410 height 21
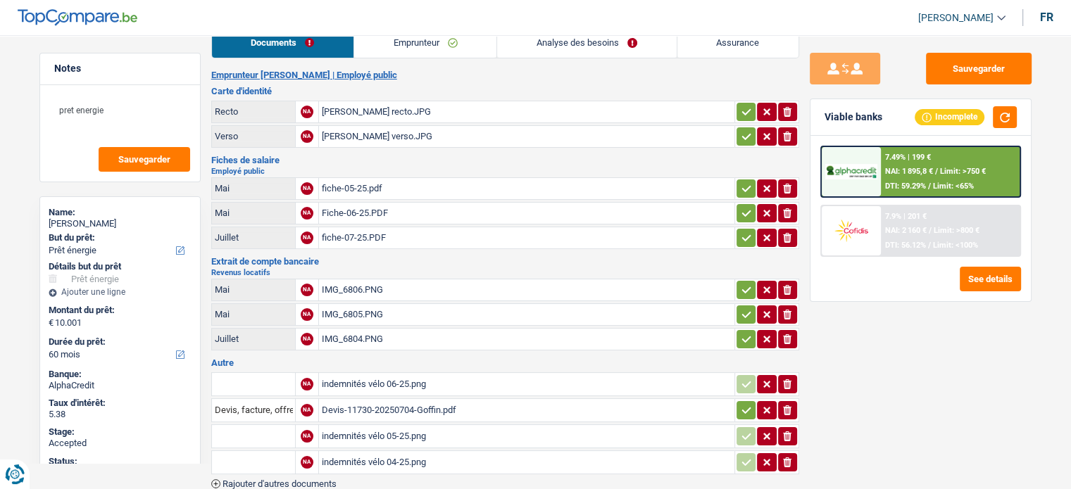
scroll to position [0, 0]
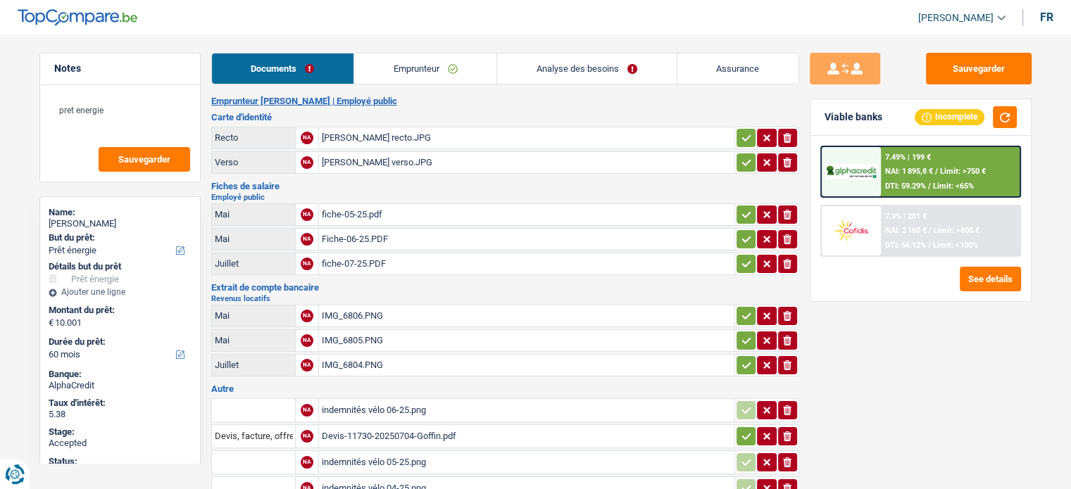
click at [732, 70] on link "Assurance" at bounding box center [737, 69] width 121 height 30
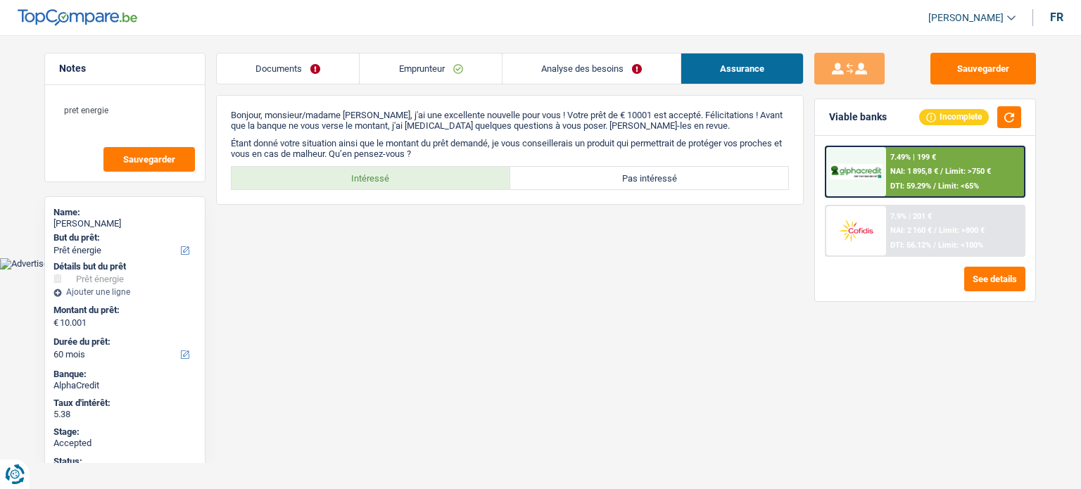
click at [460, 270] on html "Vous avez le contrôle de vos données Nous utilisons des cookies, tout comme nos…" at bounding box center [540, 135] width 1081 height 270
click at [430, 177] on label "Intéressé" at bounding box center [371, 178] width 279 height 23
click at [430, 177] on input "Intéressé" at bounding box center [371, 178] width 279 height 23
radio input "true"
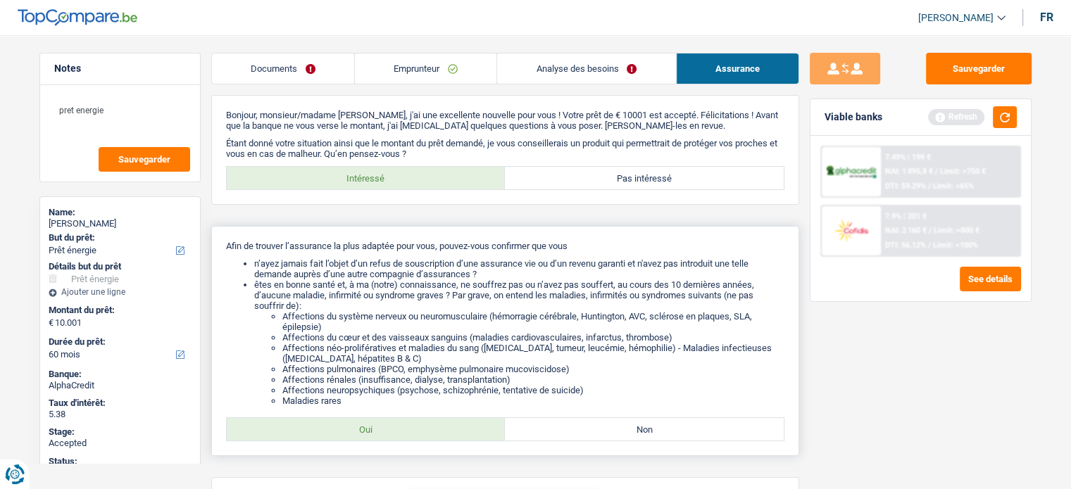
click at [365, 433] on label "Oui" at bounding box center [366, 429] width 279 height 23
click at [365, 433] on input "Oui" at bounding box center [366, 429] width 279 height 23
radio input "true"
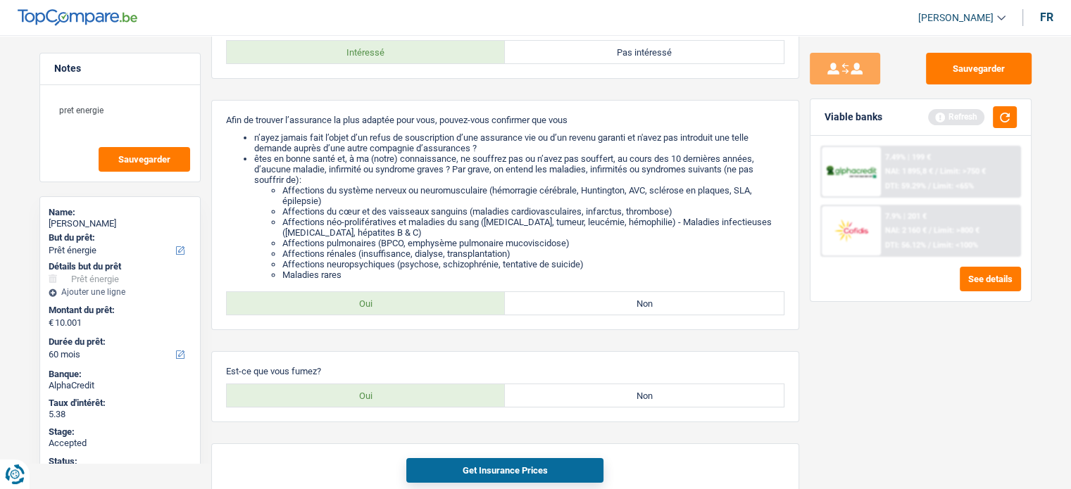
scroll to position [163, 0]
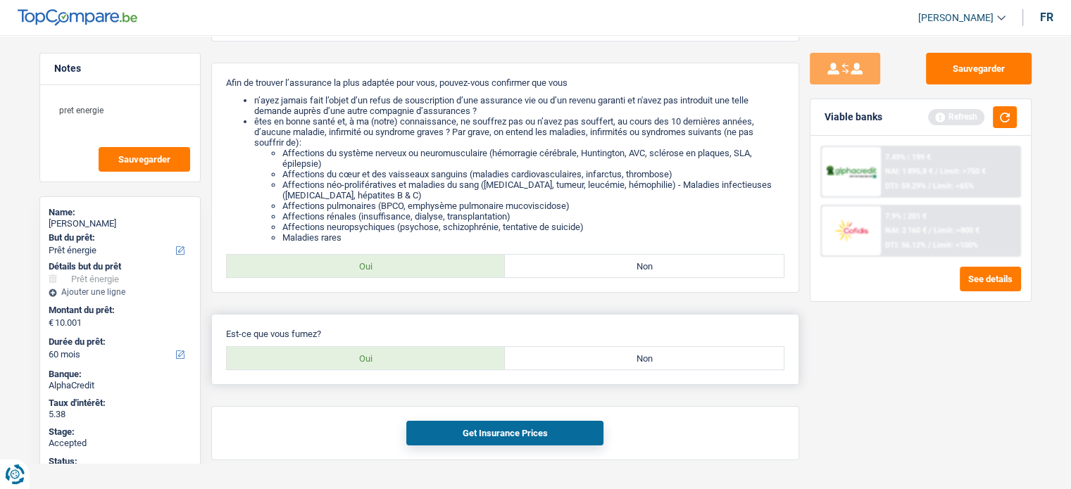
click at [401, 365] on label "Oui" at bounding box center [366, 358] width 279 height 23
click at [401, 365] on input "Oui" at bounding box center [366, 358] width 279 height 23
radio input "true"
click at [472, 441] on button "Get Insurance Prices" at bounding box center [504, 433] width 197 height 25
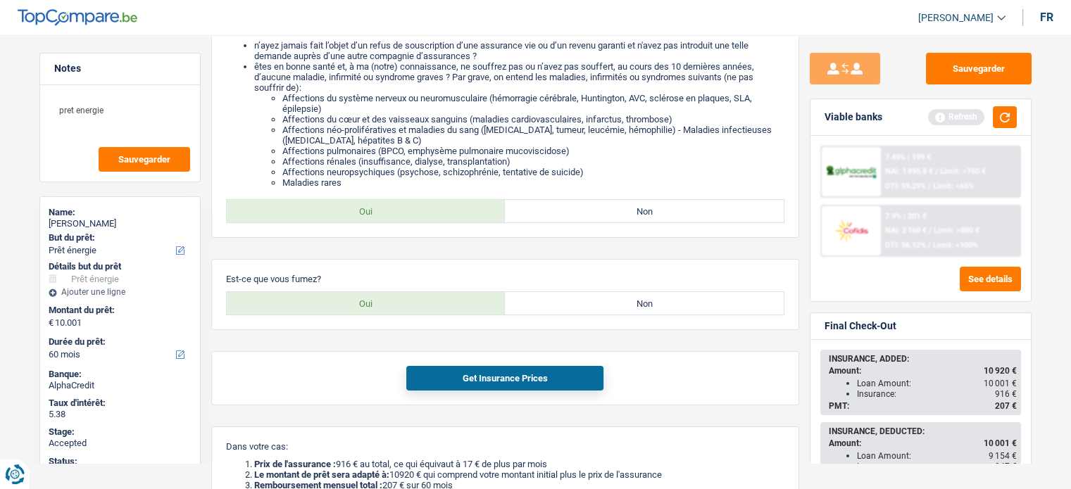
scroll to position [223, 0]
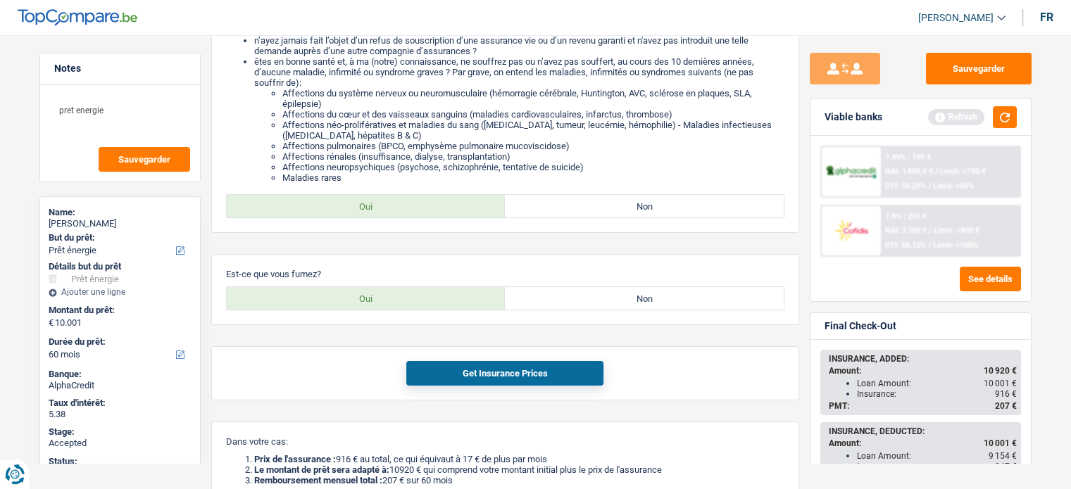
click at [1029, 357] on div "INSURANCE, ADDED: Amount: 10 920 € Loan Amount: 10 001 € Insurance: 916 € PMT: …" at bounding box center [920, 455] width 220 height 230
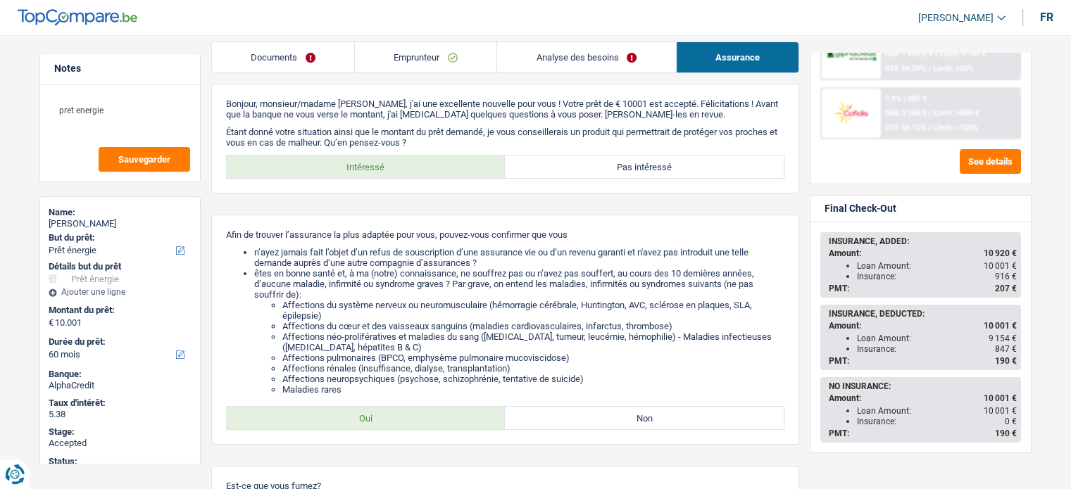
scroll to position [0, 0]
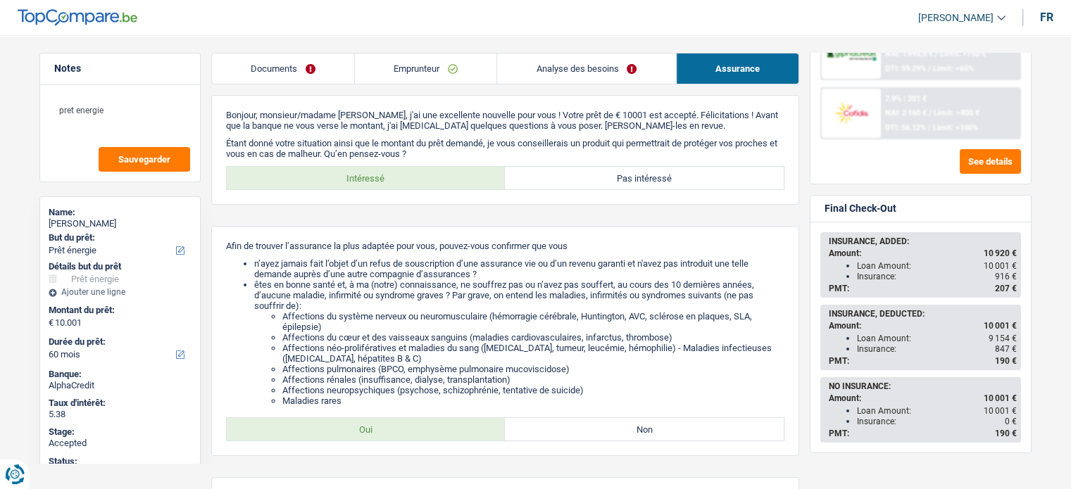
click at [570, 68] on link "Analyse des besoins" at bounding box center [586, 69] width 178 height 30
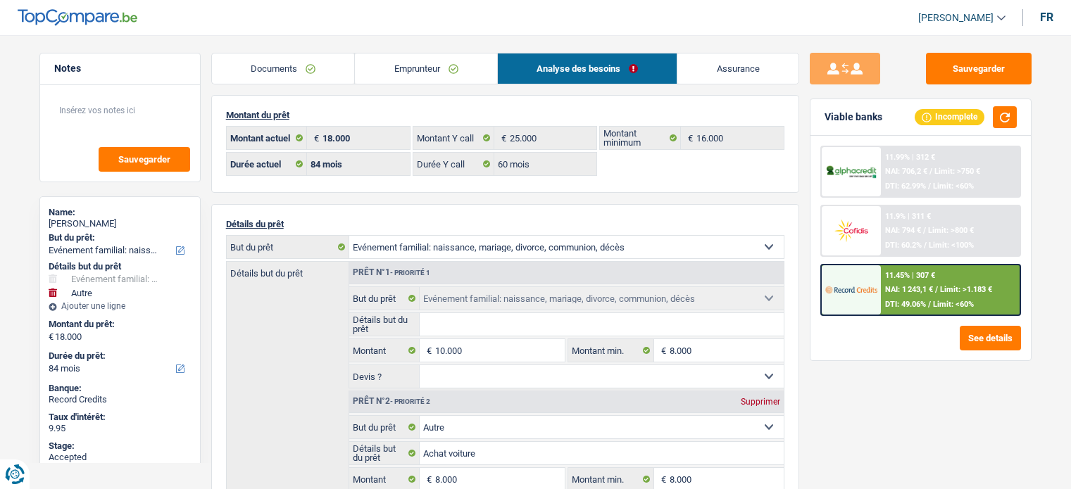
select select "familyEvent"
select select "other"
select select "84"
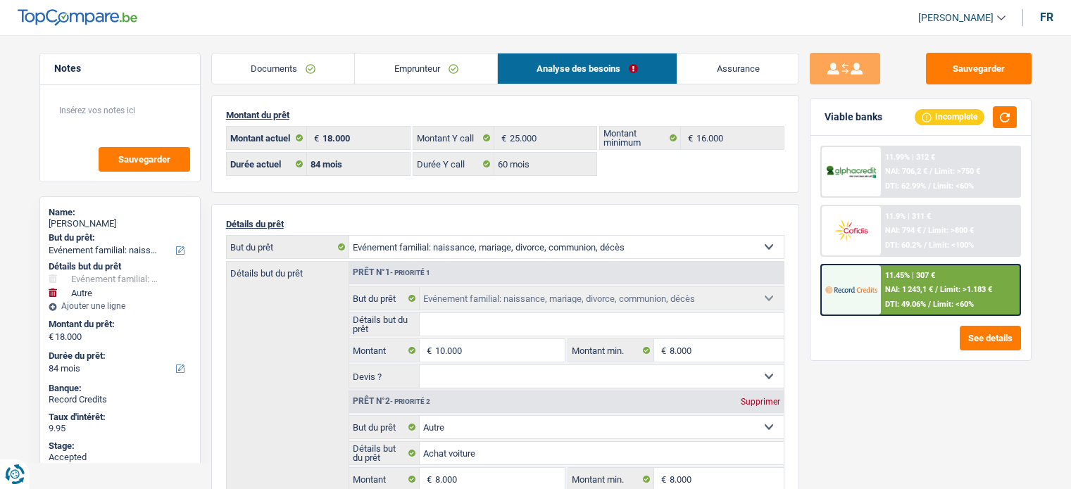
select select "60"
select select "familyEvent"
select select "other"
select select "yes"
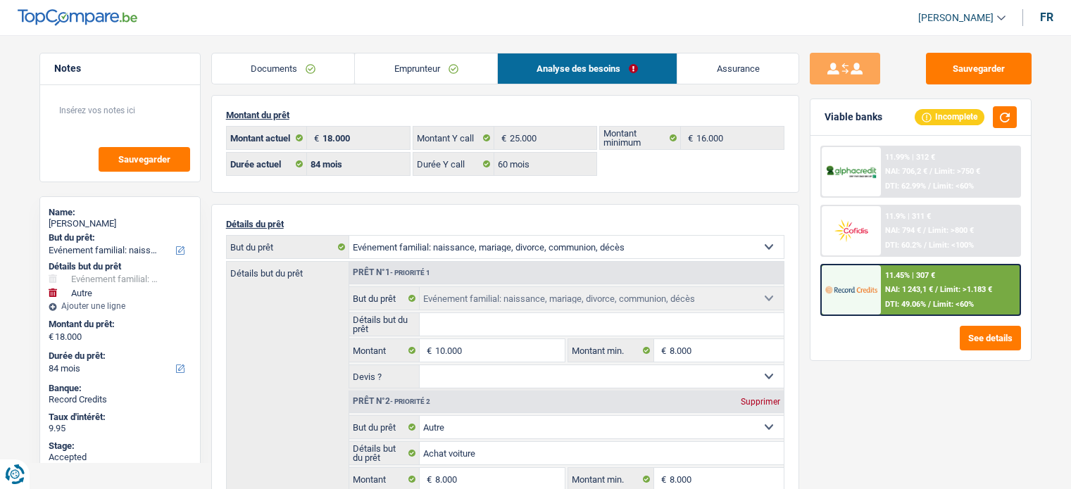
select select "84"
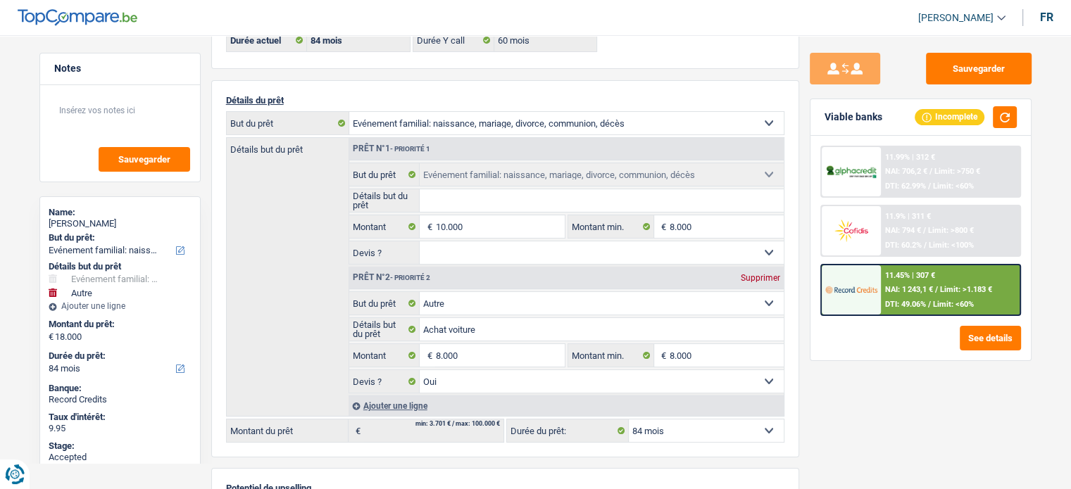
scroll to position [124, 0]
click at [758, 275] on div "Supprimer" at bounding box center [760, 278] width 46 height 8
type input "10.000"
select select "48"
type input "10.000"
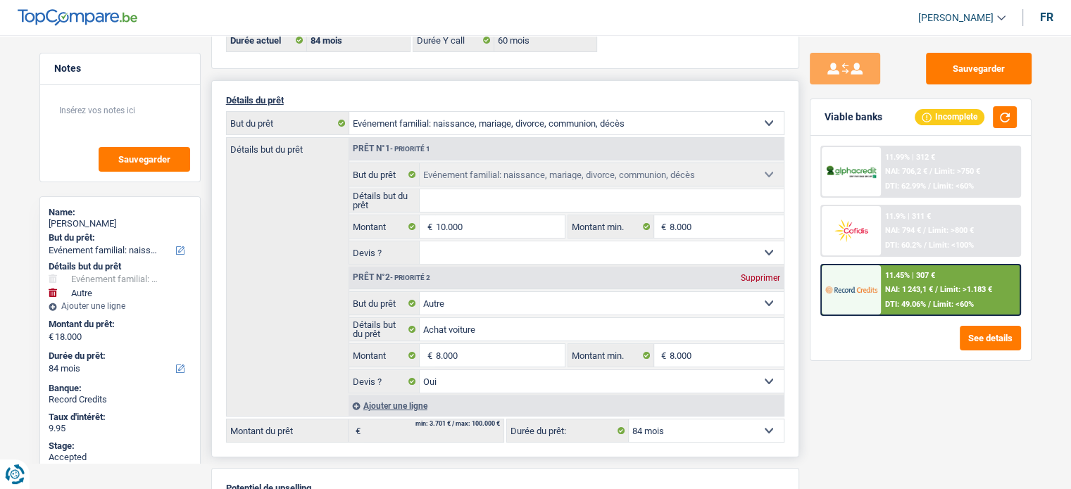
select select "48"
type input "10.000"
select select "48"
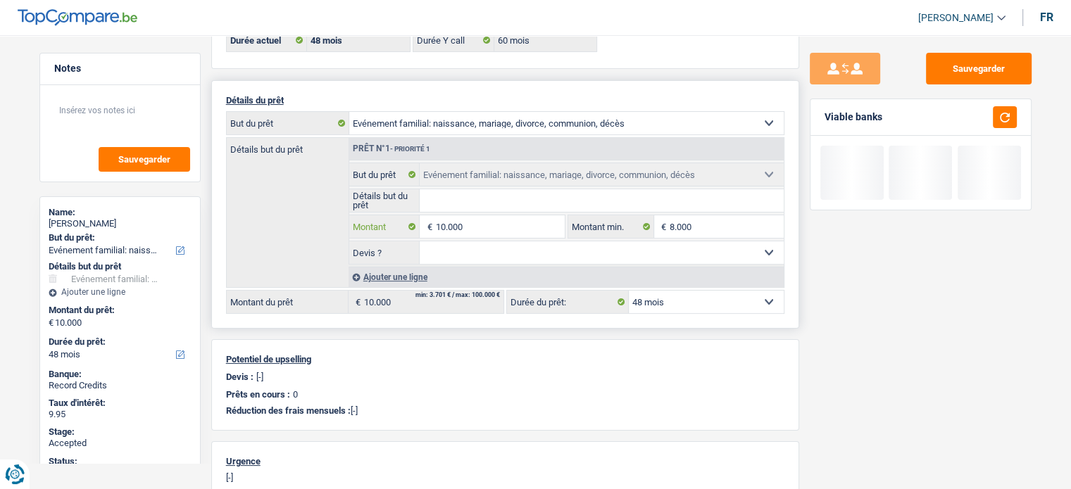
click at [513, 222] on input "10.000" at bounding box center [499, 226] width 129 height 23
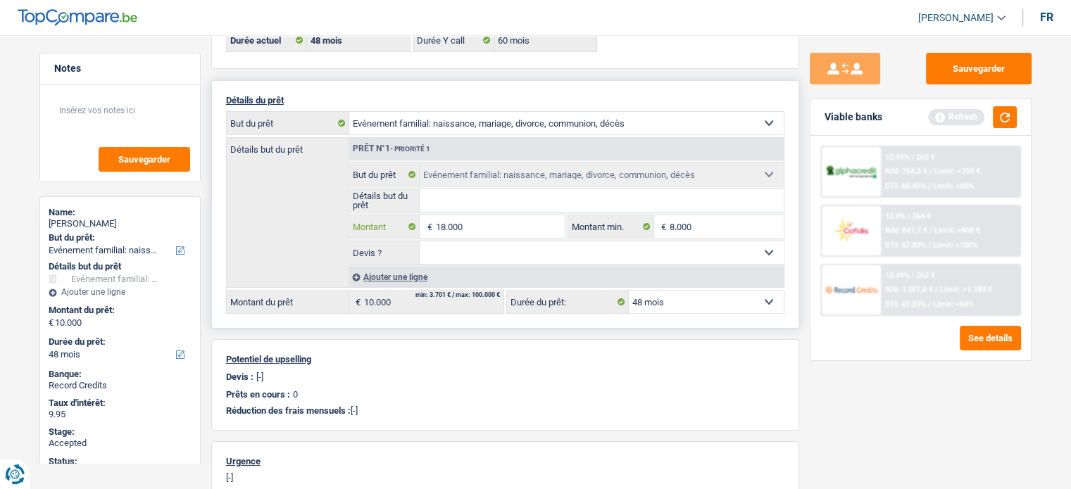
type input "18.000"
select select "84"
type input "18.000"
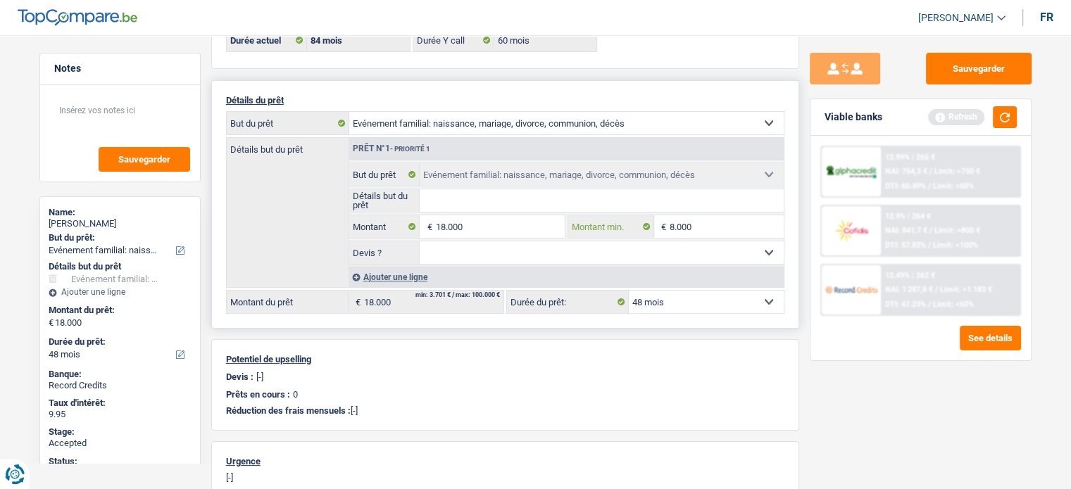
select select "84"
type input "10.000"
click at [709, 323] on div "Détails du prêt Confort maison: meubles, textile, peinture, électroménager, out…" at bounding box center [505, 204] width 588 height 249
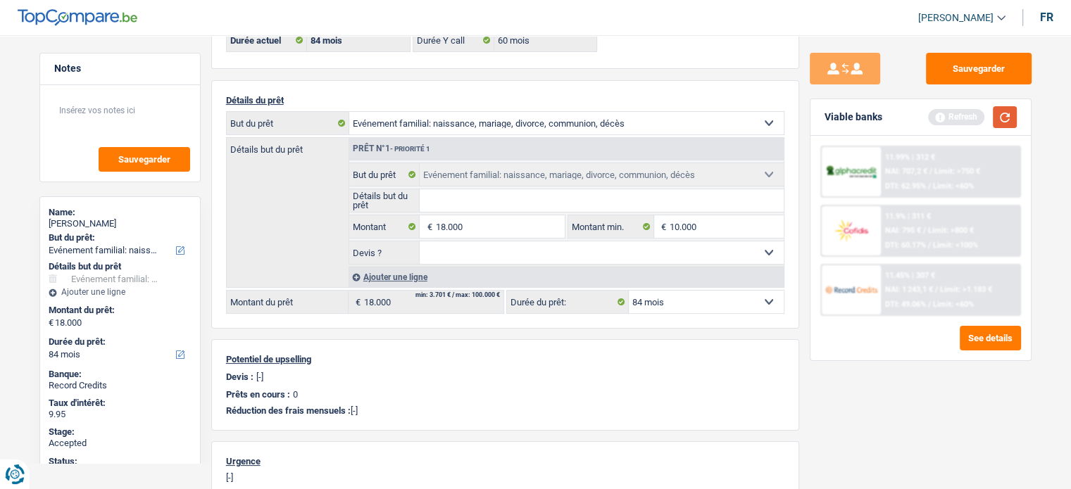
click at [1002, 118] on button "button" at bounding box center [1005, 117] width 24 height 22
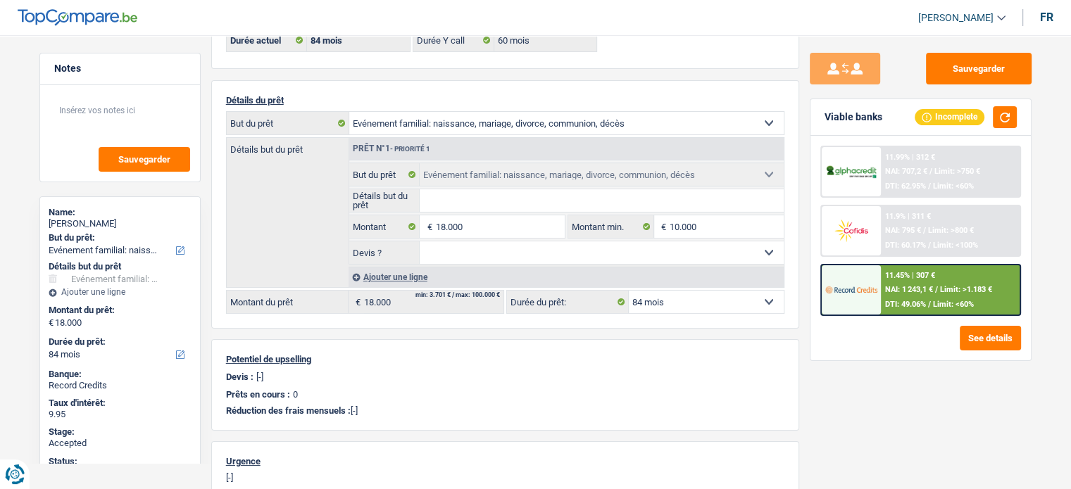
click at [904, 279] on div "11.45% | 307 € NAI: 1 243,1 € / Limit: >1.183 € DTI: 49.06% / Limit: <60%" at bounding box center [950, 289] width 139 height 49
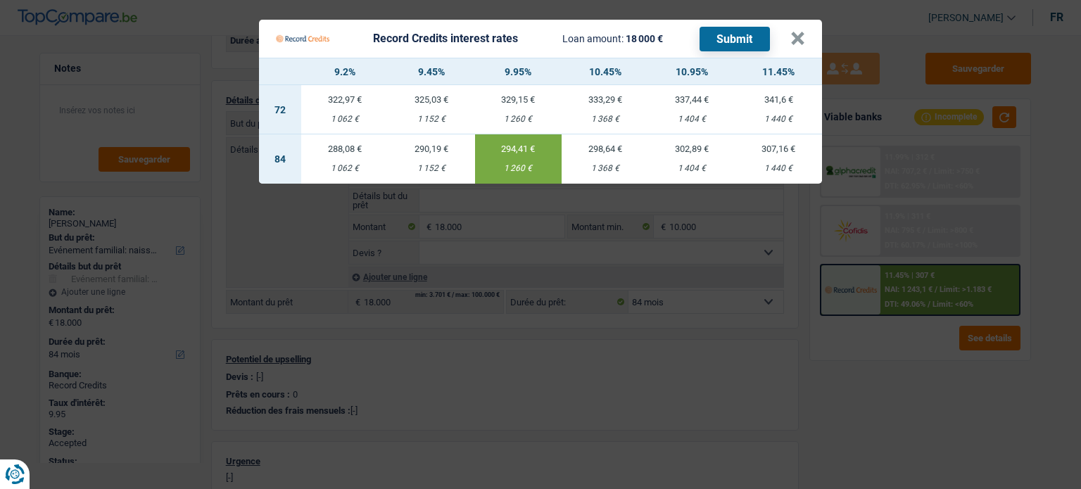
click at [527, 149] on div "294,41 €" at bounding box center [518, 148] width 87 height 9
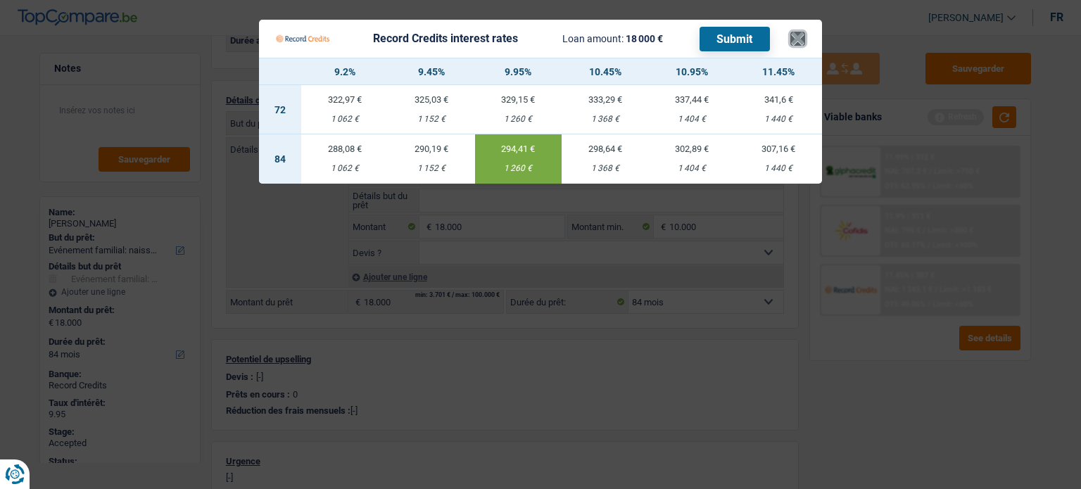
click at [791, 44] on button "×" at bounding box center [798, 39] width 15 height 14
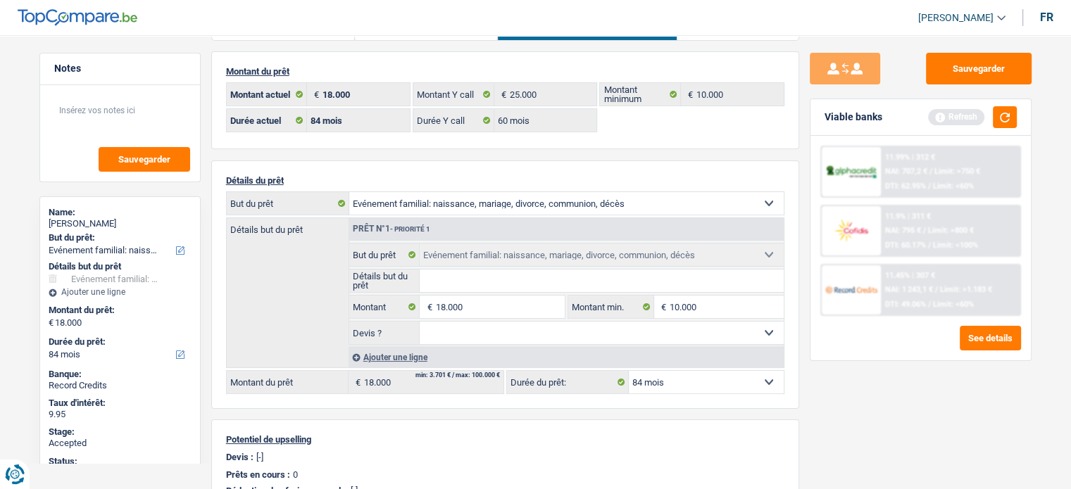
scroll to position [37, 0]
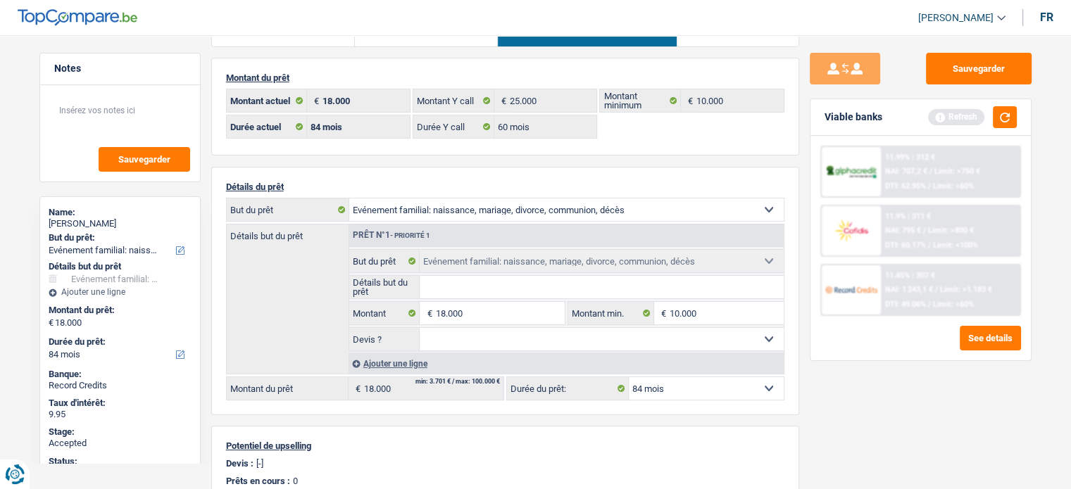
click at [748, 41] on link "Assurance" at bounding box center [737, 31] width 121 height 30
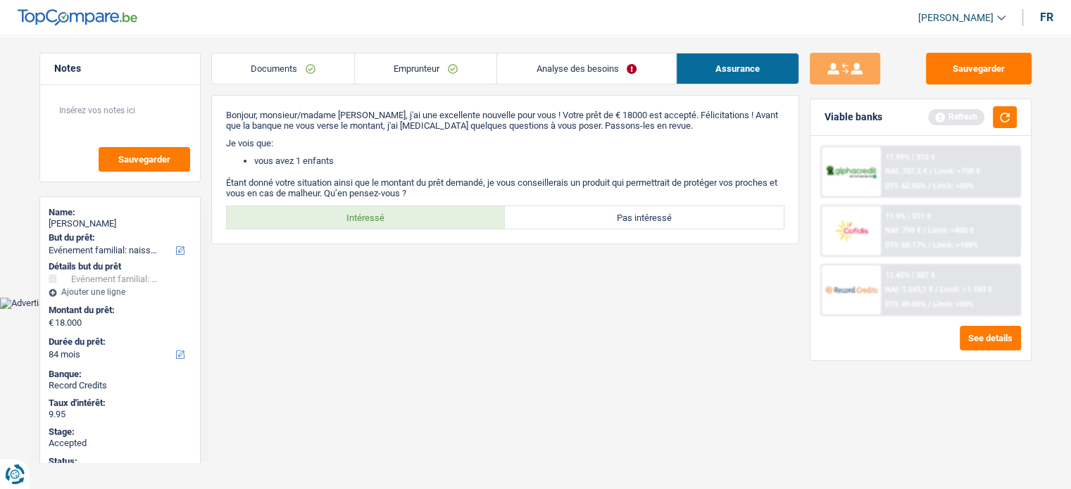
scroll to position [0, 0]
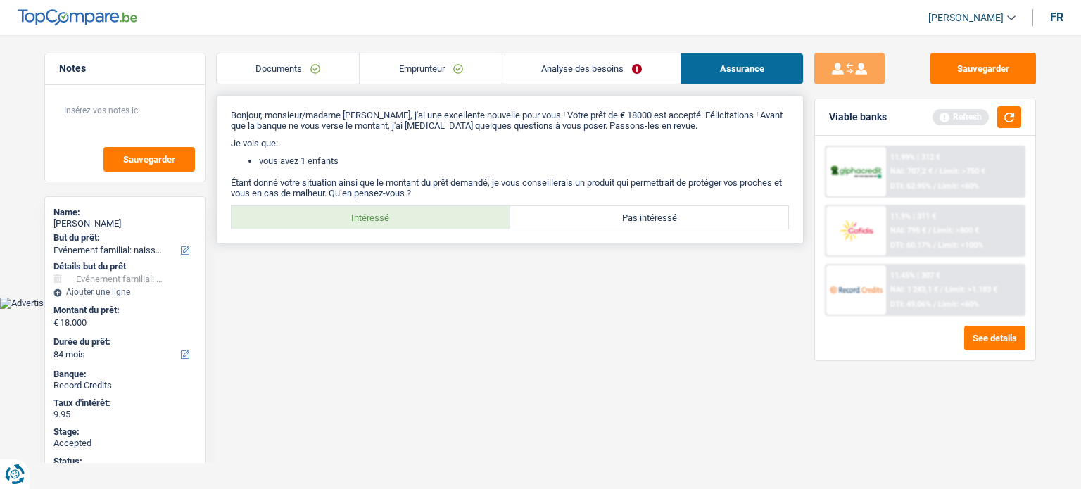
click at [421, 215] on label "Intéressé" at bounding box center [371, 217] width 279 height 23
click at [421, 215] on input "Intéressé" at bounding box center [371, 217] width 279 height 23
radio input "true"
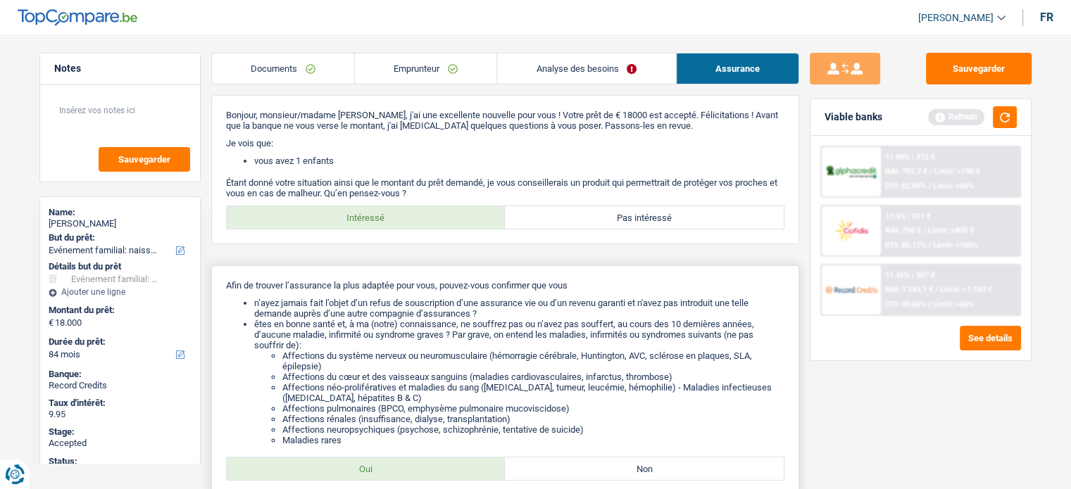
click at [403, 480] on label "Oui" at bounding box center [366, 469] width 279 height 23
click at [403, 480] on input "Oui" at bounding box center [366, 469] width 279 height 23
radio input "true"
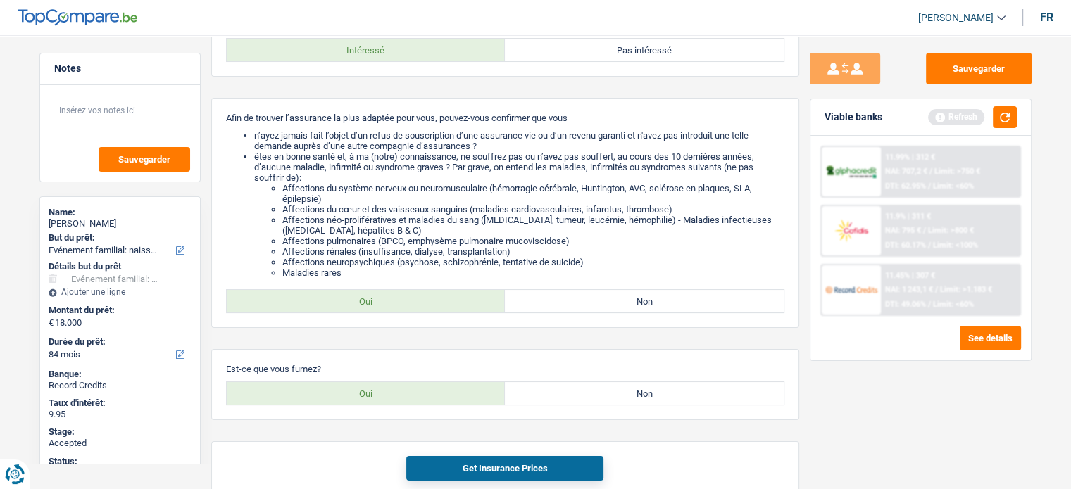
scroll to position [219, 0]
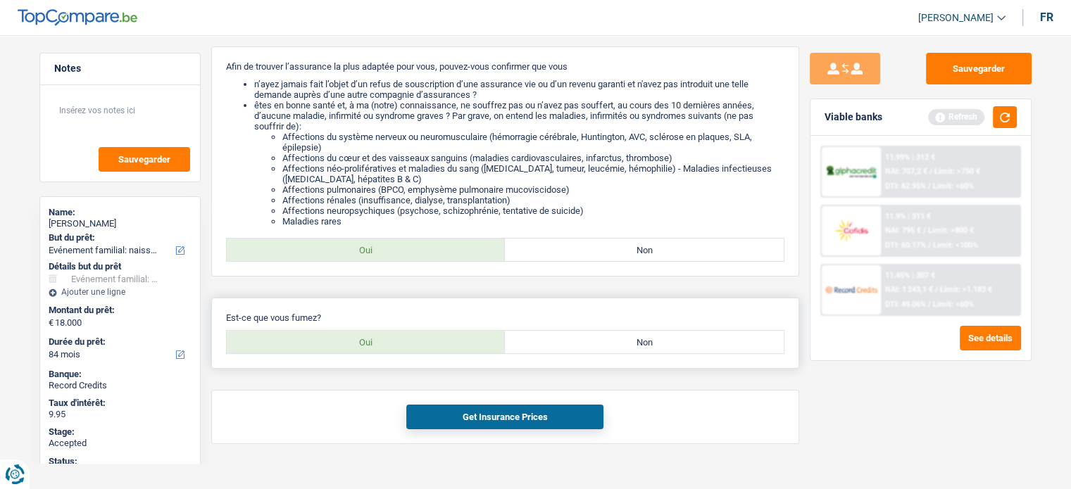
click at [437, 337] on label "Oui" at bounding box center [366, 342] width 279 height 23
click at [437, 337] on input "Oui" at bounding box center [366, 342] width 279 height 23
radio input "true"
click at [456, 409] on button "Get Insurance Prices" at bounding box center [504, 417] width 197 height 25
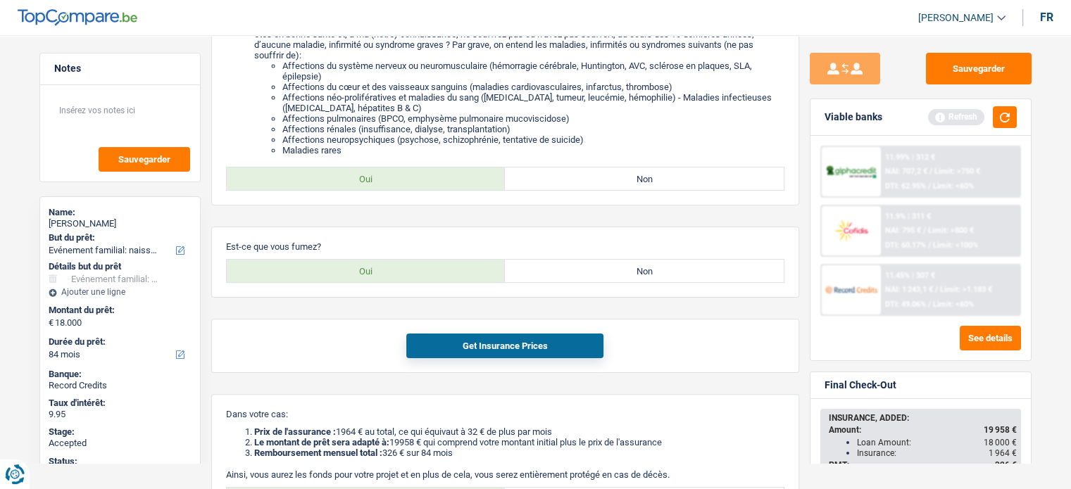
scroll to position [289, 0]
click at [1036, 336] on div "Sauvegarder Viable banks Refresh 11.99% | 312 € NAI: 707,2 € / Limit: >750 € DT…" at bounding box center [920, 258] width 243 height 410
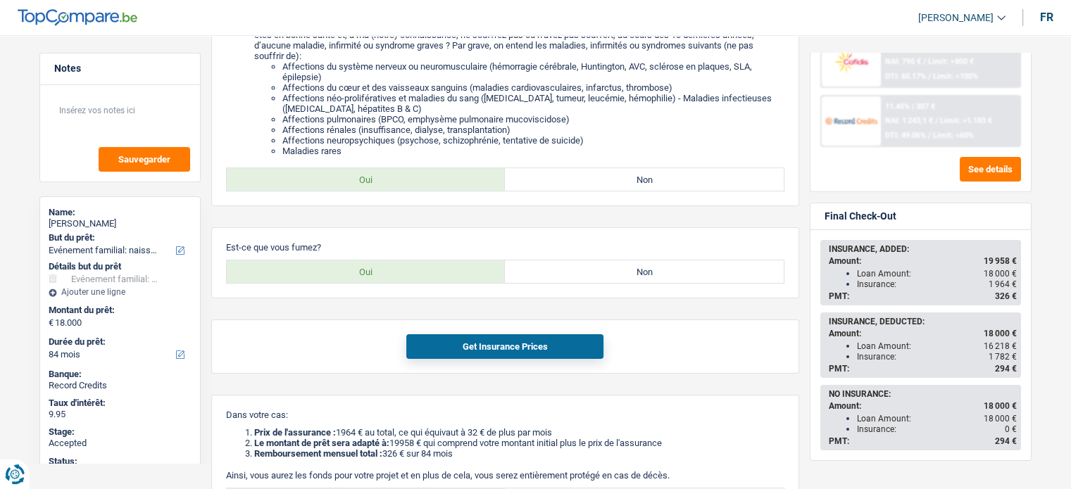
scroll to position [0, 0]
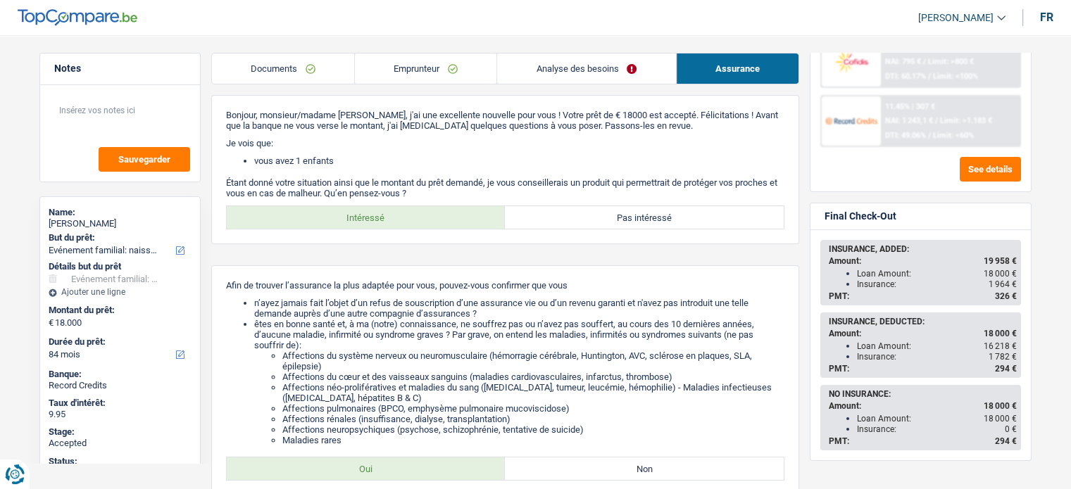
click at [575, 81] on link "Analyse des besoins" at bounding box center [586, 69] width 178 height 30
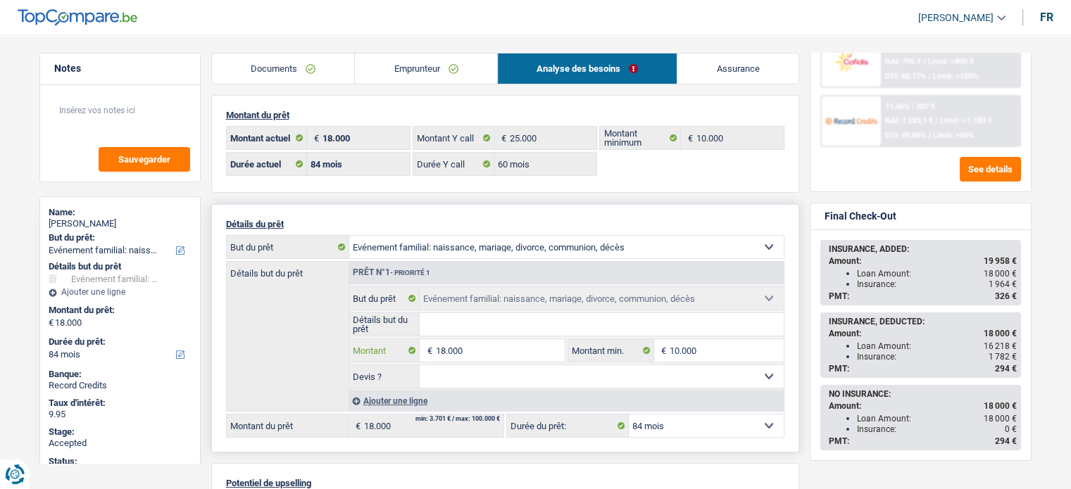
click at [510, 348] on input "18.000" at bounding box center [499, 350] width 129 height 23
type input "25.000"
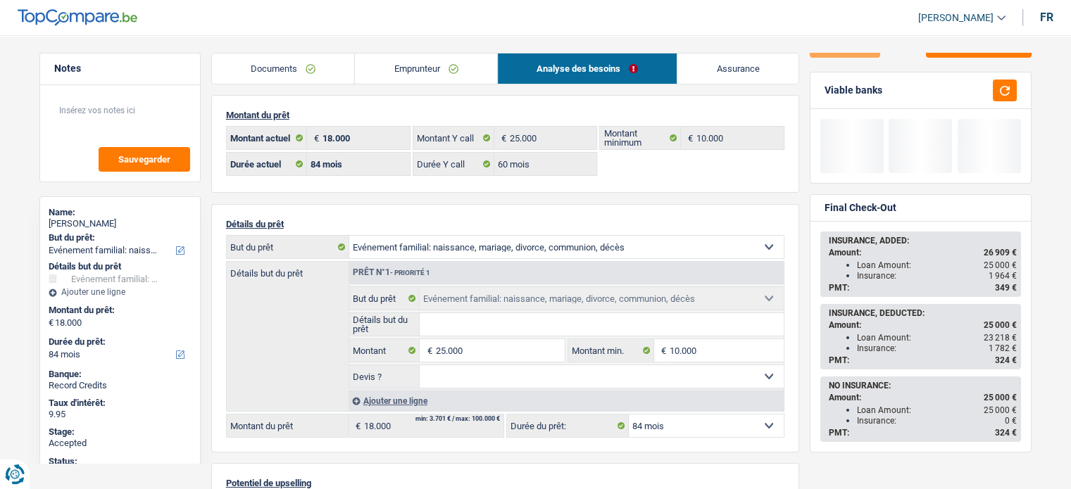
type input "25.000"
select select "120"
type input "25.000"
select select "120"
type input "25.000"
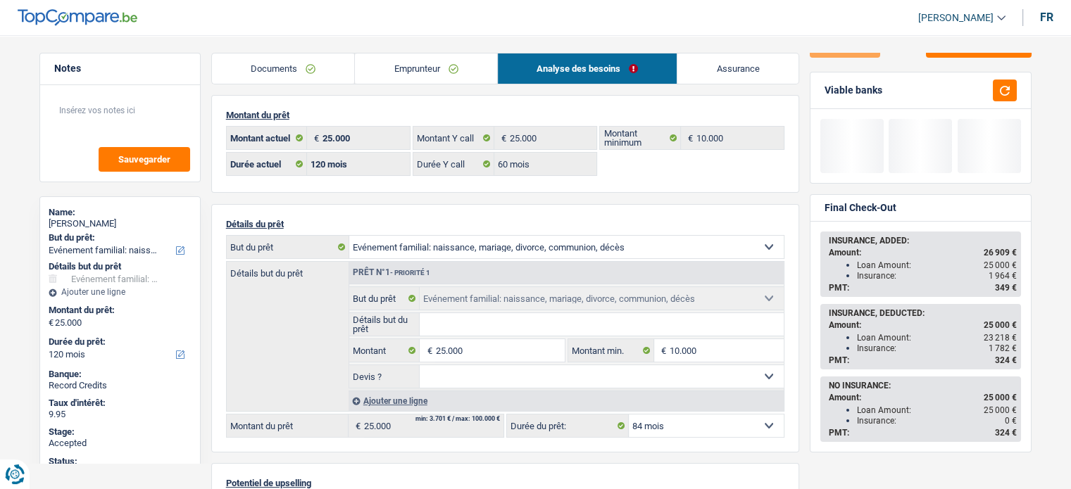
select select "120"
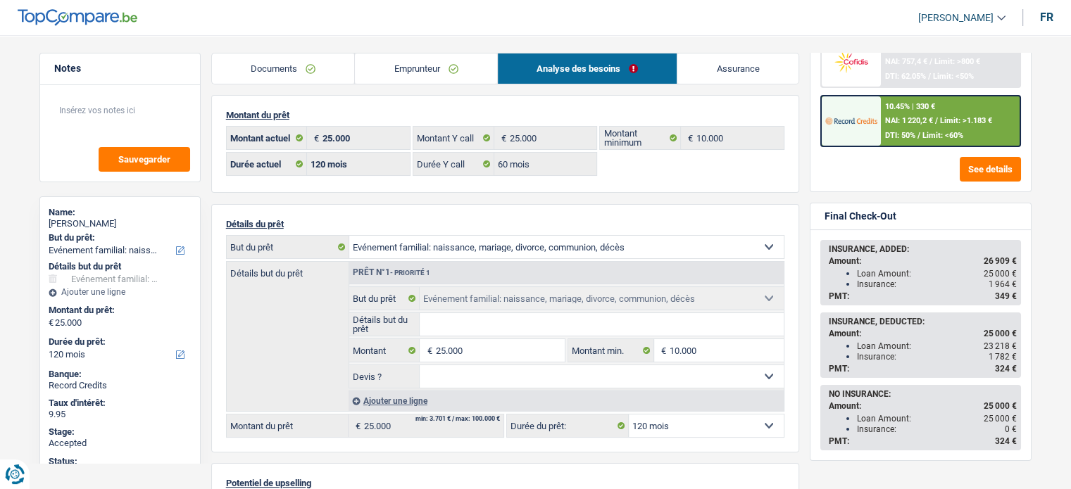
click at [423, 63] on link "Emprunteur" at bounding box center [426, 69] width 142 height 30
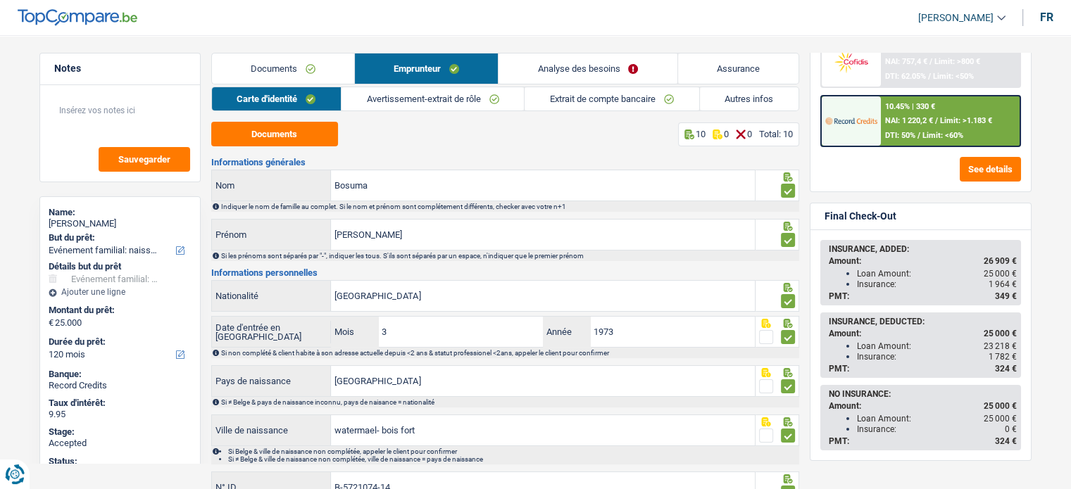
click at [732, 68] on link "Assurance" at bounding box center [738, 69] width 120 height 30
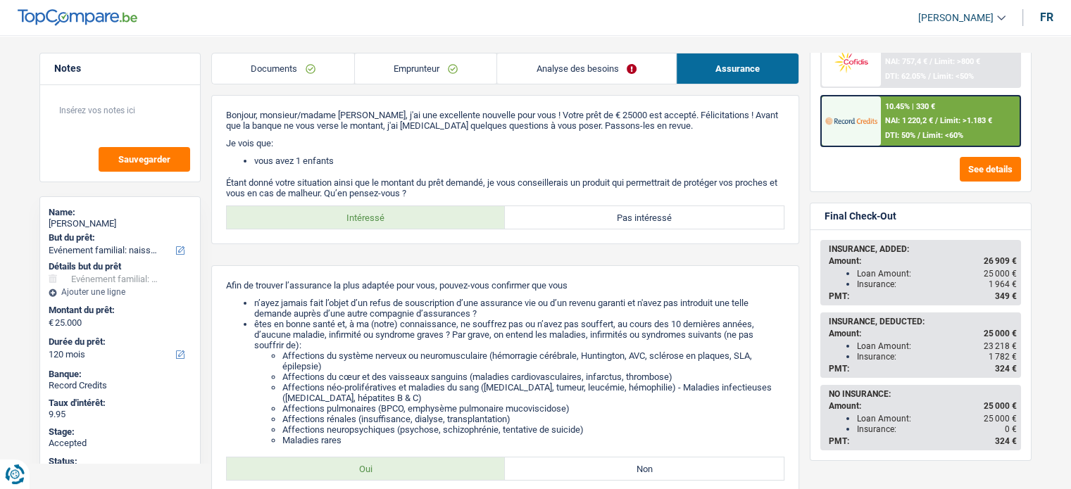
click at [575, 261] on div "Bonjour, monsieur/madame [PERSON_NAME], j'ai une excellente nouvelle pour vous …" at bounding box center [505, 481] width 588 height 772
click at [575, 68] on link "Analyse des besoins" at bounding box center [586, 69] width 178 height 30
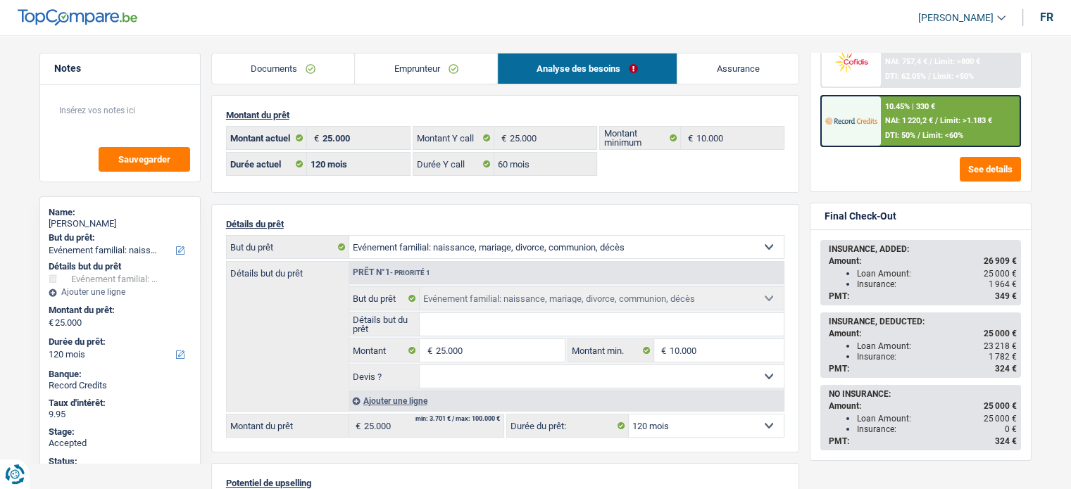
click at [712, 70] on link "Assurance" at bounding box center [737, 69] width 121 height 30
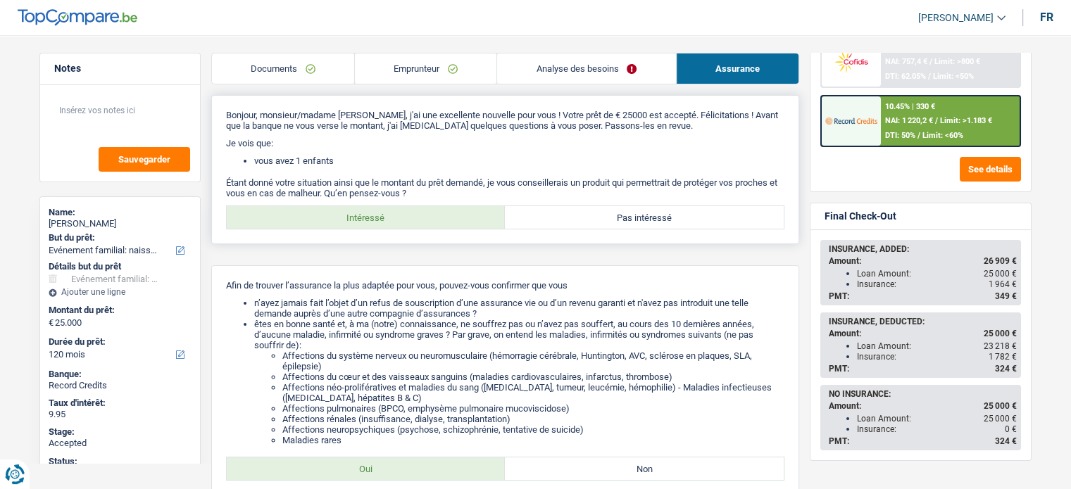
click at [632, 222] on label "Pas intéressé" at bounding box center [644, 217] width 279 height 23
click at [632, 222] on input "Pas intéressé" at bounding box center [644, 217] width 279 height 23
radio input "true"
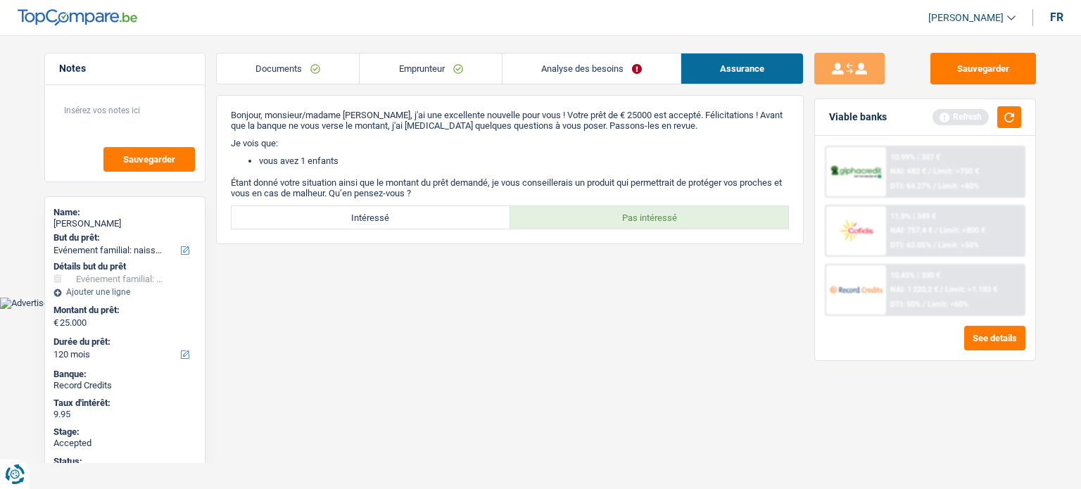
click at [580, 76] on link "Analyse des besoins" at bounding box center [592, 69] width 178 height 30
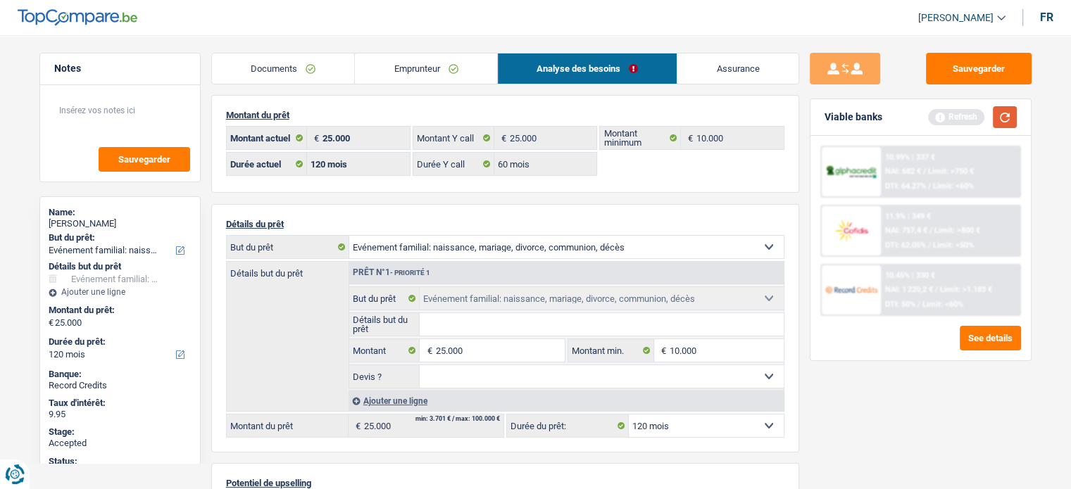
click at [1002, 119] on button "button" at bounding box center [1005, 117] width 24 height 22
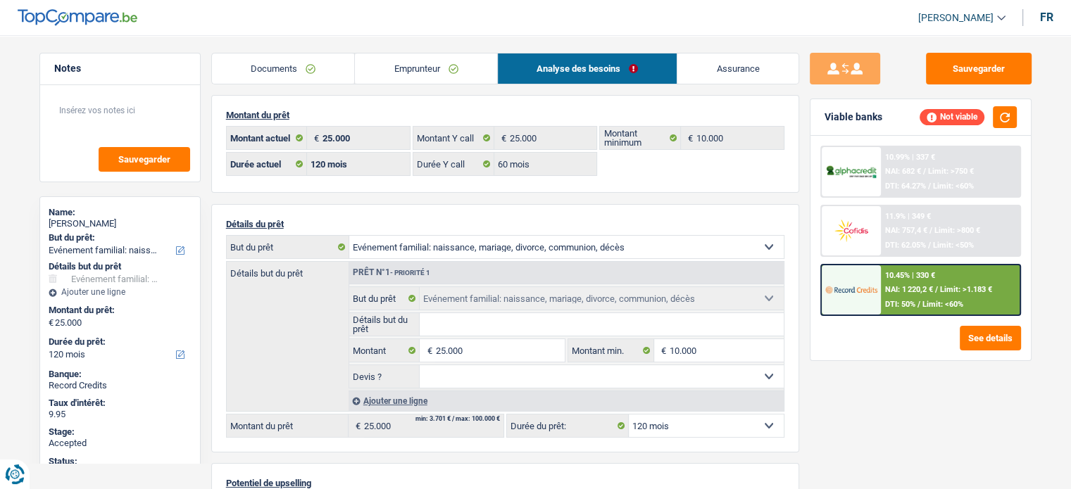
click at [899, 282] on div "10.45% | 330 € NAI: 1 220,2 € / Limit: >1.183 € DTI: 50% / Limit: <60%" at bounding box center [950, 289] width 139 height 49
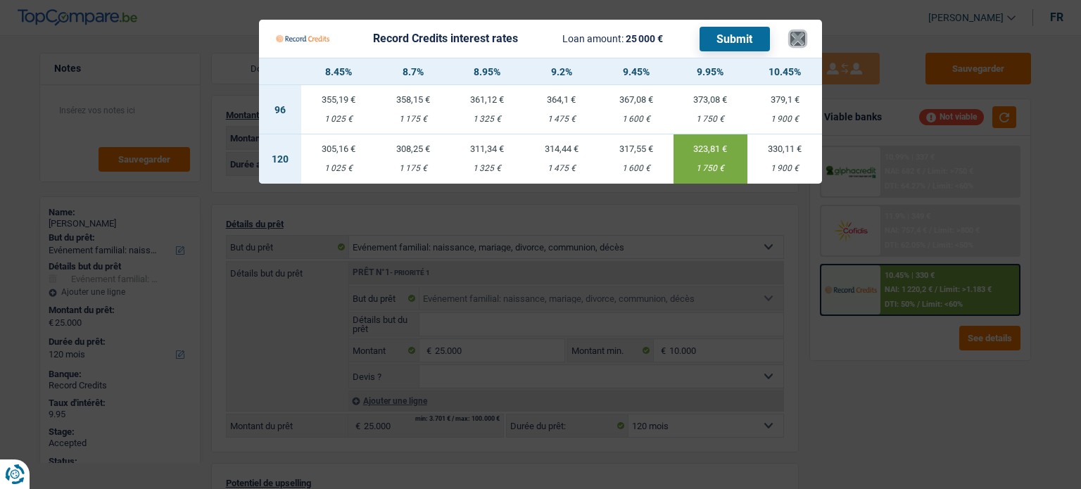
click at [798, 38] on button "×" at bounding box center [798, 39] width 15 height 14
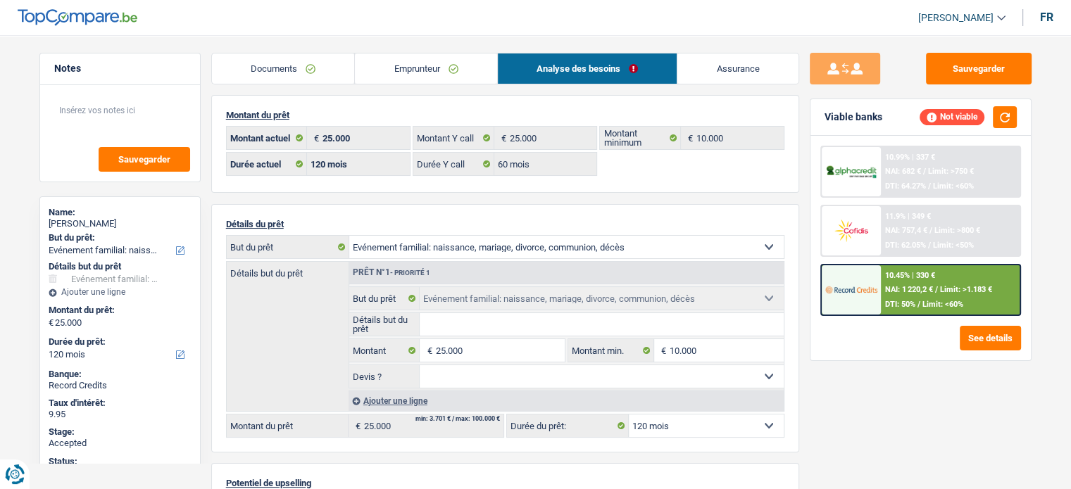
click at [930, 294] on div "10.45% | 330 € NAI: 1 220,2 € / Limit: >1.183 € DTI: 50% / Limit: <60%" at bounding box center [950, 289] width 139 height 49
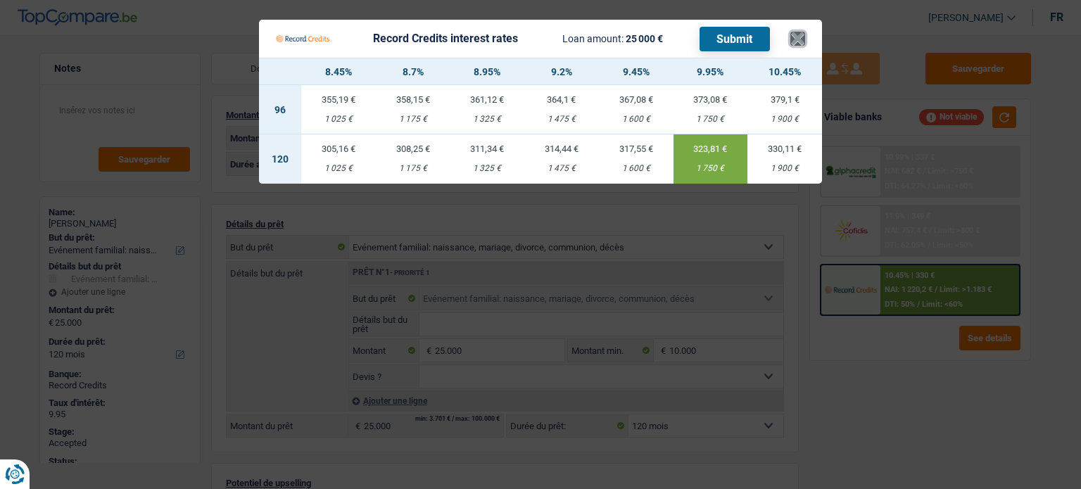
click at [798, 39] on button "×" at bounding box center [798, 39] width 15 height 14
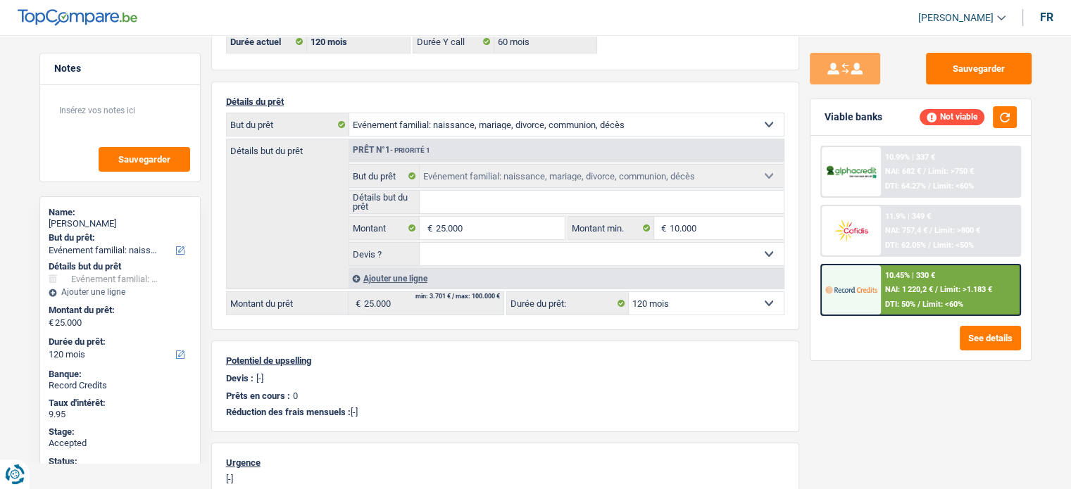
scroll to position [125, 0]
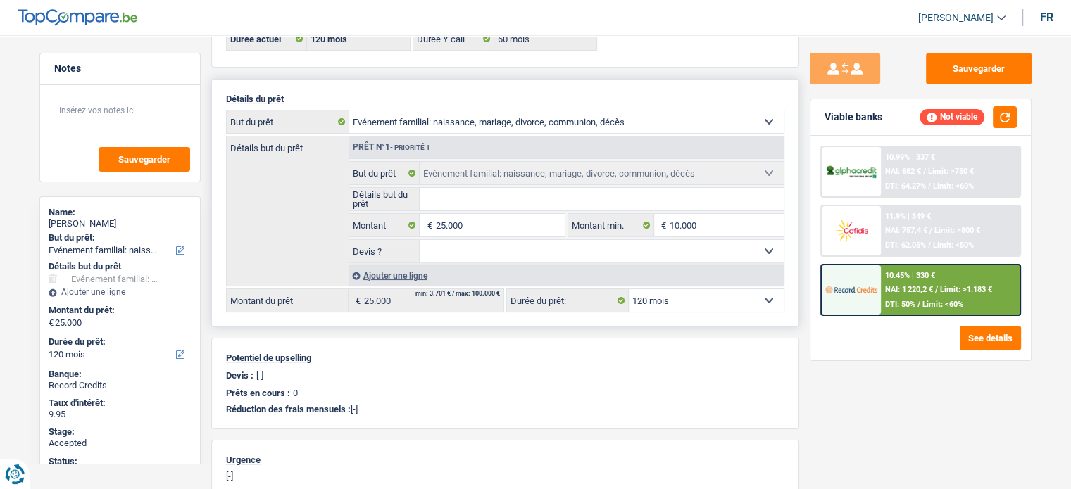
click at [718, 294] on select "12 mois 18 mois 24 mois 30 mois 36 mois 42 mois 48 mois 60 mois 72 mois 84 mois…" at bounding box center [706, 300] width 155 height 23
select select "84"
click at [629, 289] on select "12 mois 18 mois 24 mois 30 mois 36 mois 42 mois 48 mois 60 mois 72 mois 84 mois…" at bounding box center [706, 300] width 155 height 23
select select "84"
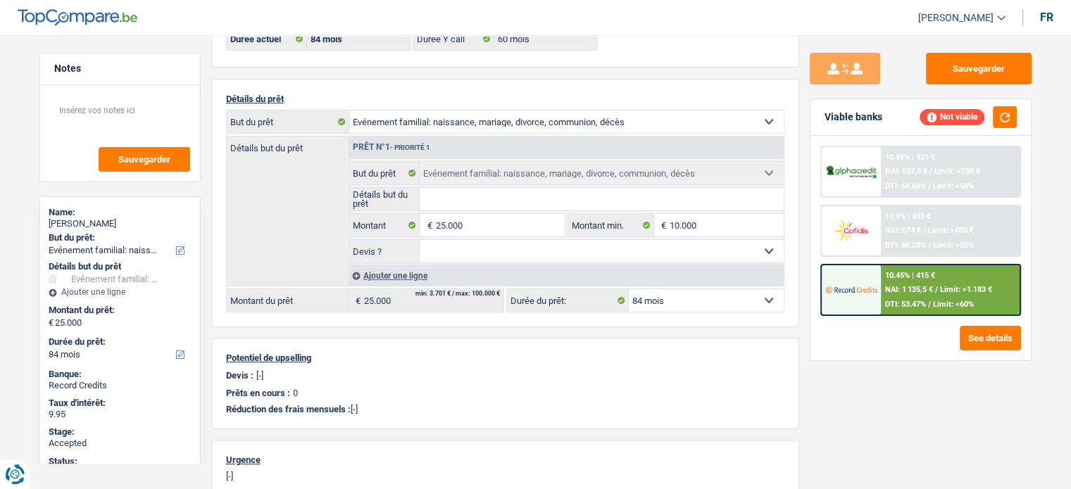
click at [870, 303] on div at bounding box center [851, 289] width 59 height 49
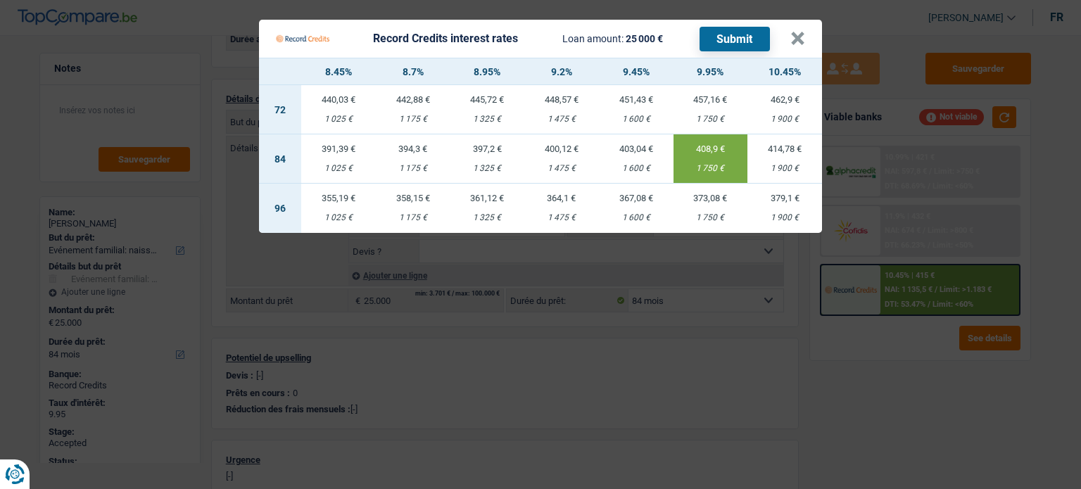
click at [704, 154] on td "408,9 € 1 750 €" at bounding box center [711, 158] width 75 height 49
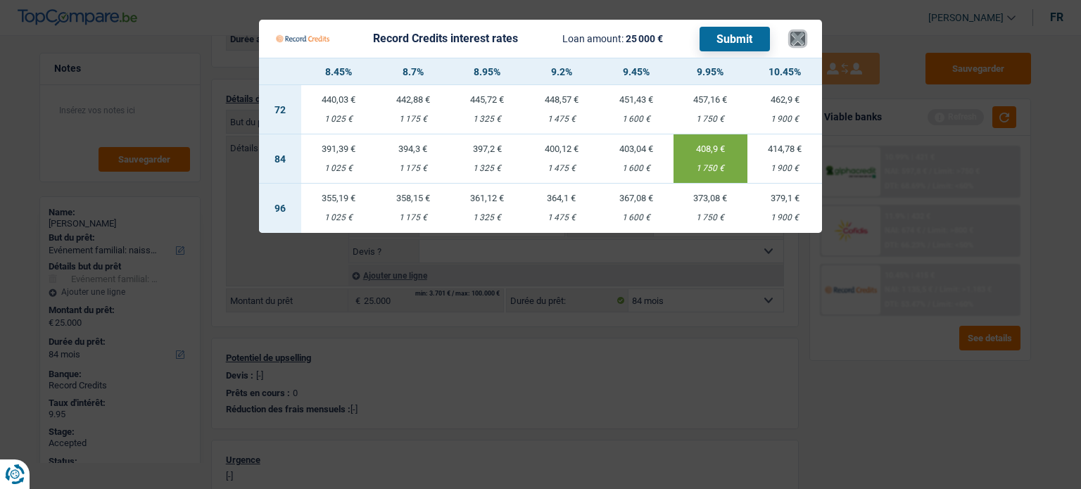
click at [798, 42] on button "×" at bounding box center [798, 39] width 15 height 14
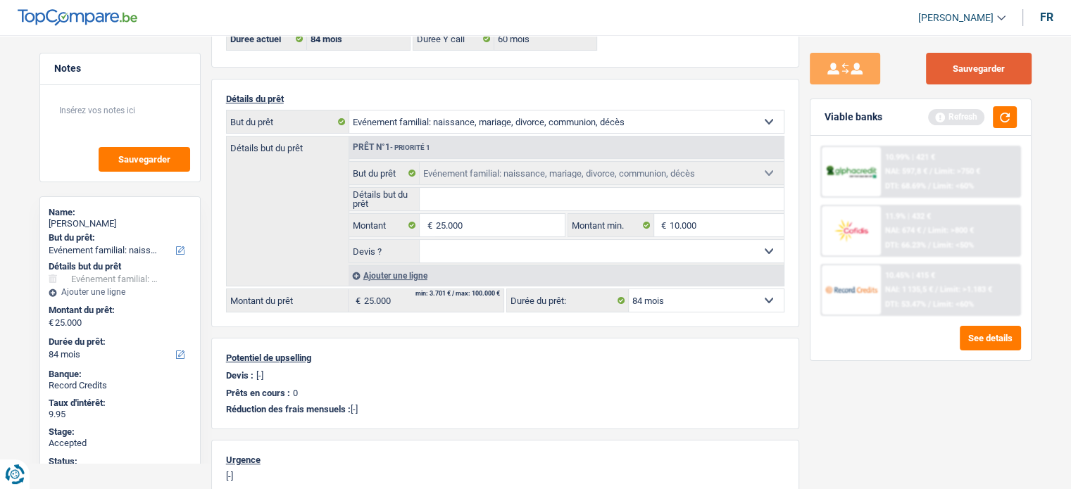
click at [967, 75] on button "Sauvegarder" at bounding box center [979, 69] width 106 height 32
click at [27, 241] on main "Notes Sauvegarder Name: [PERSON_NAME] But du prêt: Confort maison: meubles, tex…" at bounding box center [535, 319] width 1071 height 846
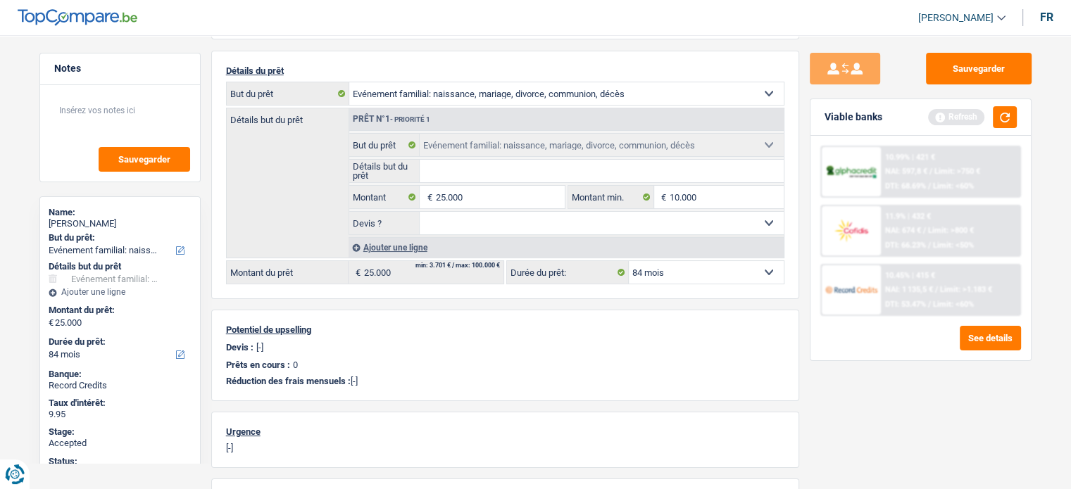
scroll to position [182, 0]
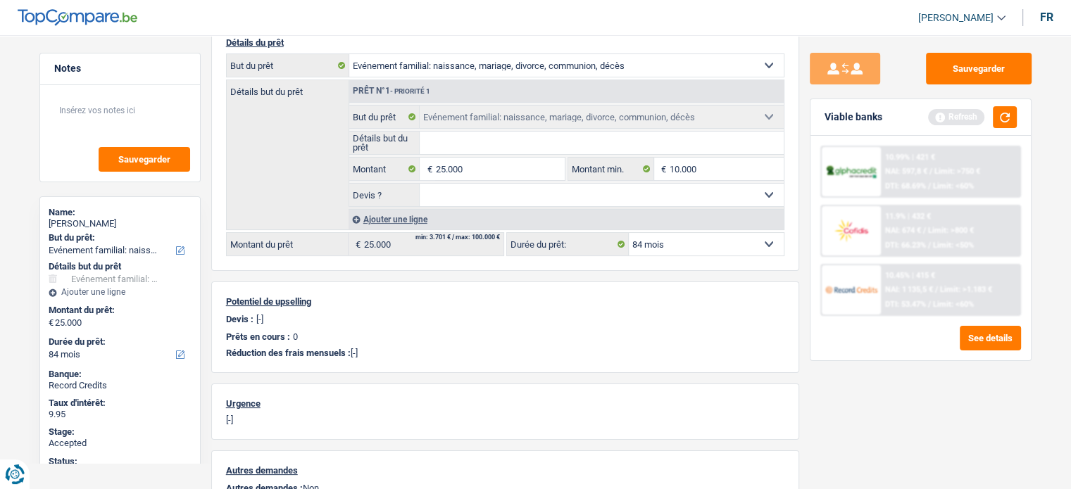
click at [31, 251] on div "Notes Sauvegarder Name: [PERSON_NAME] But du prêt: Confort maison: meubles, tex…" at bounding box center [120, 258] width 182 height 410
click at [3, 332] on main "Notes Sauvegarder Name: [PERSON_NAME] But du prêt: Confort maison: meubles, tex…" at bounding box center [535, 262] width 1071 height 846
click at [1010, 116] on button "button" at bounding box center [1005, 117] width 24 height 22
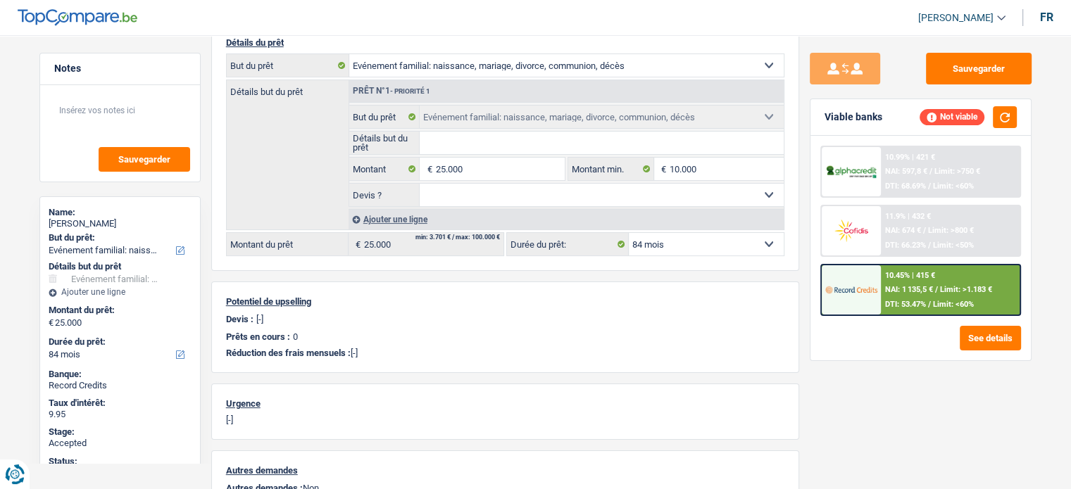
click at [865, 291] on img at bounding box center [851, 290] width 52 height 26
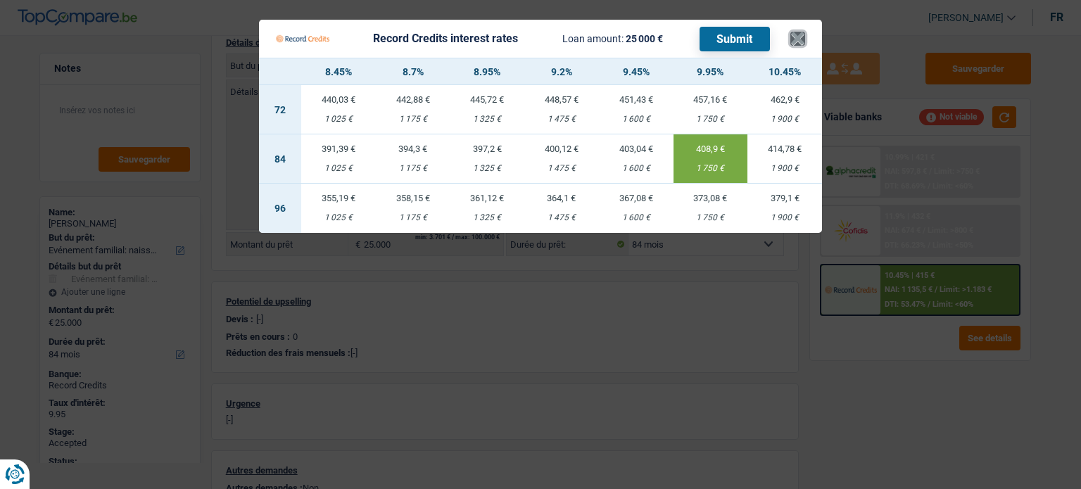
click at [798, 34] on button "×" at bounding box center [798, 39] width 15 height 14
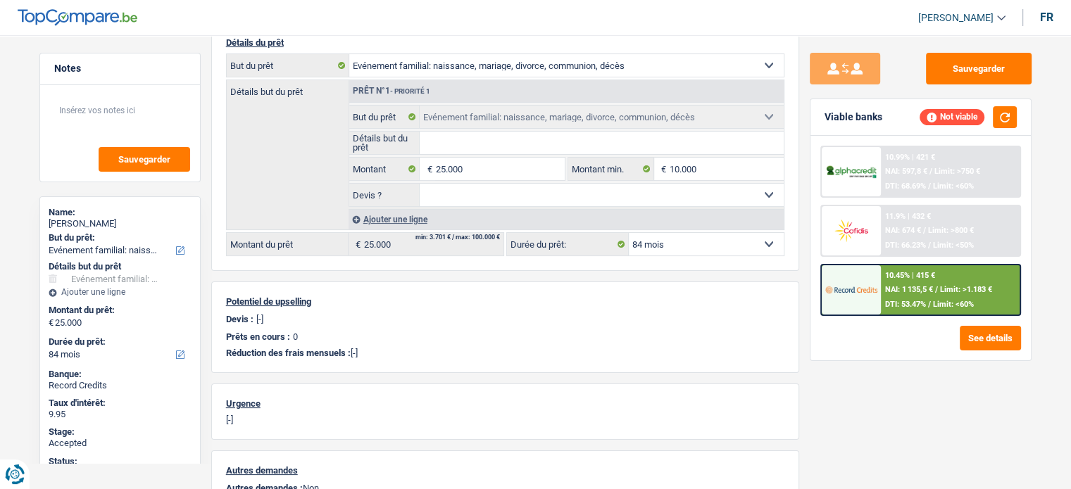
click at [806, 368] on div "Sauvegarder Viable banks Not viable 10.99% | 421 € NAI: 597,8 € / Limit: >750 €…" at bounding box center [920, 258] width 243 height 410
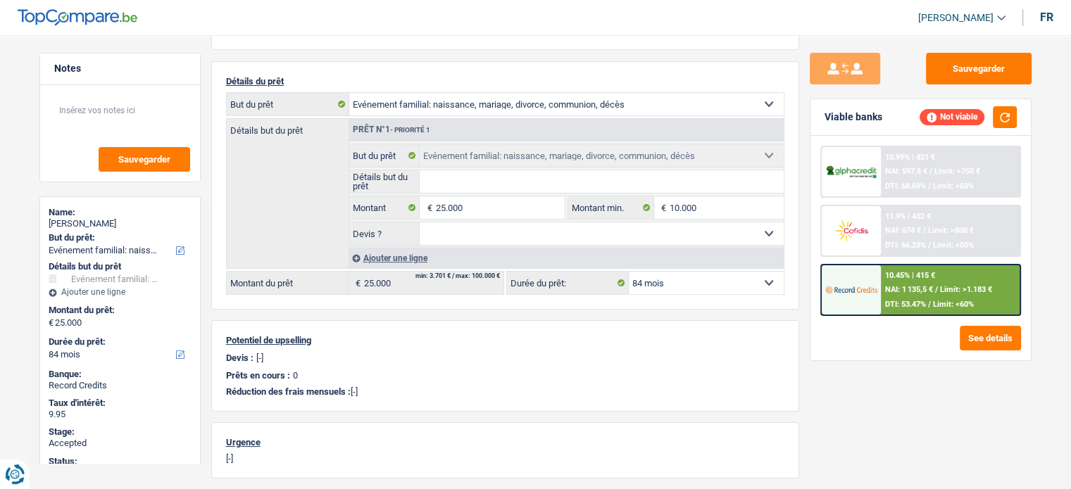
scroll to position [125, 0]
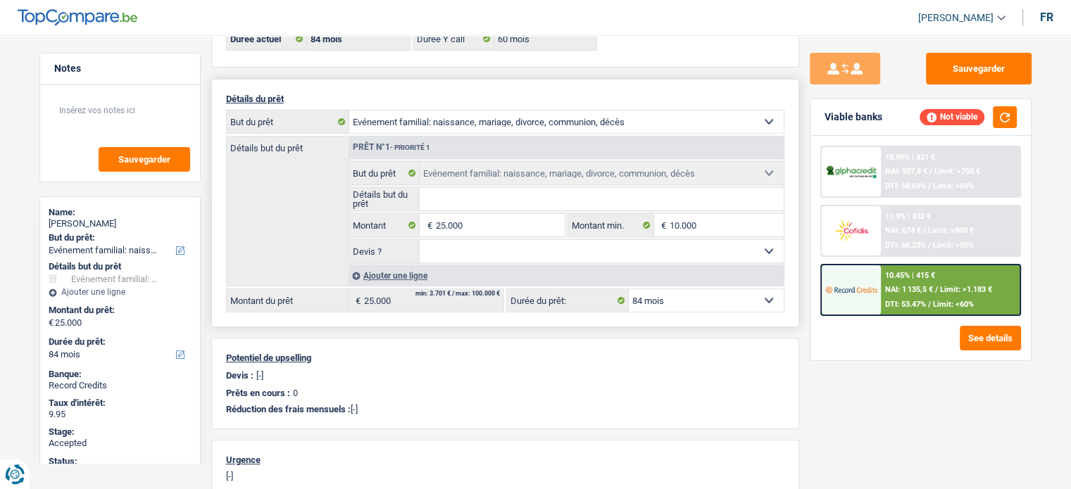
click at [700, 294] on select "12 mois 18 mois 24 mois 30 mois 36 mois 42 mois 48 mois 60 mois 72 mois 84 mois…" at bounding box center [706, 300] width 155 height 23
select select "60"
click at [629, 289] on select "12 mois 18 mois 24 mois 30 mois 36 mois 42 mois 48 mois 60 mois 72 mois 84 mois…" at bounding box center [706, 300] width 155 height 23
select select "60"
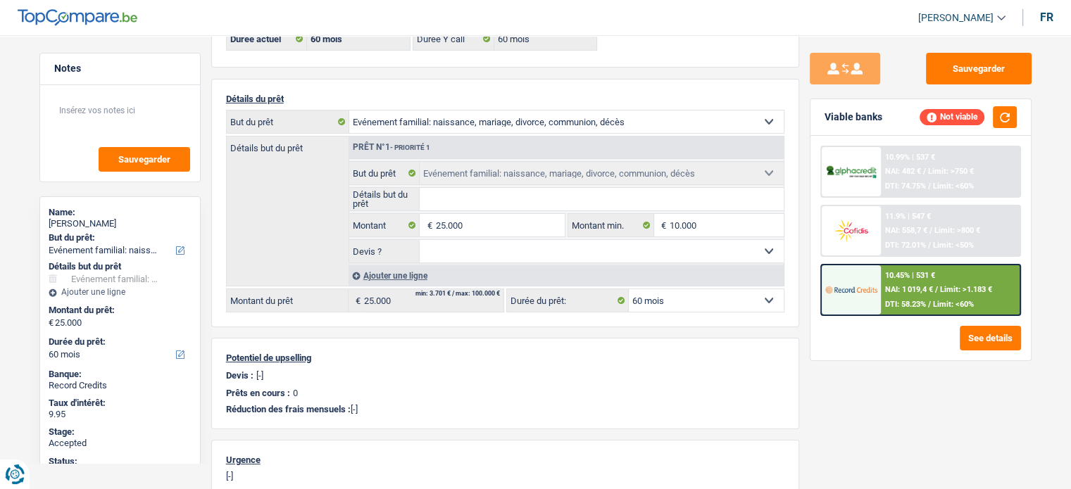
click at [915, 278] on div "10.45% | 531 € NAI: 1 019,4 € / Limit: >1.183 € DTI: 58.23% / Limit: <60%" at bounding box center [950, 289] width 139 height 49
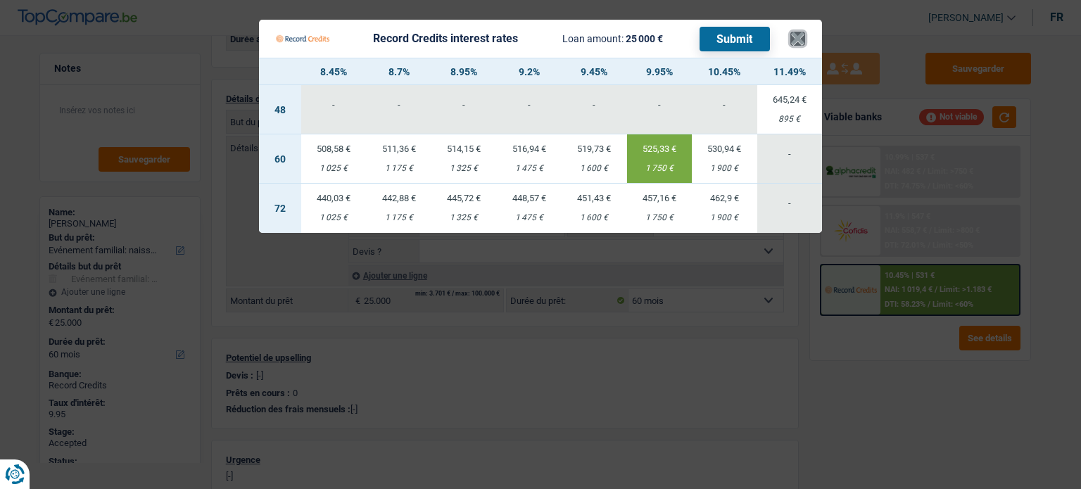
click at [793, 45] on button "×" at bounding box center [798, 39] width 15 height 14
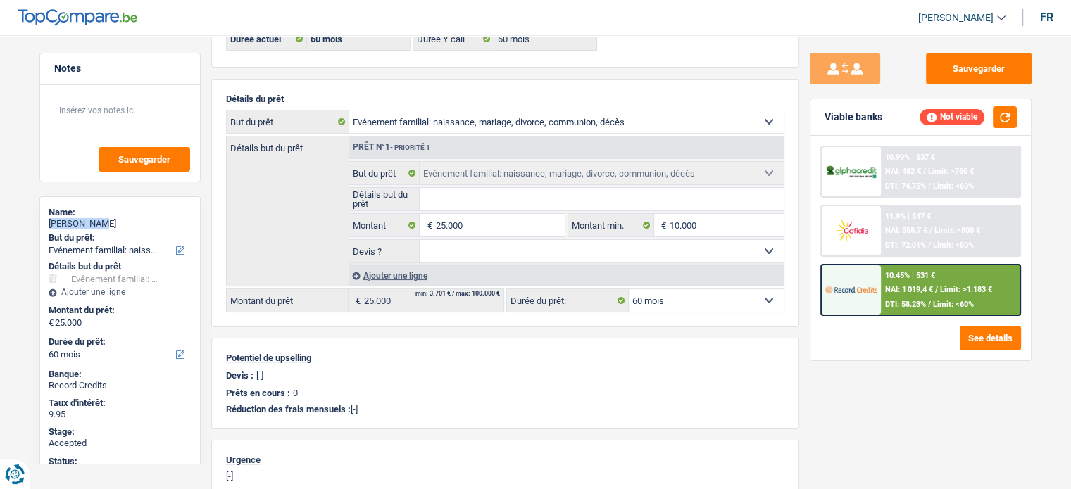
drag, startPoint x: 111, startPoint y: 223, endPoint x: 48, endPoint y: 222, distance: 63.4
click at [49, 222] on div "[PERSON_NAME]" at bounding box center [120, 223] width 143 height 11
copy div "[PERSON_NAME]"
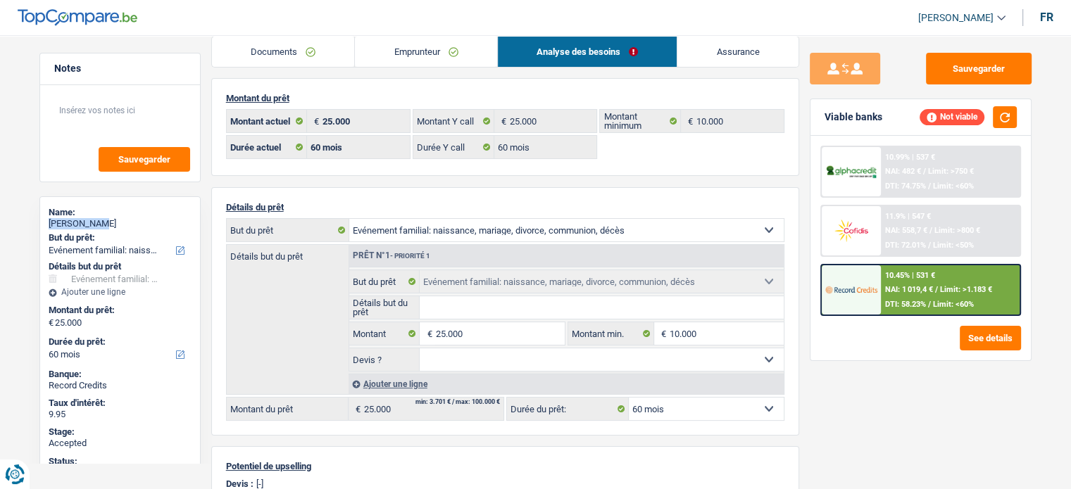
scroll to position [0, 0]
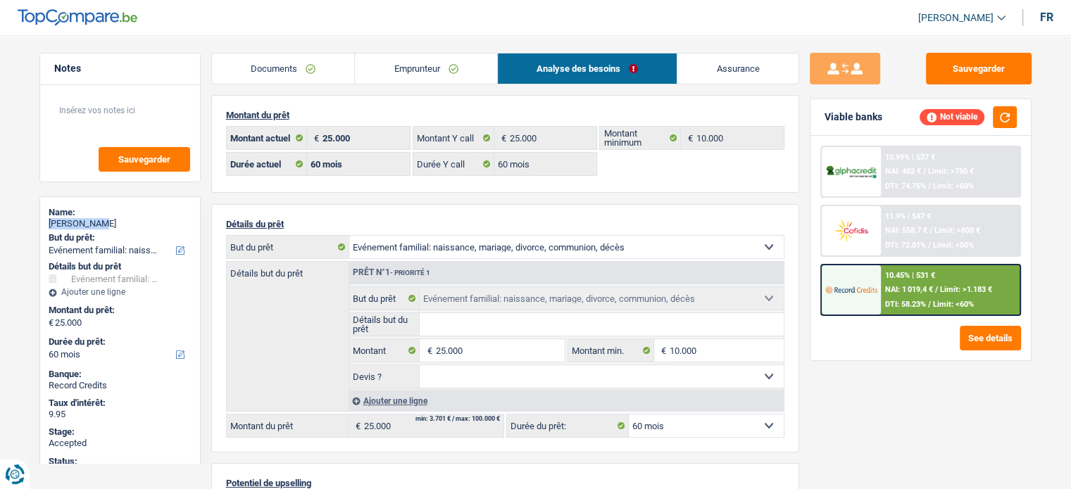
click at [443, 63] on link "Emprunteur" at bounding box center [426, 69] width 142 height 30
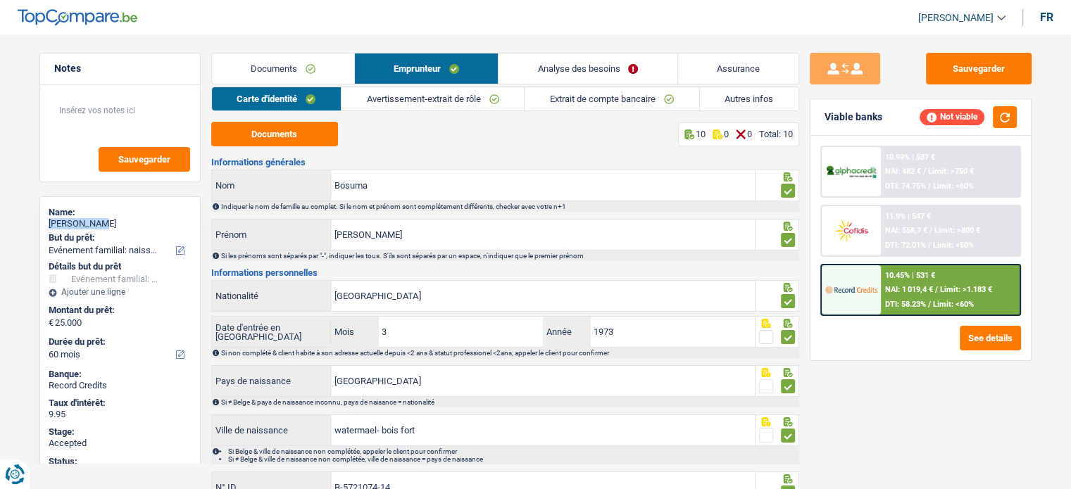
click at [726, 99] on link "Autres infos" at bounding box center [749, 98] width 99 height 23
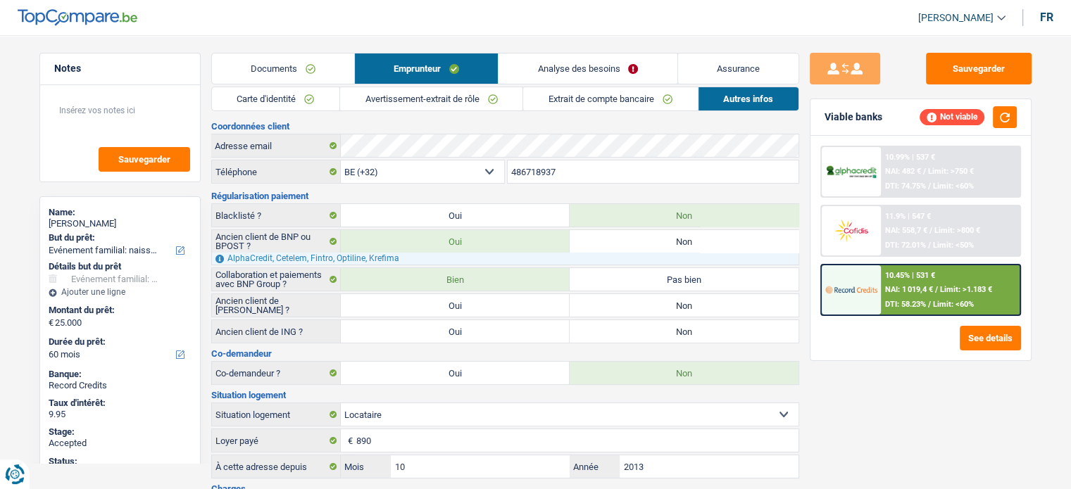
click at [553, 172] on input "486718937" at bounding box center [653, 172] width 291 height 23
click at [298, 69] on link "Documents" at bounding box center [283, 69] width 142 height 30
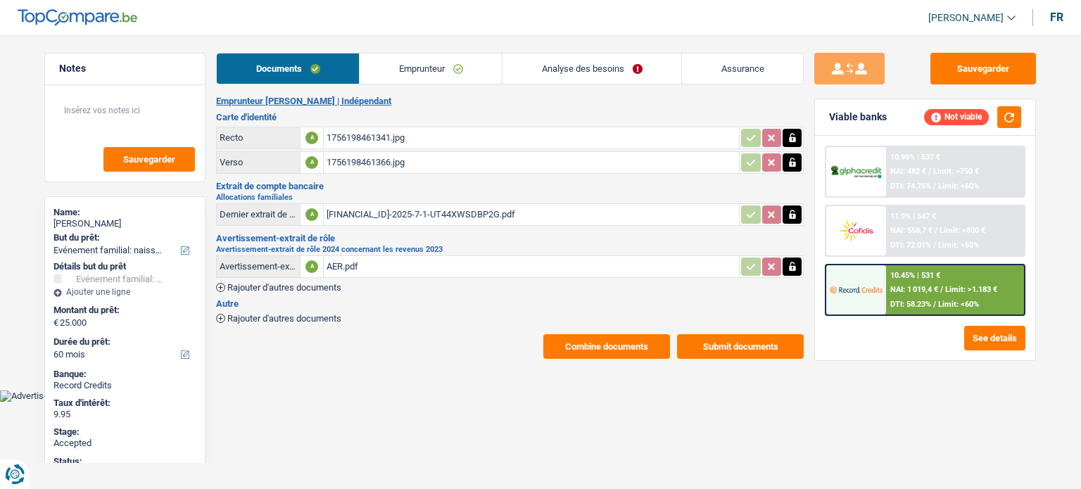
click at [386, 134] on div "1756198461341.jpg" at bounding box center [532, 137] width 410 height 21
click at [339, 133] on div "1756198461341.jpg" at bounding box center [532, 137] width 410 height 21
click at [358, 170] on div "1756198461366.jpg" at bounding box center [532, 162] width 410 height 21
click at [358, 211] on div "[FINANCIAL_ID]-2025-7-1-UT44XWSDBP2G.pdf" at bounding box center [532, 214] width 410 height 21
click at [982, 64] on button "Sauvegarder" at bounding box center [984, 69] width 106 height 32
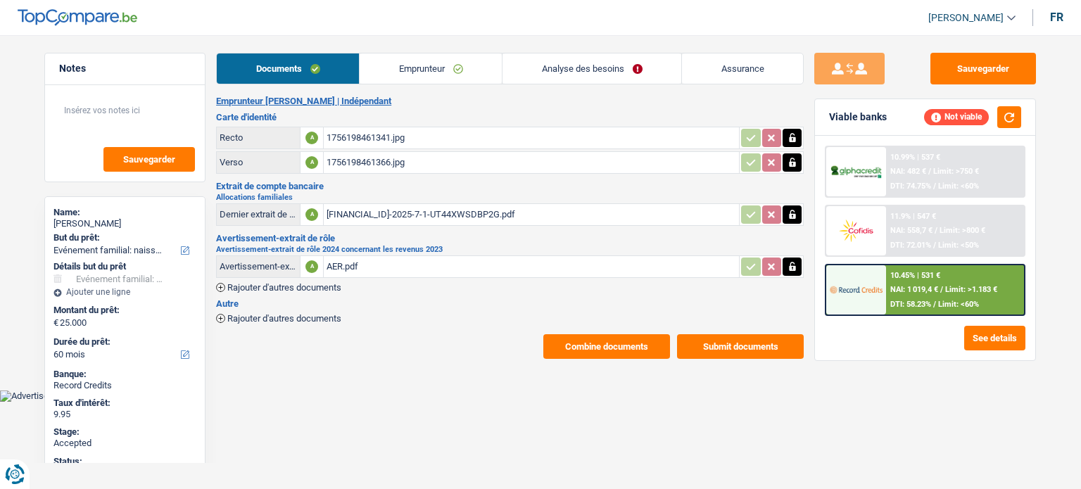
click at [557, 62] on link "Analyse des besoins" at bounding box center [592, 69] width 179 height 30
